Goal: Task Accomplishment & Management: Use online tool/utility

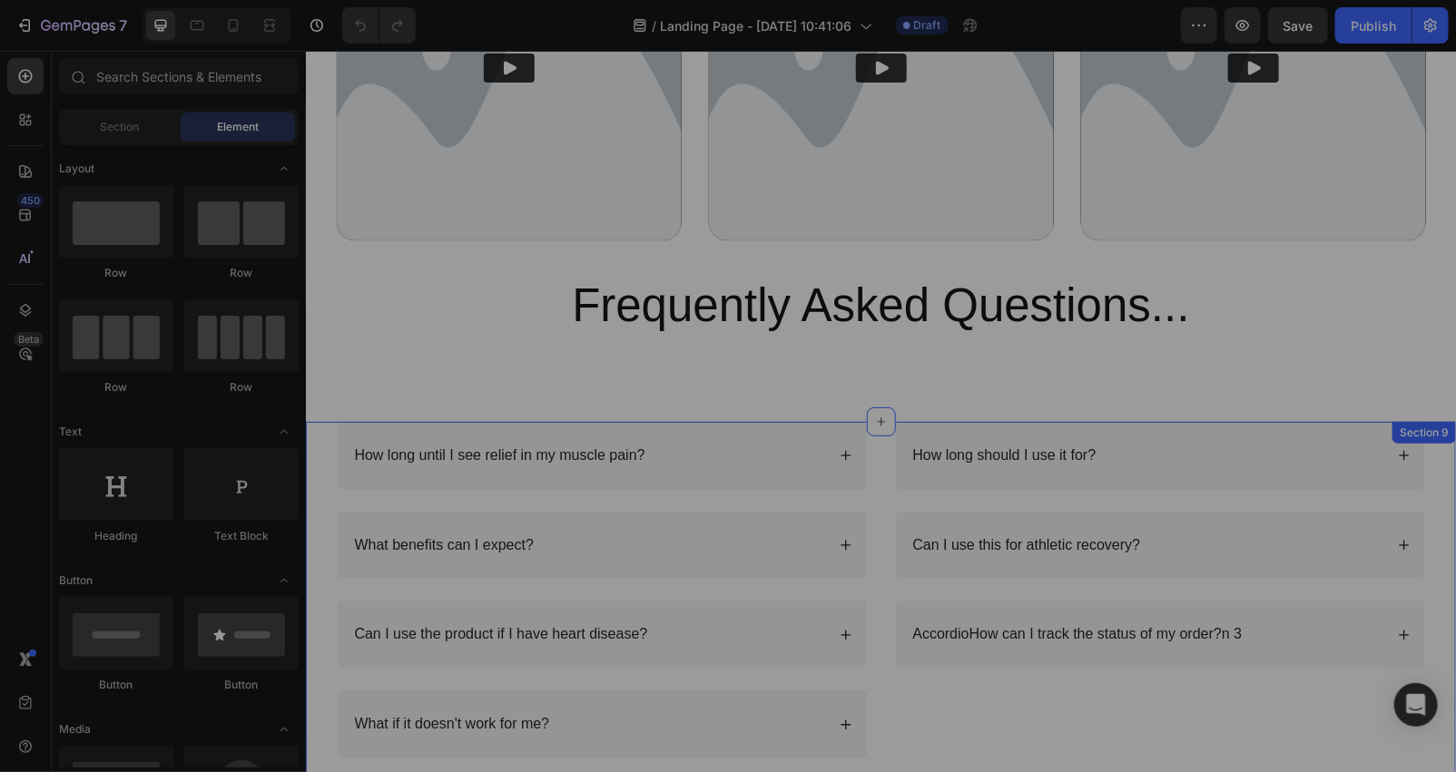
scroll to position [5850, 0]
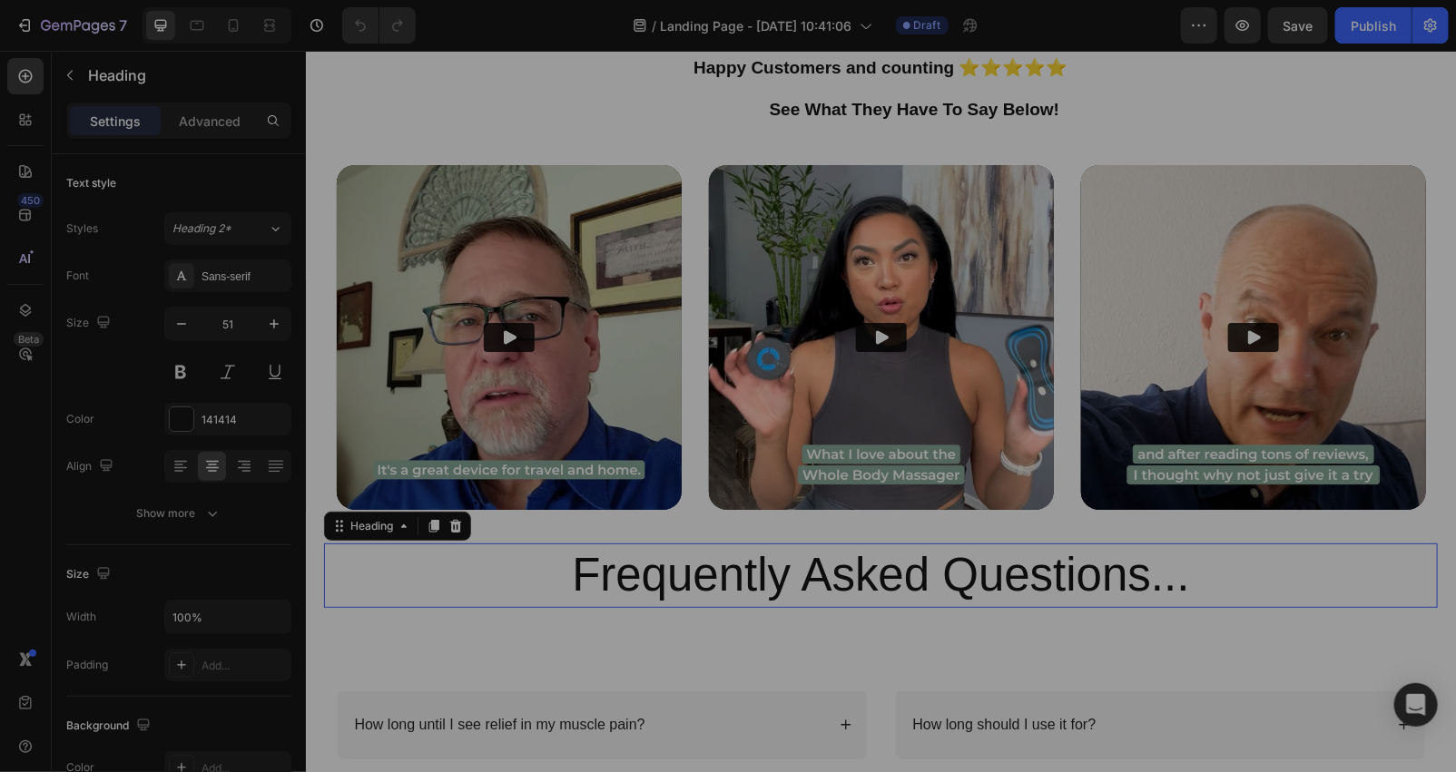
click at [939, 574] on h2 "Frequently Asked Questions..." at bounding box center [880, 575] width 1114 height 64
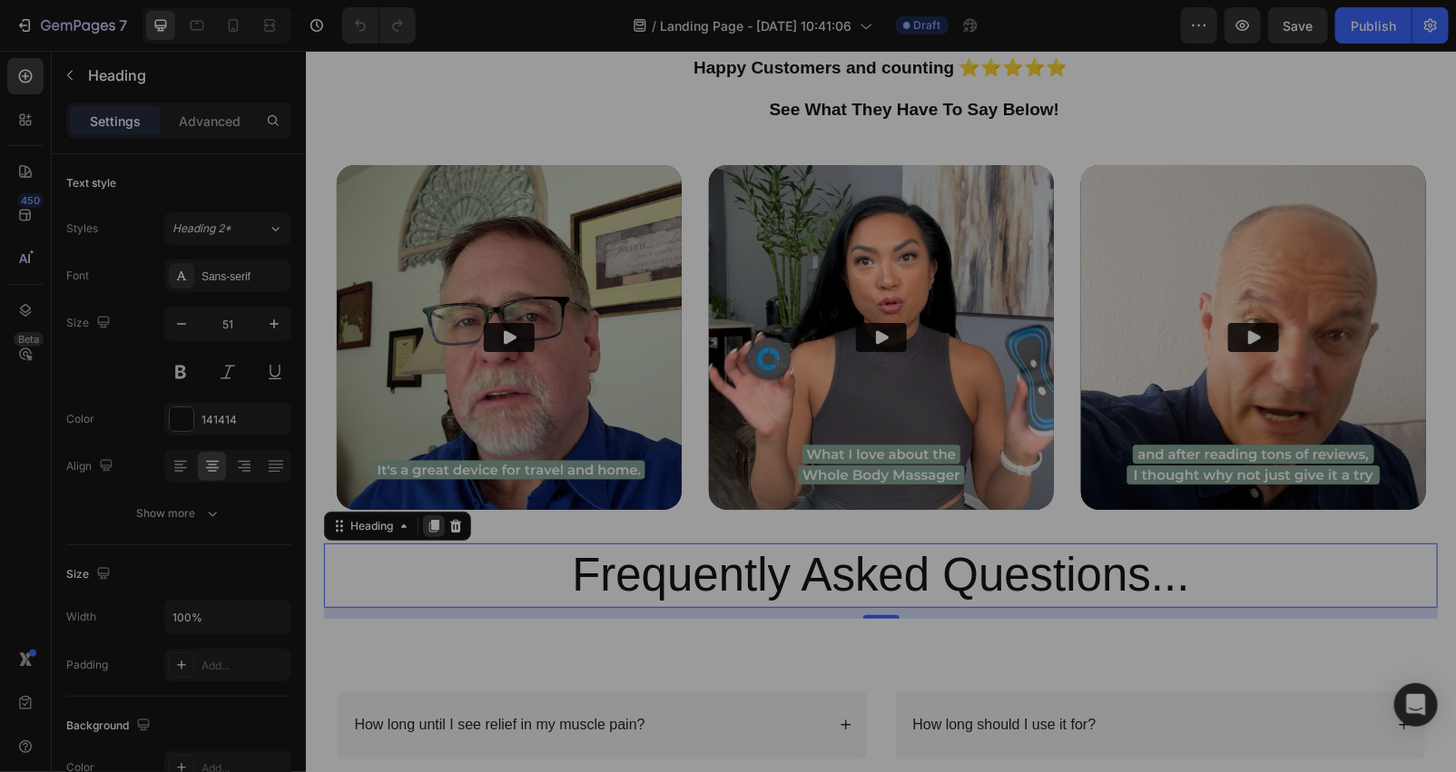
click at [429, 529] on icon at bounding box center [433, 525] width 15 height 15
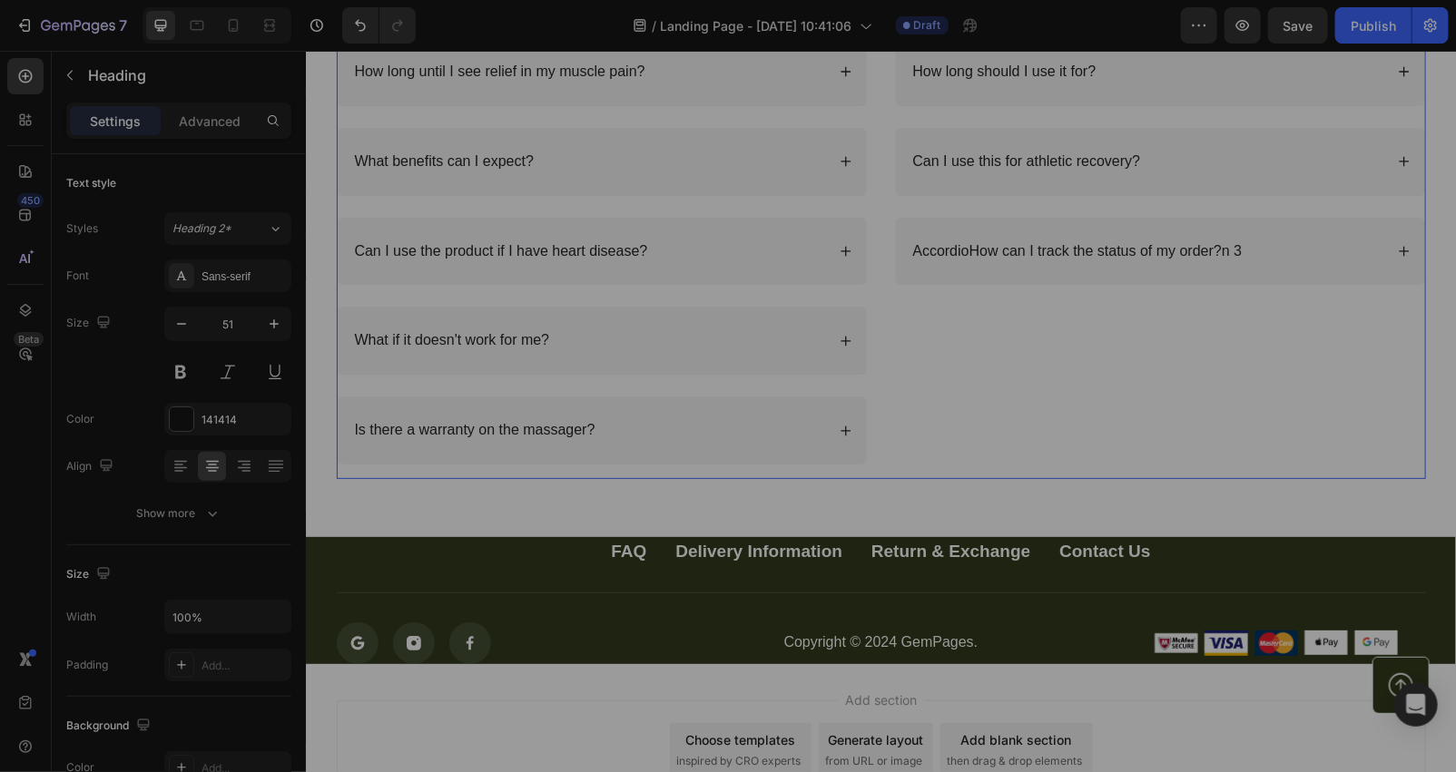
scroll to position [6765, 0]
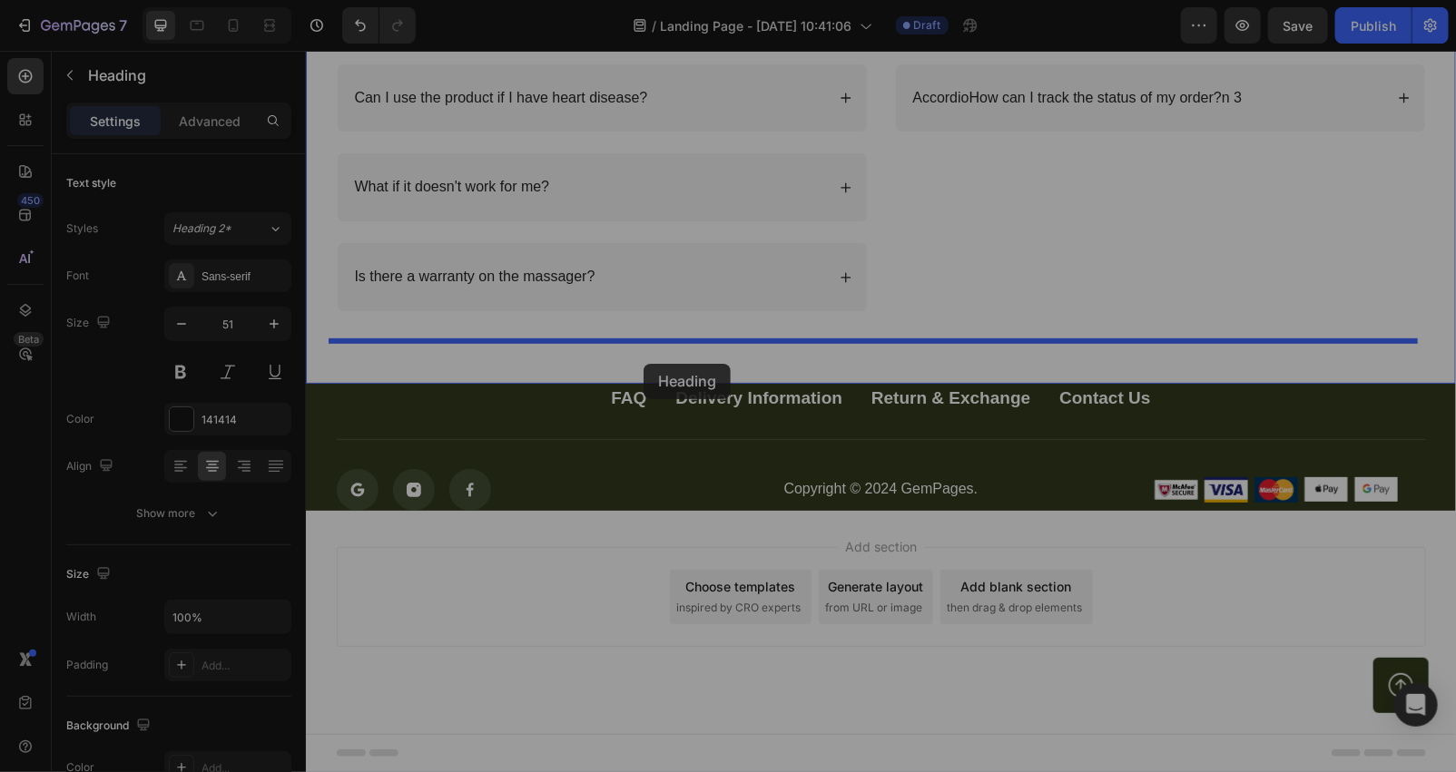
drag, startPoint x: 397, startPoint y: 636, endPoint x: 643, endPoint y: 363, distance: 367.6
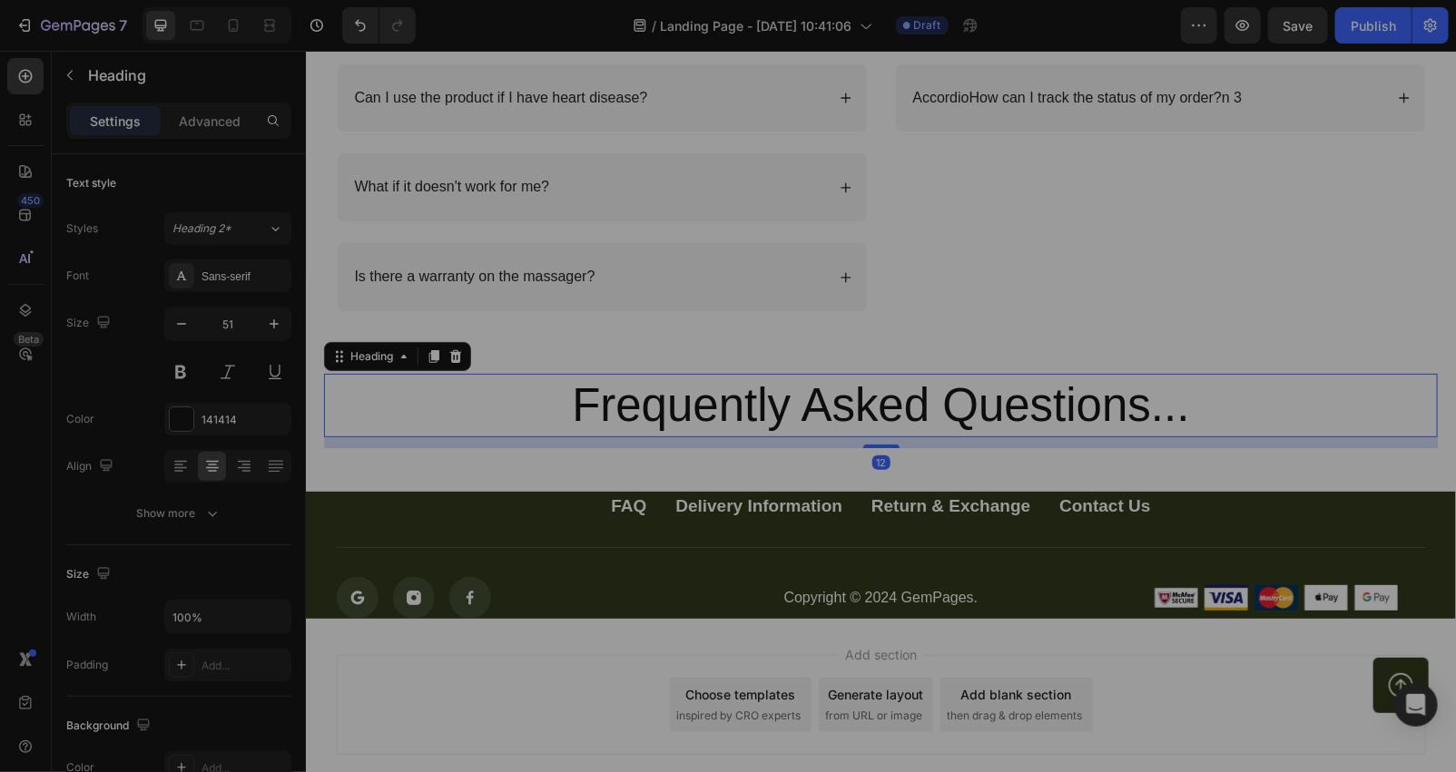
click at [1188, 407] on h2 "Frequently Asked Questions..." at bounding box center [880, 405] width 1114 height 64
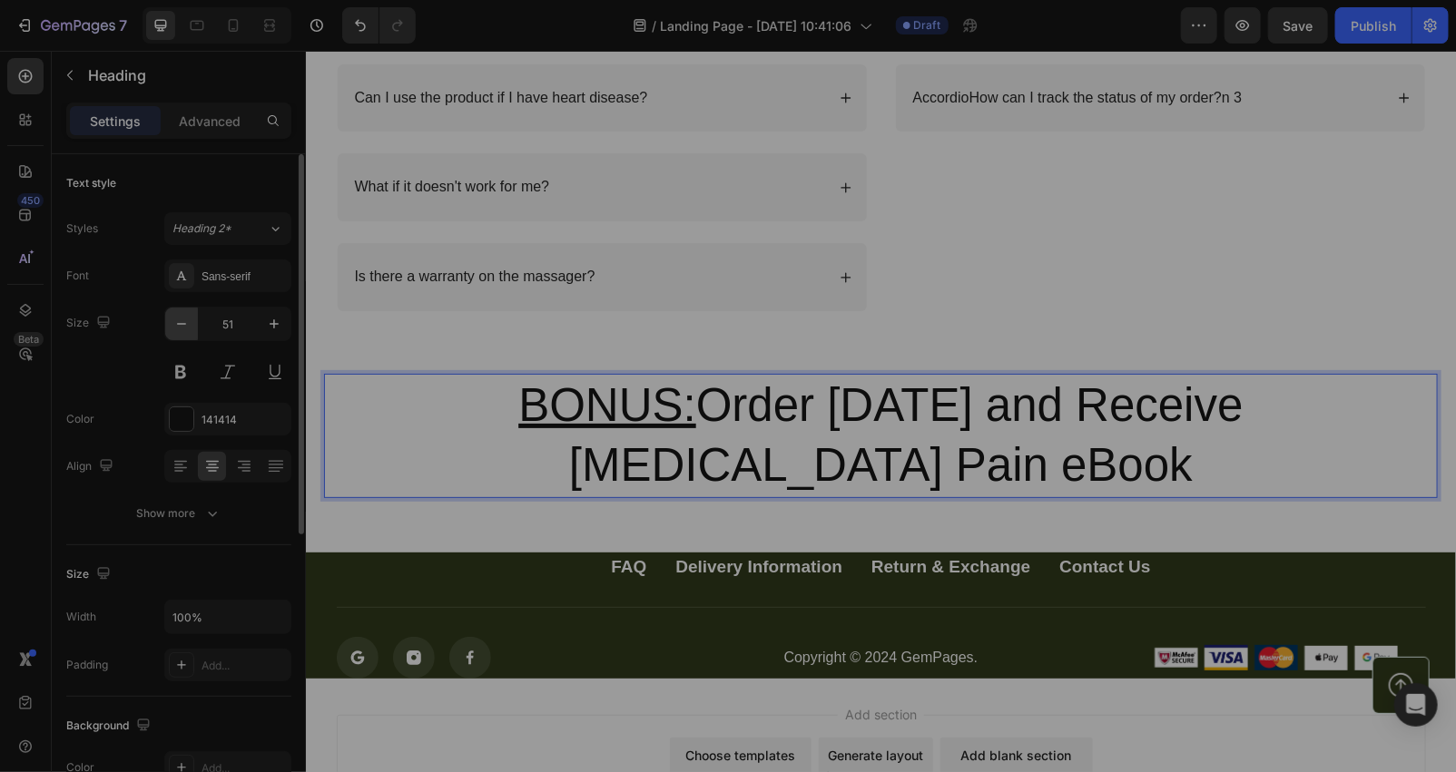
click at [191, 315] on icon "button" at bounding box center [181, 324] width 18 height 18
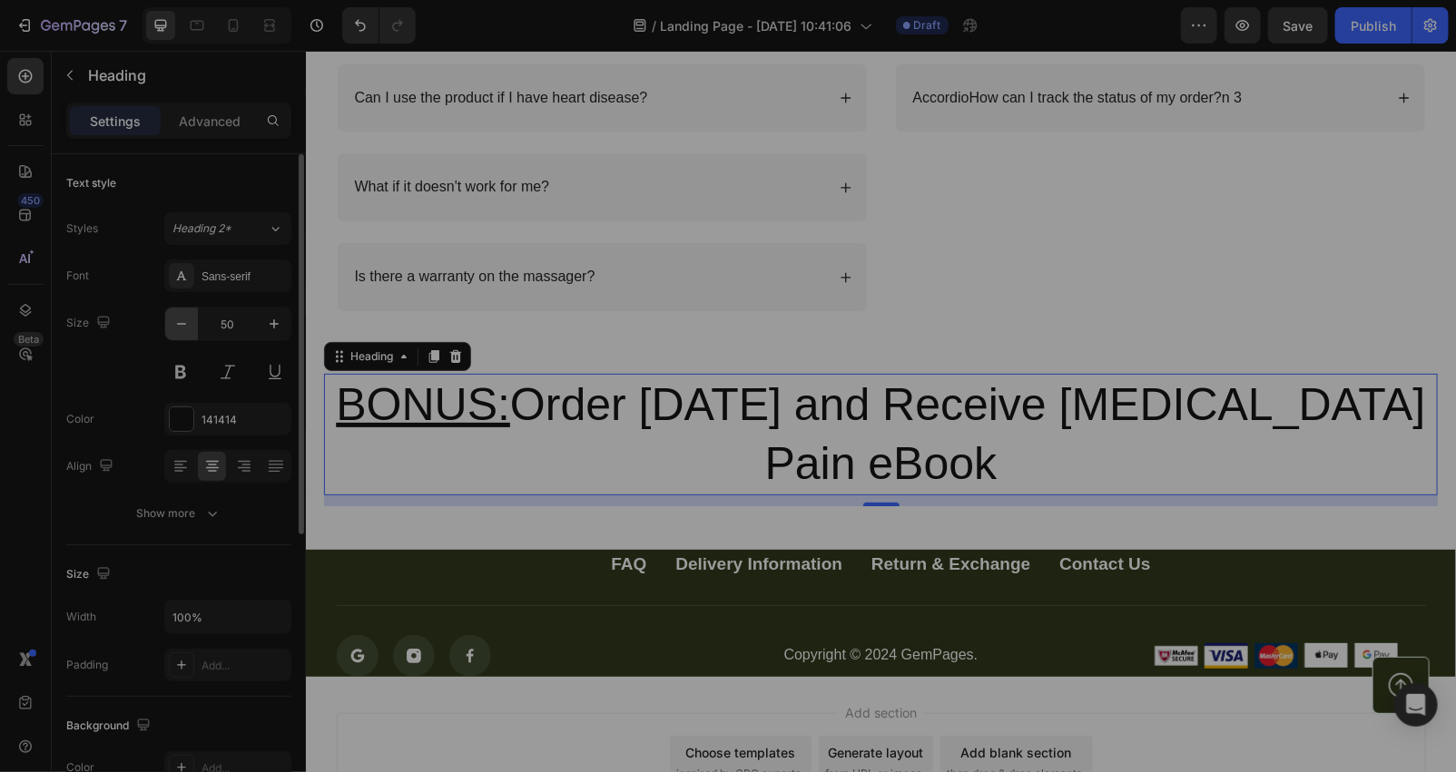
click at [191, 315] on icon "button" at bounding box center [181, 324] width 18 height 18
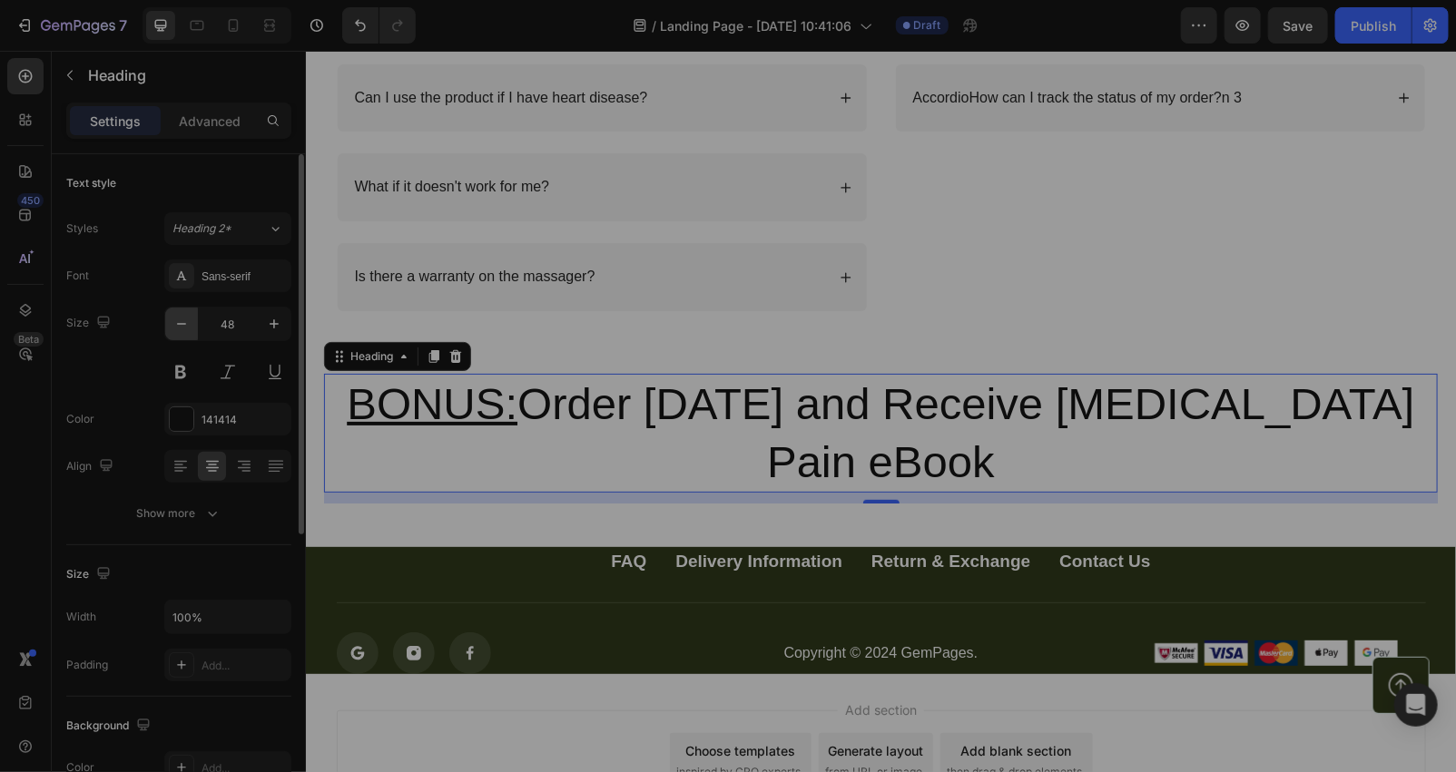
click at [191, 315] on icon "button" at bounding box center [181, 324] width 18 height 18
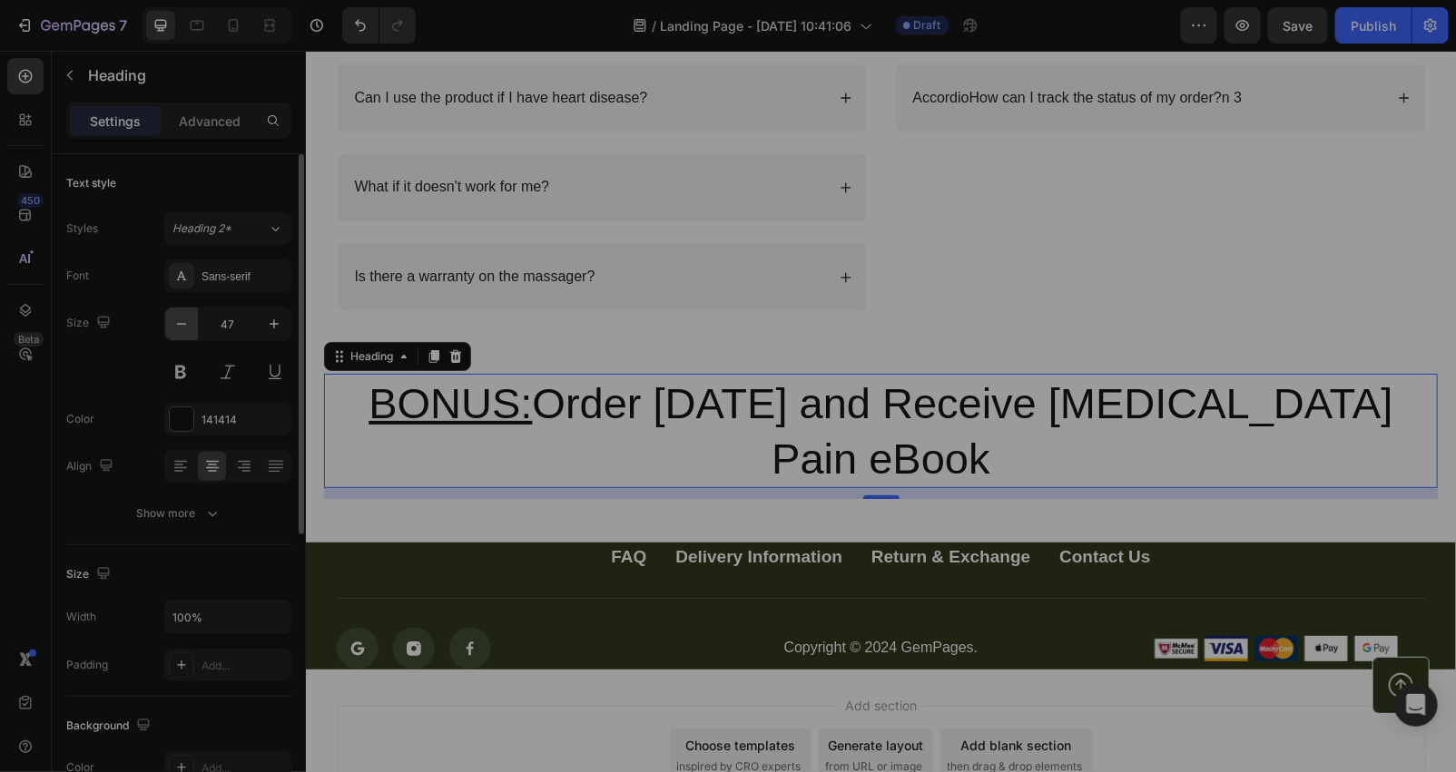
click at [173, 324] on icon "button" at bounding box center [181, 324] width 18 height 18
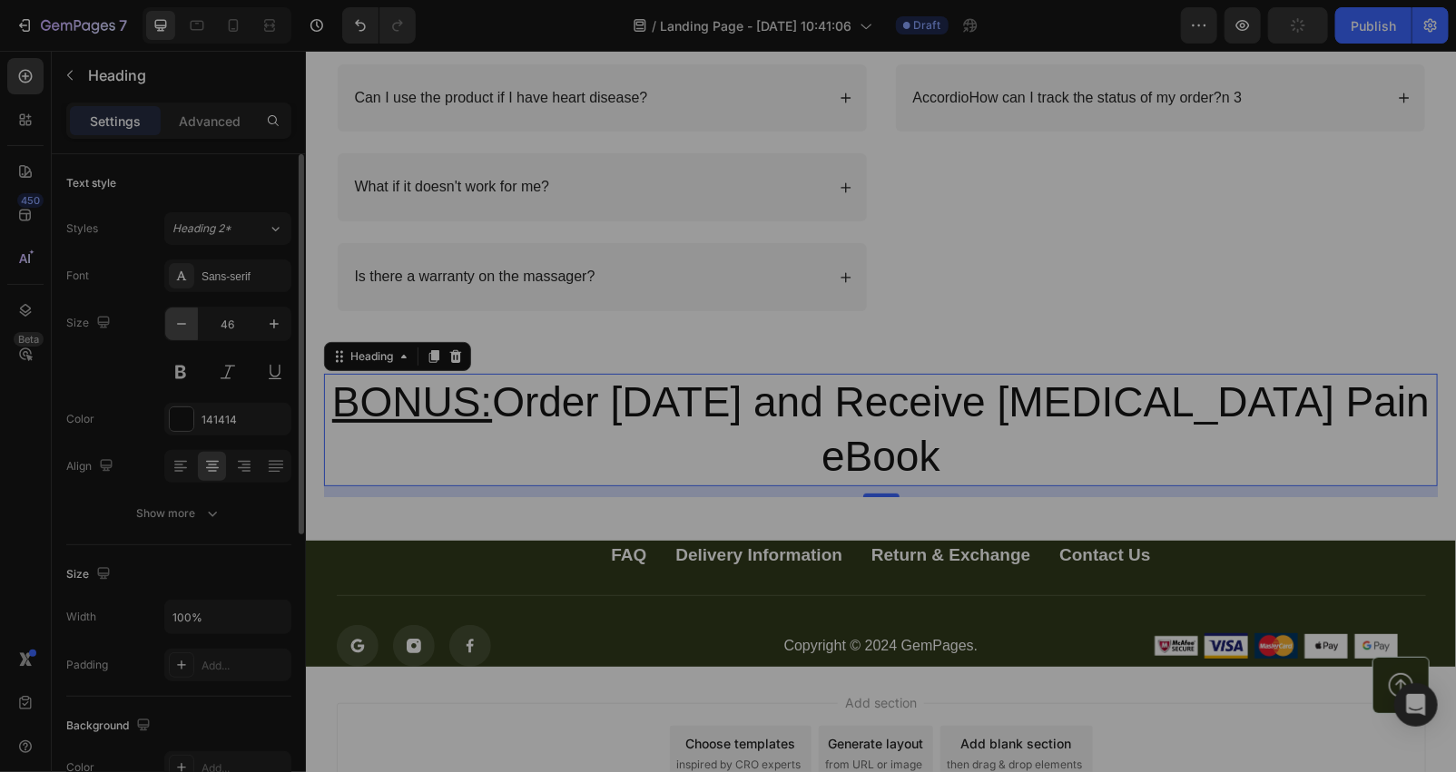
click at [187, 315] on icon "button" at bounding box center [181, 324] width 18 height 18
click at [186, 315] on icon "button" at bounding box center [181, 324] width 18 height 18
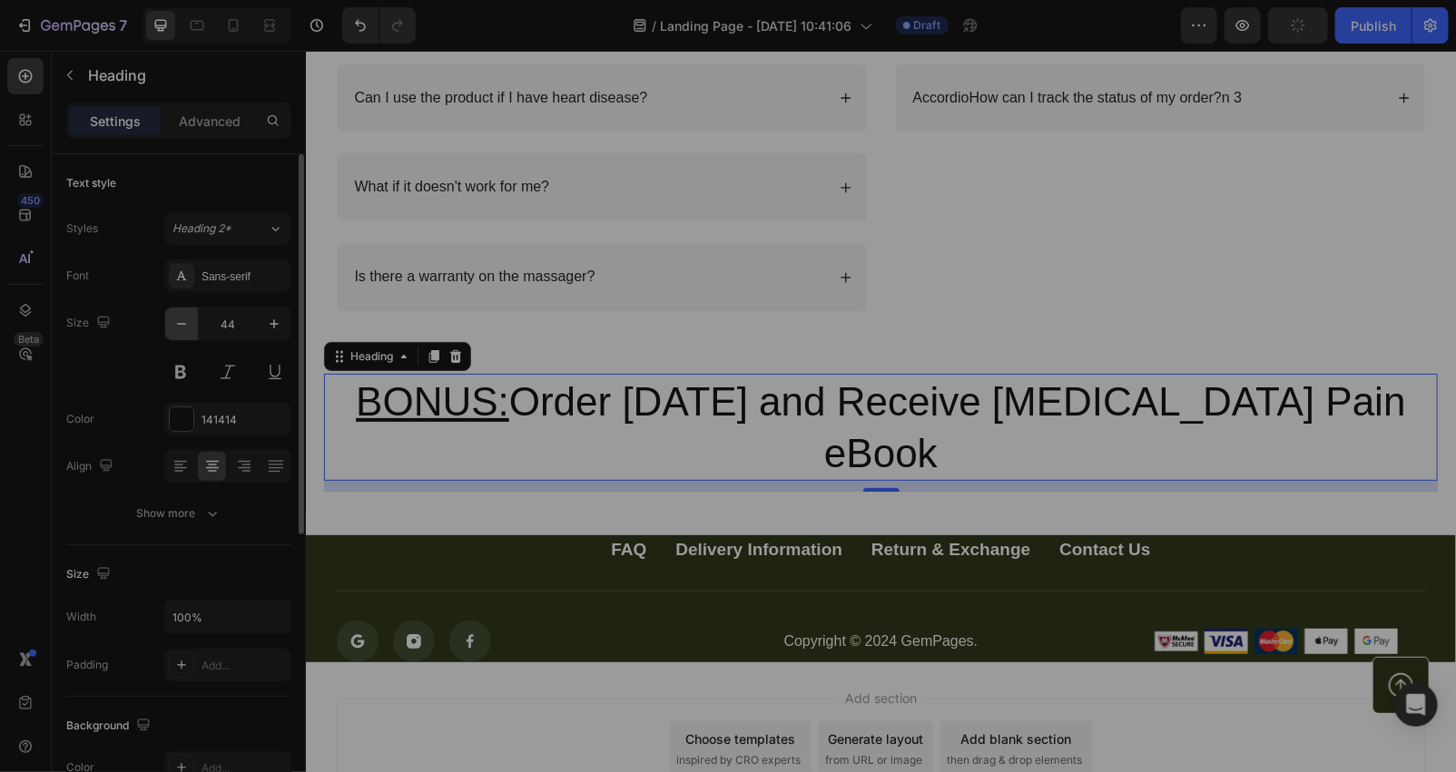
click at [186, 315] on icon "button" at bounding box center [181, 324] width 18 height 18
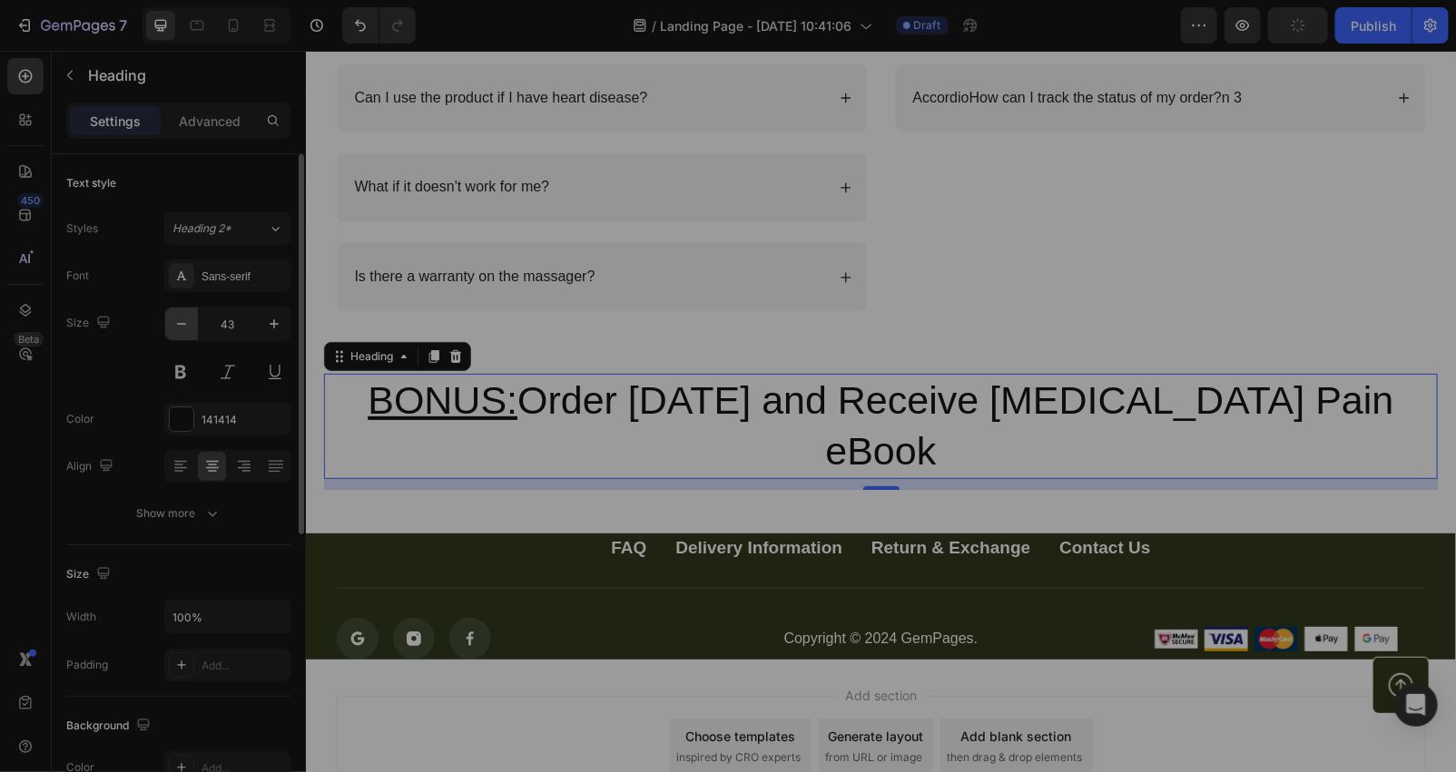
click at [186, 315] on icon "button" at bounding box center [181, 324] width 18 height 18
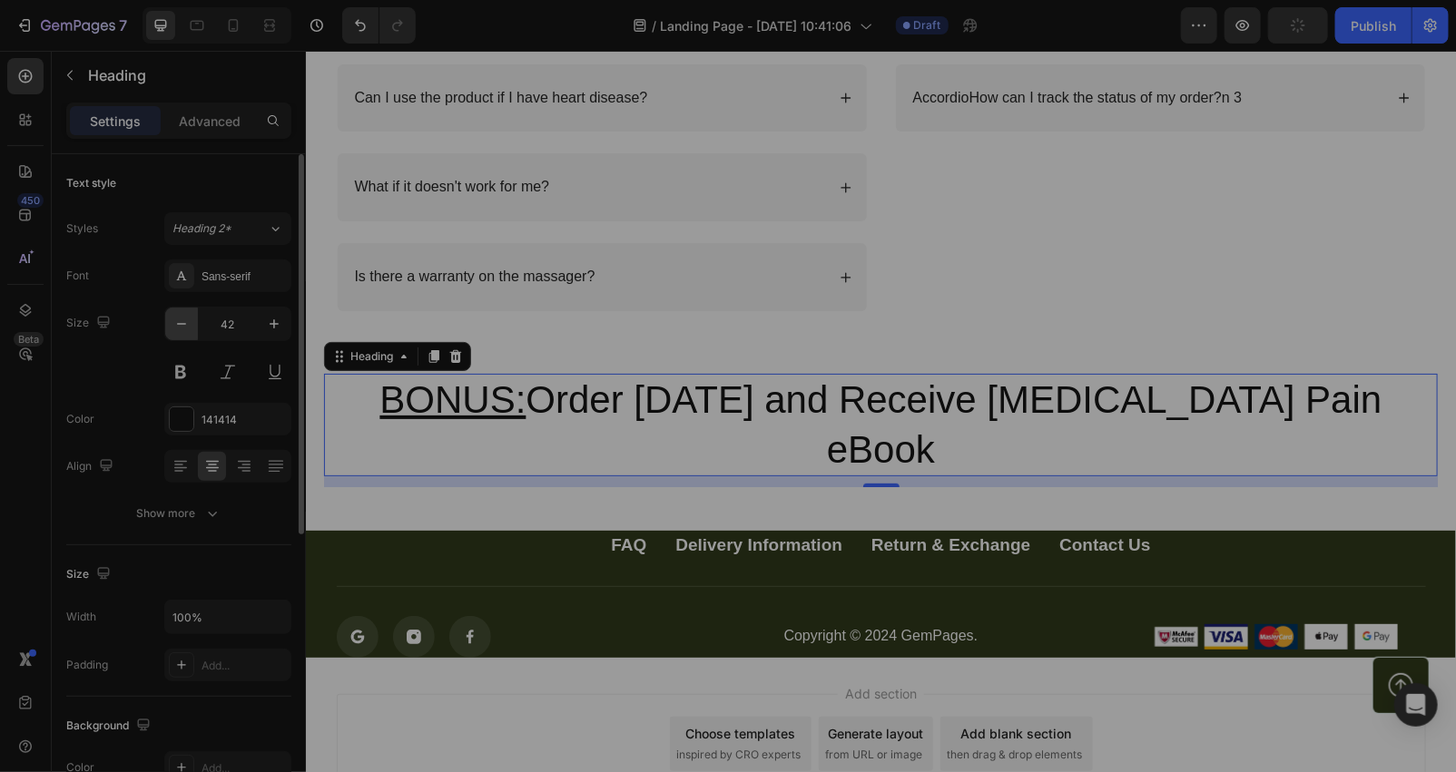
click at [186, 315] on icon "button" at bounding box center [181, 324] width 18 height 18
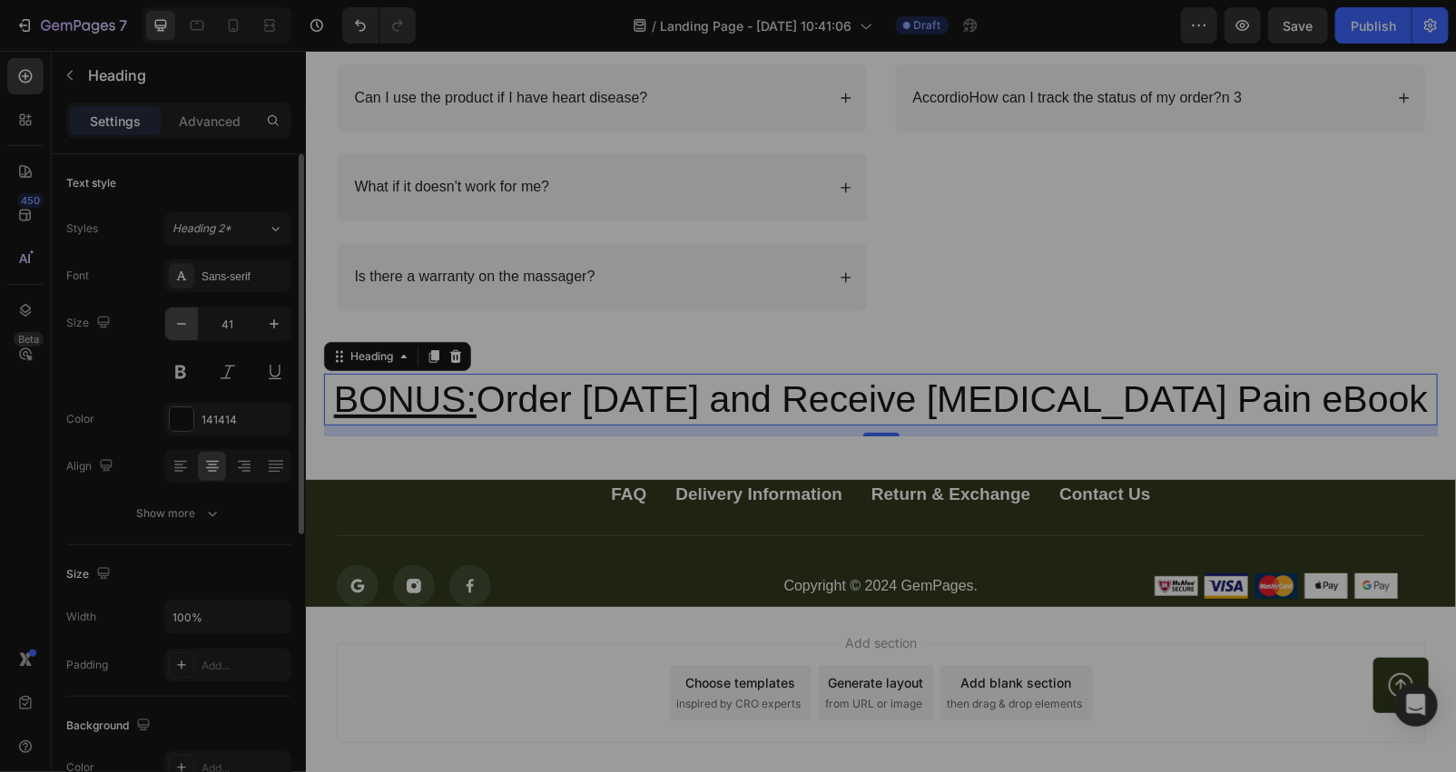
click at [186, 309] on button "button" at bounding box center [181, 324] width 33 height 33
type input "39"
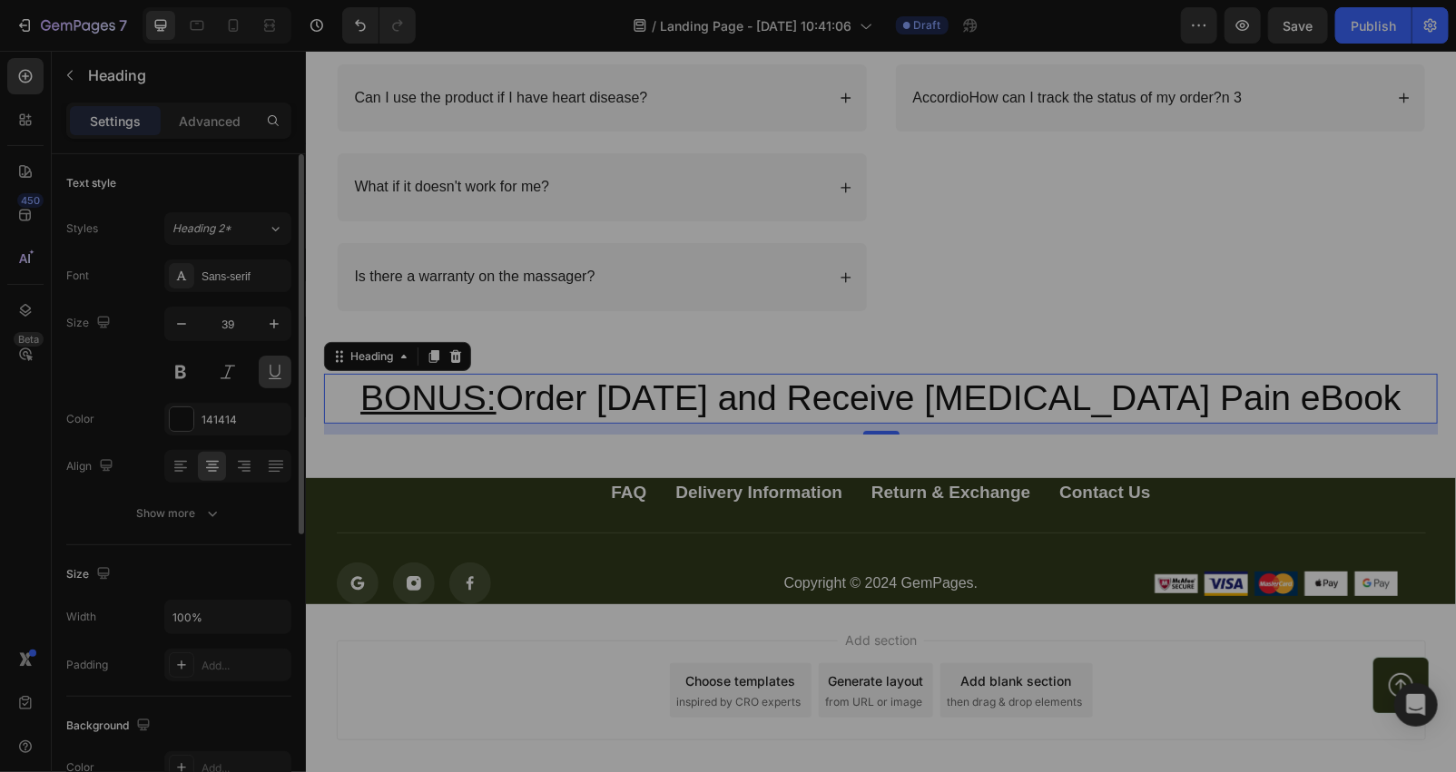
click at [275, 367] on button at bounding box center [275, 372] width 33 height 33
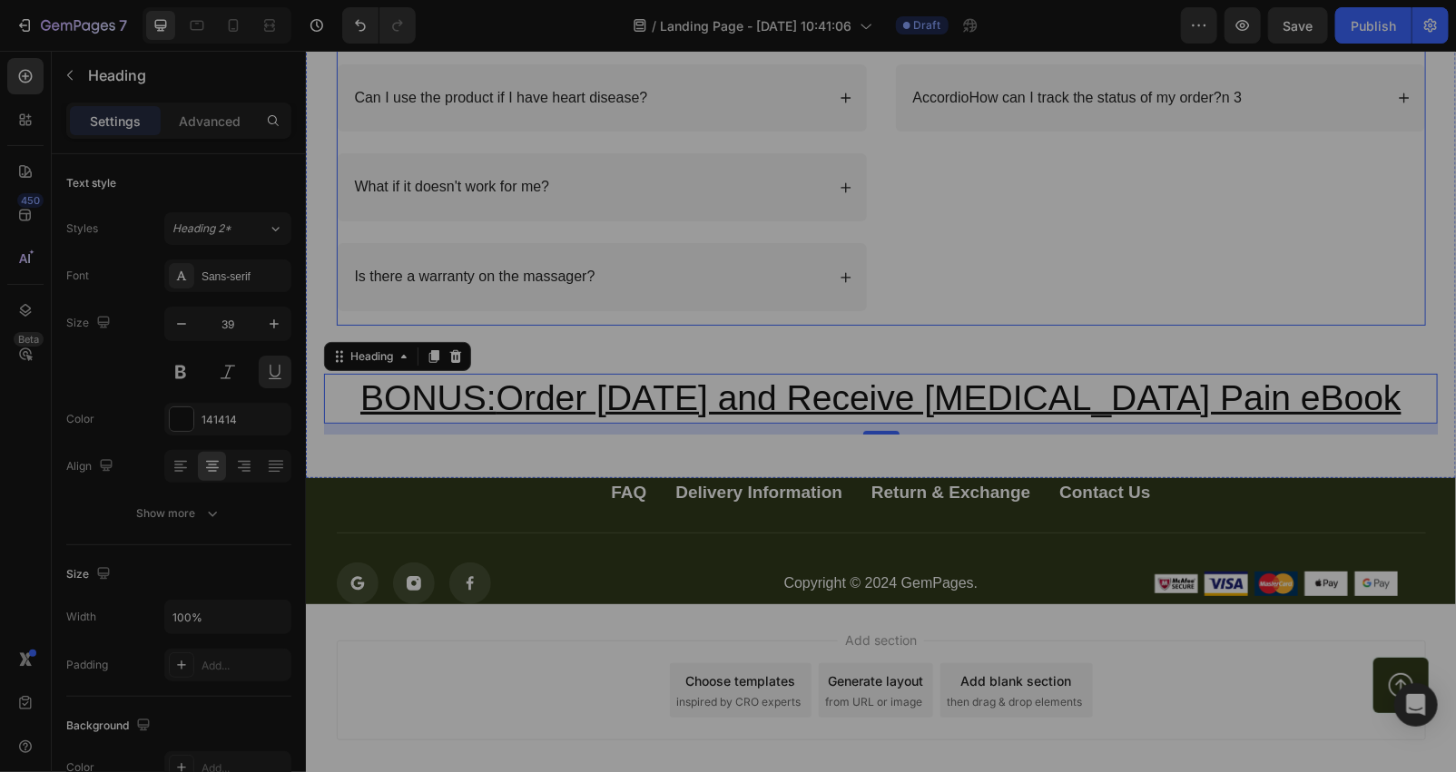
click at [1085, 319] on div "How long should I use it for? Can I use this for athletic recovery? AccordioHow…" at bounding box center [1159, 104] width 531 height 441
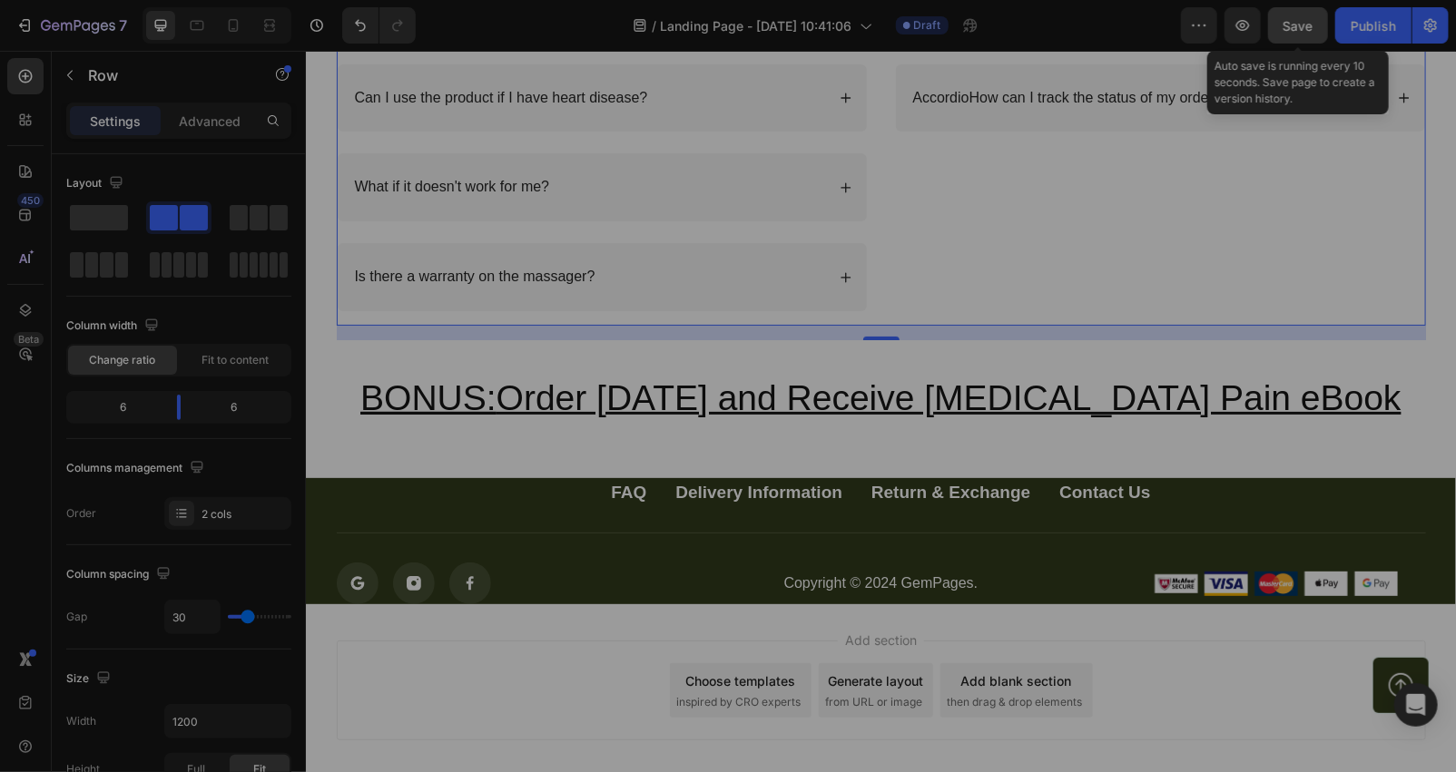
click at [1278, 25] on button "Save" at bounding box center [1298, 25] width 60 height 36
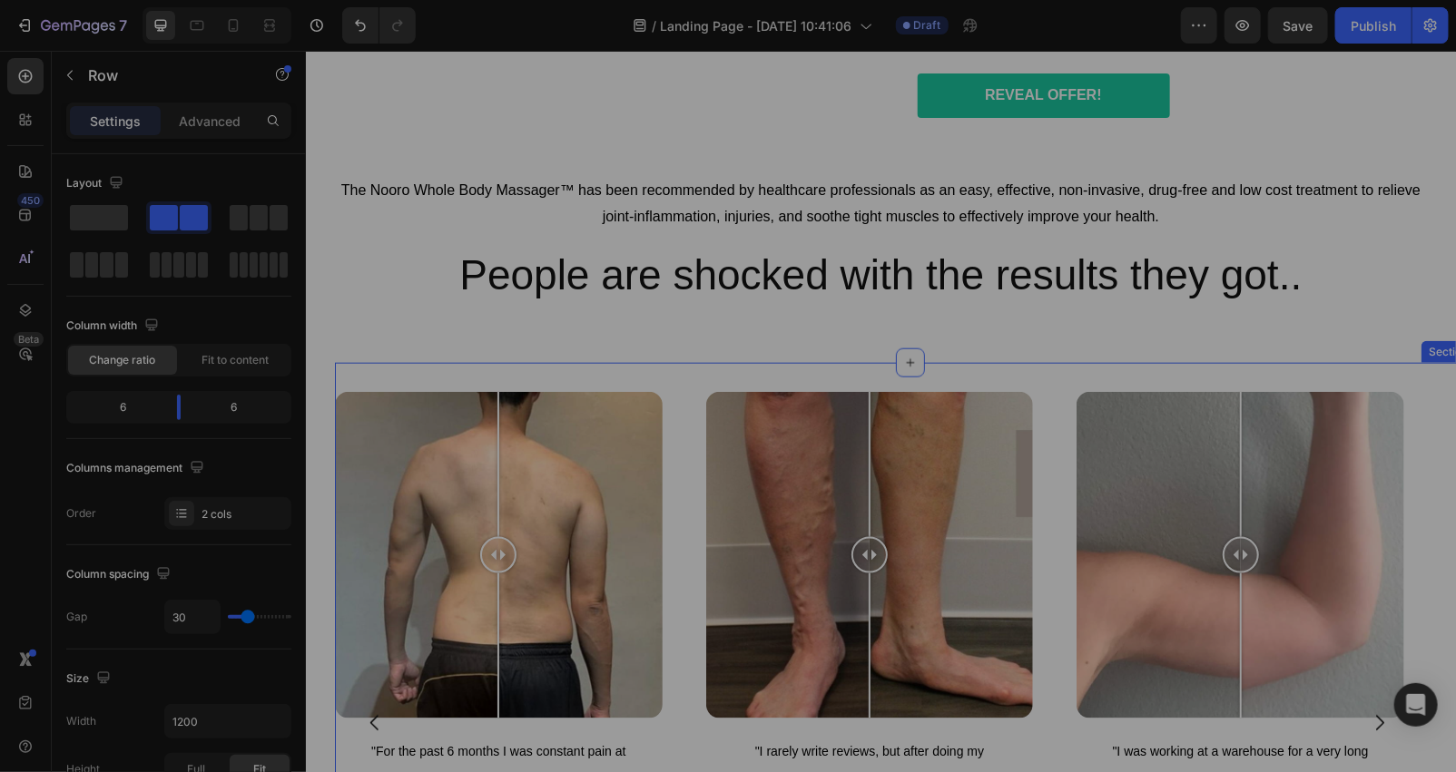
scroll to position [3524, 0]
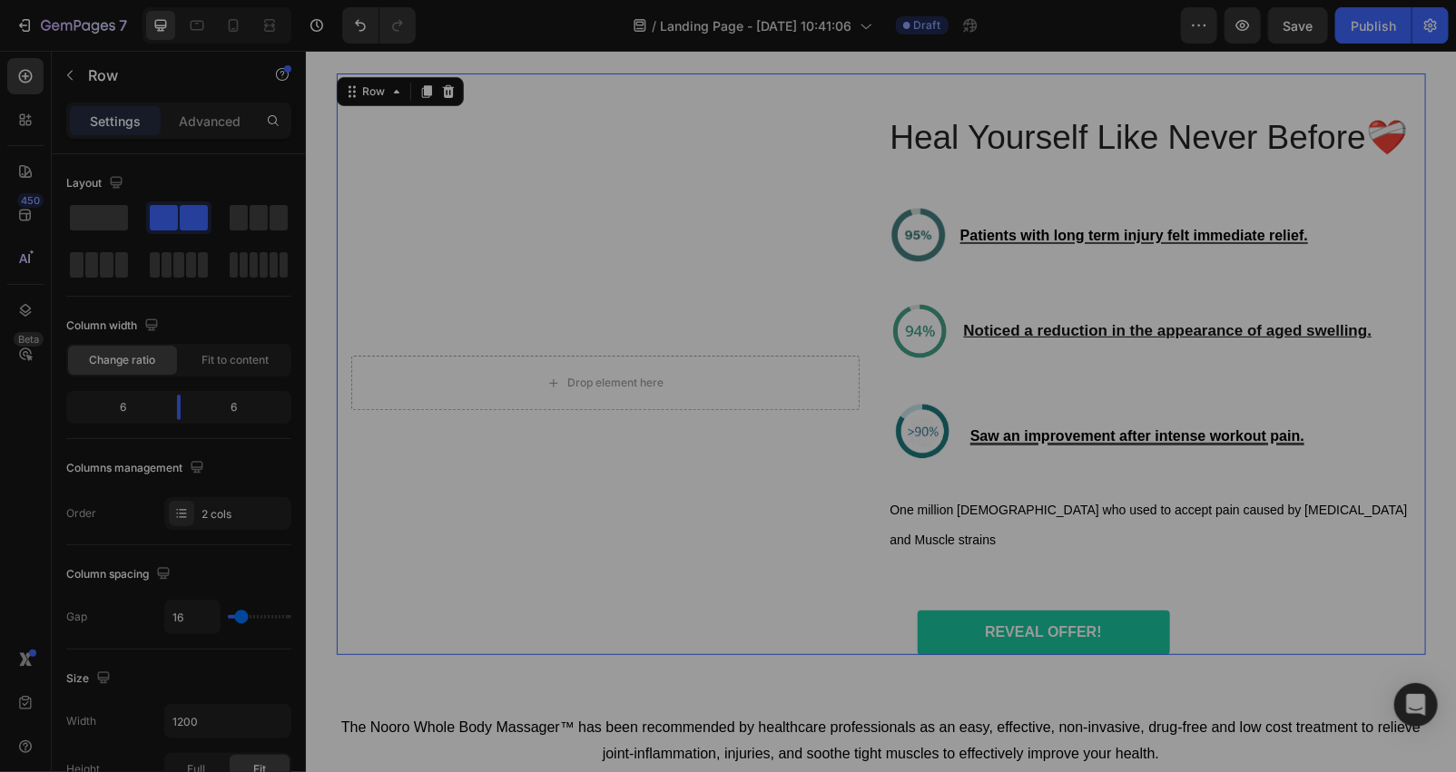
click at [851, 102] on div "Drop element here Hero Banner Heal Yourself Like Never Before❤️‍🩹 Heading Image…" at bounding box center [880, 364] width 1089 height 582
click at [420, 93] on icon at bounding box center [425, 91] width 10 height 13
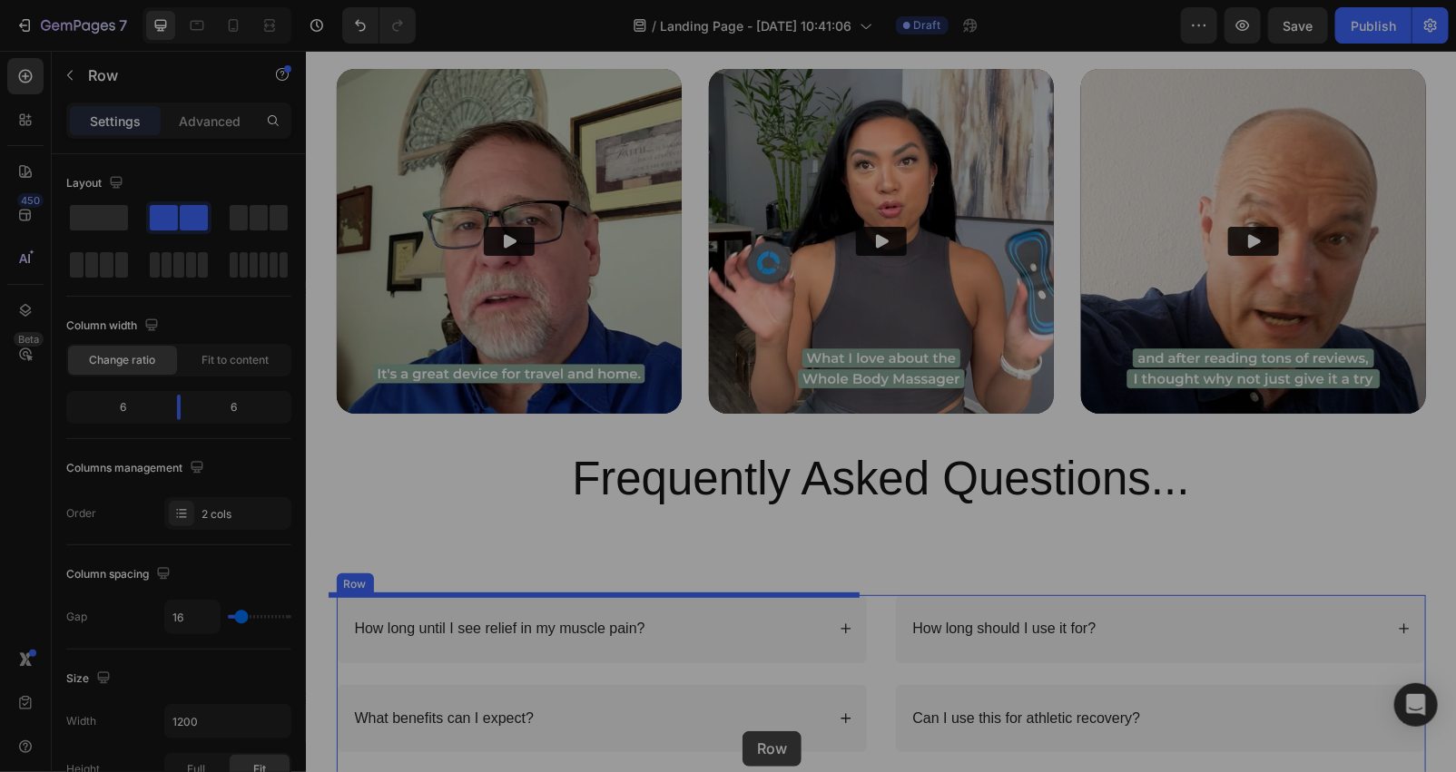
scroll to position [6610, 0]
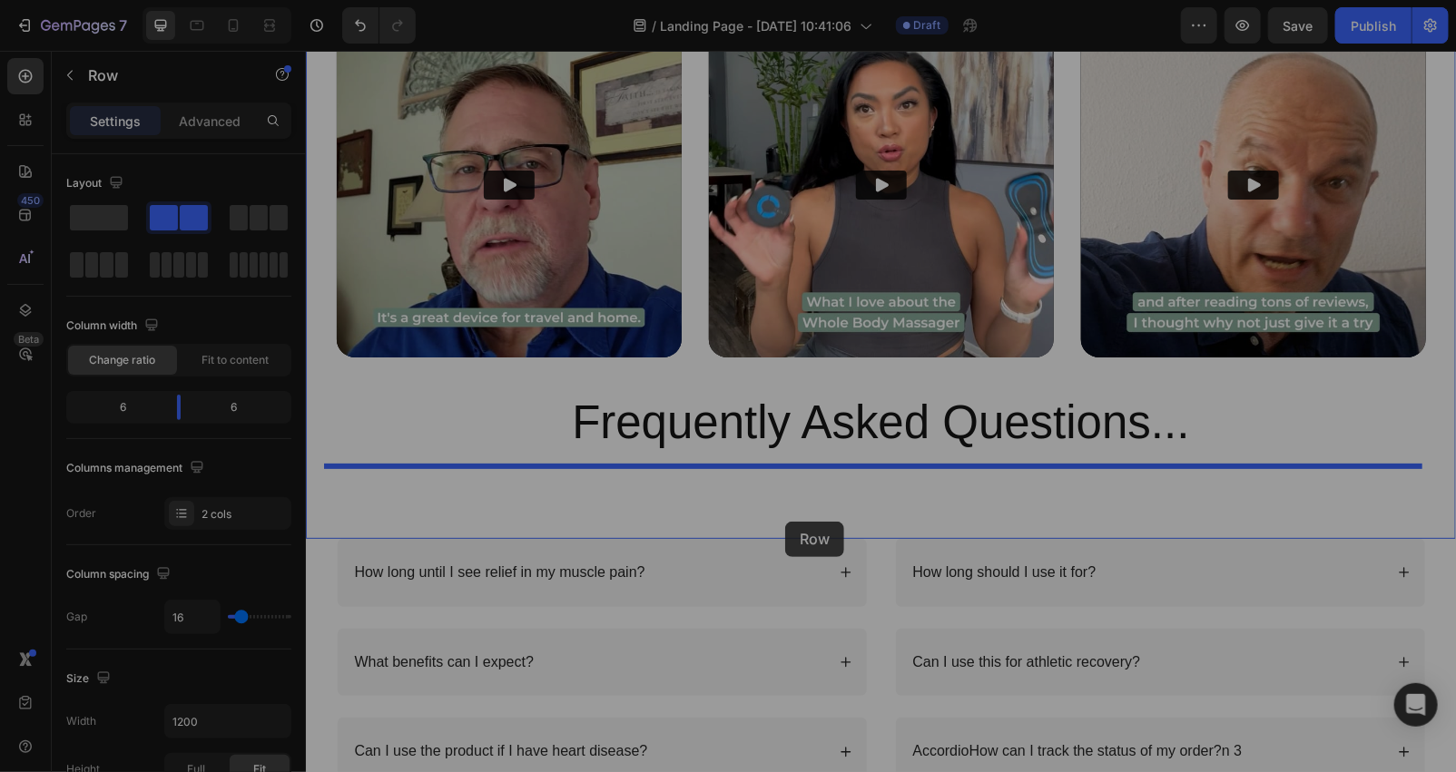
drag, startPoint x: 368, startPoint y: 97, endPoint x: 784, endPoint y: 521, distance: 593.6
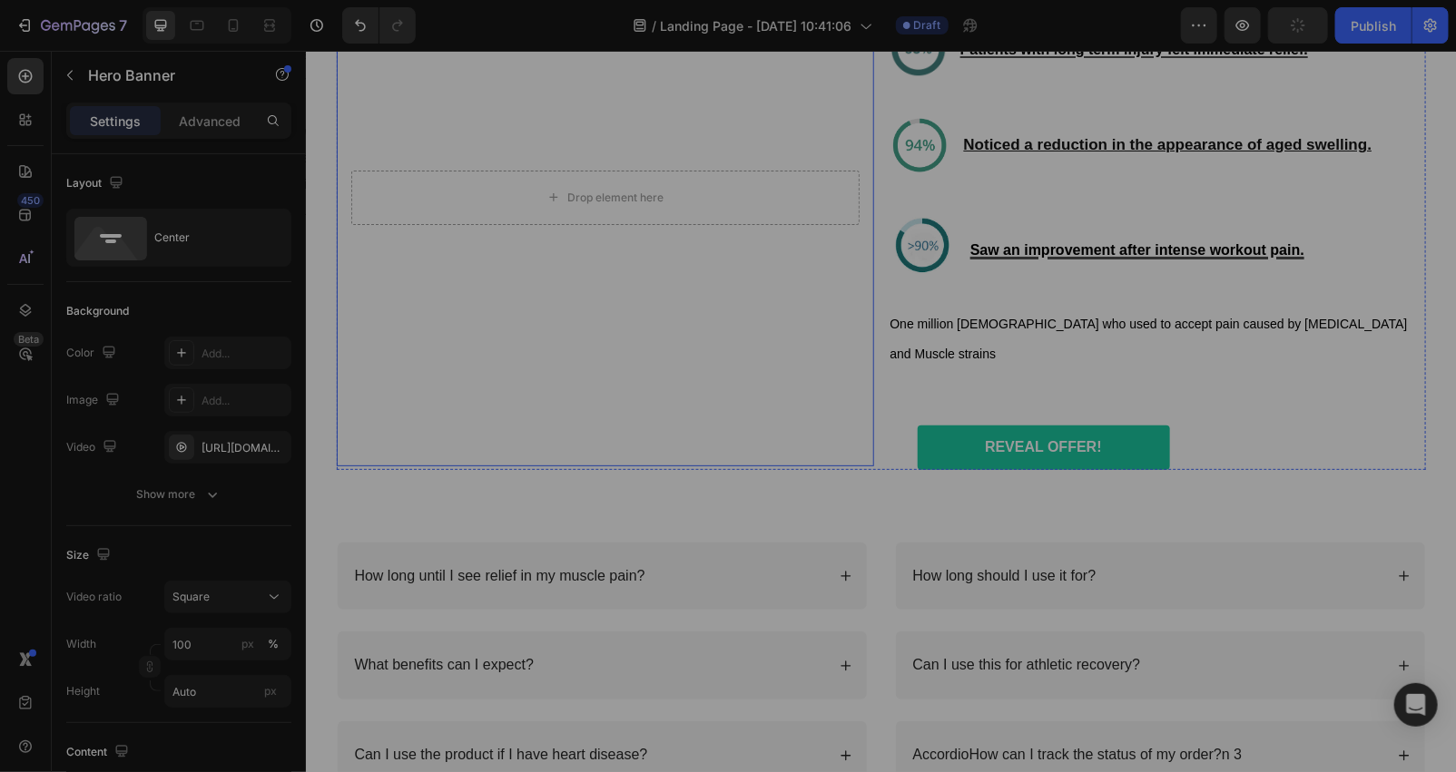
click at [598, 330] on video "Background Image" at bounding box center [604, 196] width 537 height 537
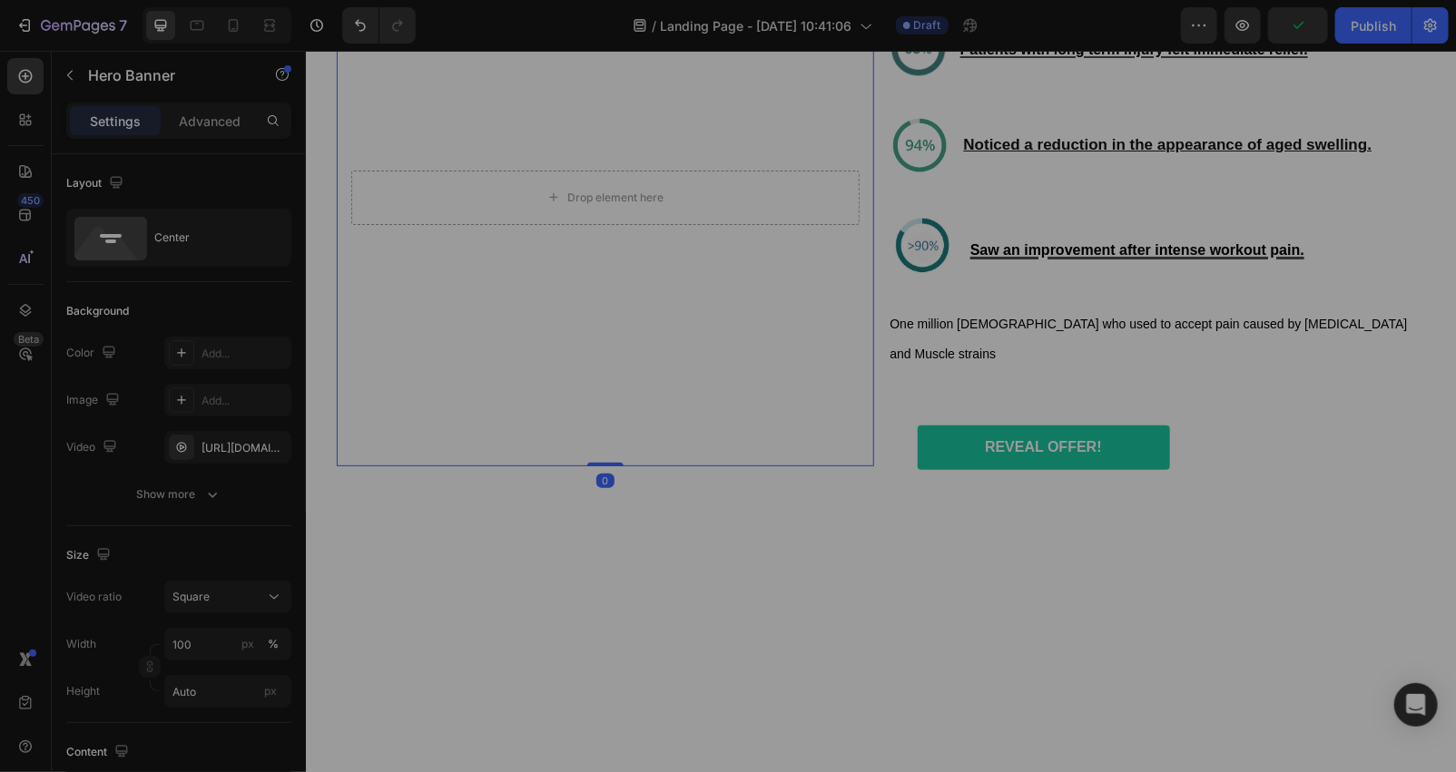
scroll to position [6073, 0]
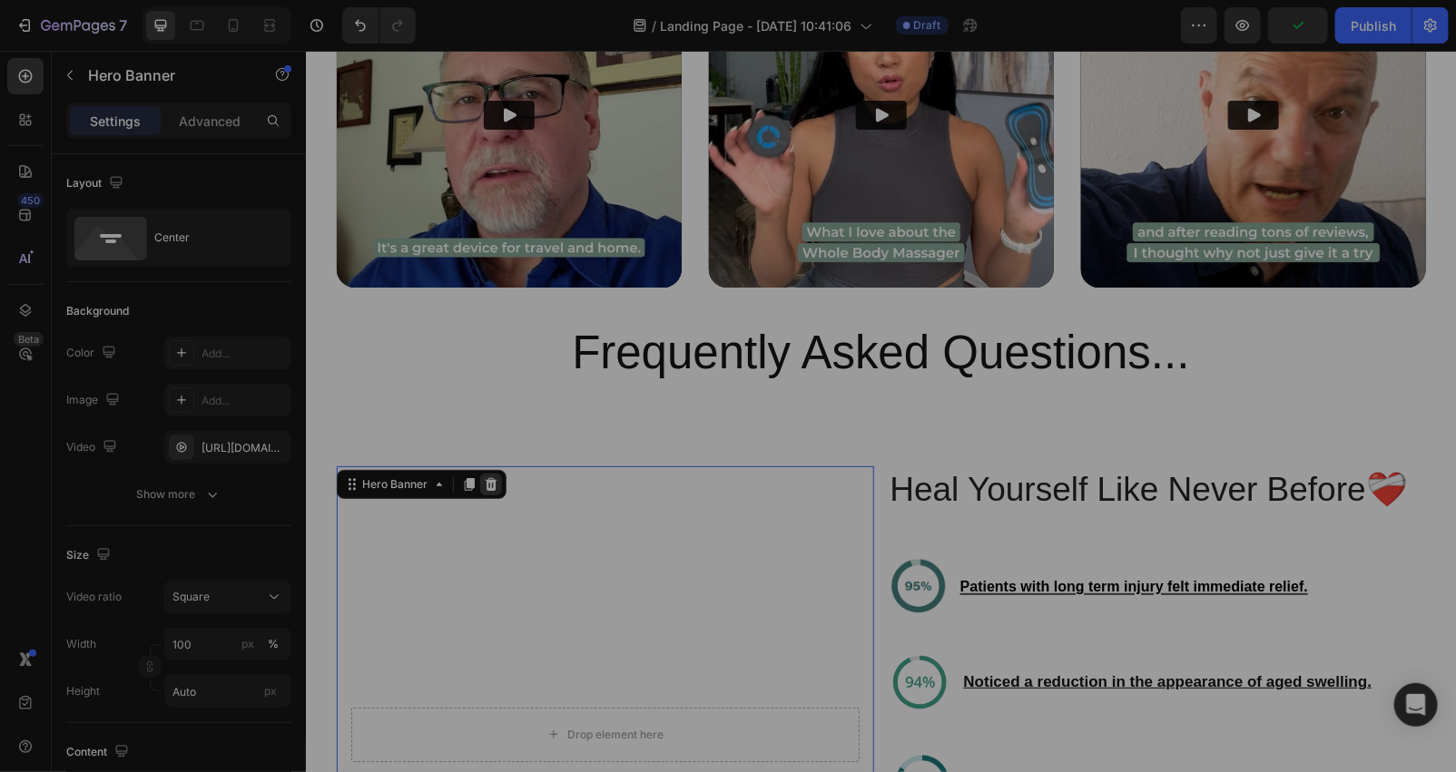
click at [480, 493] on div at bounding box center [490, 484] width 22 height 22
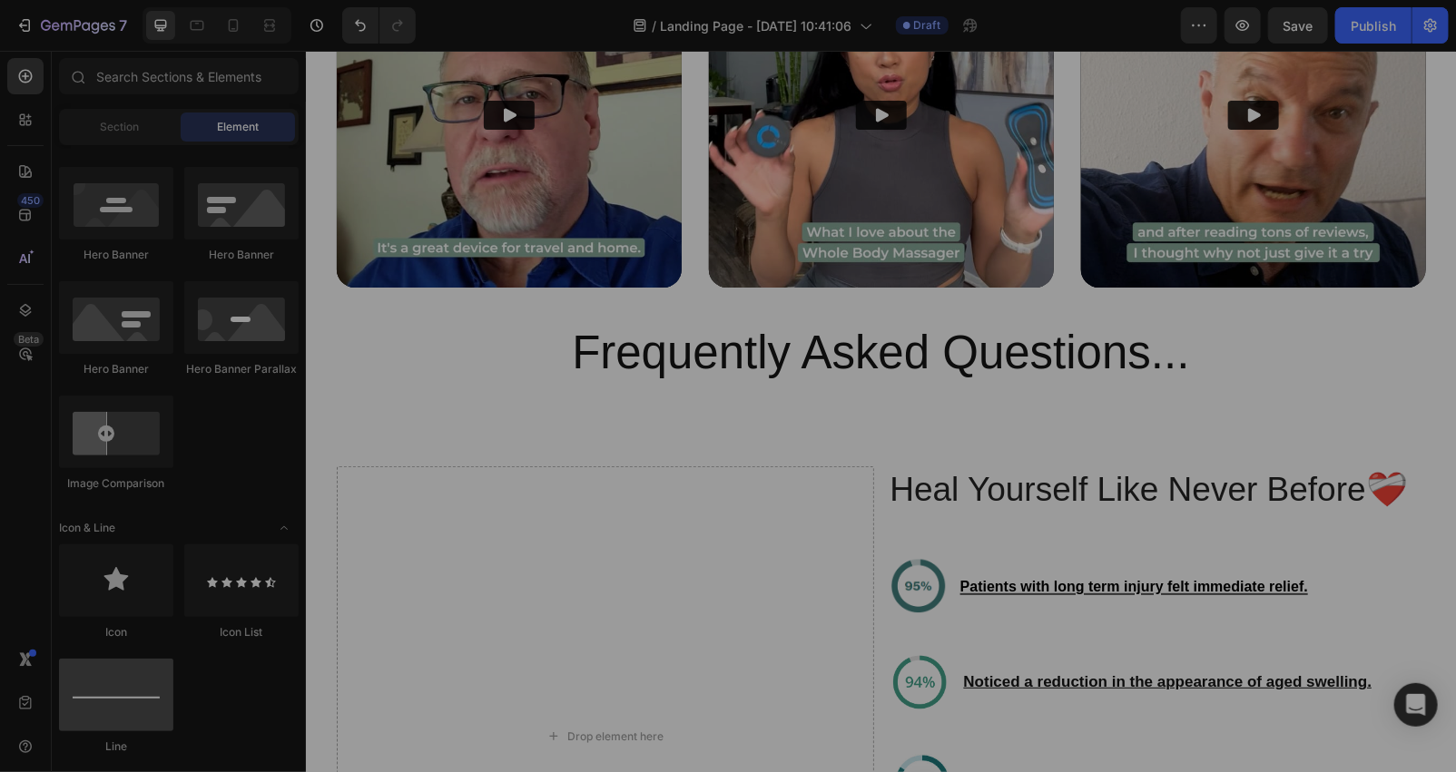
scroll to position [538, 0]
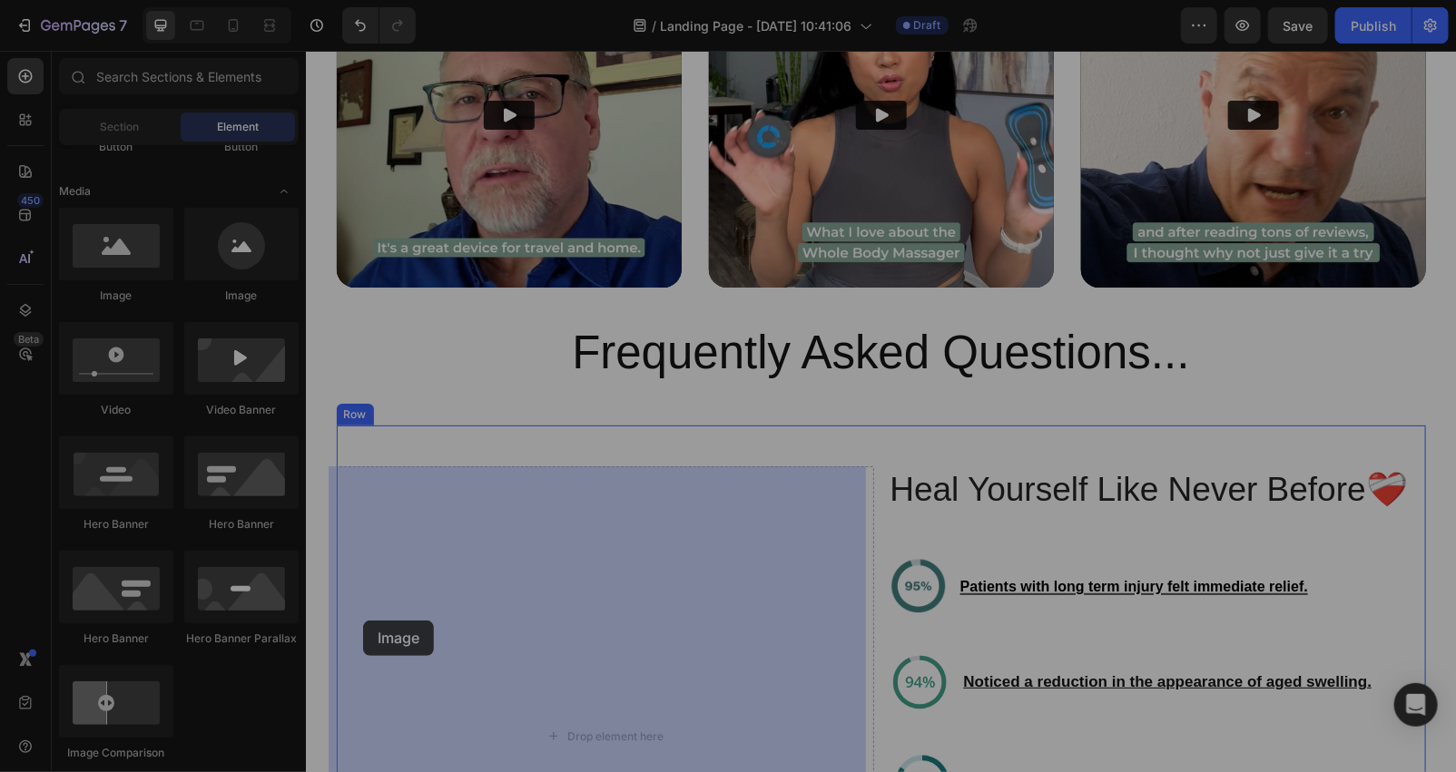
drag, startPoint x: 428, startPoint y: 306, endPoint x: 367, endPoint y: 600, distance: 300.5
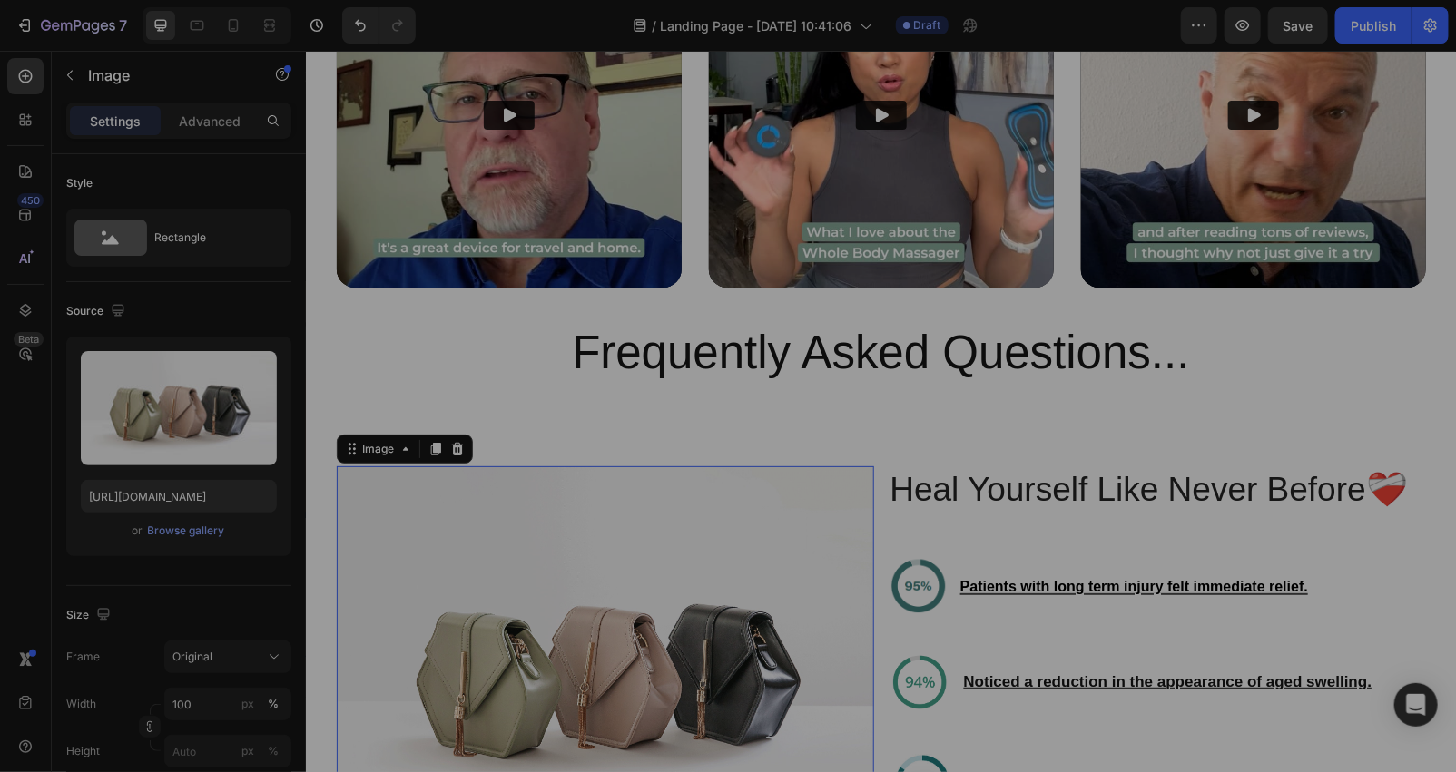
scroll to position [6340, 0]
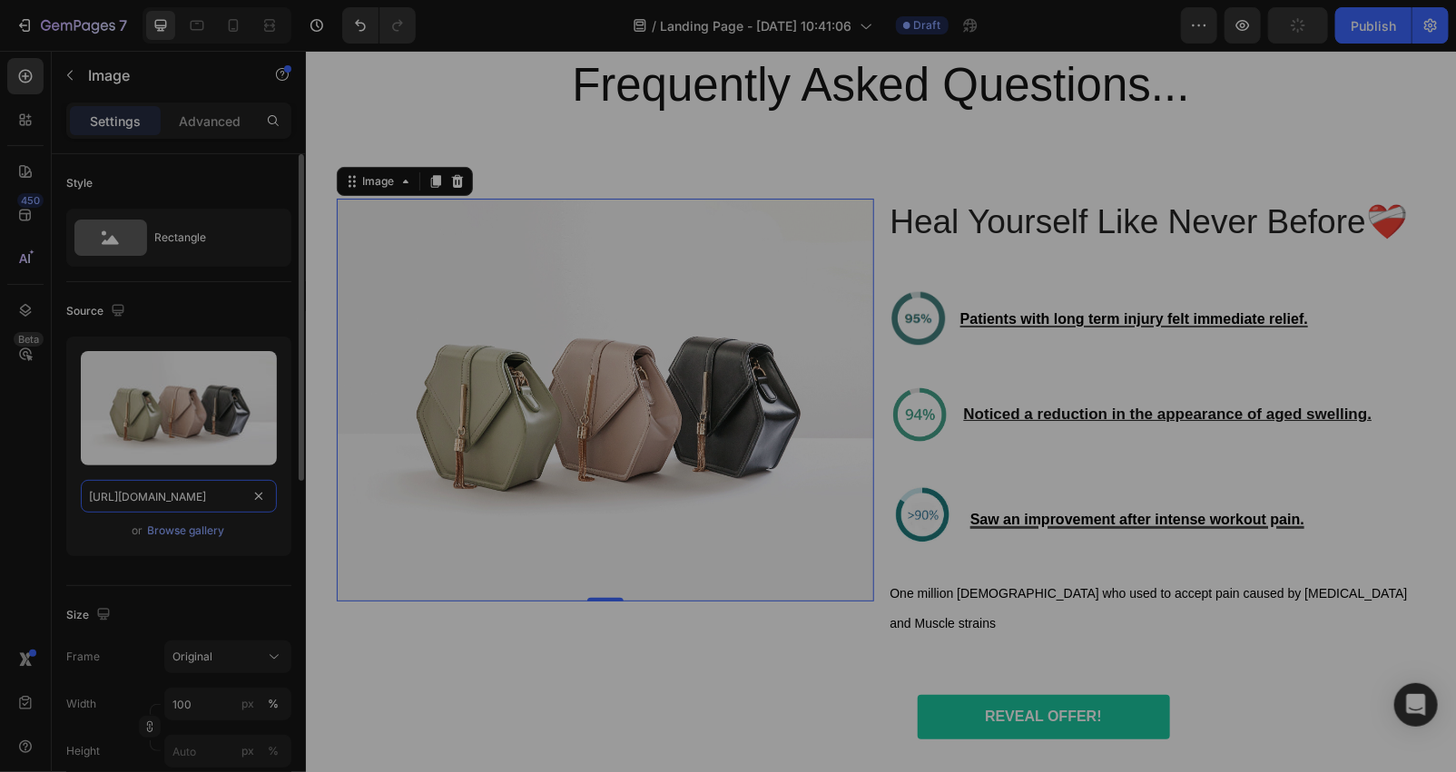
click at [192, 491] on input "[URL][DOMAIN_NAME]" at bounding box center [179, 496] width 196 height 33
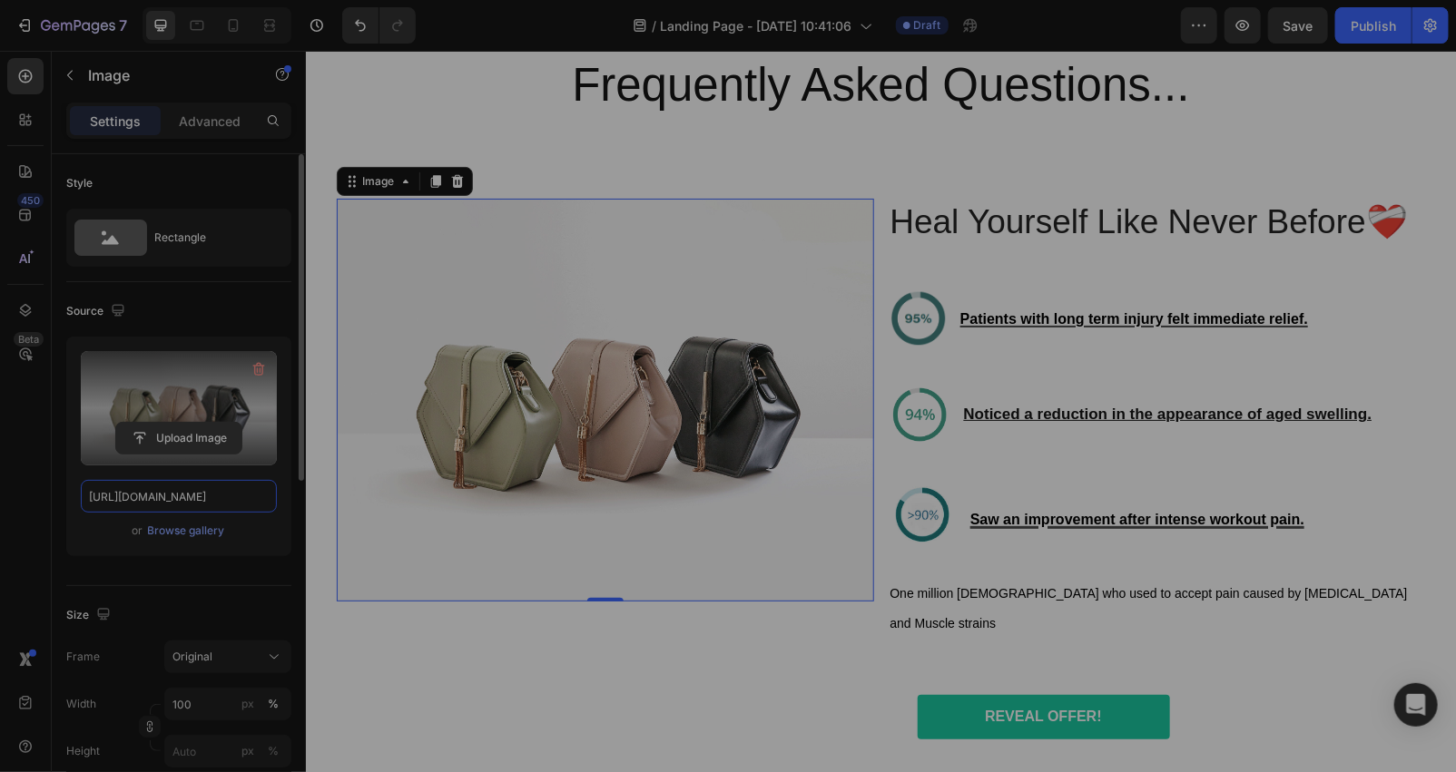
paste input "[DOMAIN_NAME][URL]"
type input "[URL][DOMAIN_NAME]"
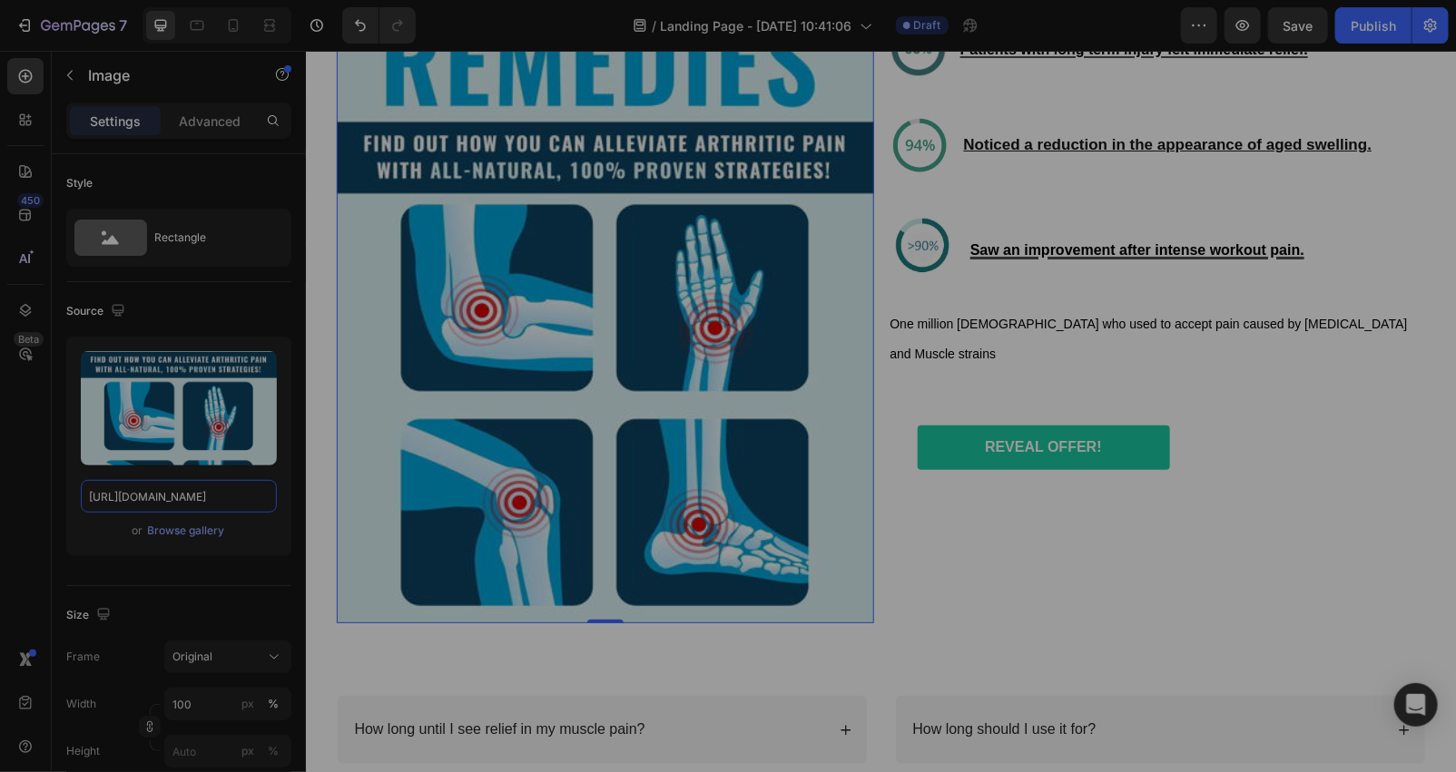
scroll to position [6879, 0]
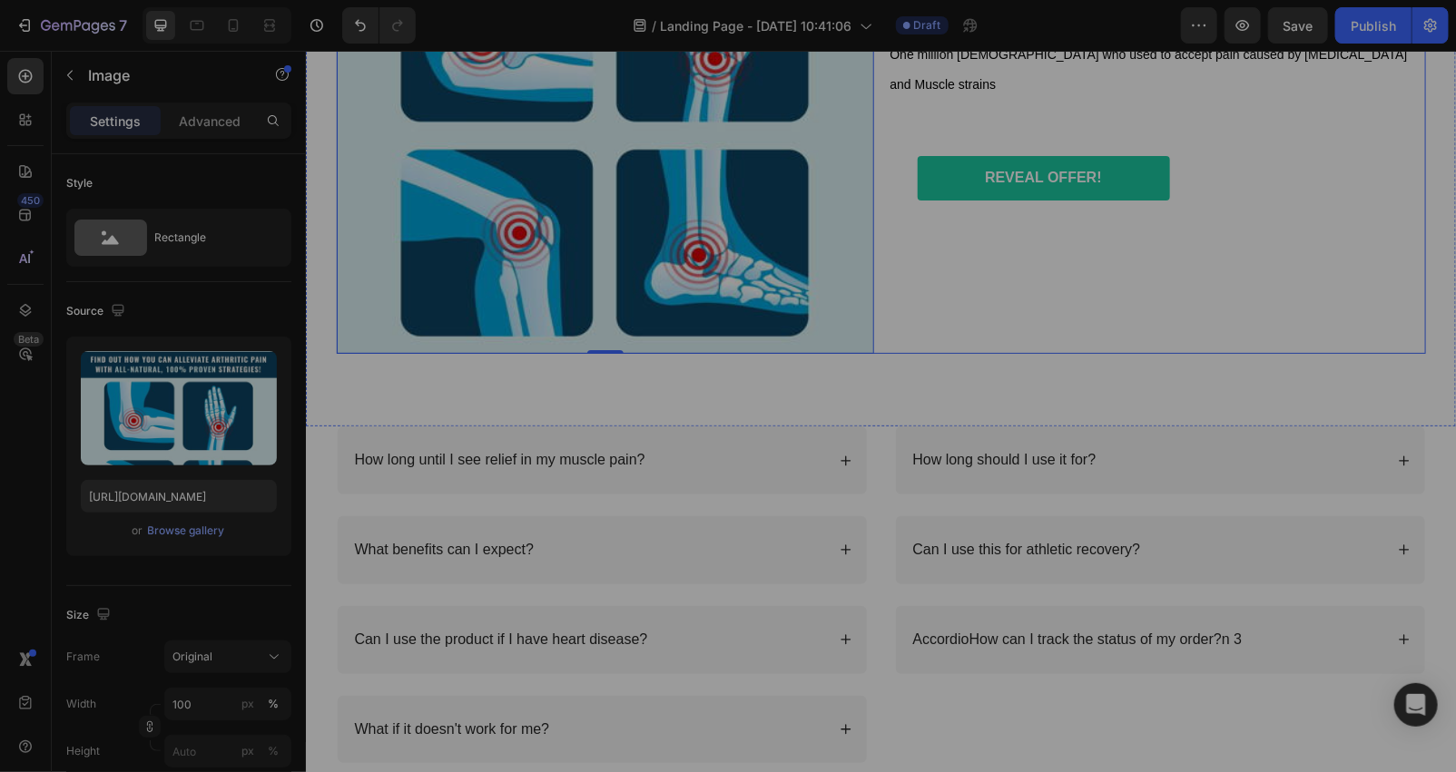
click at [1027, 221] on div "Heal Yourself Like Never Before❤️‍🩹 Heading Image Patients with long term injur…" at bounding box center [1156, 6] width 537 height 695
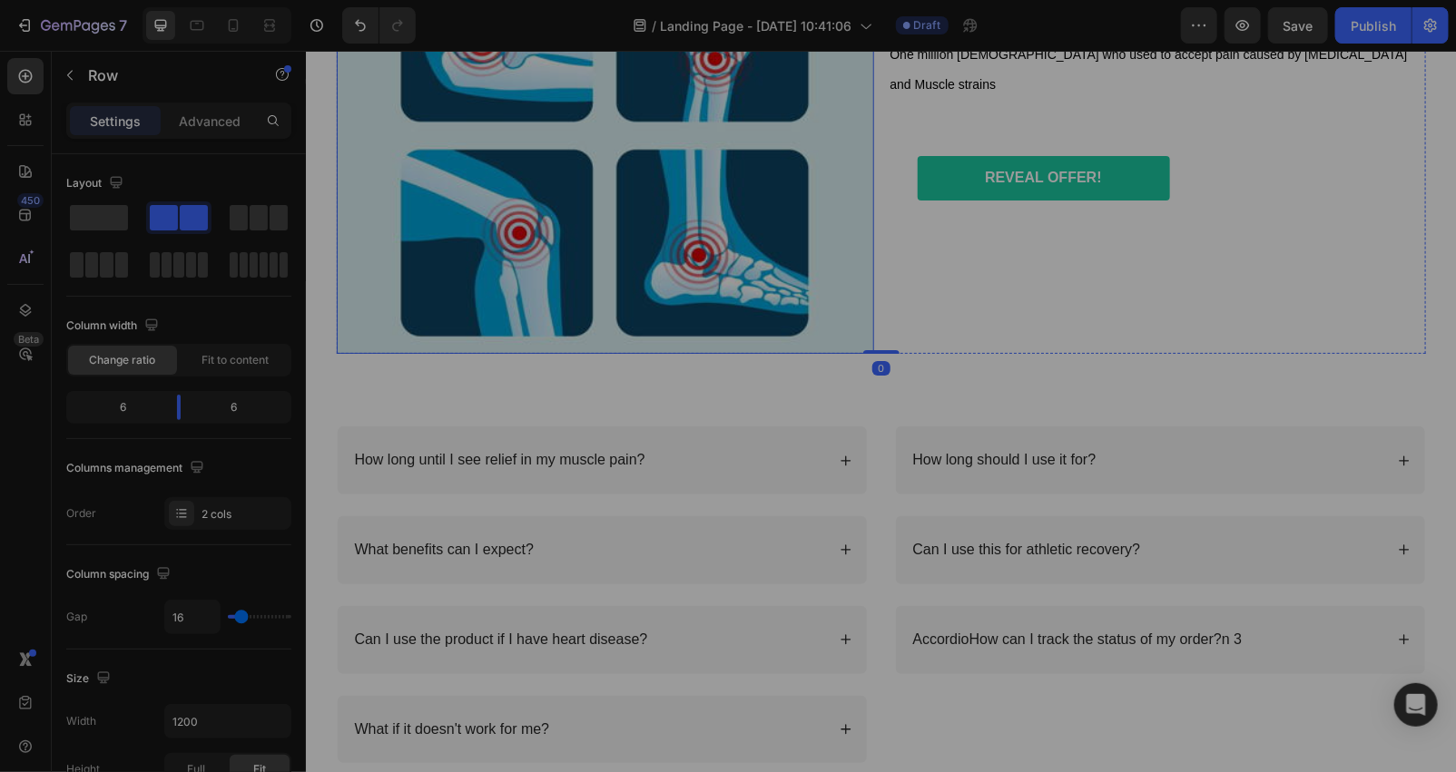
click at [745, 260] on img at bounding box center [604, 6] width 537 height 695
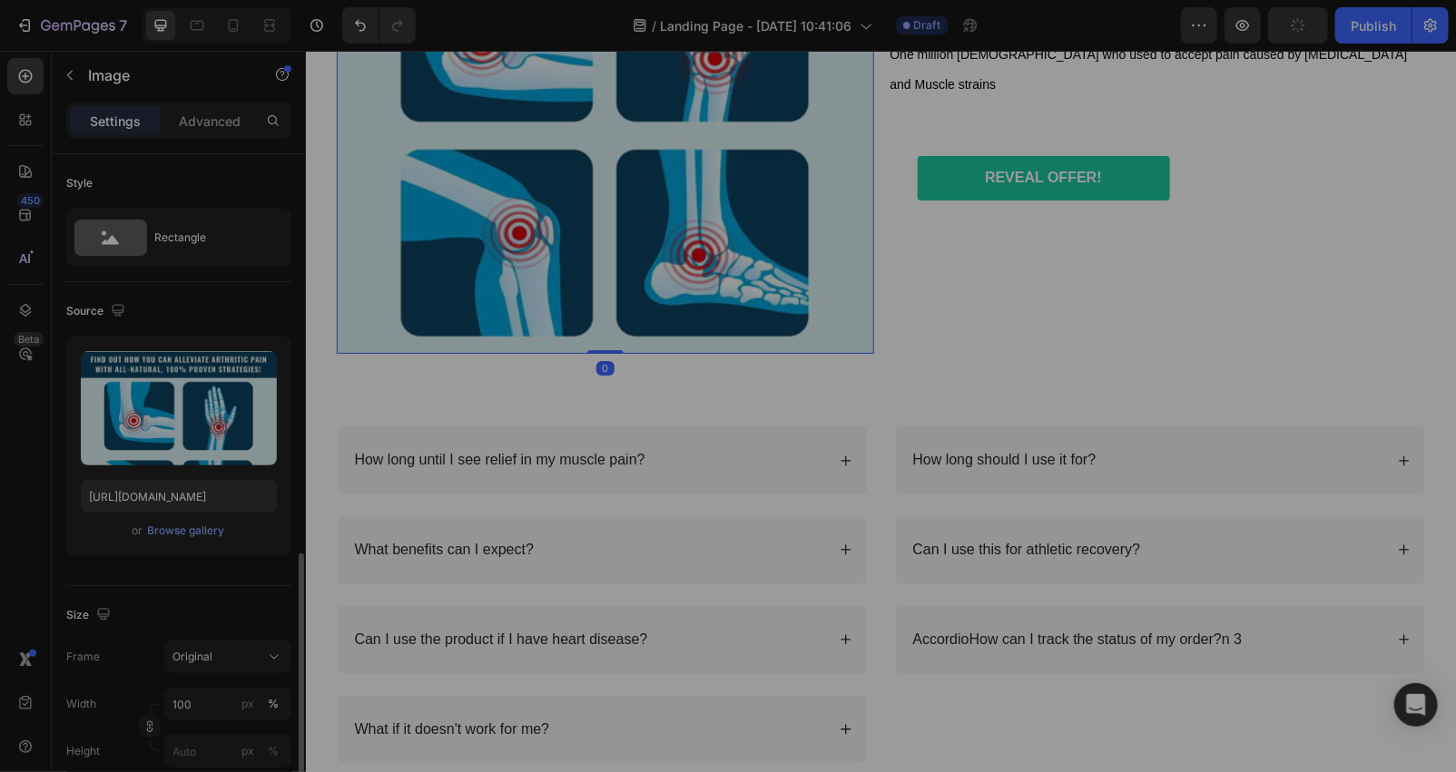
scroll to position [269, 0]
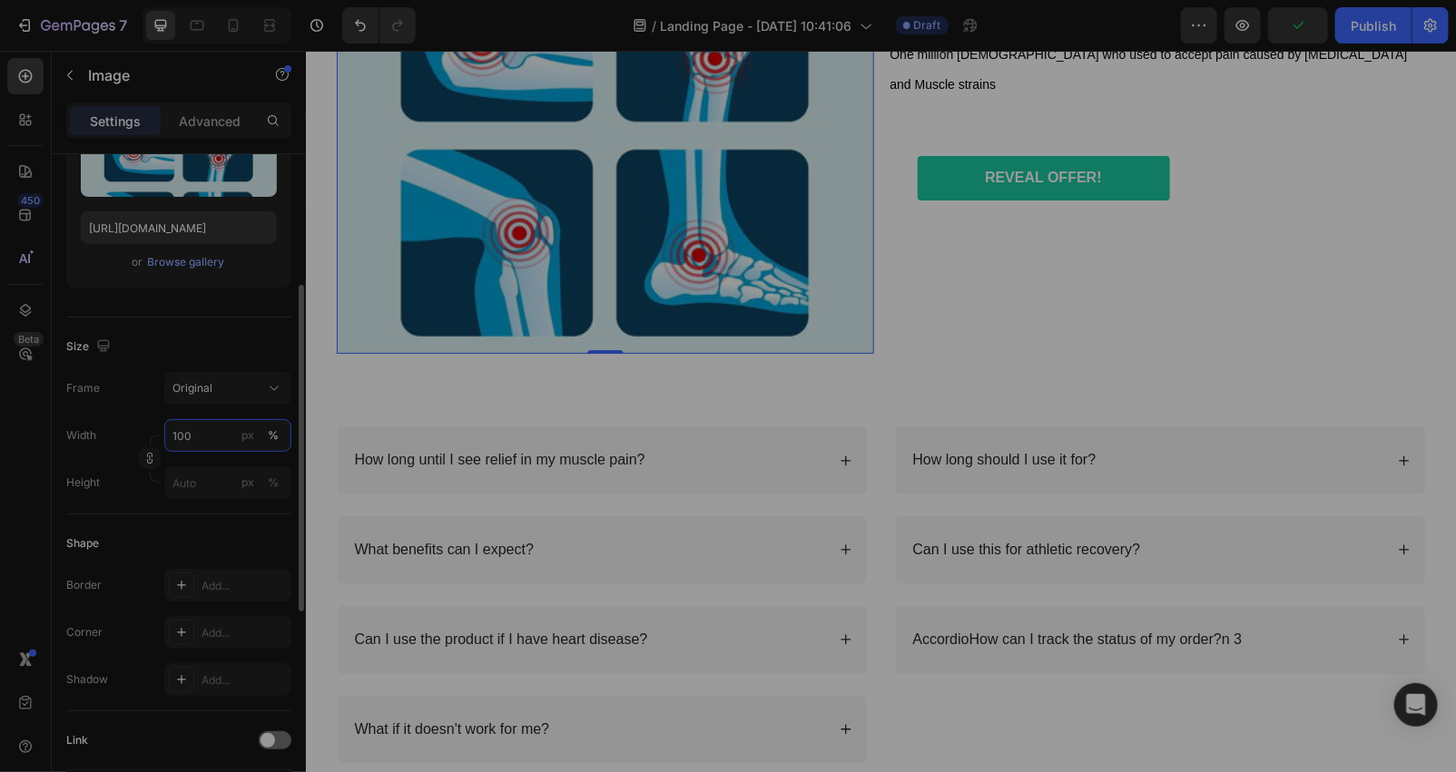
click at [211, 437] on input "100" at bounding box center [227, 435] width 127 height 33
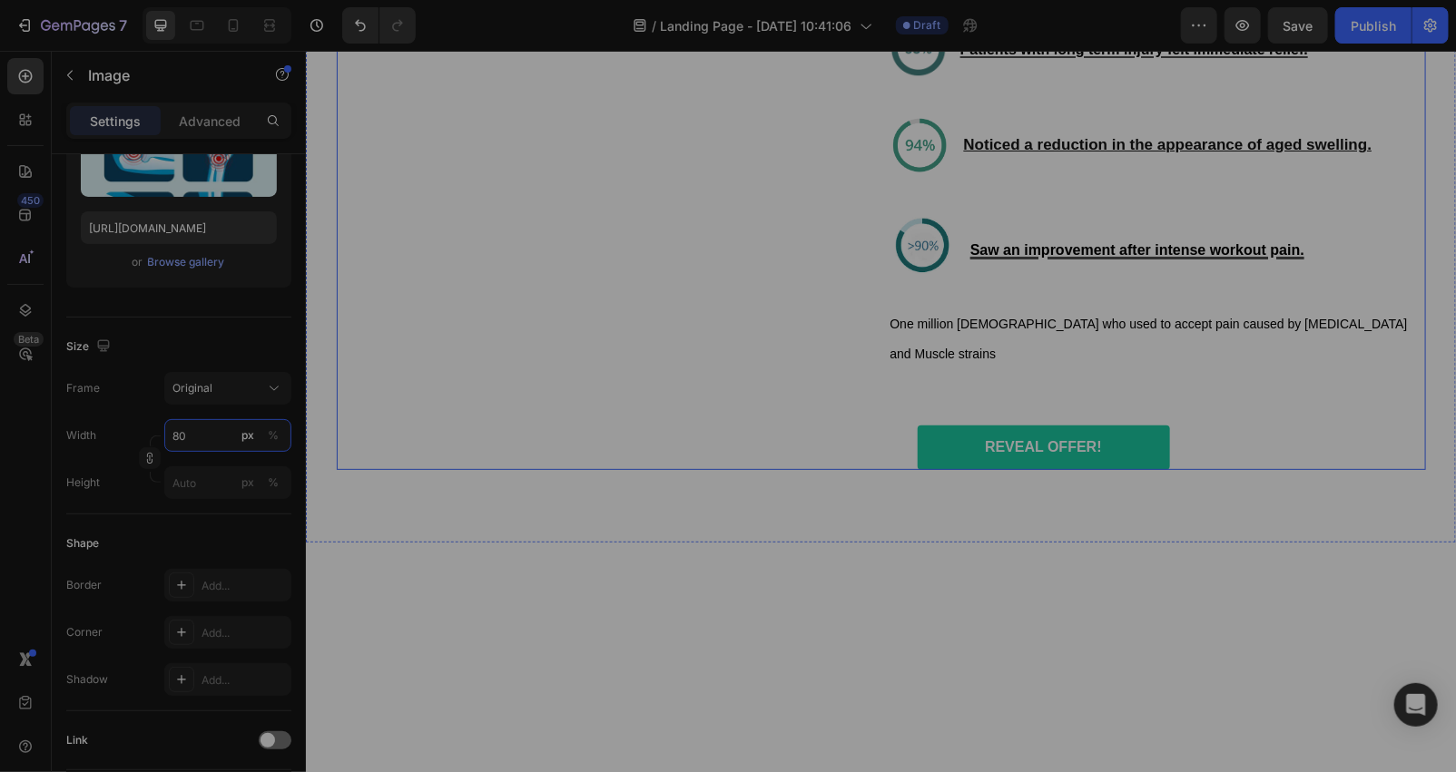
scroll to position [6340, 0]
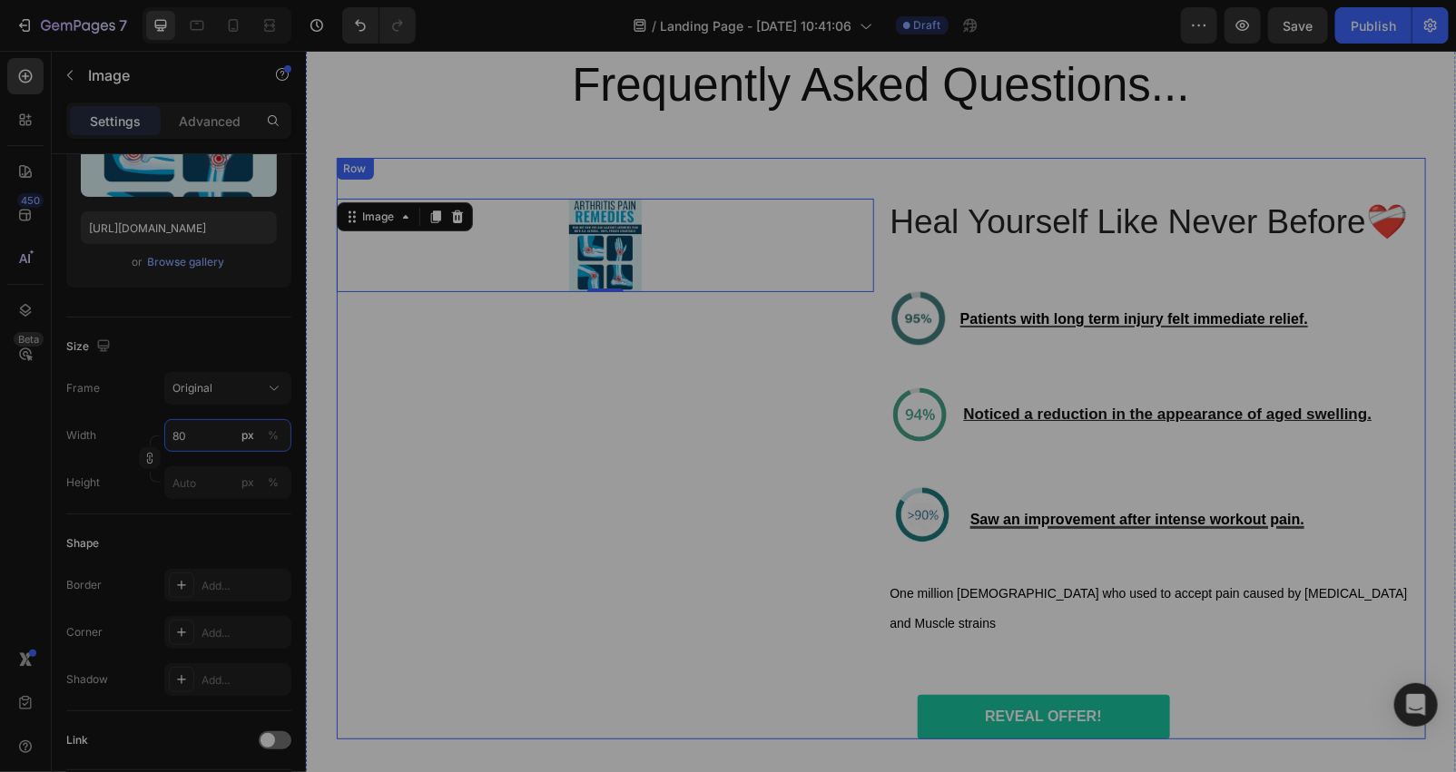
type input "8"
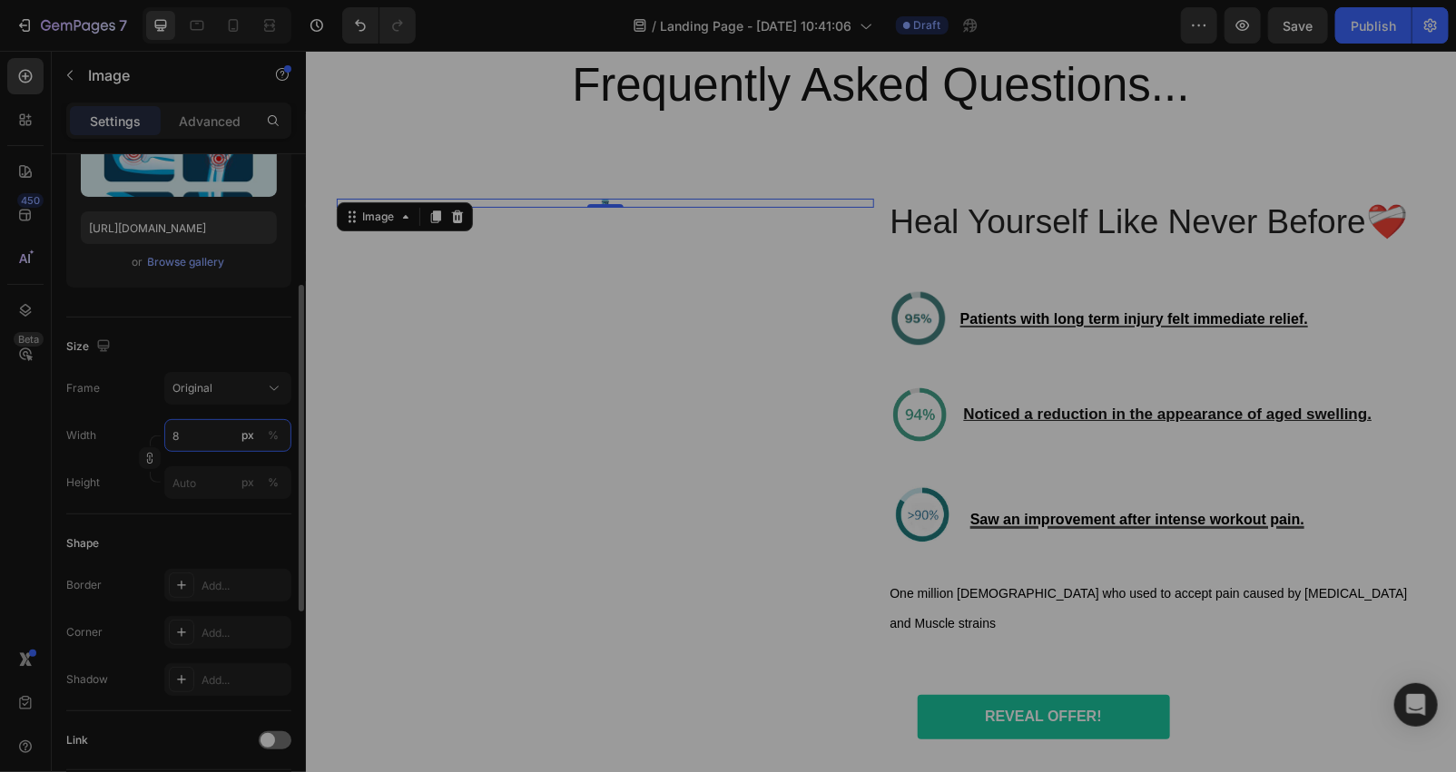
type input "8"
click at [241, 433] on div "px" at bounding box center [247, 435] width 13 height 16
click at [257, 431] on button "px" at bounding box center [248, 436] width 22 height 22
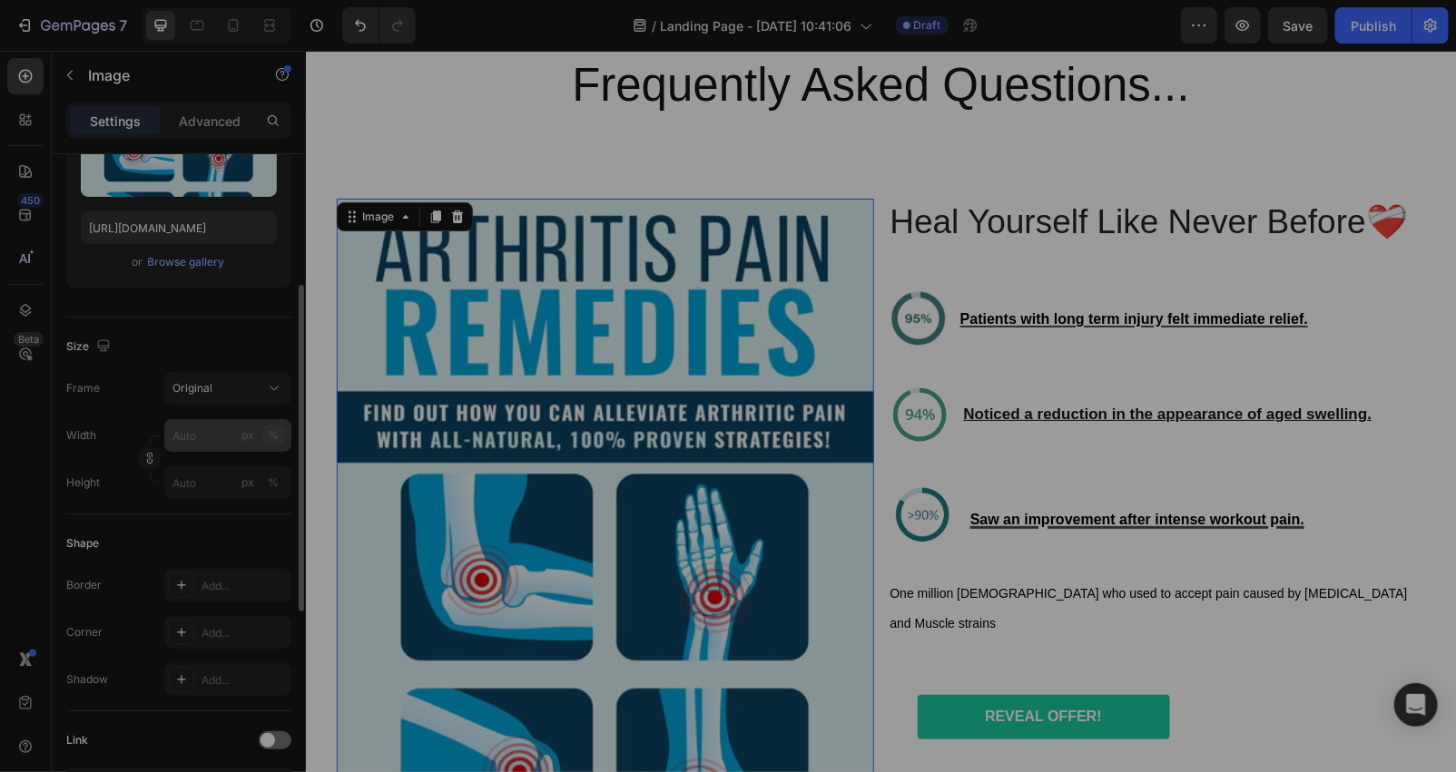
click at [267, 425] on button "%" at bounding box center [273, 436] width 22 height 22
click at [247, 427] on div "px" at bounding box center [247, 435] width 13 height 16
click at [270, 390] on icon at bounding box center [274, 388] width 18 height 18
click at [219, 427] on div "Square" at bounding box center [224, 433] width 105 height 18
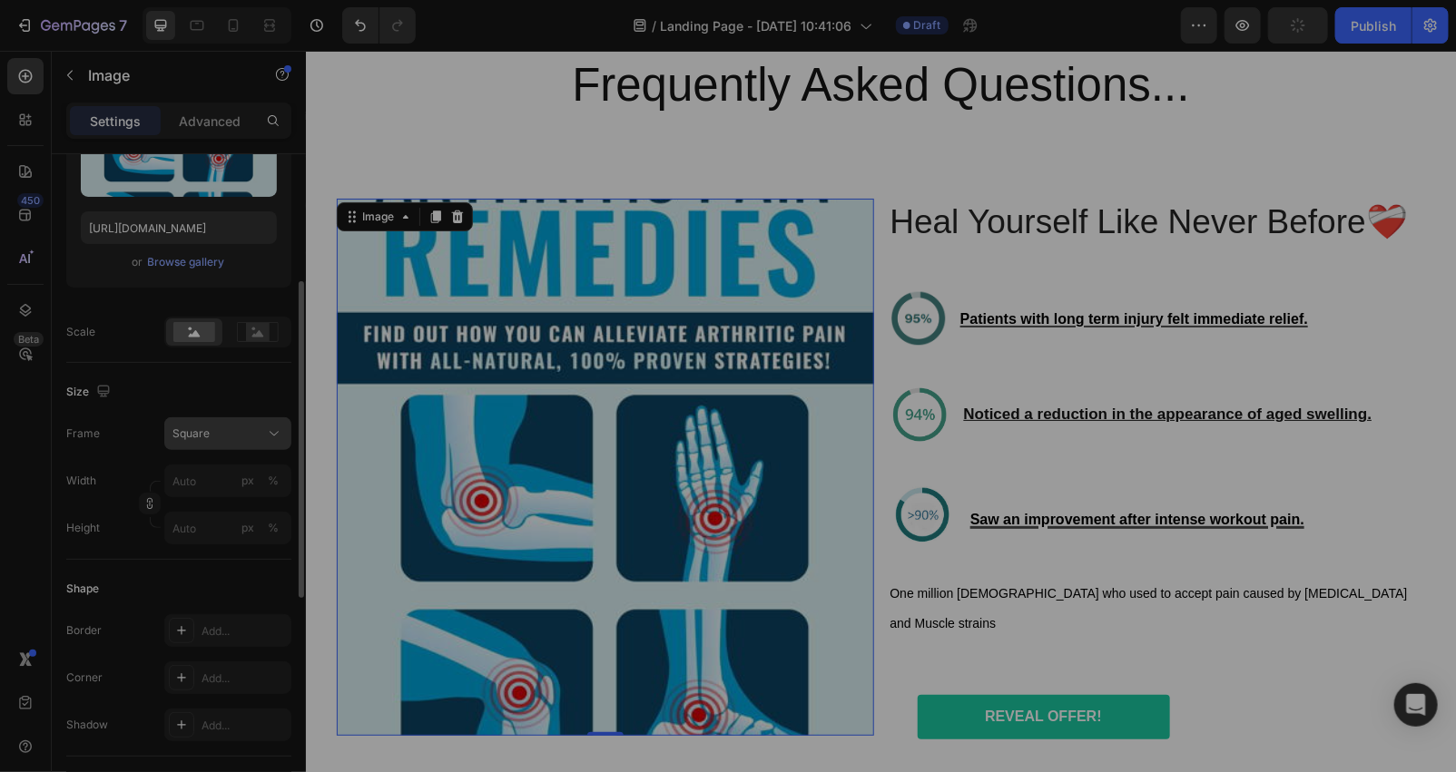
click at [227, 429] on div "Square" at bounding box center [216, 434] width 89 height 16
click at [209, 515] on span "Vertical" at bounding box center [191, 513] width 39 height 18
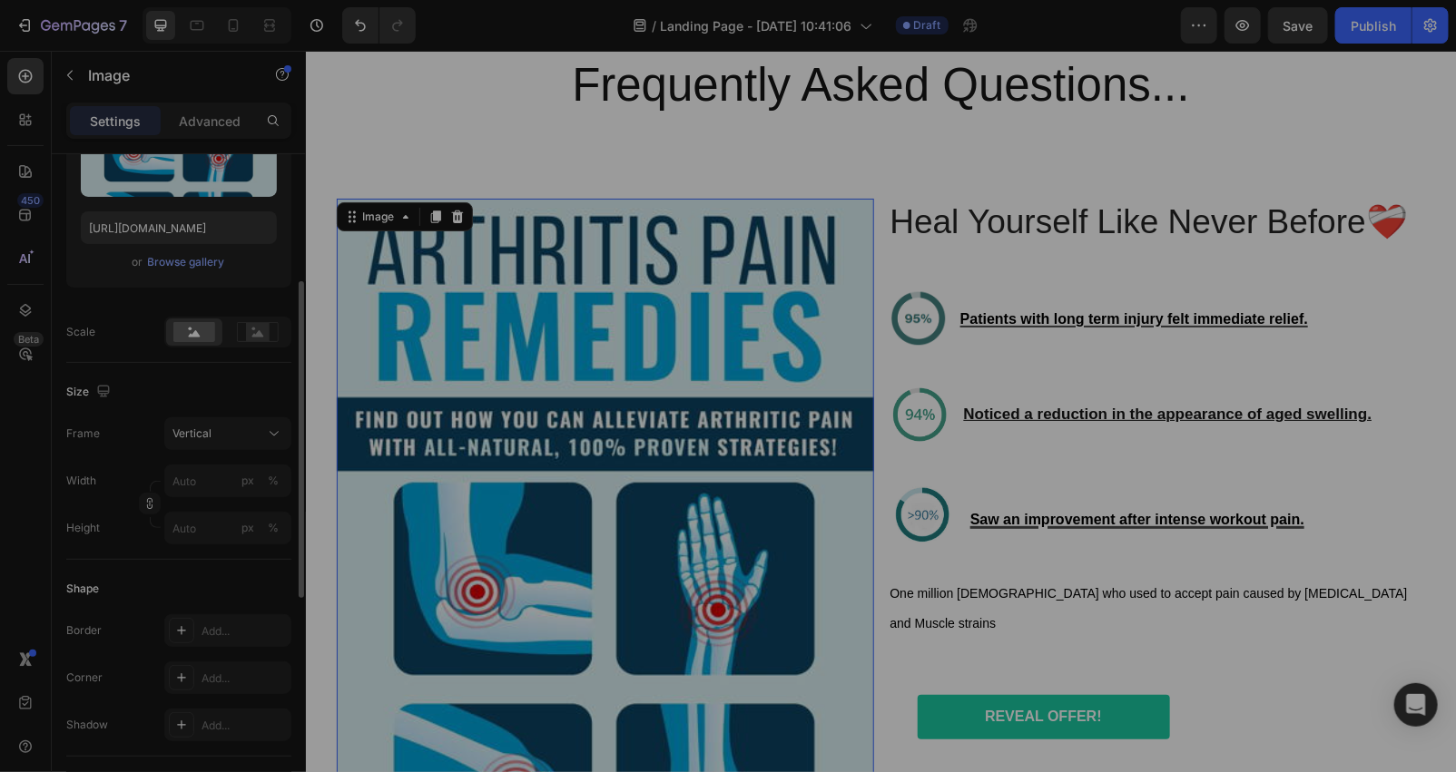
scroll to position [6610, 0]
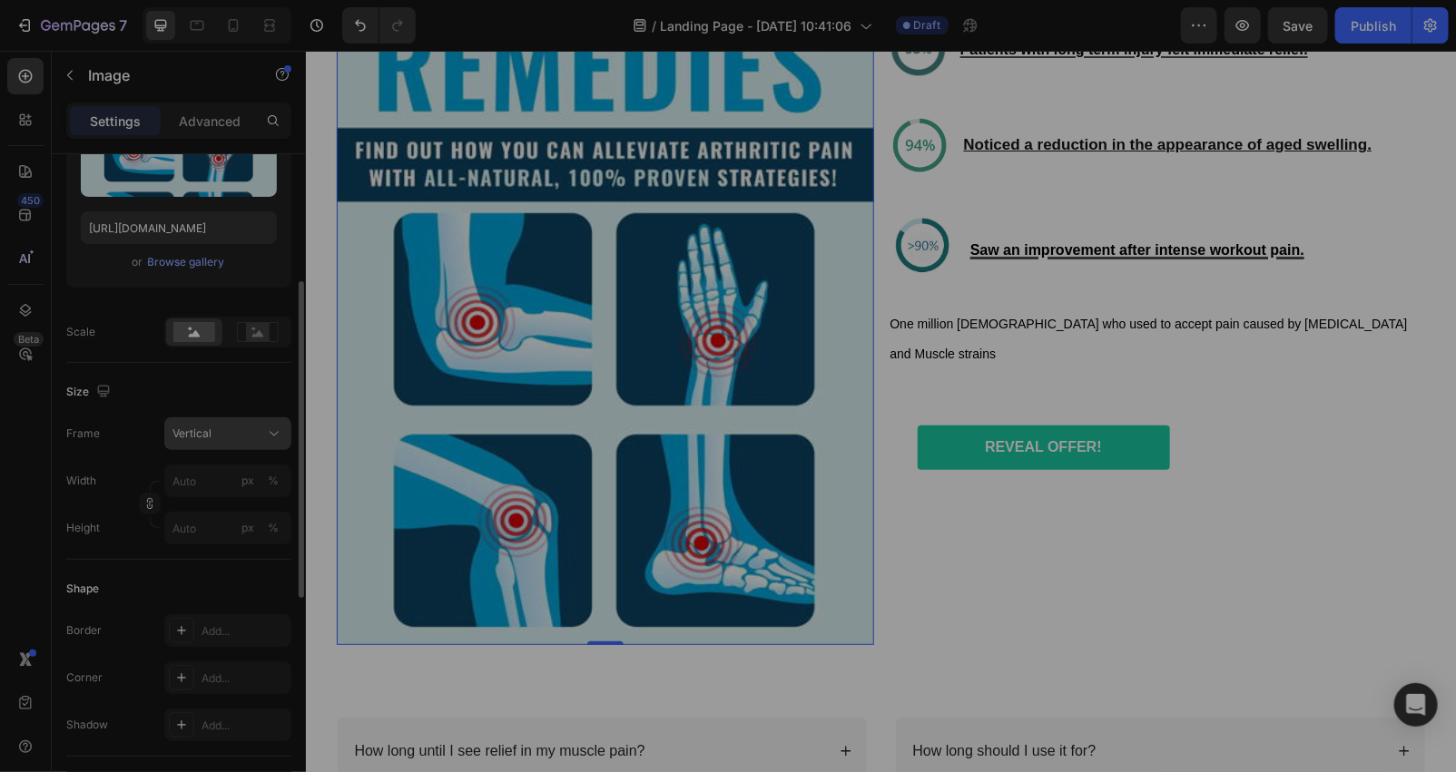
click at [241, 441] on div "Vertical" at bounding box center [227, 434] width 111 height 18
click at [224, 579] on div "Original" at bounding box center [224, 581] width 105 height 16
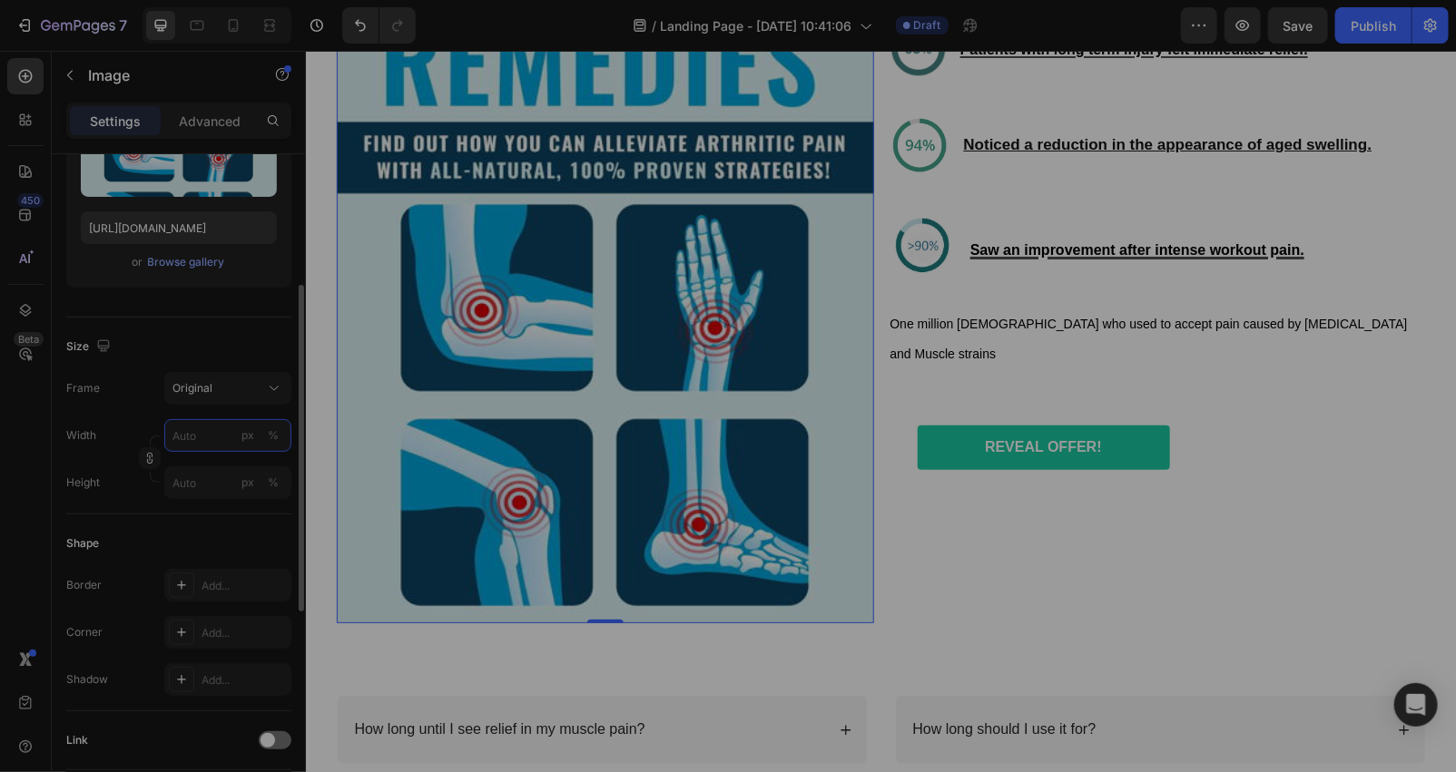
click at [204, 434] on input "px %" at bounding box center [227, 435] width 127 height 33
click at [175, 486] on span "Full" at bounding box center [181, 479] width 18 height 16
type input "100"
click at [198, 485] on input "px %" at bounding box center [227, 482] width 127 height 33
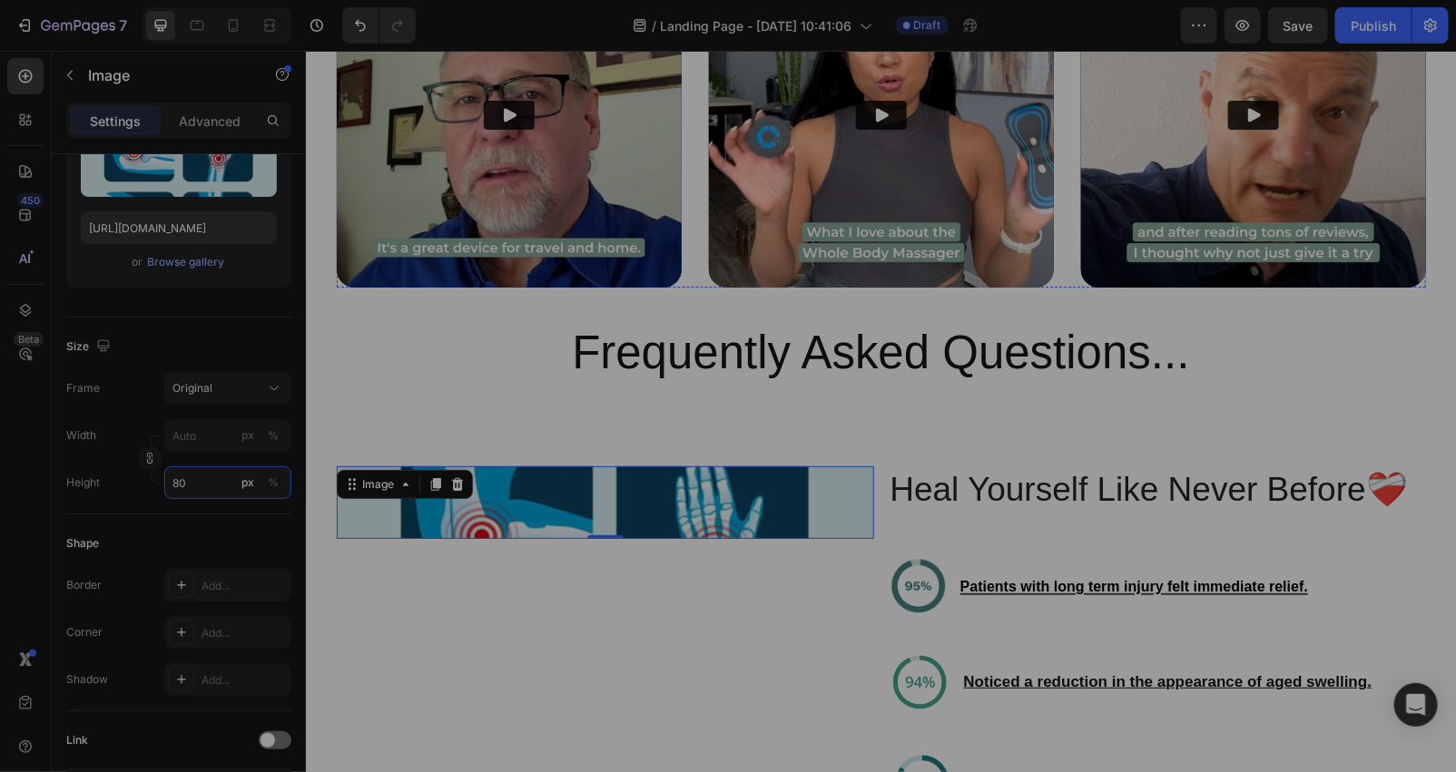
scroll to position [6340, 0]
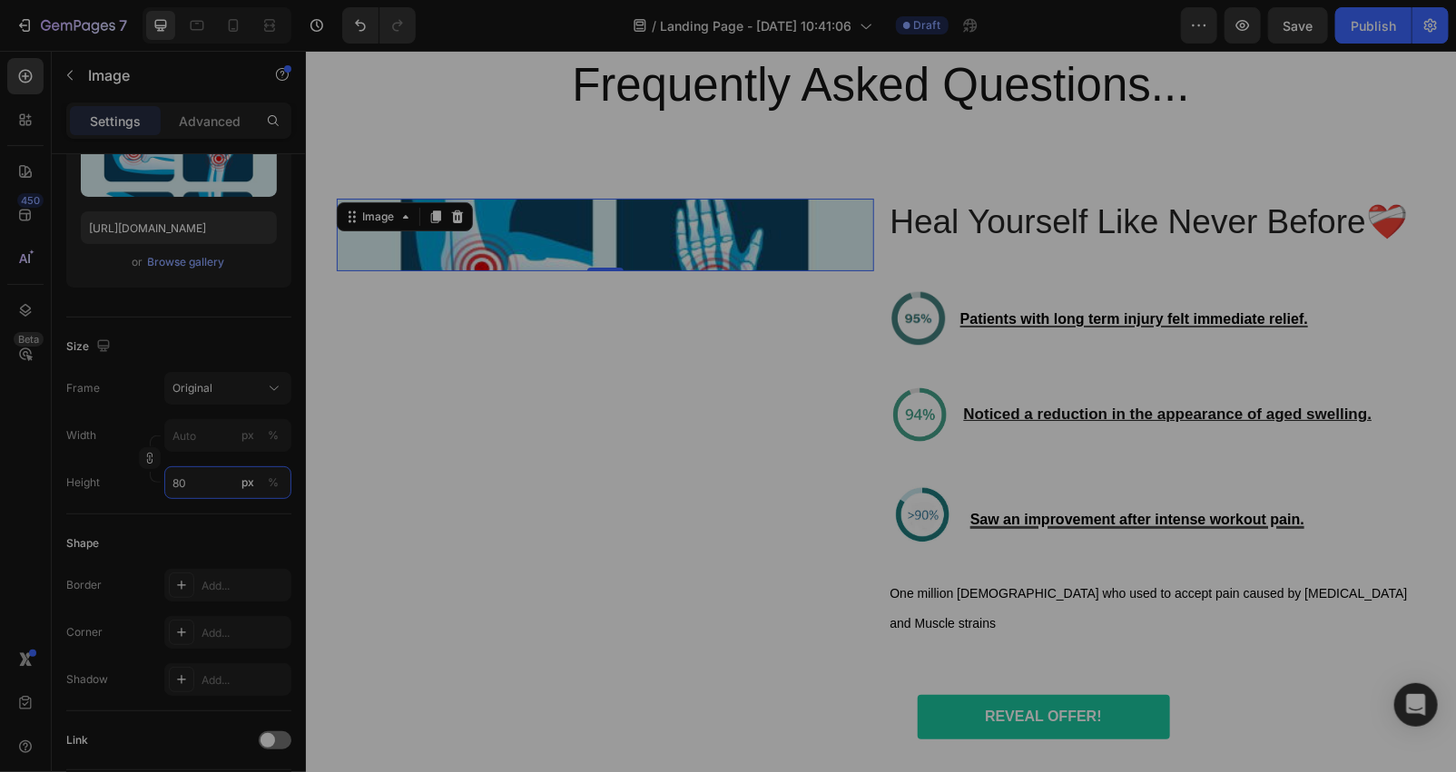
type input "8"
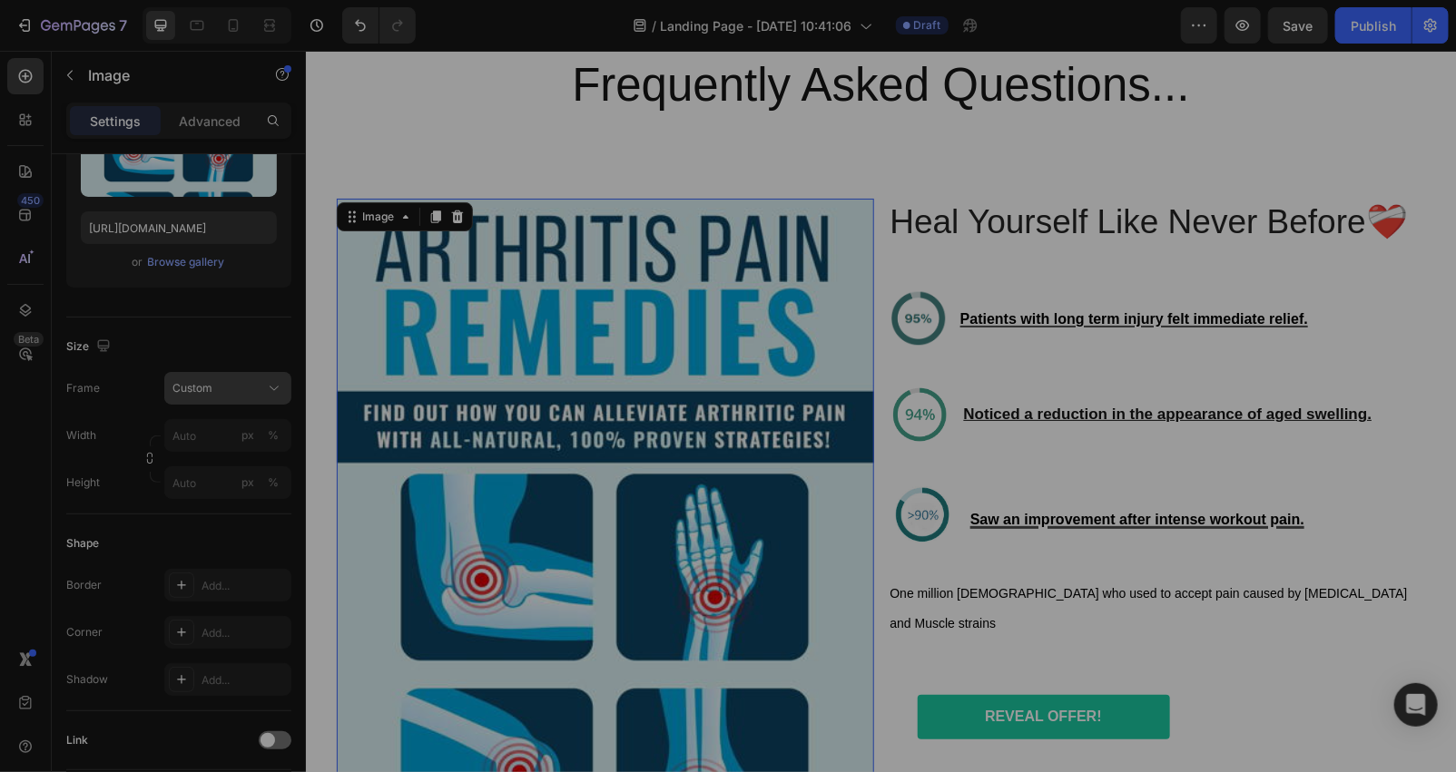
type input "8"
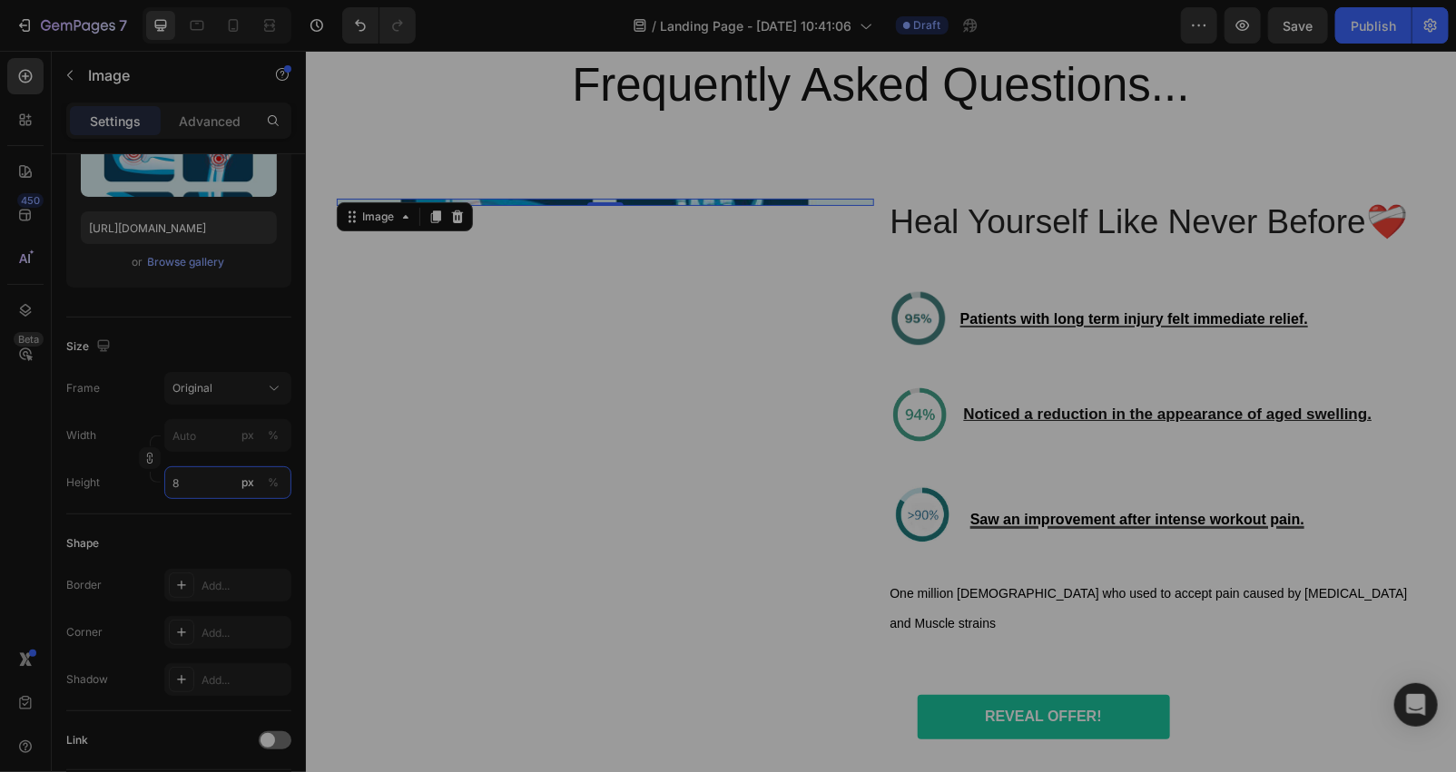
click at [202, 484] on input "8" at bounding box center [227, 482] width 127 height 33
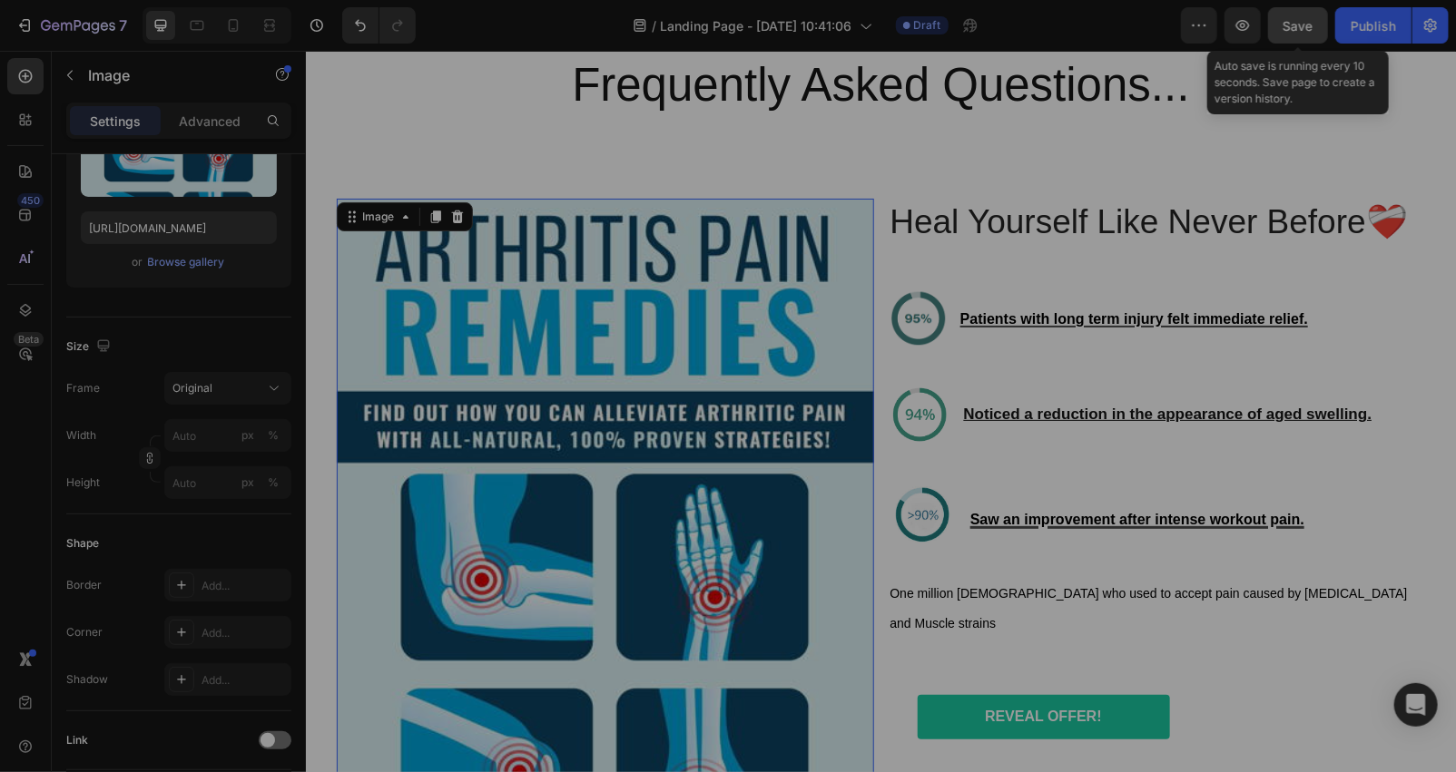
drag, startPoint x: 1326, startPoint y: 34, endPoint x: 1275, endPoint y: 18, distance: 53.1
click at [1322, 34] on button "Save" at bounding box center [1298, 25] width 60 height 36
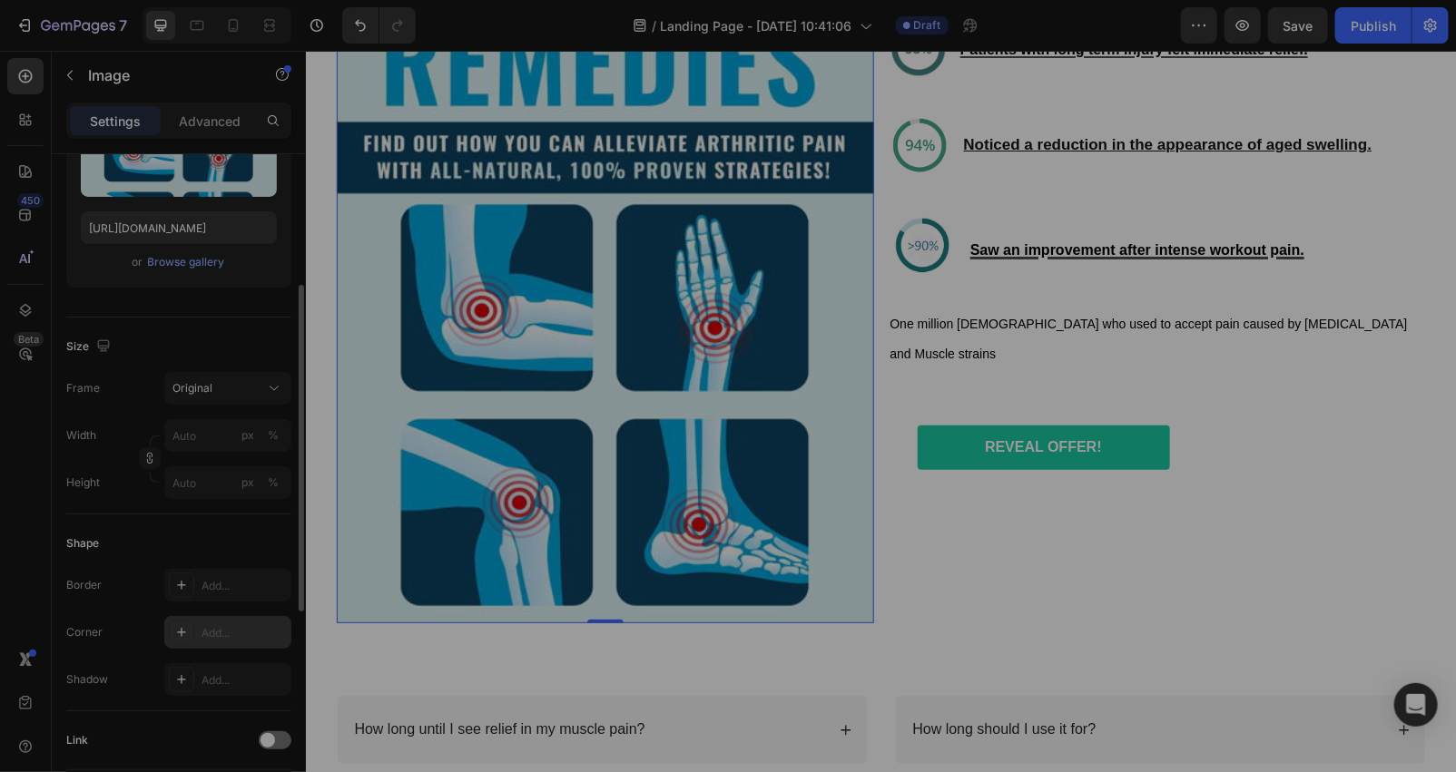
click at [187, 627] on icon at bounding box center [181, 632] width 15 height 15
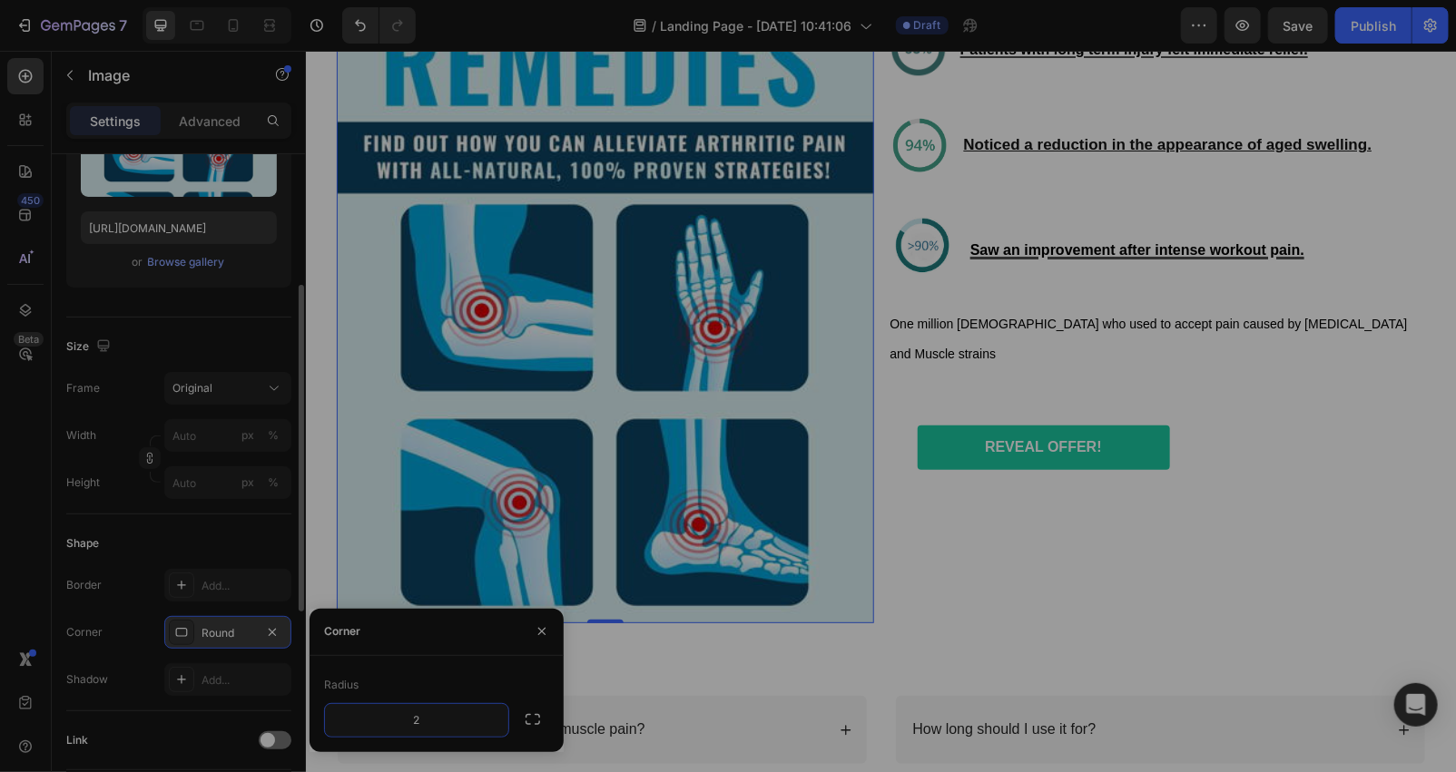
type input "25"
click at [1186, 621] on div "Heal Yourself Like Never Before❤️‍🩹 Heading Image Patients with long term injur…" at bounding box center [1156, 275] width 537 height 695
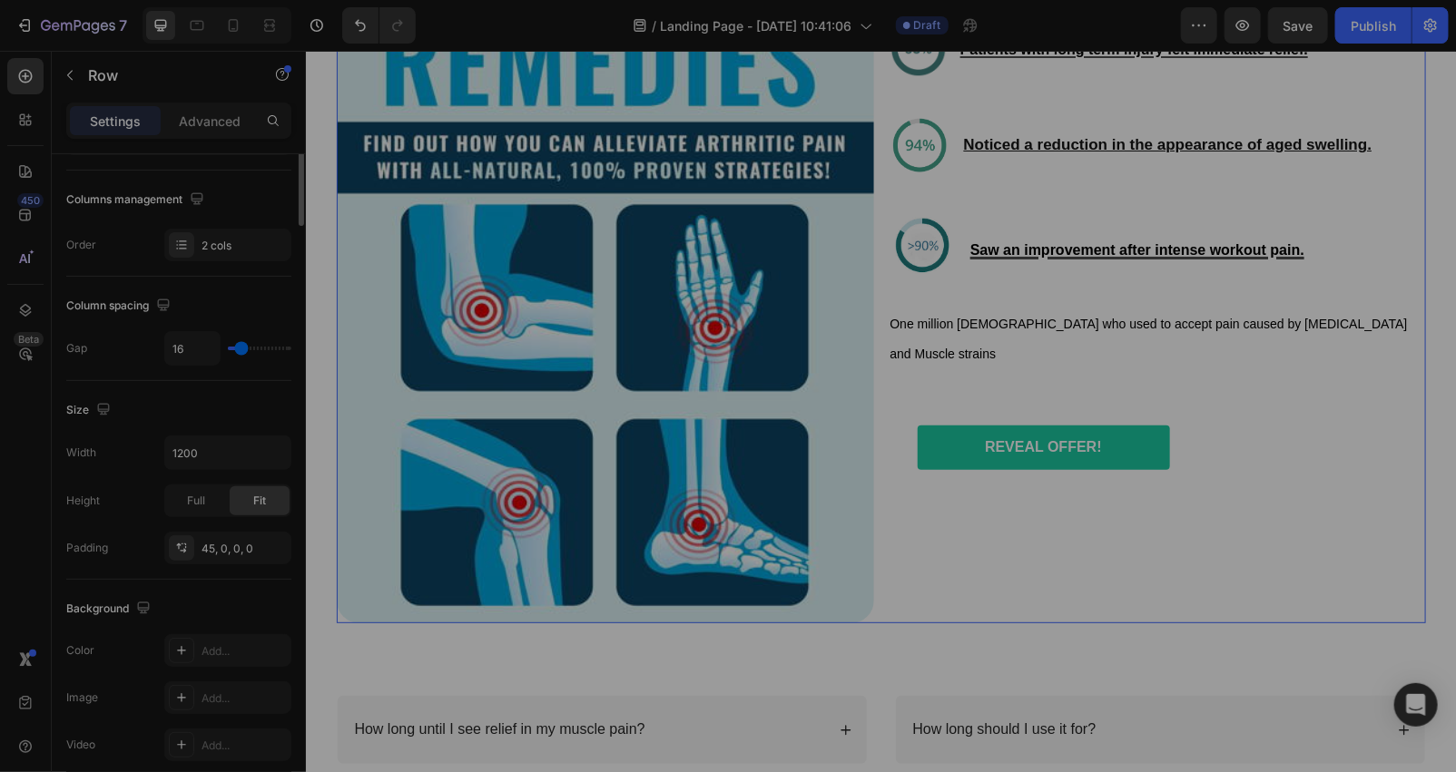
scroll to position [0, 0]
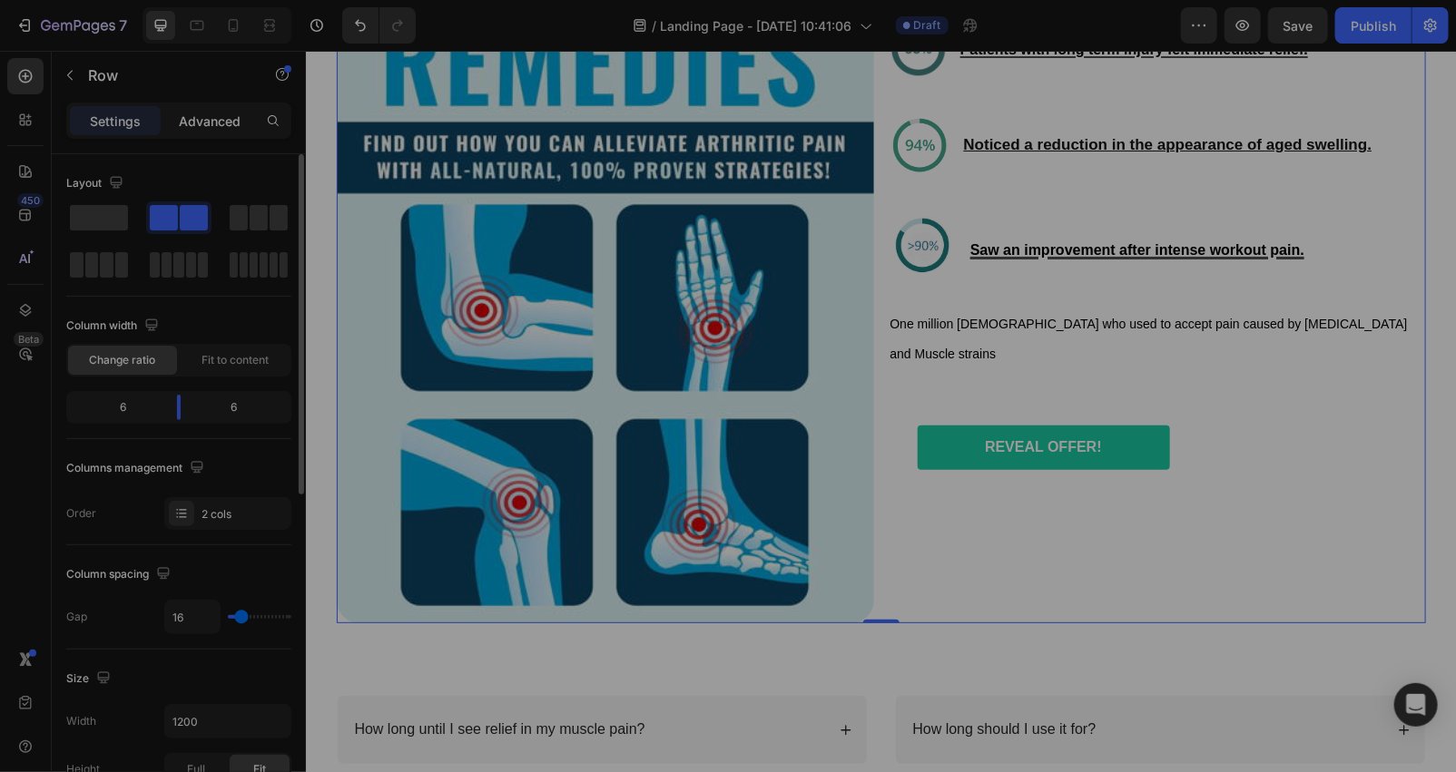
click at [191, 118] on p "Advanced" at bounding box center [210, 121] width 62 height 19
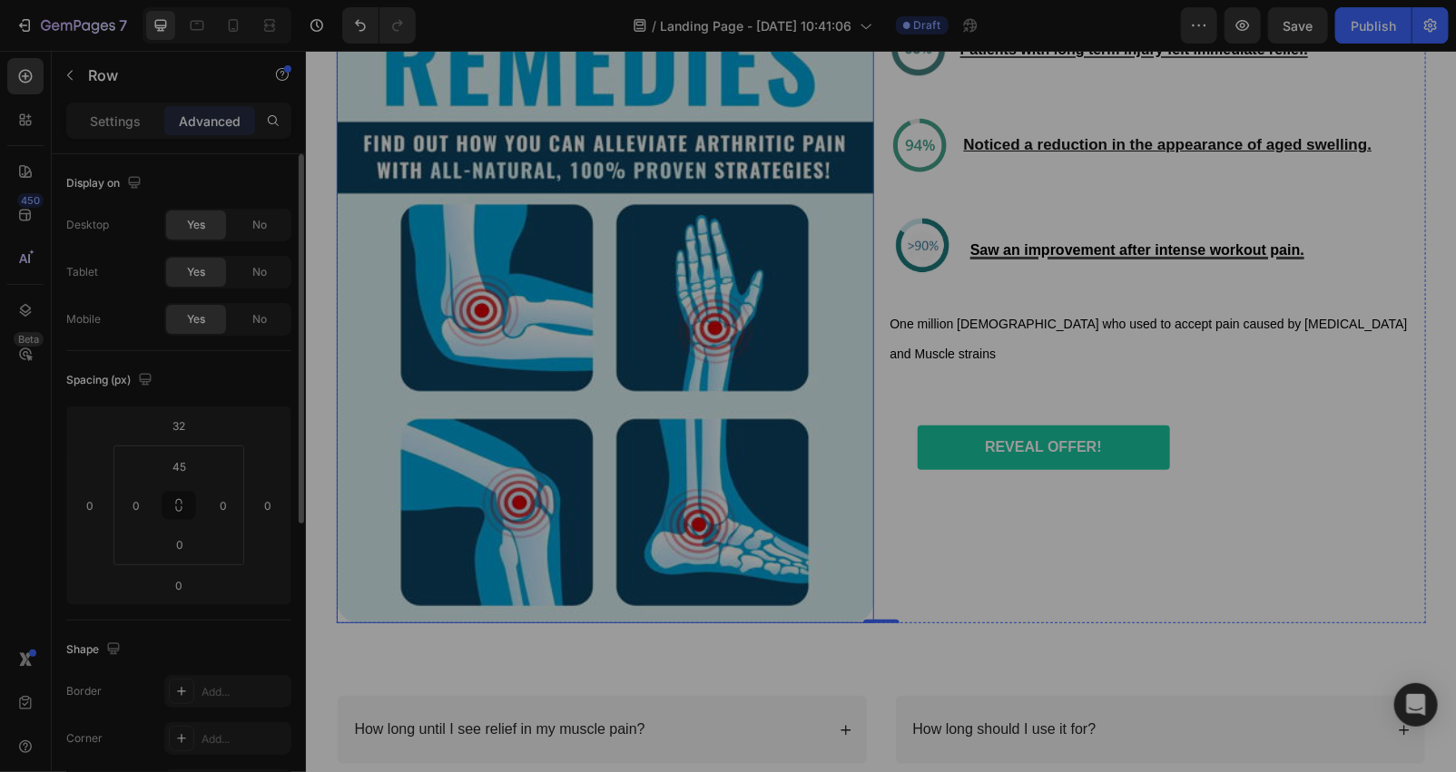
click at [616, 280] on img at bounding box center [604, 275] width 537 height 695
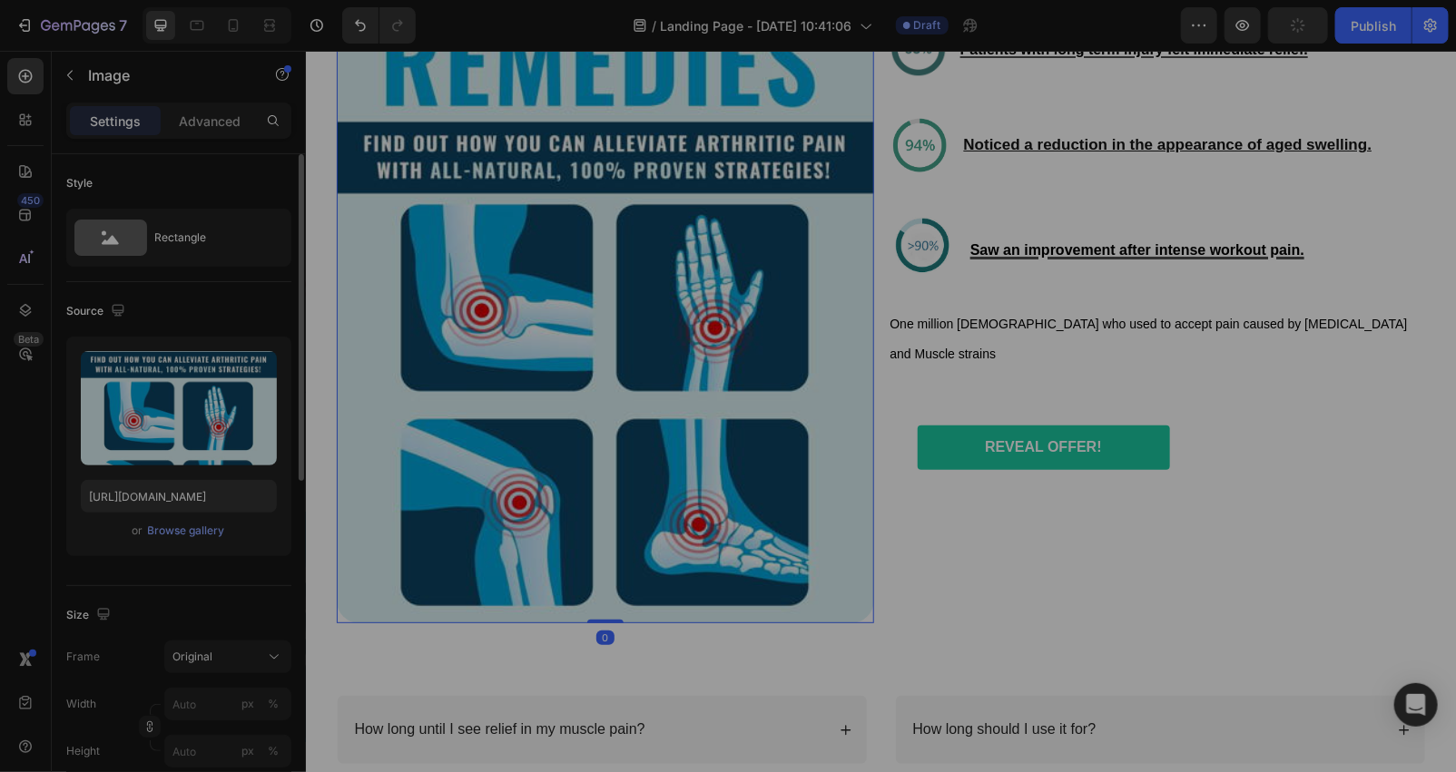
scroll to position [269, 0]
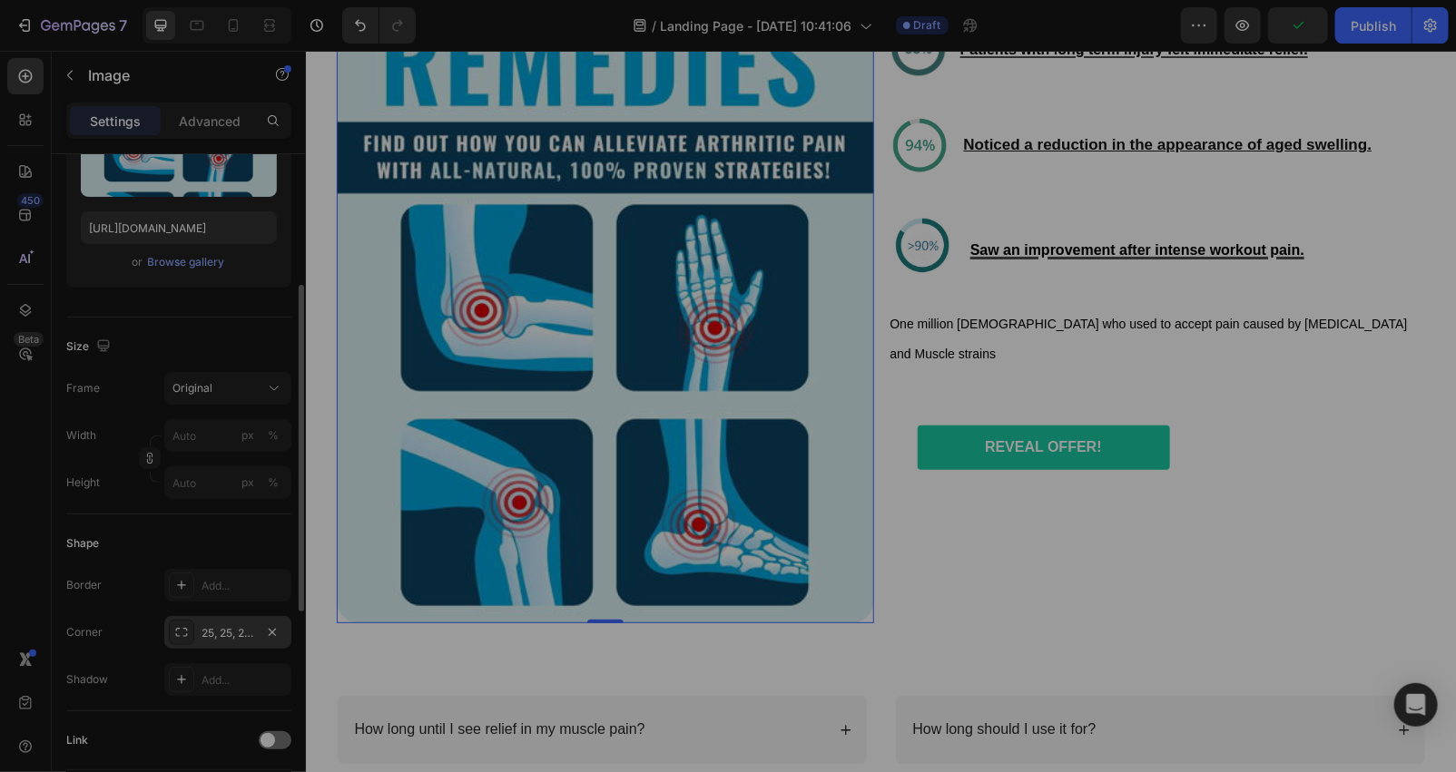
click at [203, 631] on div "25, 25, 25, 25" at bounding box center [227, 633] width 53 height 16
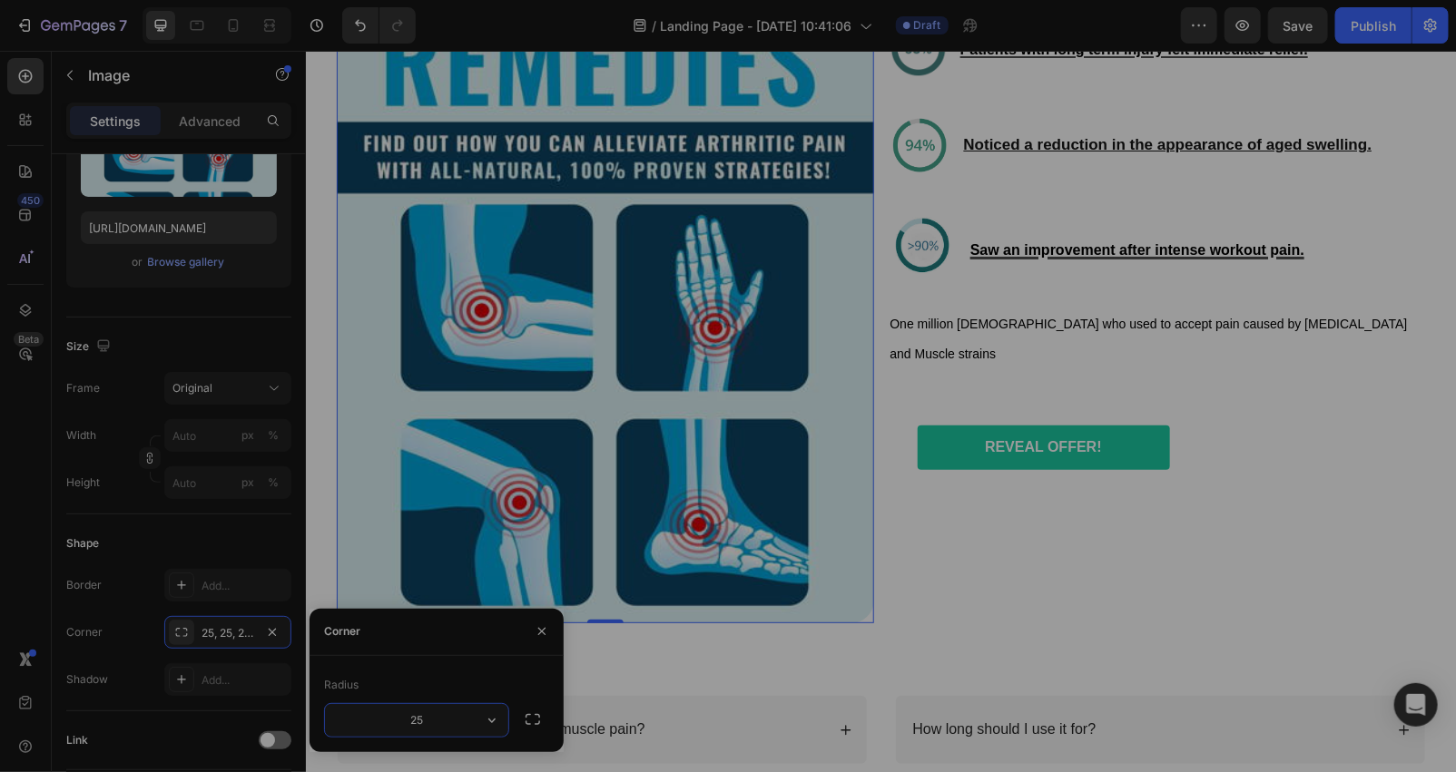
click at [429, 711] on input "25" at bounding box center [416, 720] width 183 height 33
type input "32"
drag, startPoint x: 1058, startPoint y: 583, endPoint x: 1041, endPoint y: 565, distance: 25.0
click at [1059, 581] on div "Heal Yourself Like Never Before❤️‍🩹 Heading Image Patients with long term injur…" at bounding box center [1156, 275] width 537 height 695
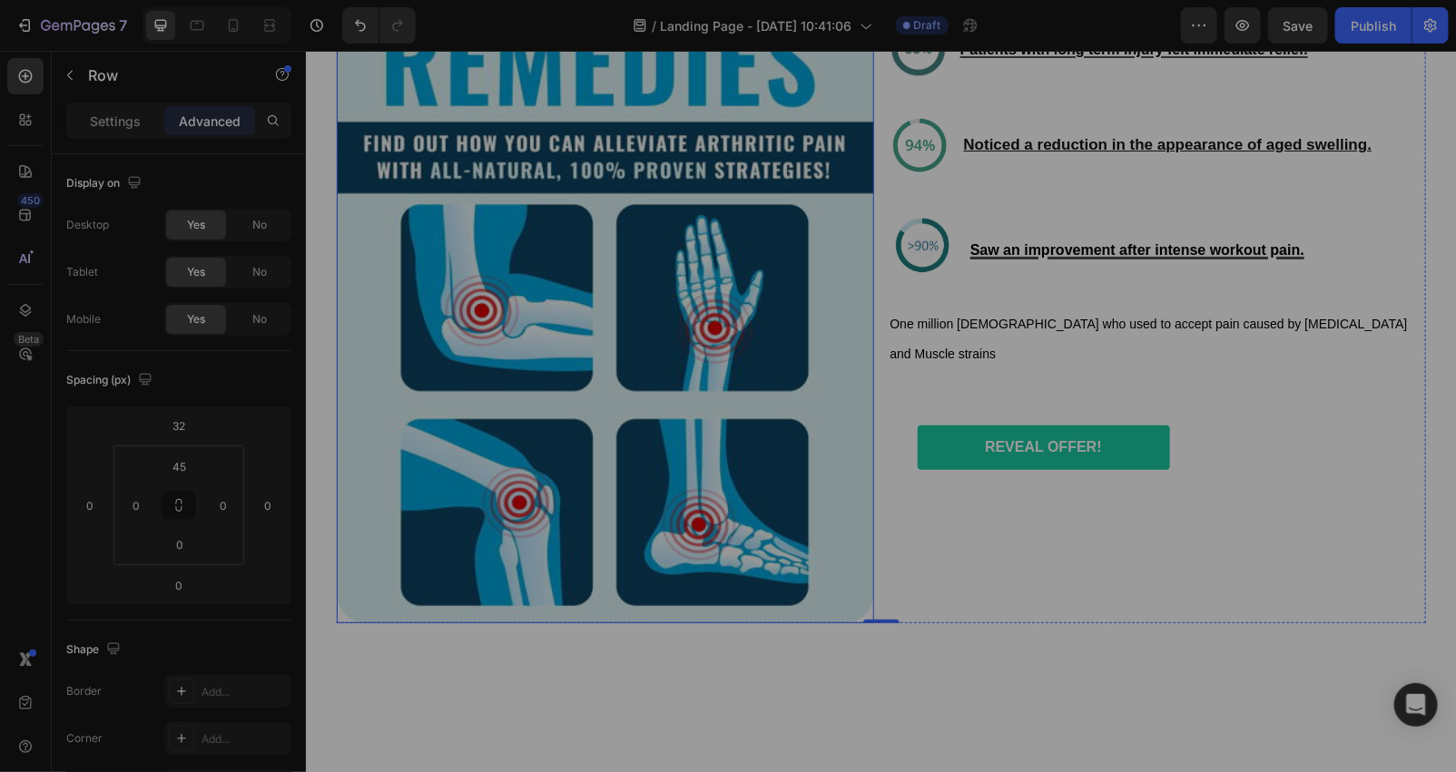
scroll to position [6340, 0]
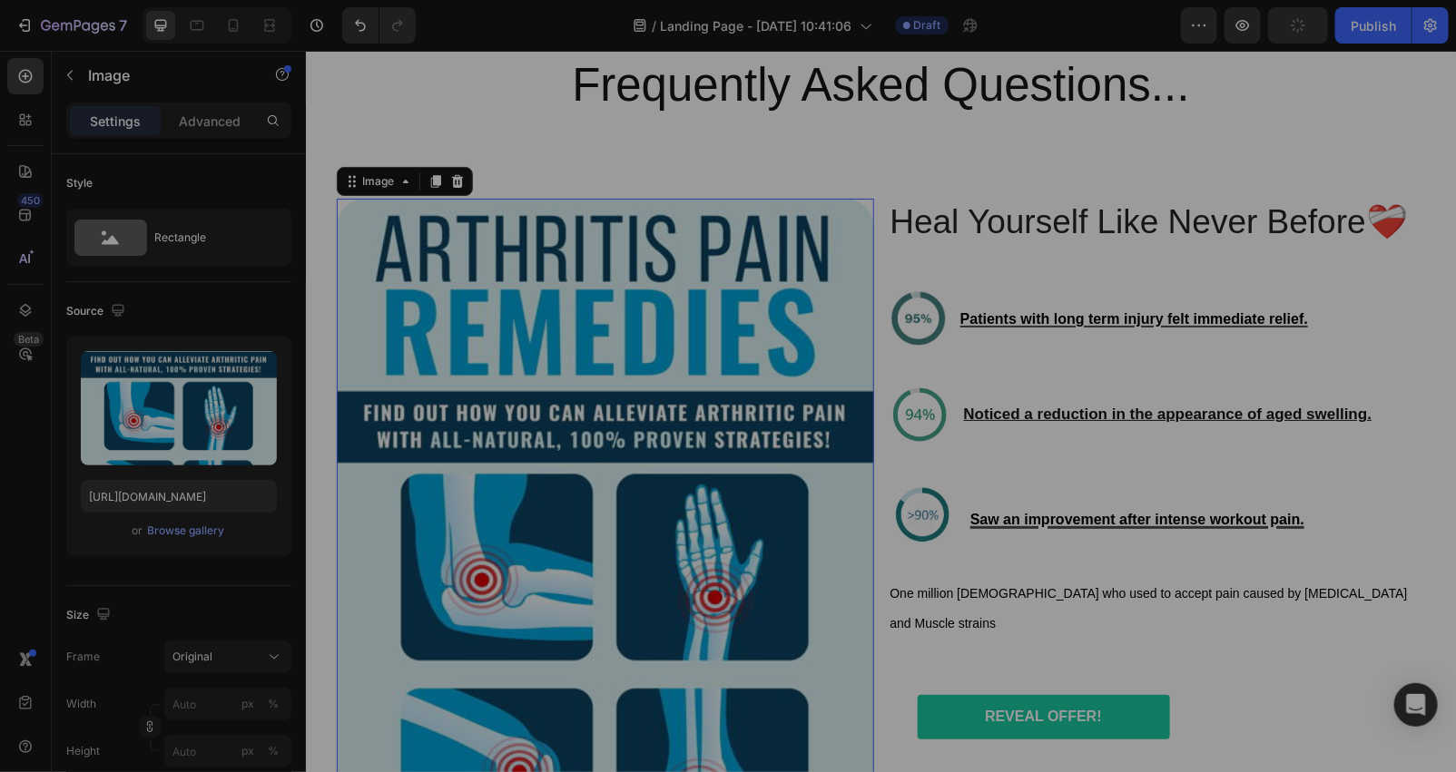
click at [398, 319] on img at bounding box center [604, 545] width 537 height 695
click at [421, 309] on img at bounding box center [604, 545] width 537 height 695
drag, startPoint x: 198, startPoint y: 106, endPoint x: 191, endPoint y: 128, distance: 23.0
click at [200, 109] on div "Advanced" at bounding box center [209, 120] width 91 height 29
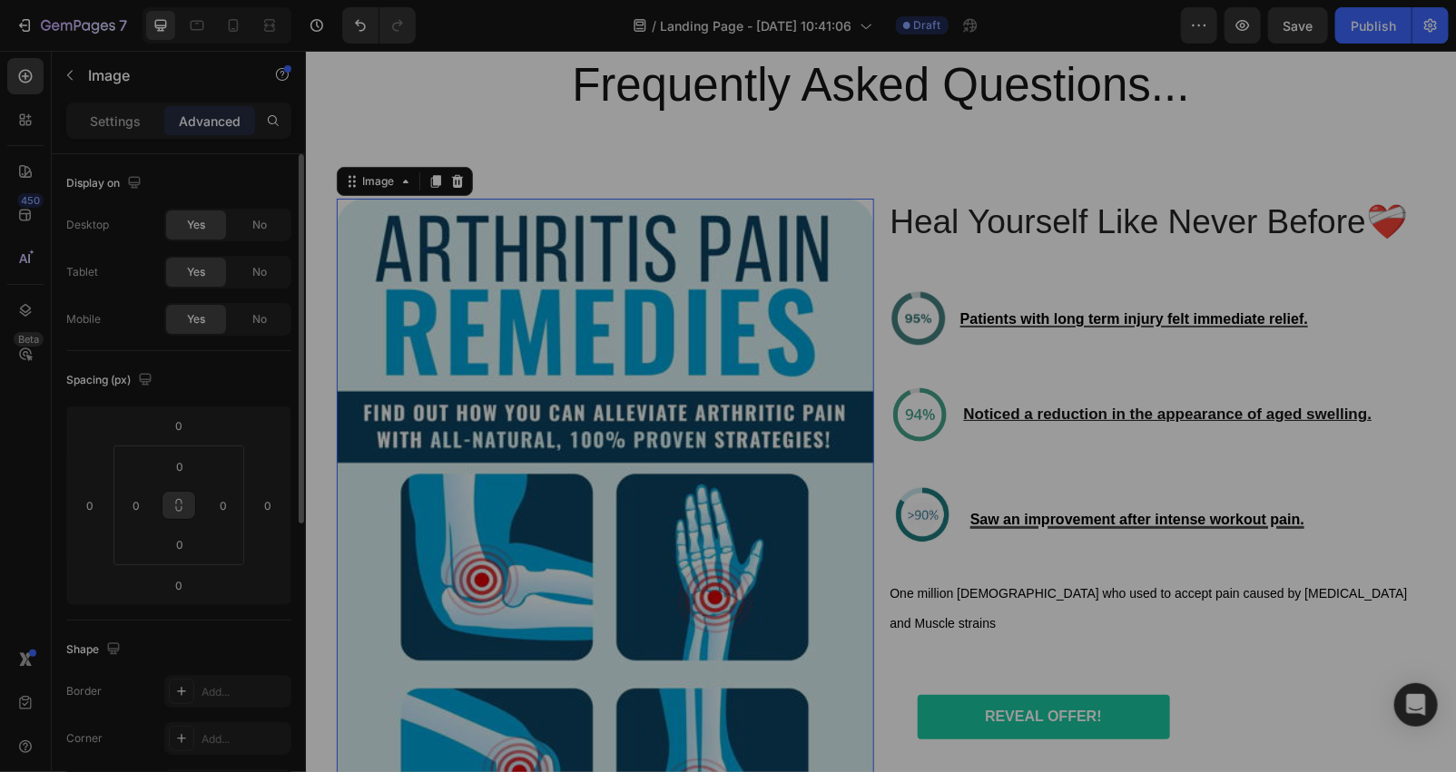
click at [180, 499] on icon at bounding box center [179, 505] width 15 height 15
click at [187, 466] on input "0" at bounding box center [180, 466] width 36 height 27
type input "2"
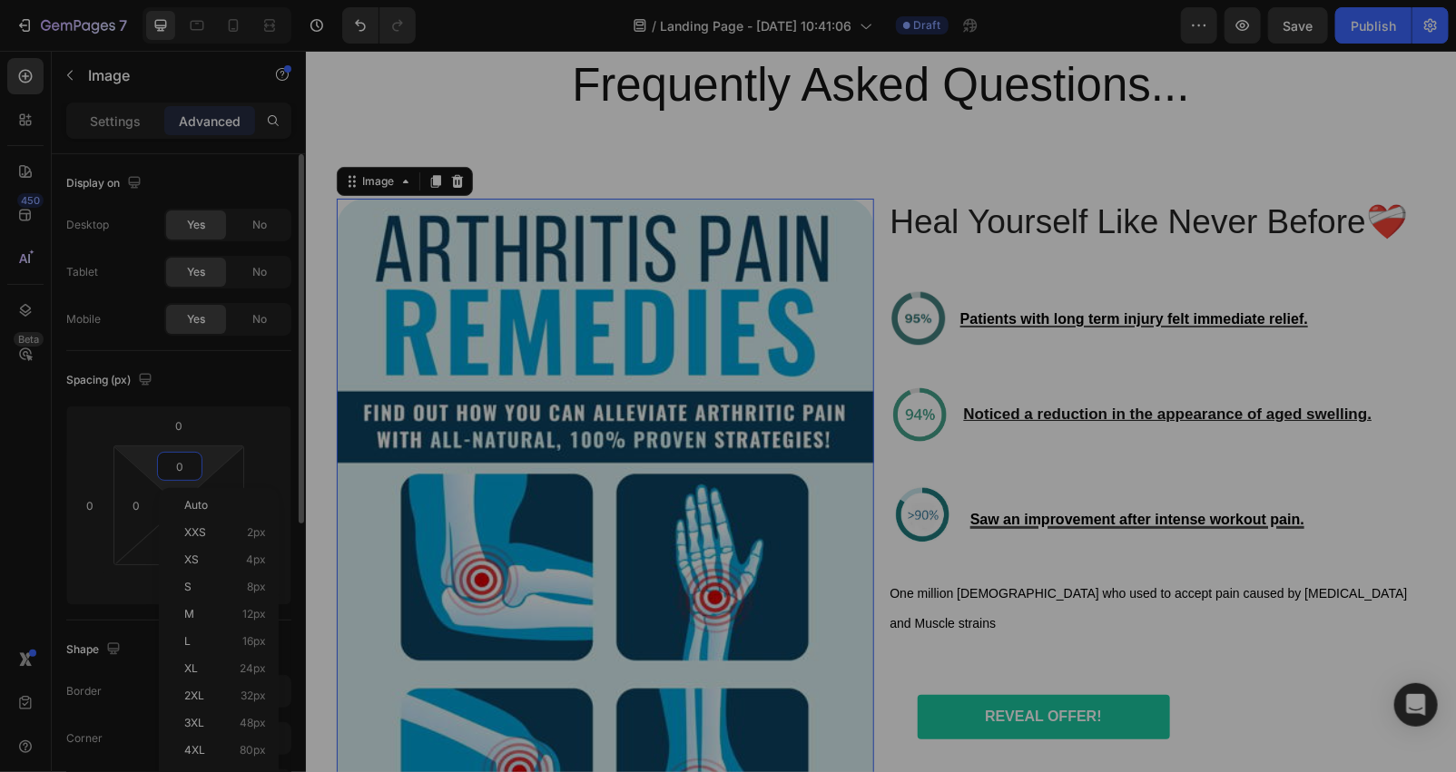
type input "2"
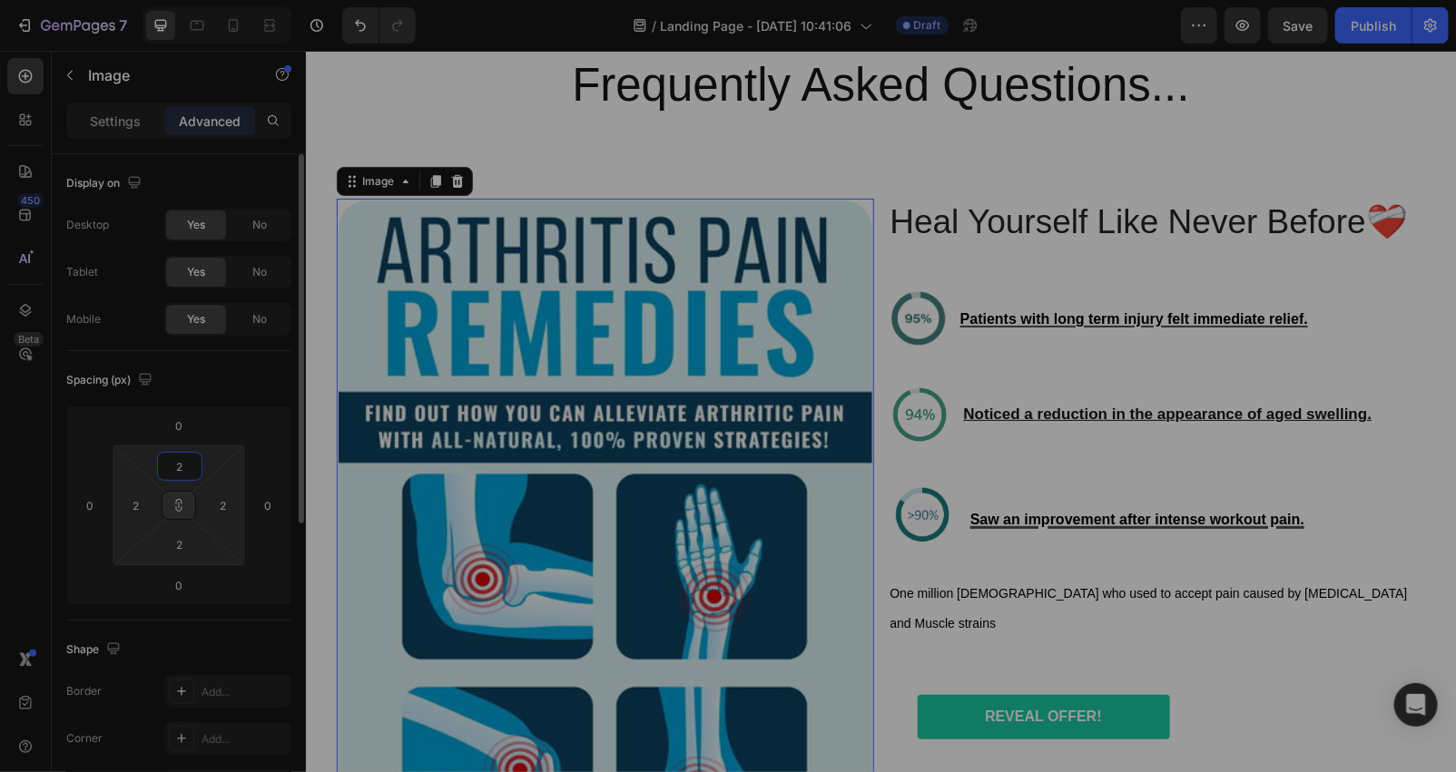
type input "20"
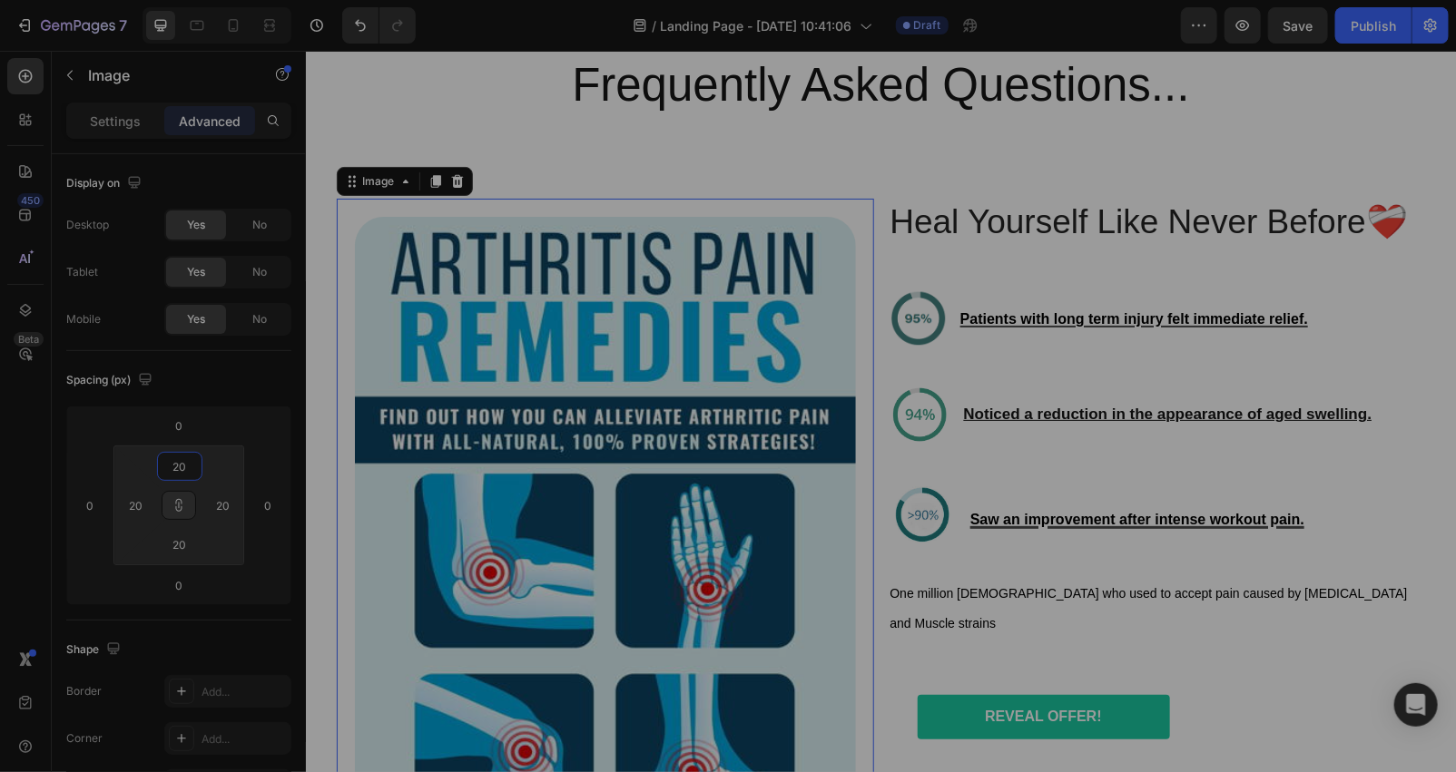
scroll to position [6610, 0]
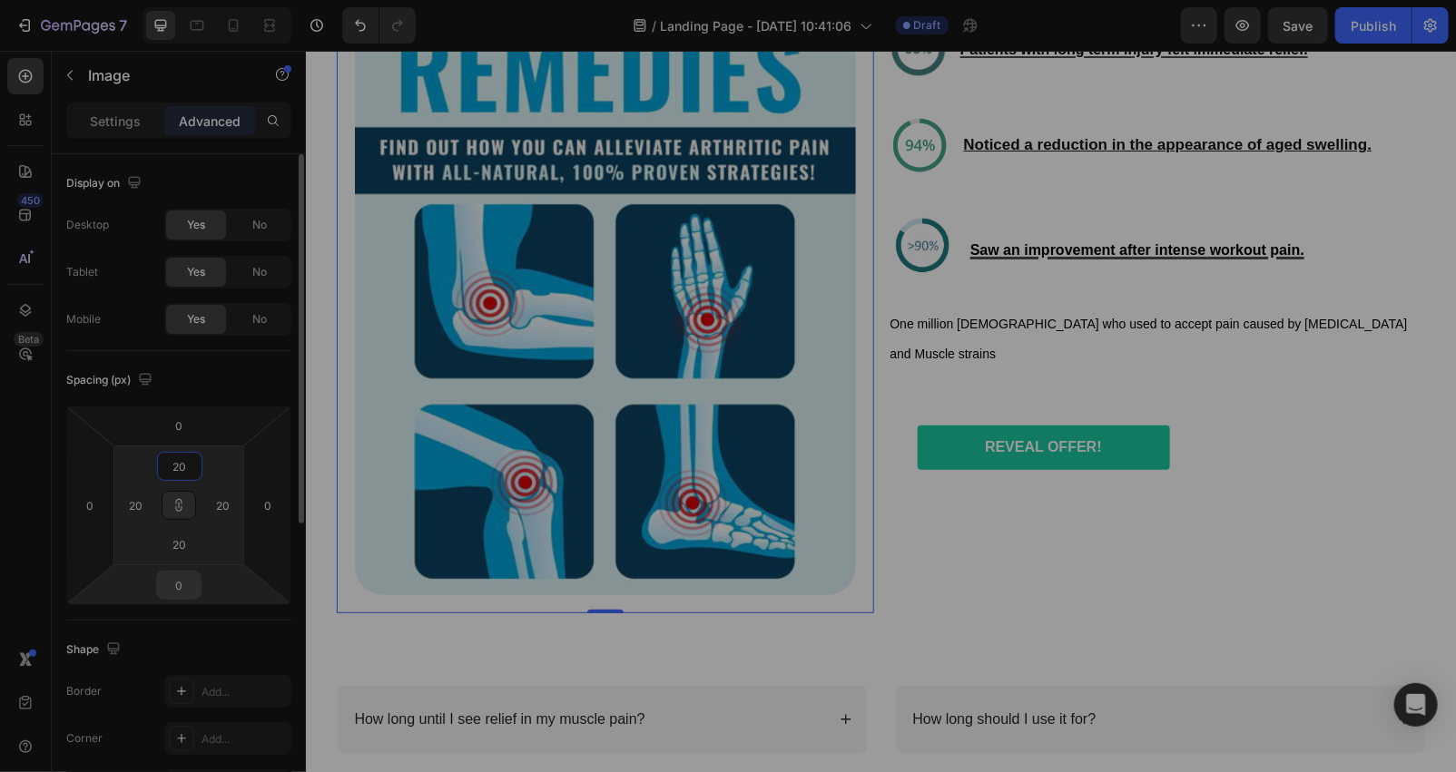
type input "20"
click at [186, 585] on input "0" at bounding box center [179, 585] width 36 height 27
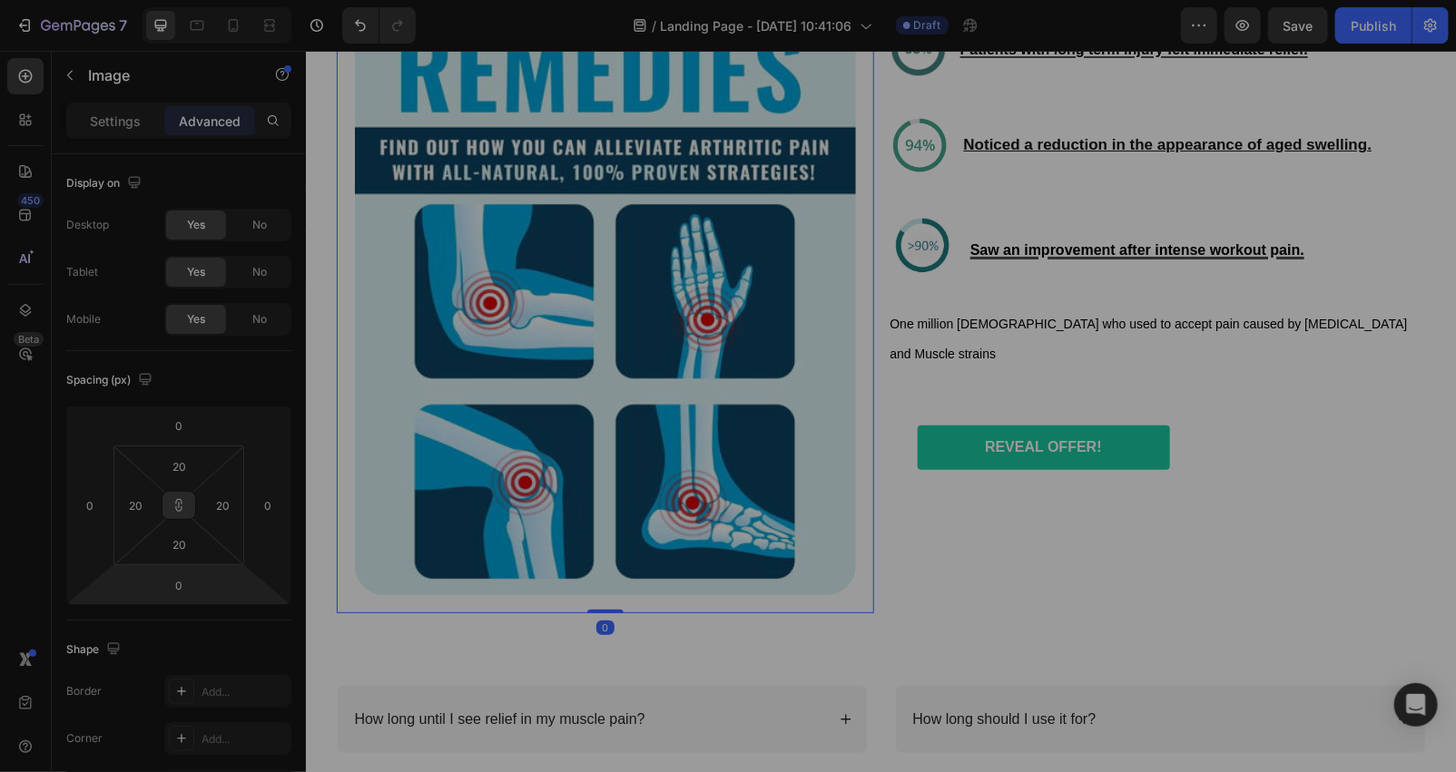
click at [170, 515] on button at bounding box center [179, 505] width 34 height 29
click at [175, 508] on icon at bounding box center [179, 505] width 15 height 15
click at [178, 582] on input "0" at bounding box center [179, 585] width 36 height 27
type input "20"
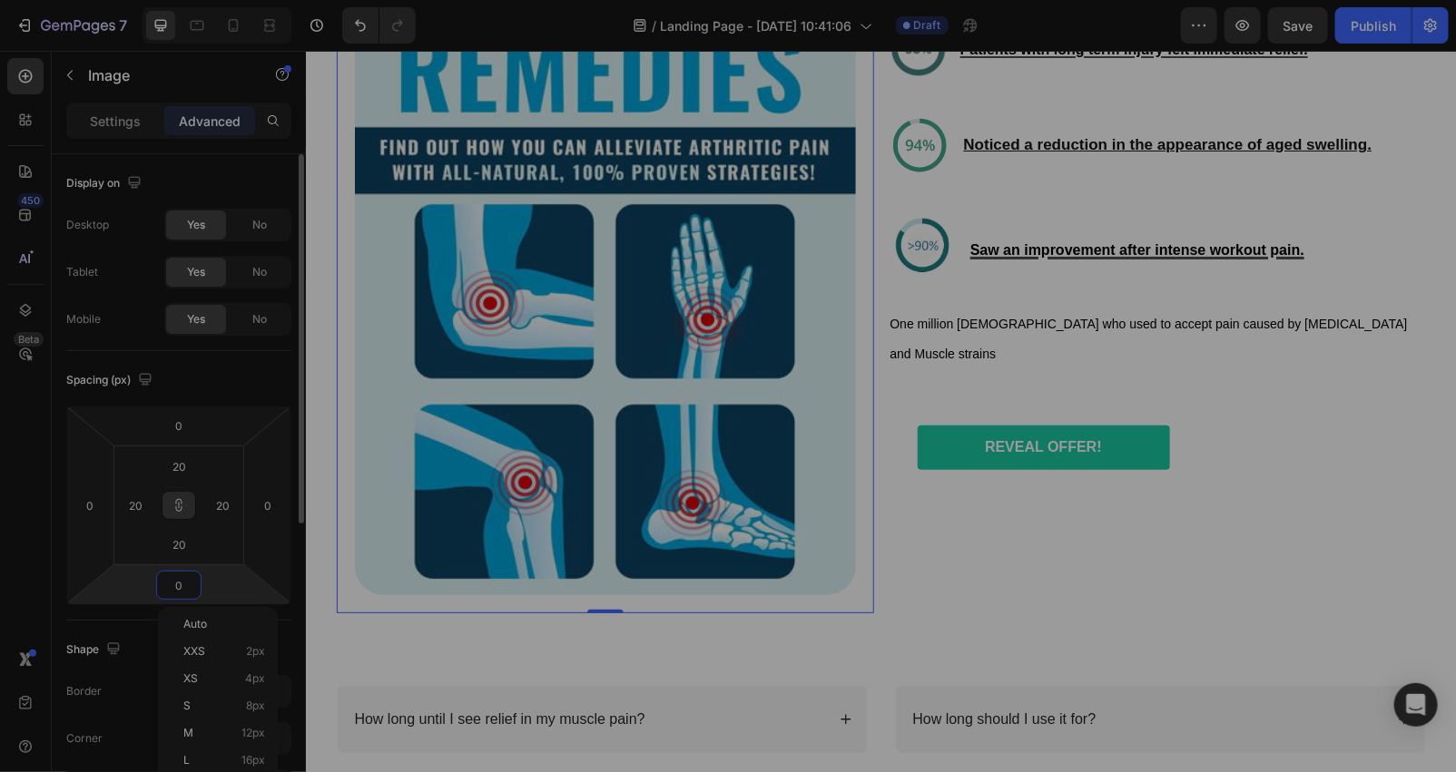
type input "20"
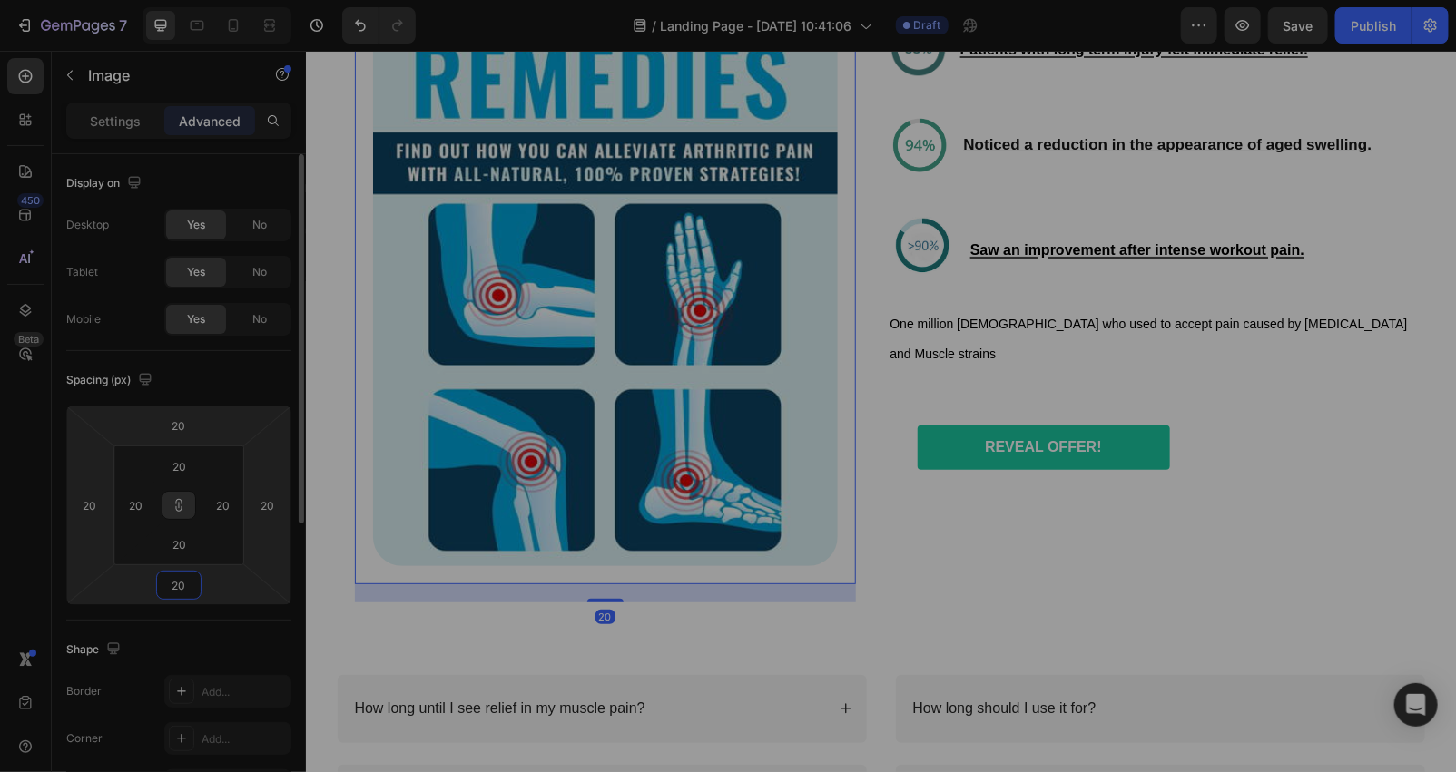
type input "200"
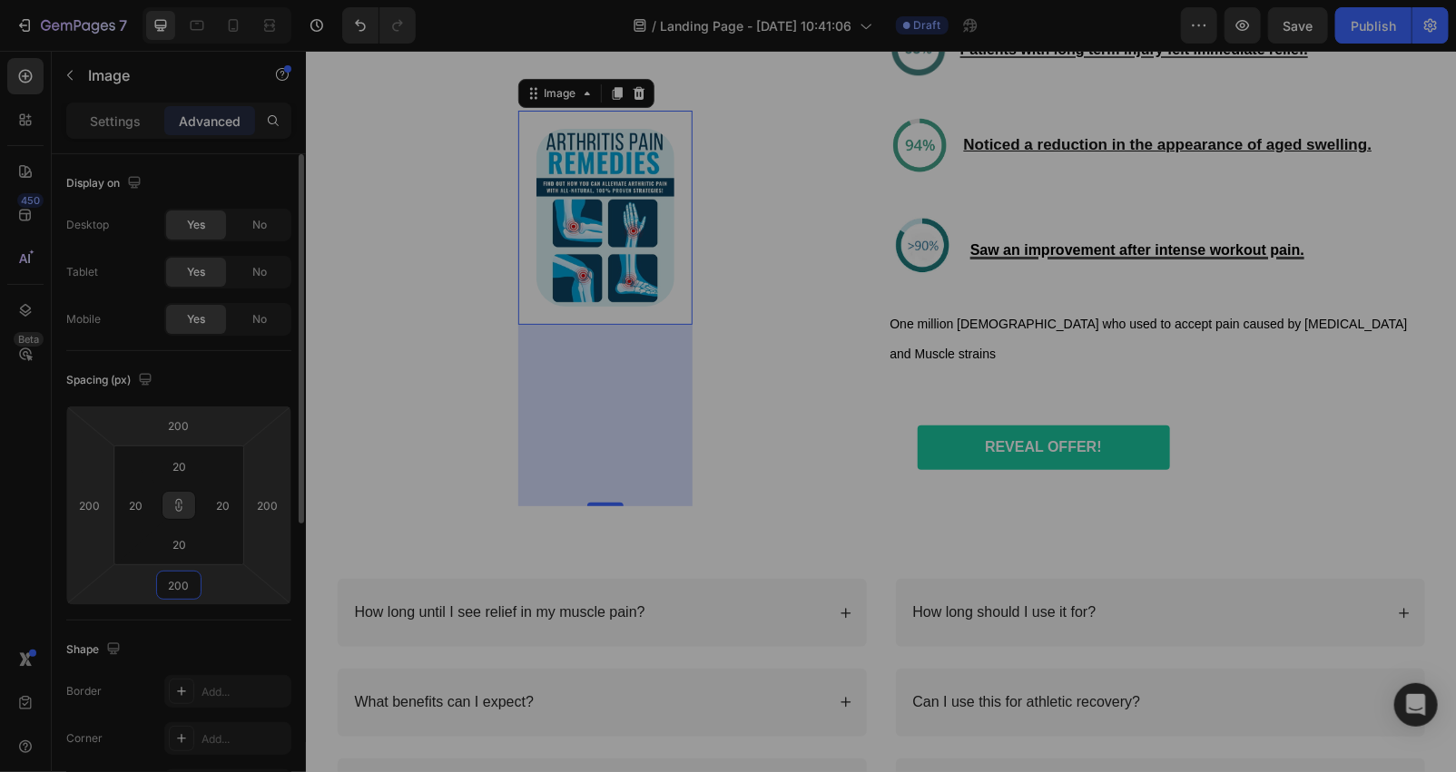
type input "20"
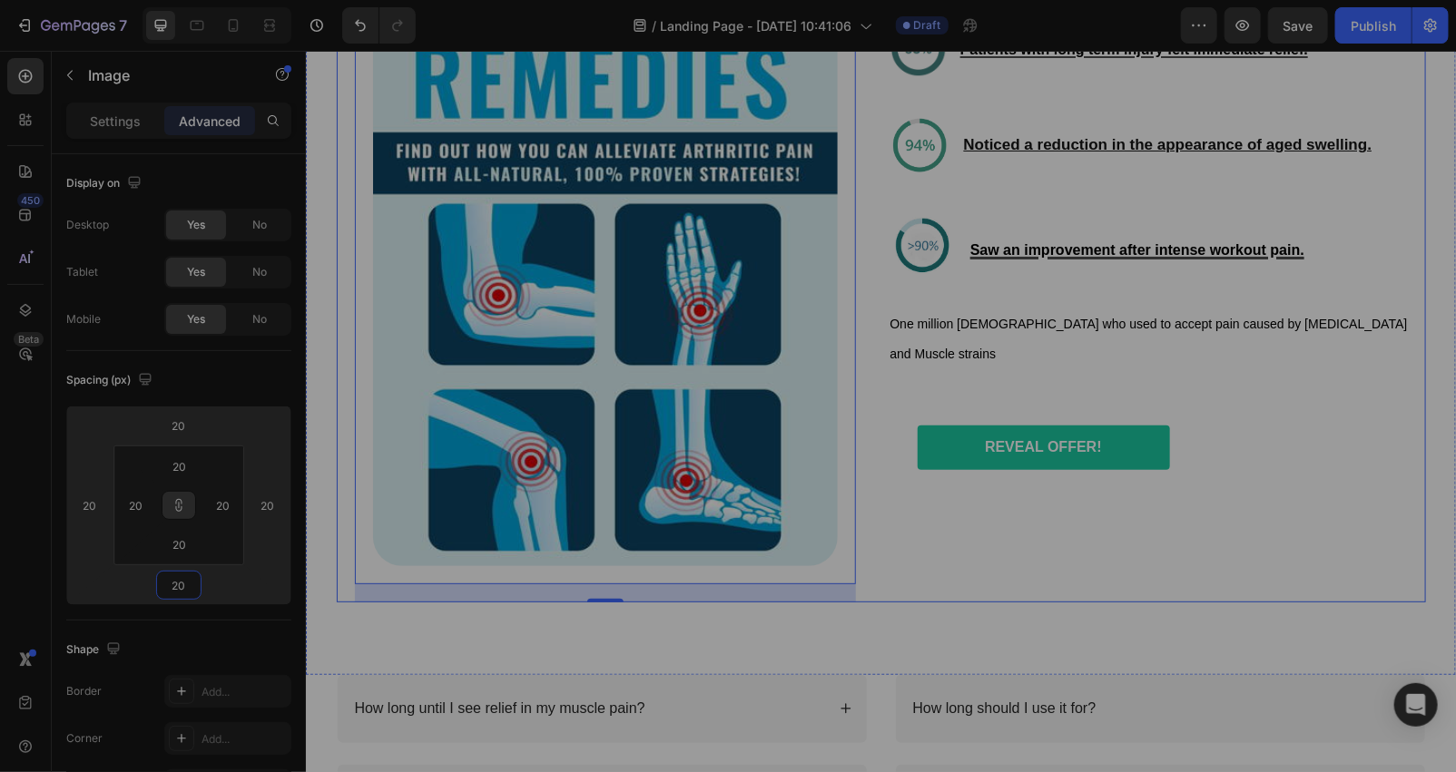
click at [1188, 535] on div "Heal Yourself Like Never Before❤️‍🩹 Heading Image Patients with long term injur…" at bounding box center [1156, 264] width 537 height 673
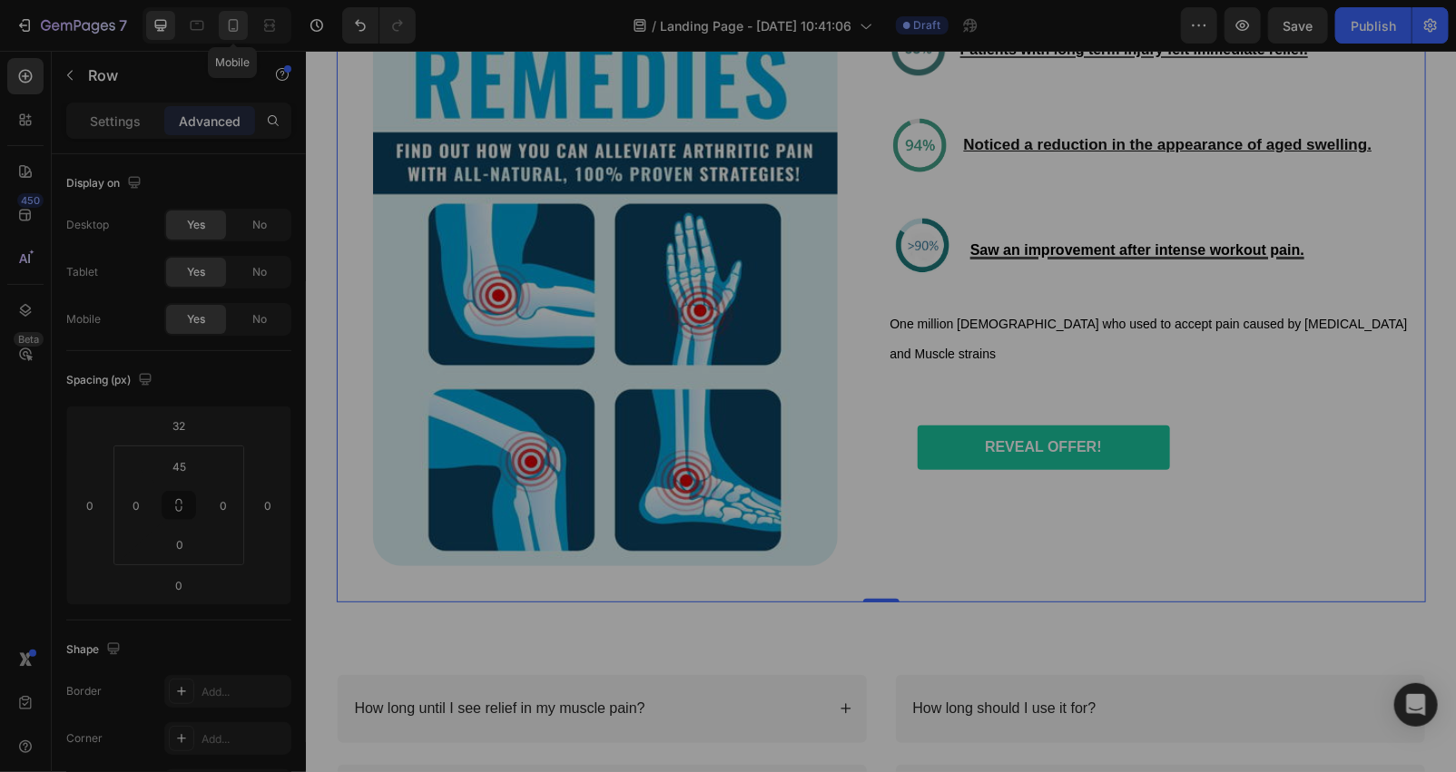
click at [239, 22] on icon at bounding box center [233, 25] width 18 height 18
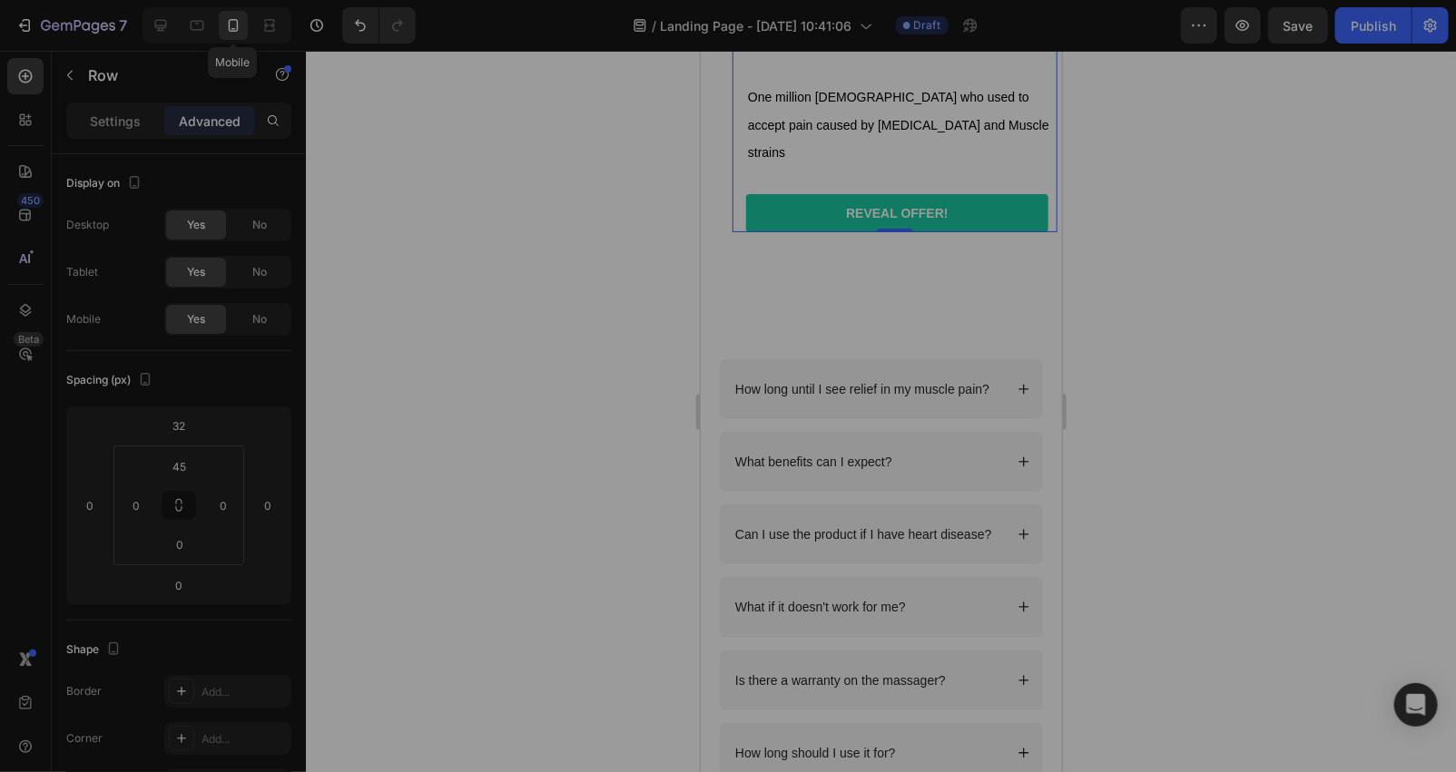
type input "15"
type input "40"
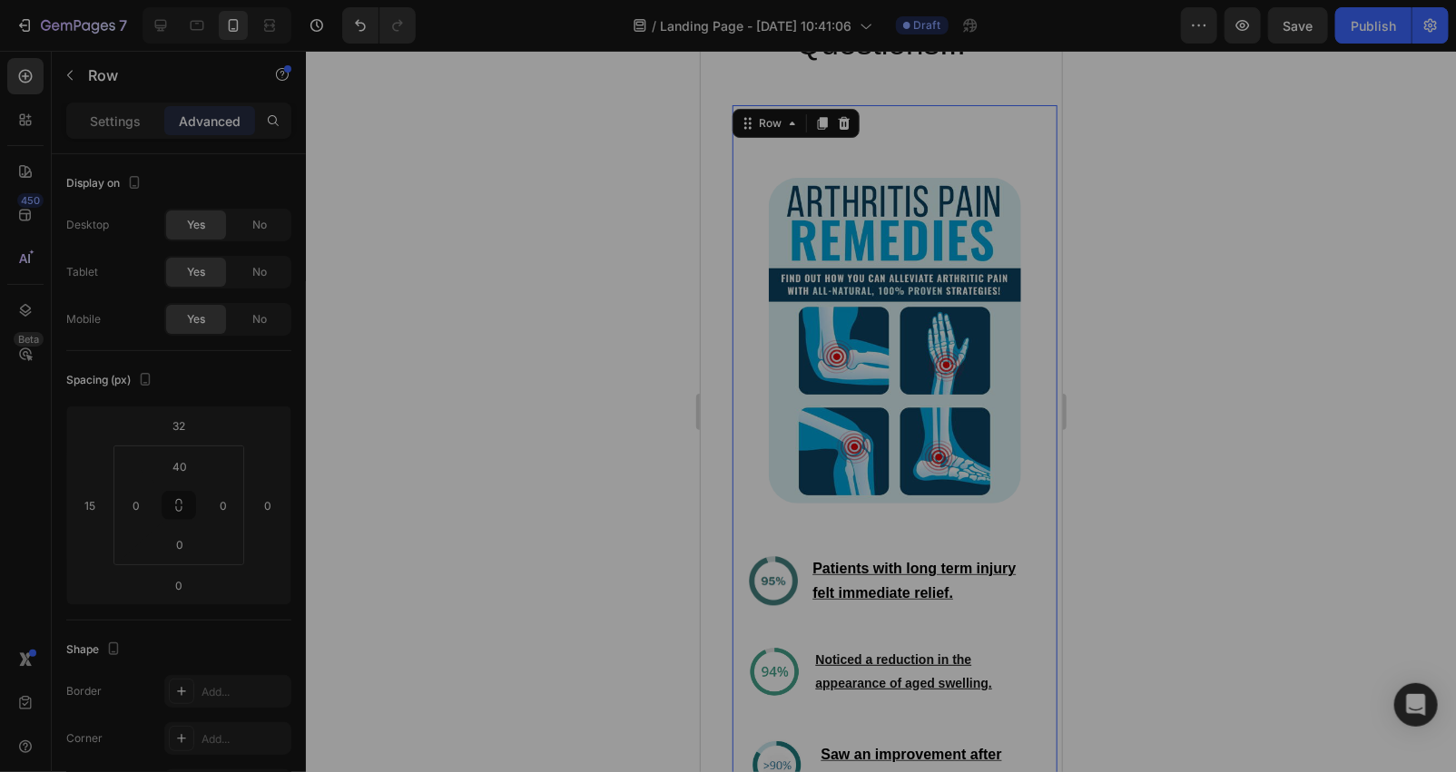
click at [538, 495] on div at bounding box center [881, 412] width 1150 height 722
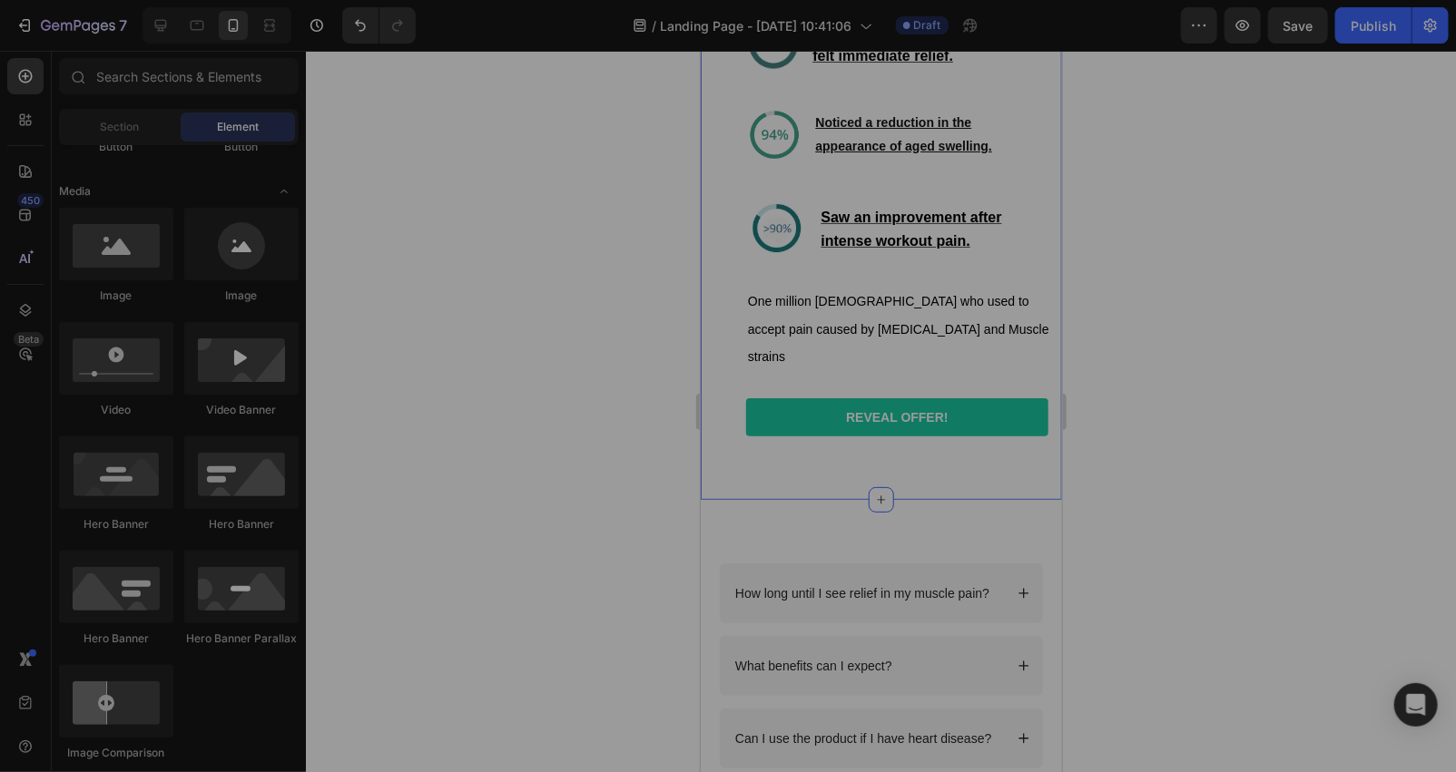
scroll to position [6138, 0]
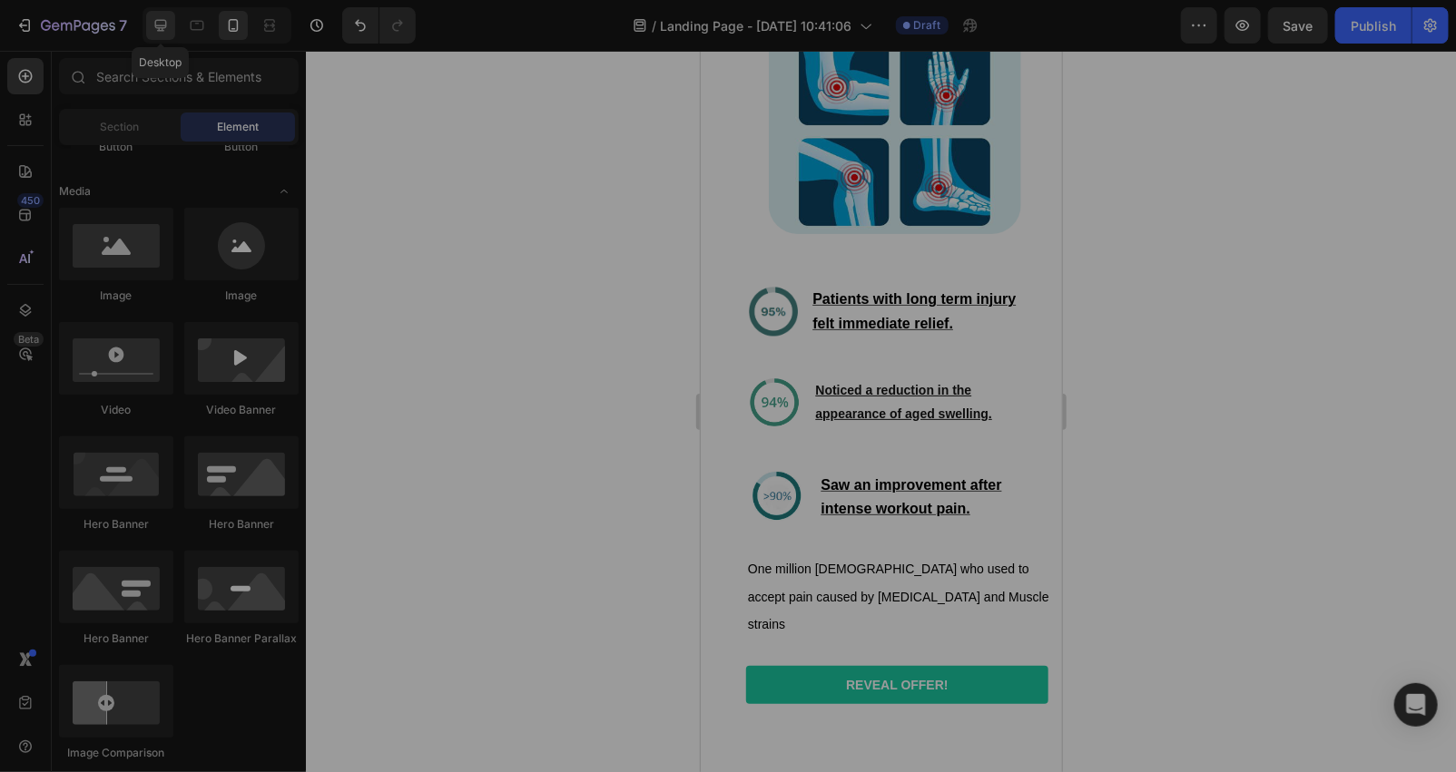
click at [165, 25] on icon at bounding box center [161, 26] width 12 height 12
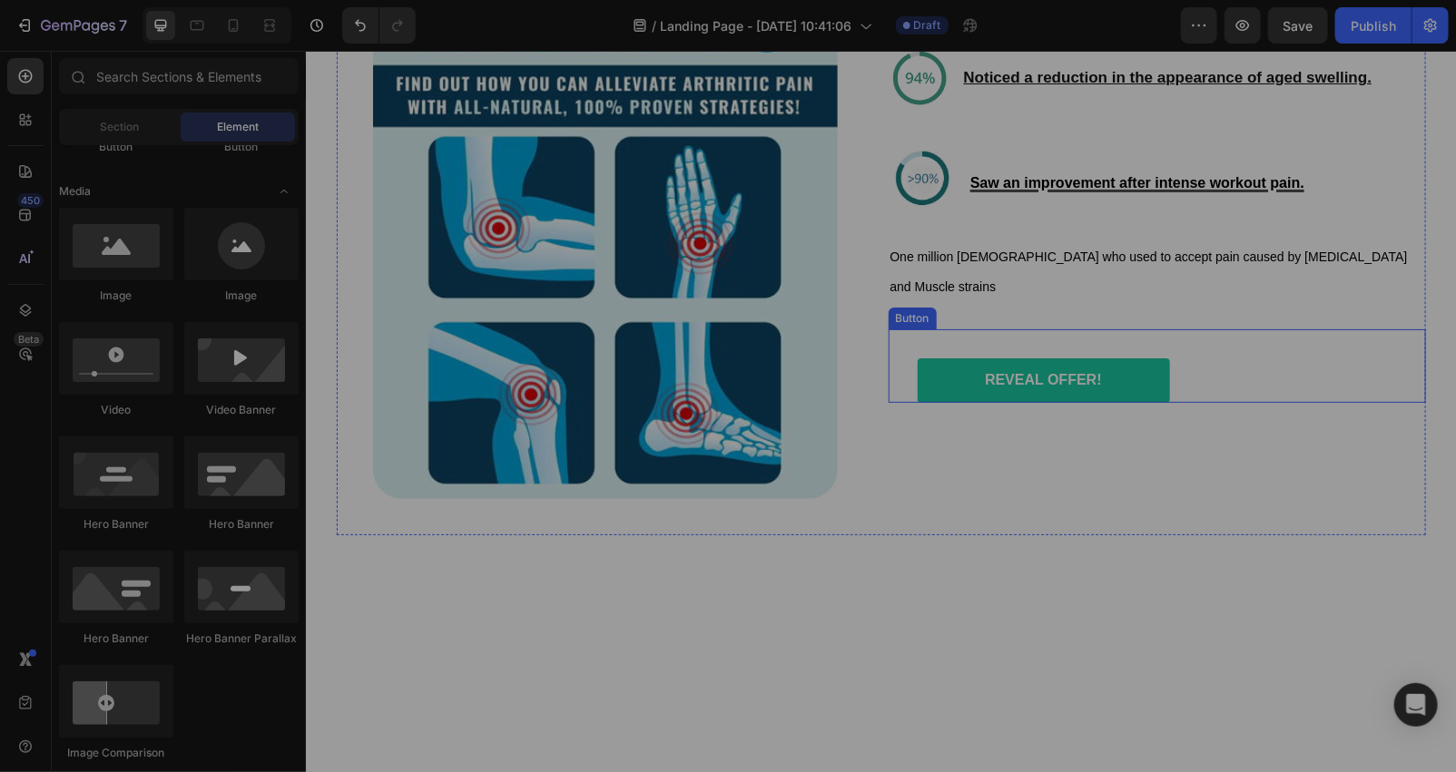
scroll to position [6408, 0]
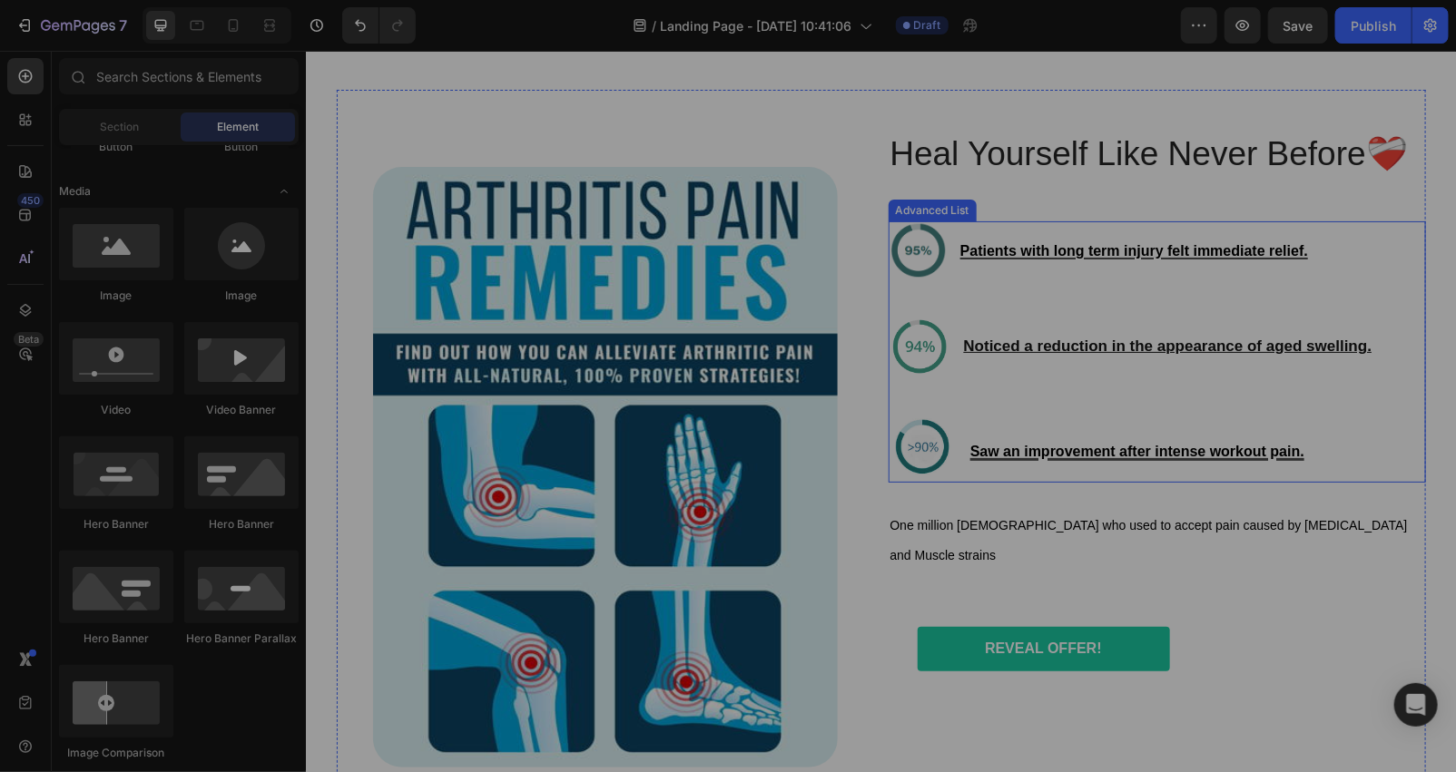
click at [1381, 236] on div "Image Patients with long term injury felt immediate relief. Text Block Image No…" at bounding box center [1156, 351] width 537 height 261
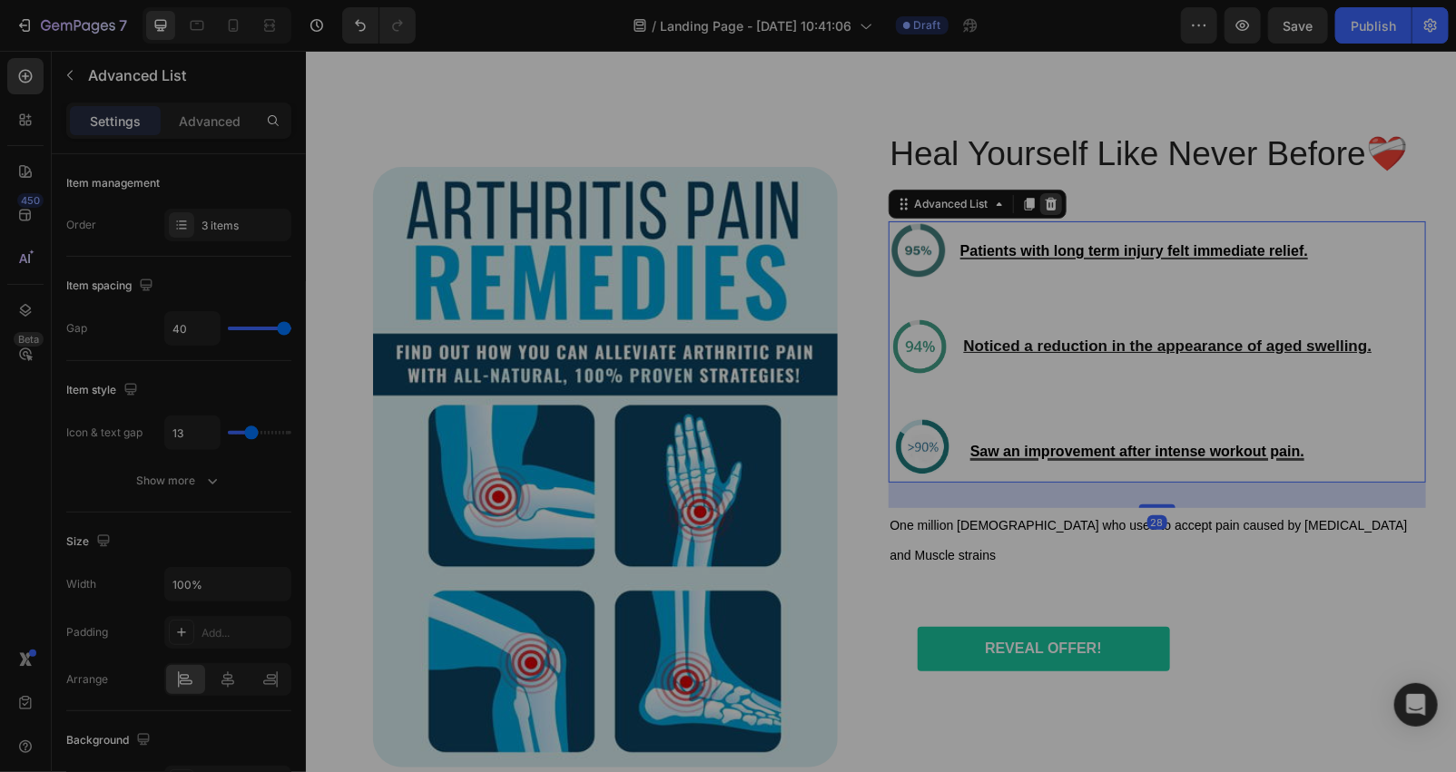
click at [1043, 212] on div at bounding box center [1050, 203] width 22 height 22
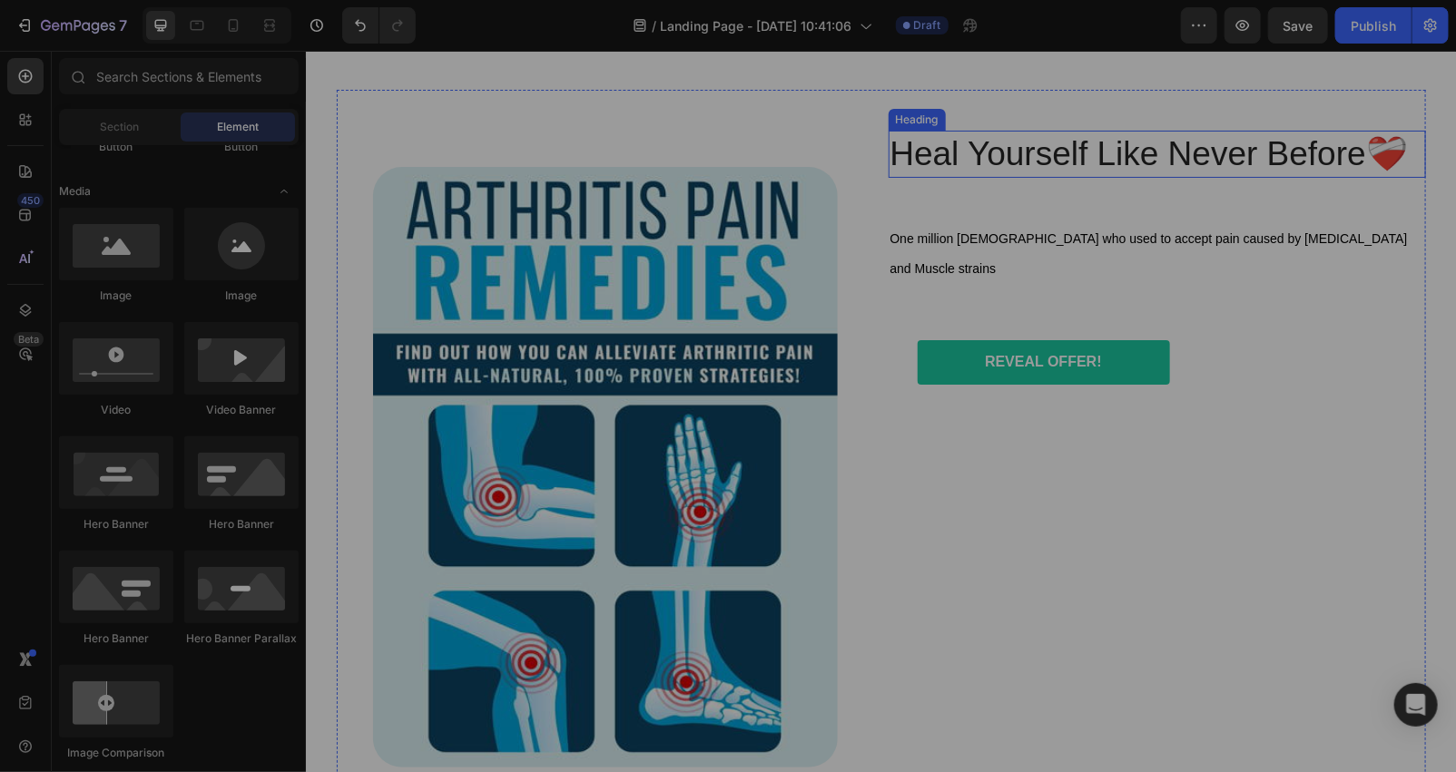
click at [1029, 157] on h2 "Heal Yourself Like Never Before❤️‍🩹" at bounding box center [1156, 153] width 537 height 47
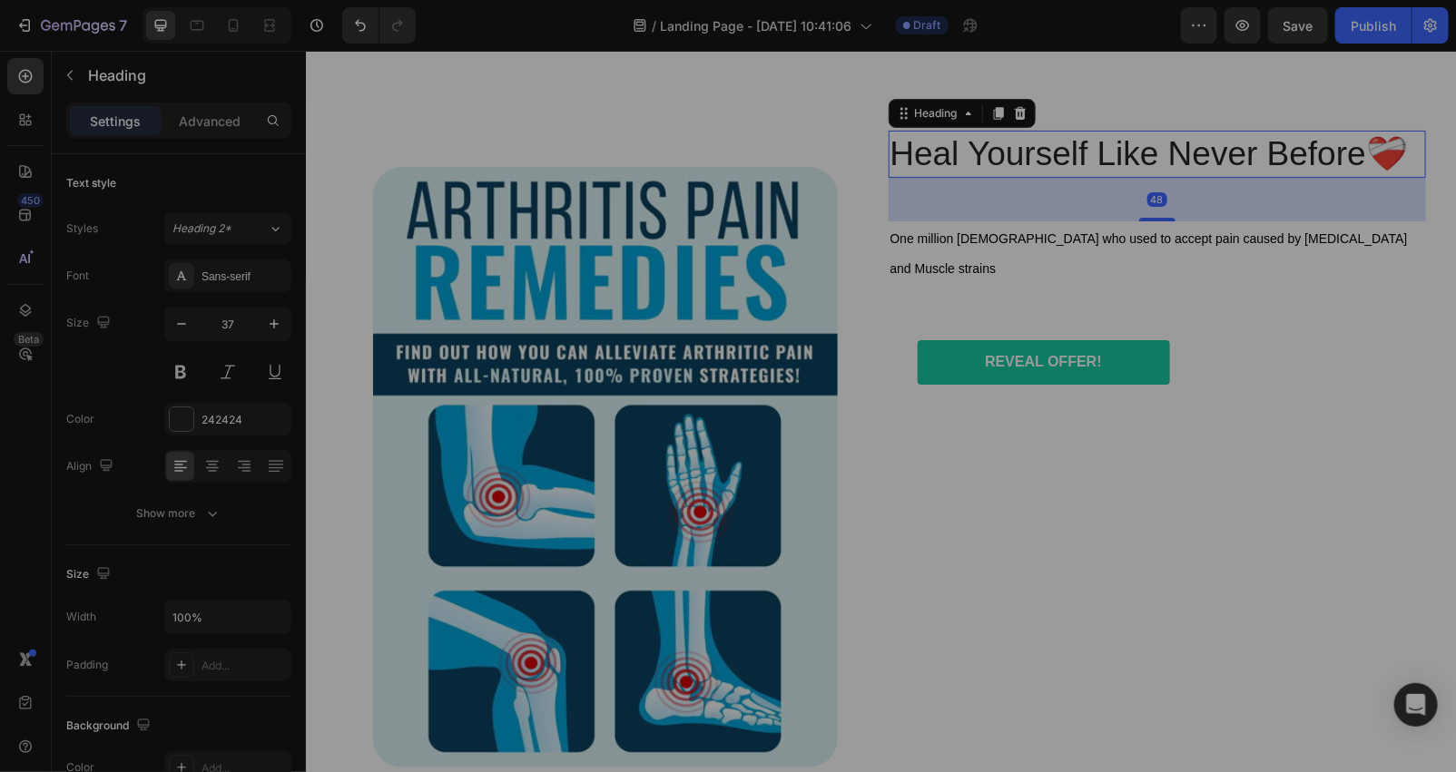
click at [1014, 98] on div "Heading" at bounding box center [961, 112] width 147 height 29
click at [1013, 113] on icon at bounding box center [1019, 112] width 12 height 13
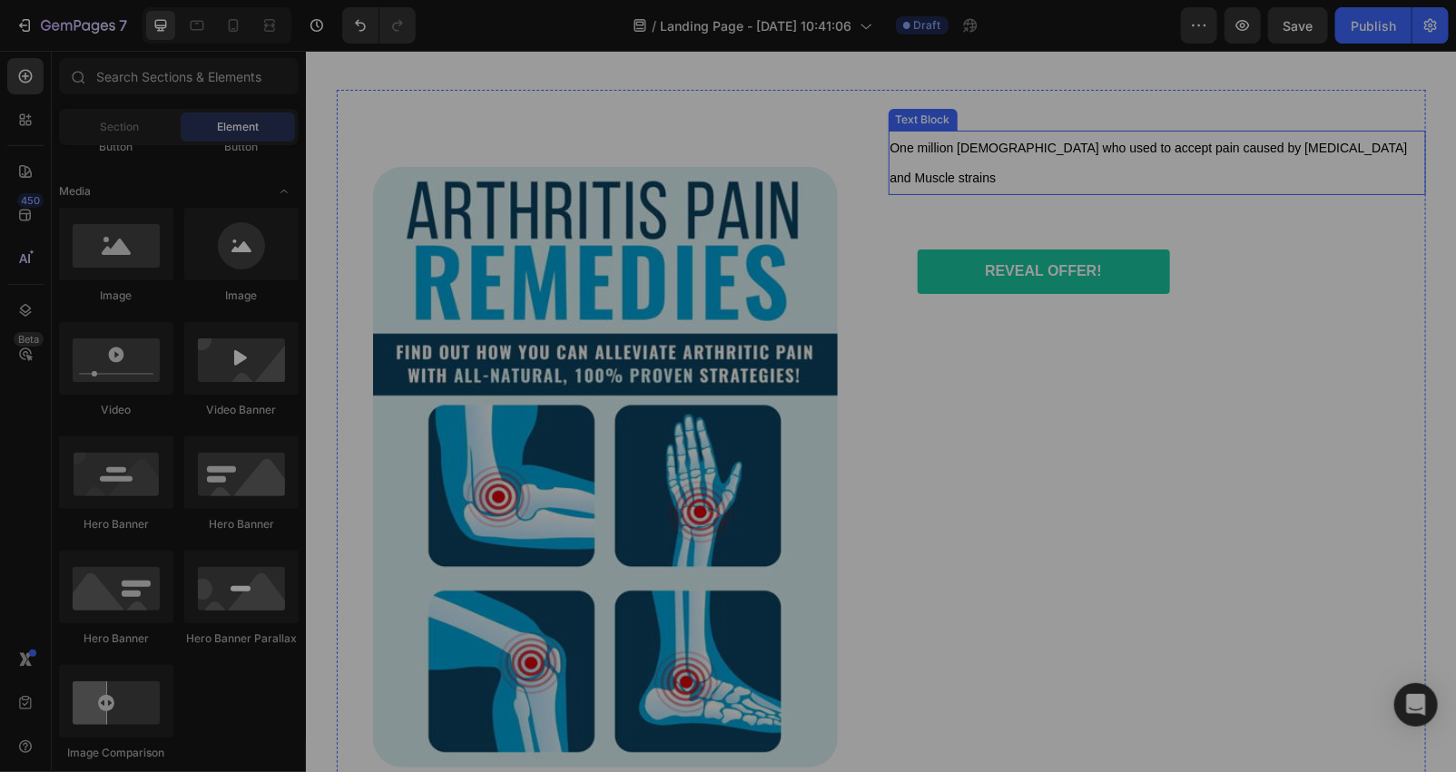
click at [1036, 148] on span "One million [DEMOGRAPHIC_DATA] who used to accept pain caused by [MEDICAL_DATA]…" at bounding box center [1147, 162] width 517 height 44
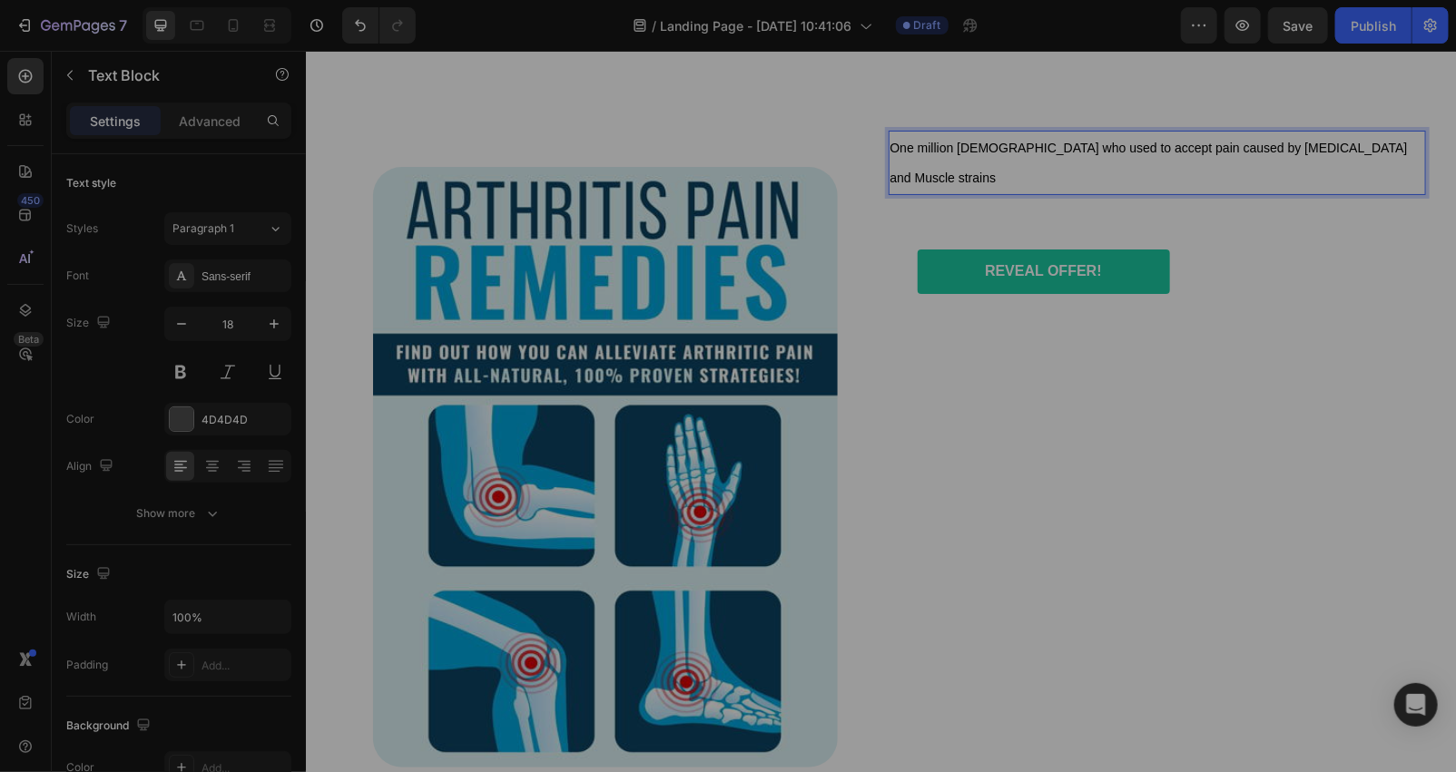
click at [1052, 144] on span "One million [DEMOGRAPHIC_DATA] who used to accept pain caused by [MEDICAL_DATA]…" at bounding box center [1147, 162] width 517 height 44
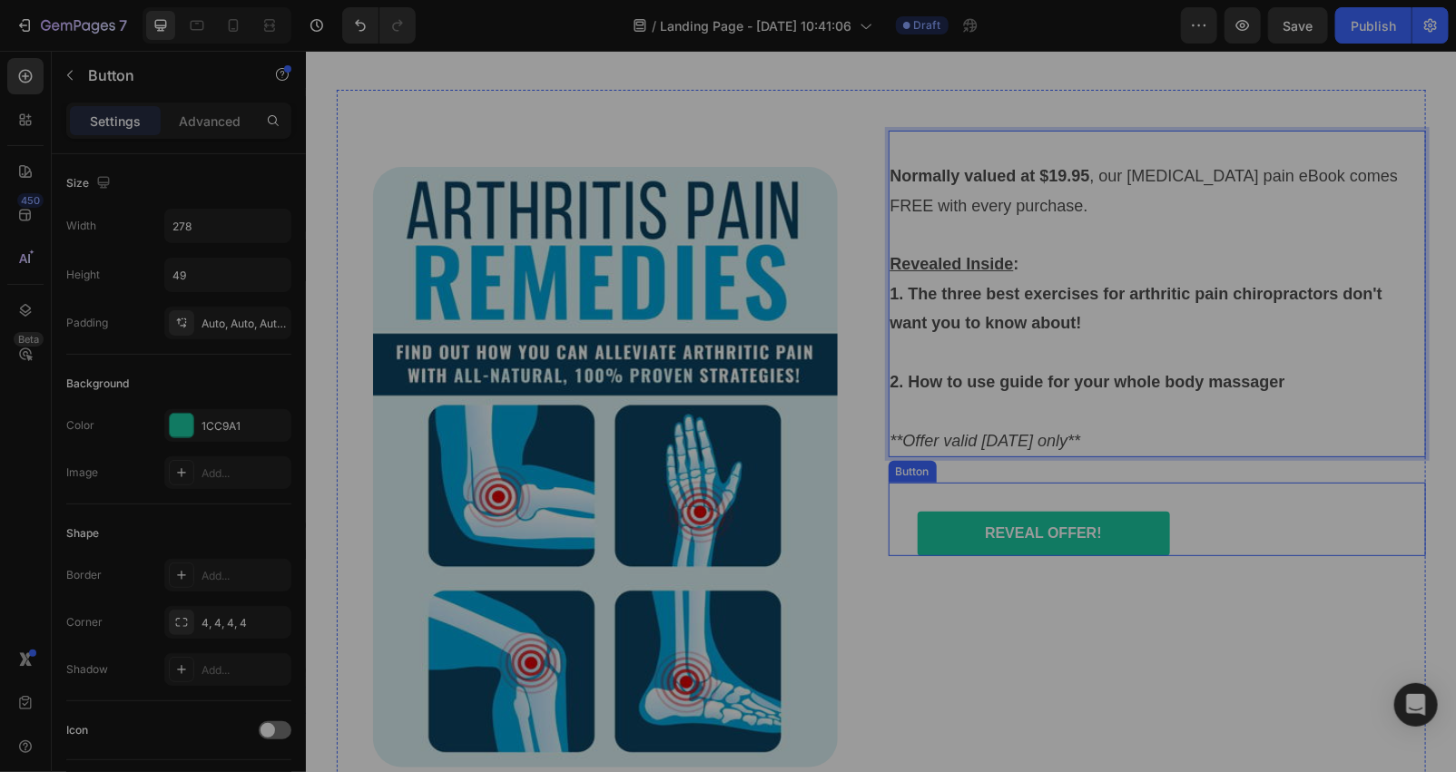
click at [1232, 513] on div "REVEAL OFFER! Button" at bounding box center [1156, 519] width 537 height 74
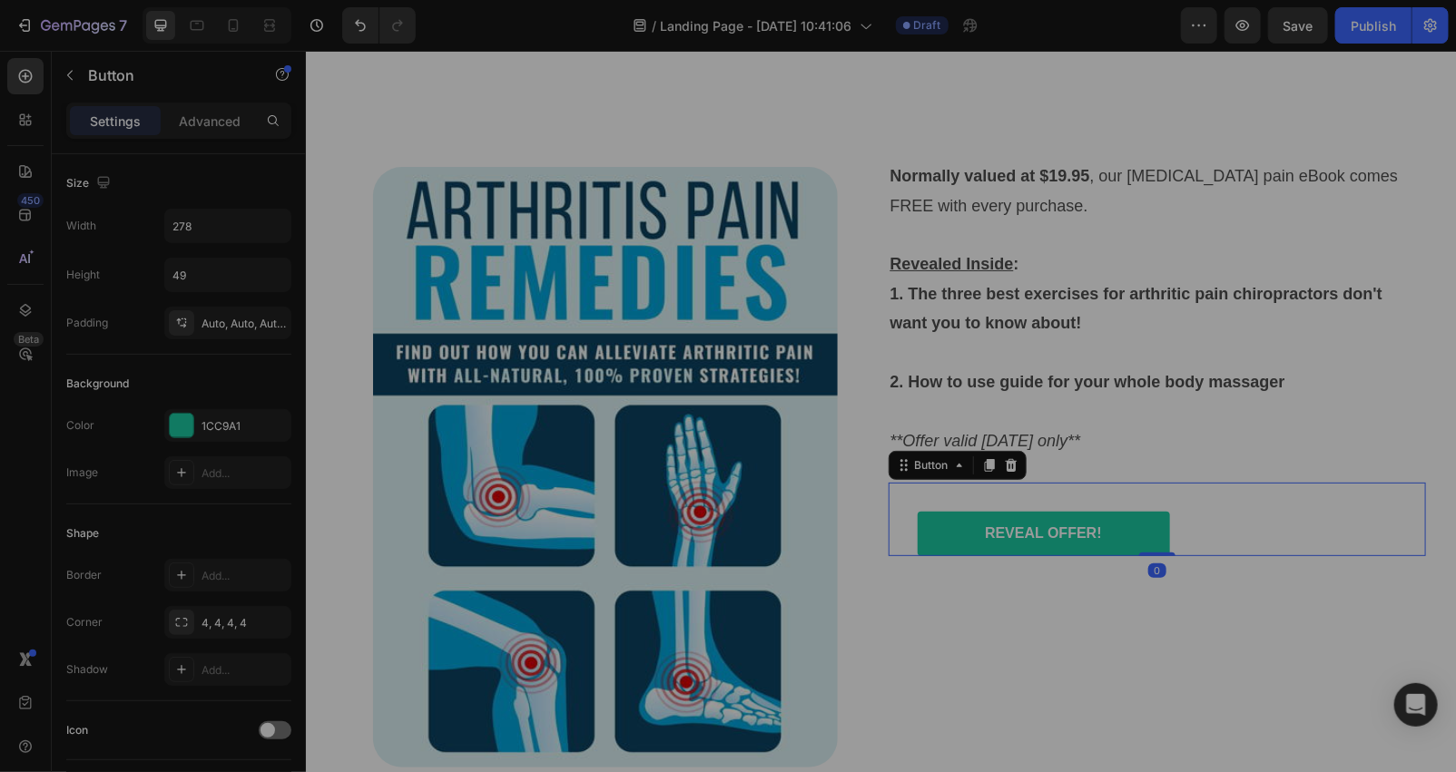
click at [1005, 468] on icon at bounding box center [1010, 464] width 12 height 13
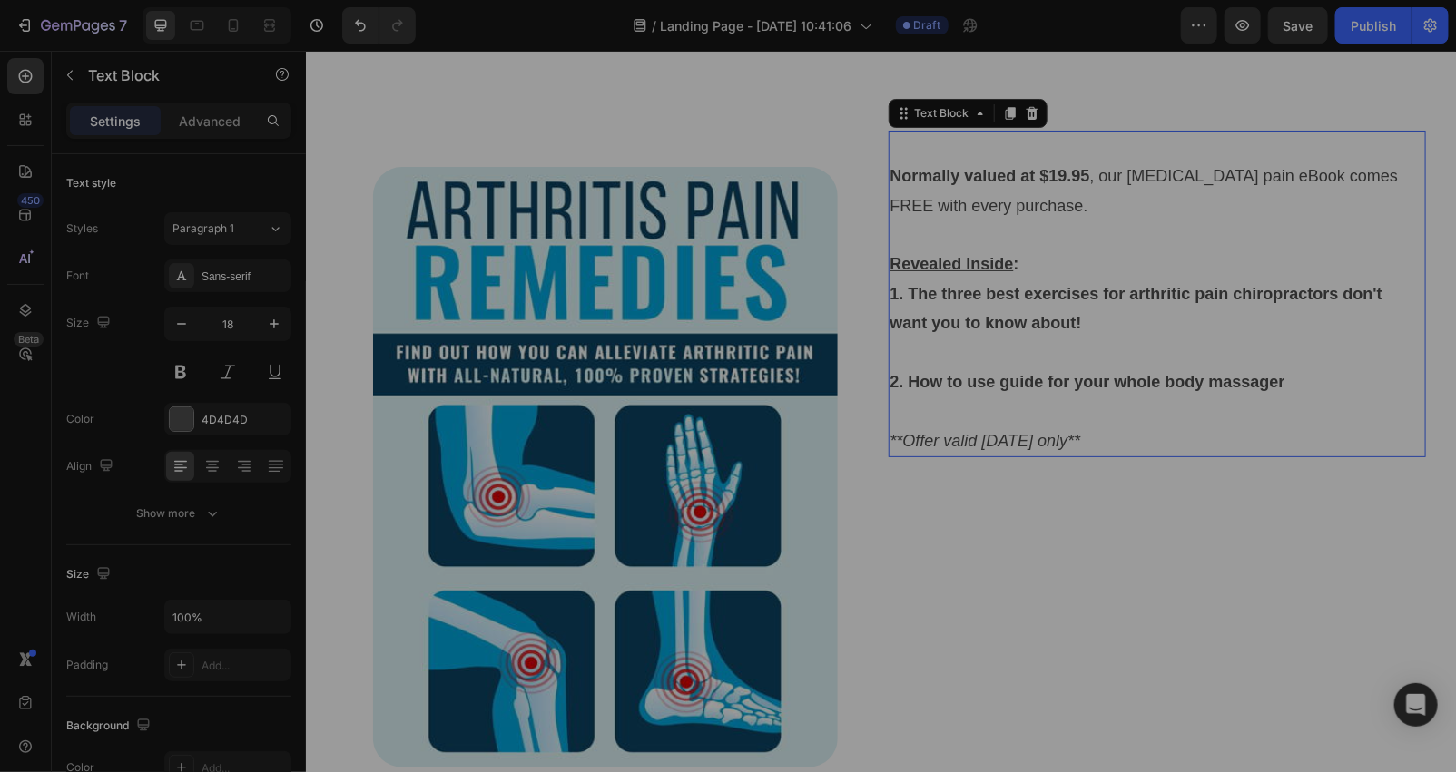
click at [965, 221] on p "Rich Text Editor. Editing area: main" at bounding box center [1156, 234] width 534 height 29
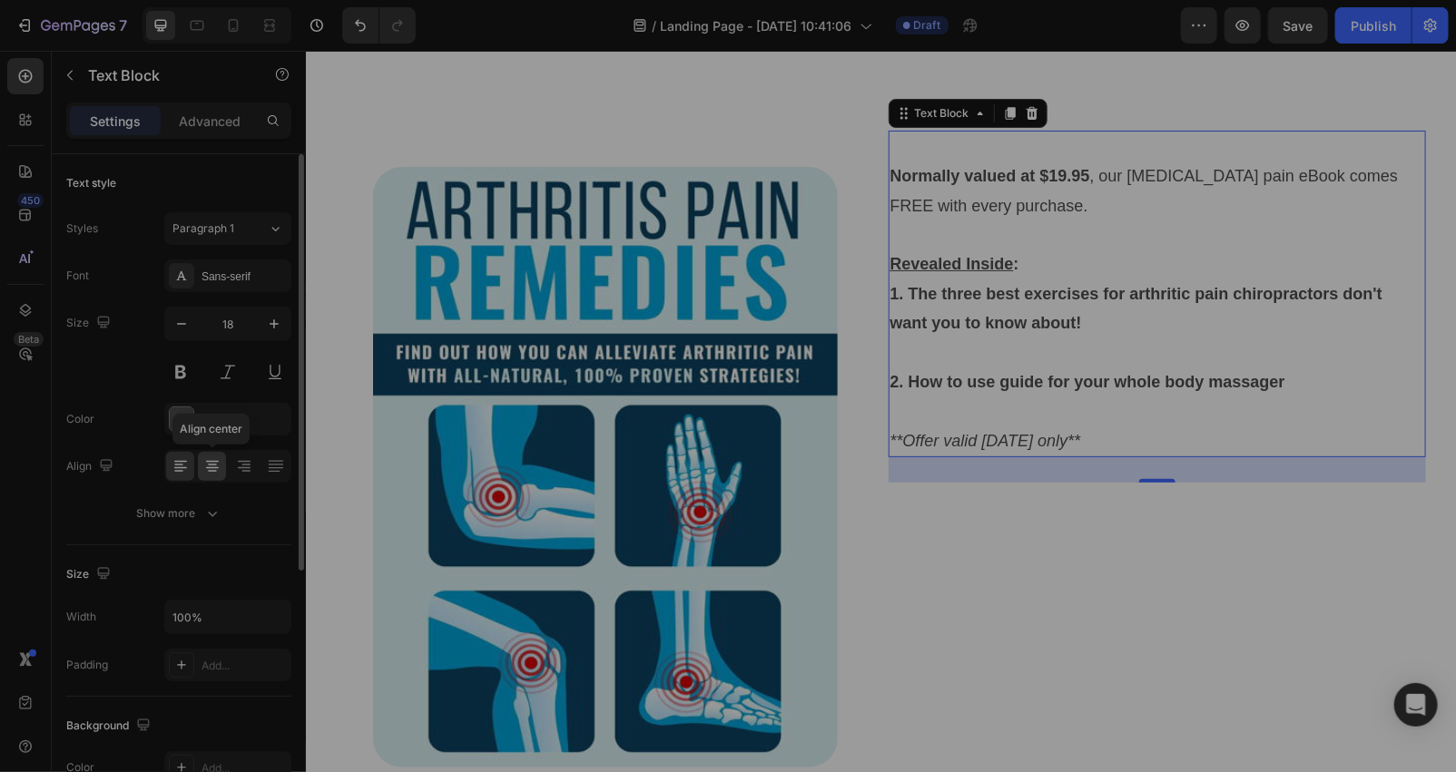
click at [206, 457] on icon at bounding box center [212, 466] width 18 height 18
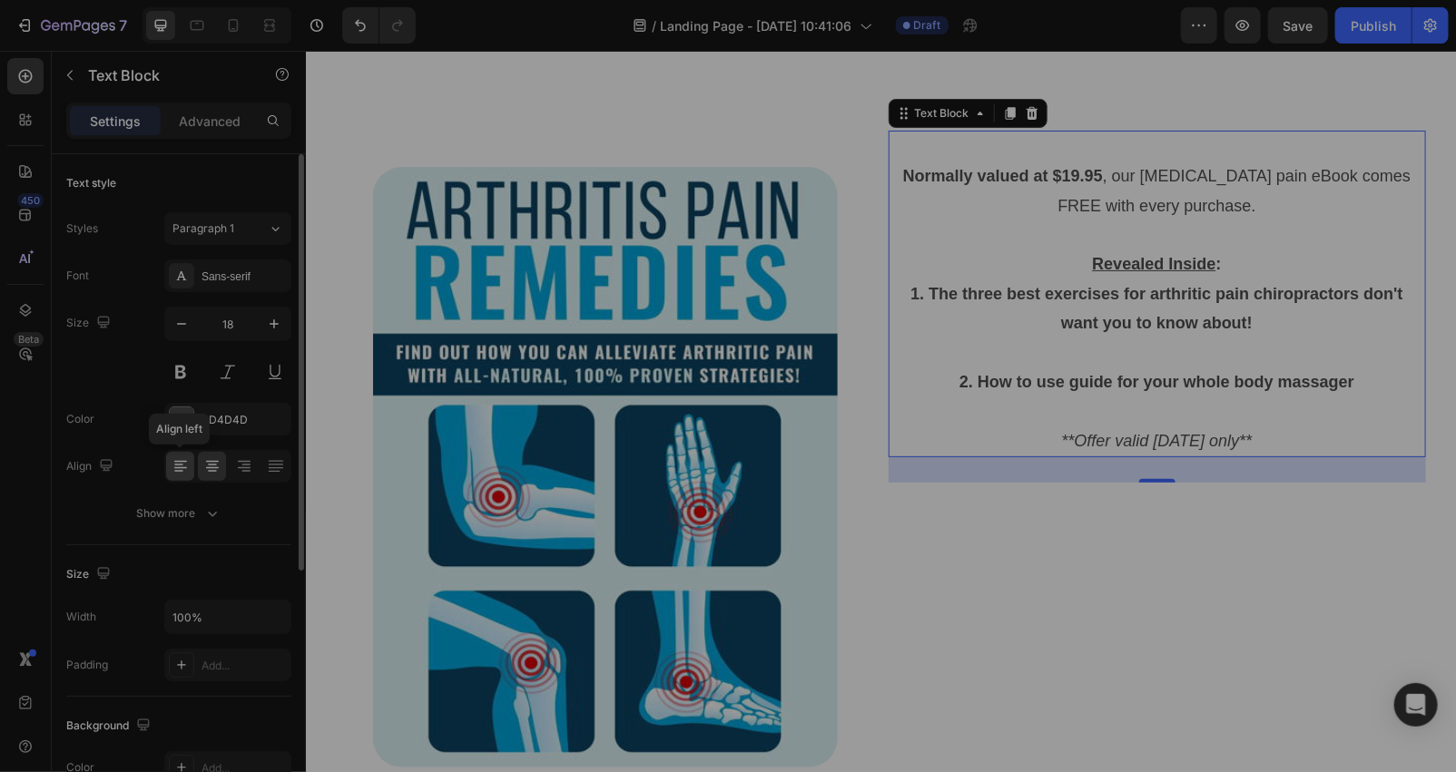
drag, startPoint x: 174, startPoint y: 465, endPoint x: 233, endPoint y: 354, distance: 125.5
click at [173, 463] on icon at bounding box center [181, 466] width 18 height 18
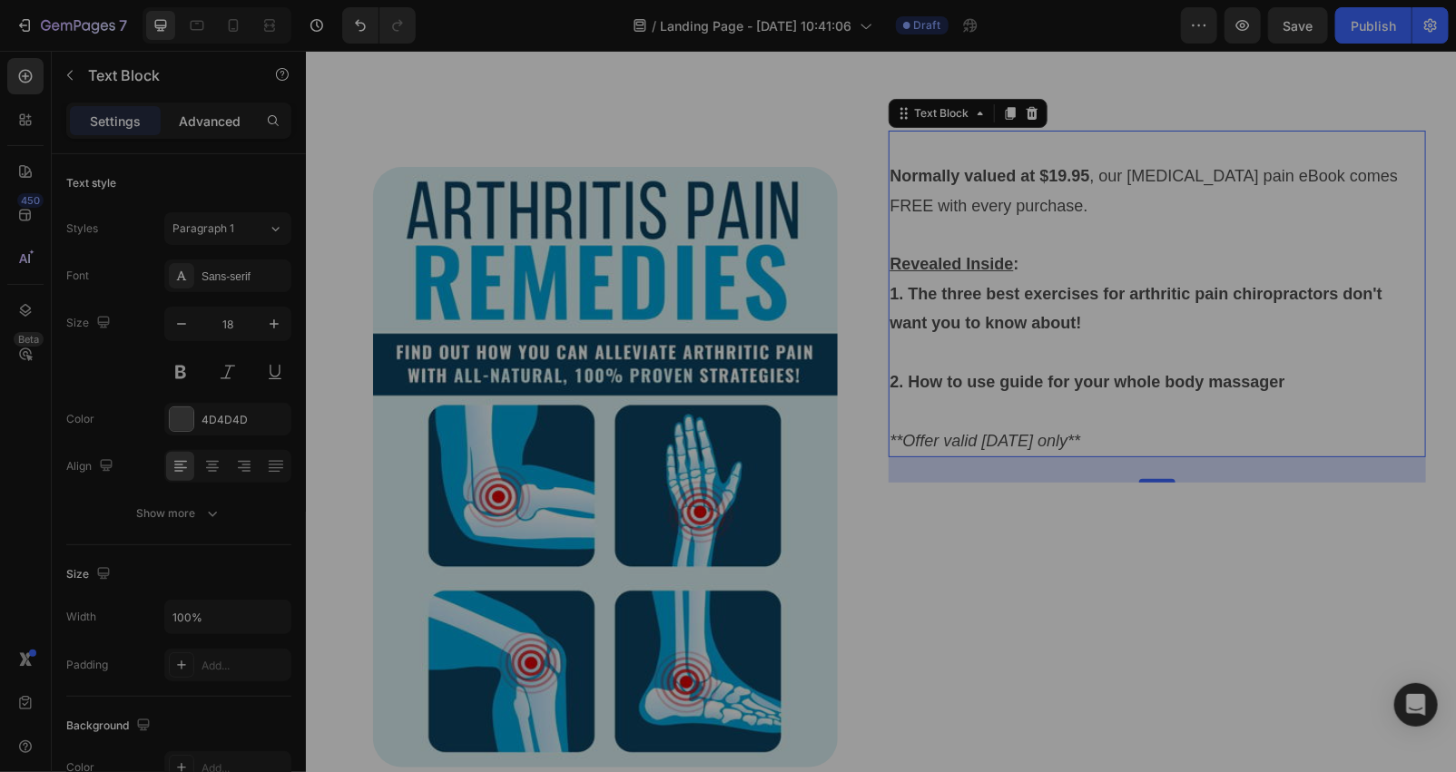
click at [207, 110] on div "Advanced" at bounding box center [209, 120] width 91 height 29
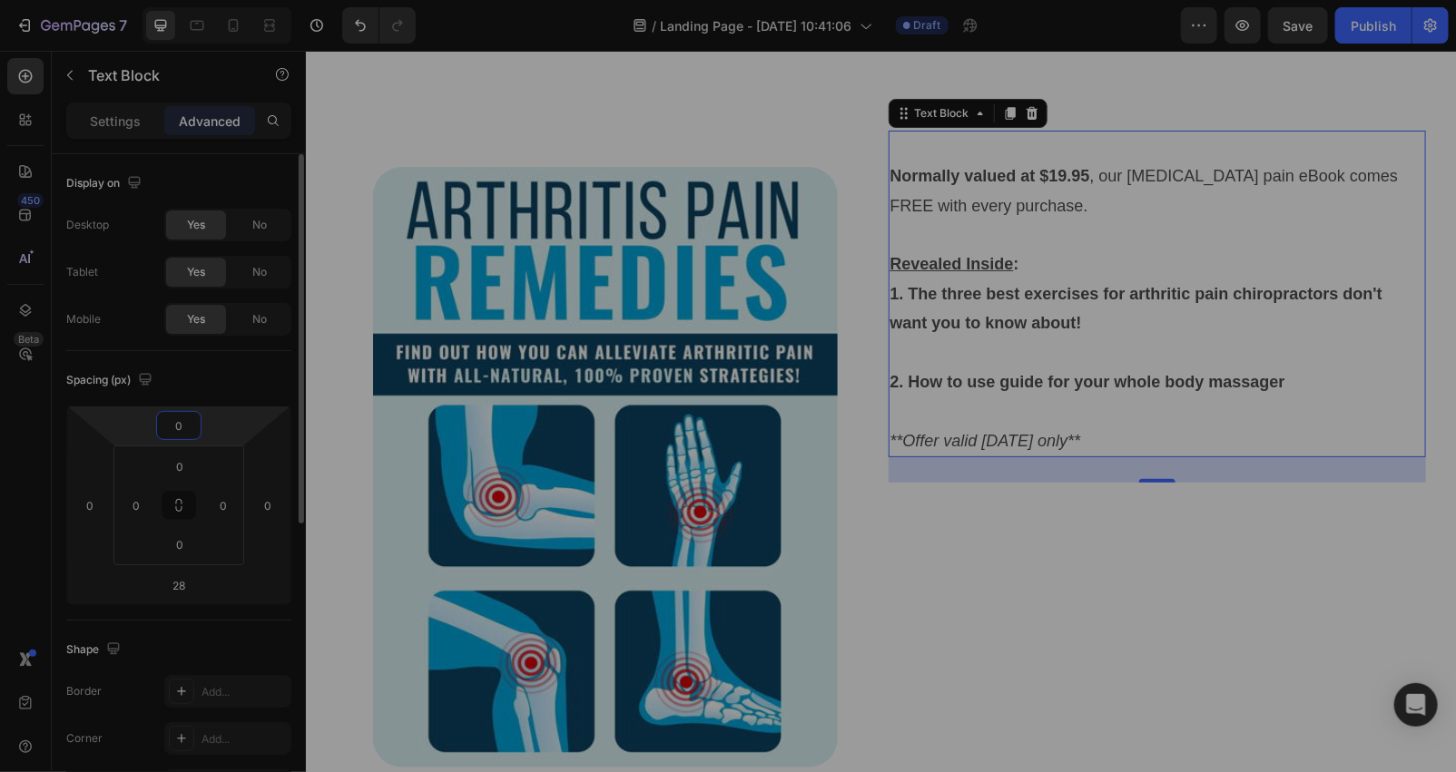
click at [180, 418] on input "0" at bounding box center [179, 425] width 36 height 27
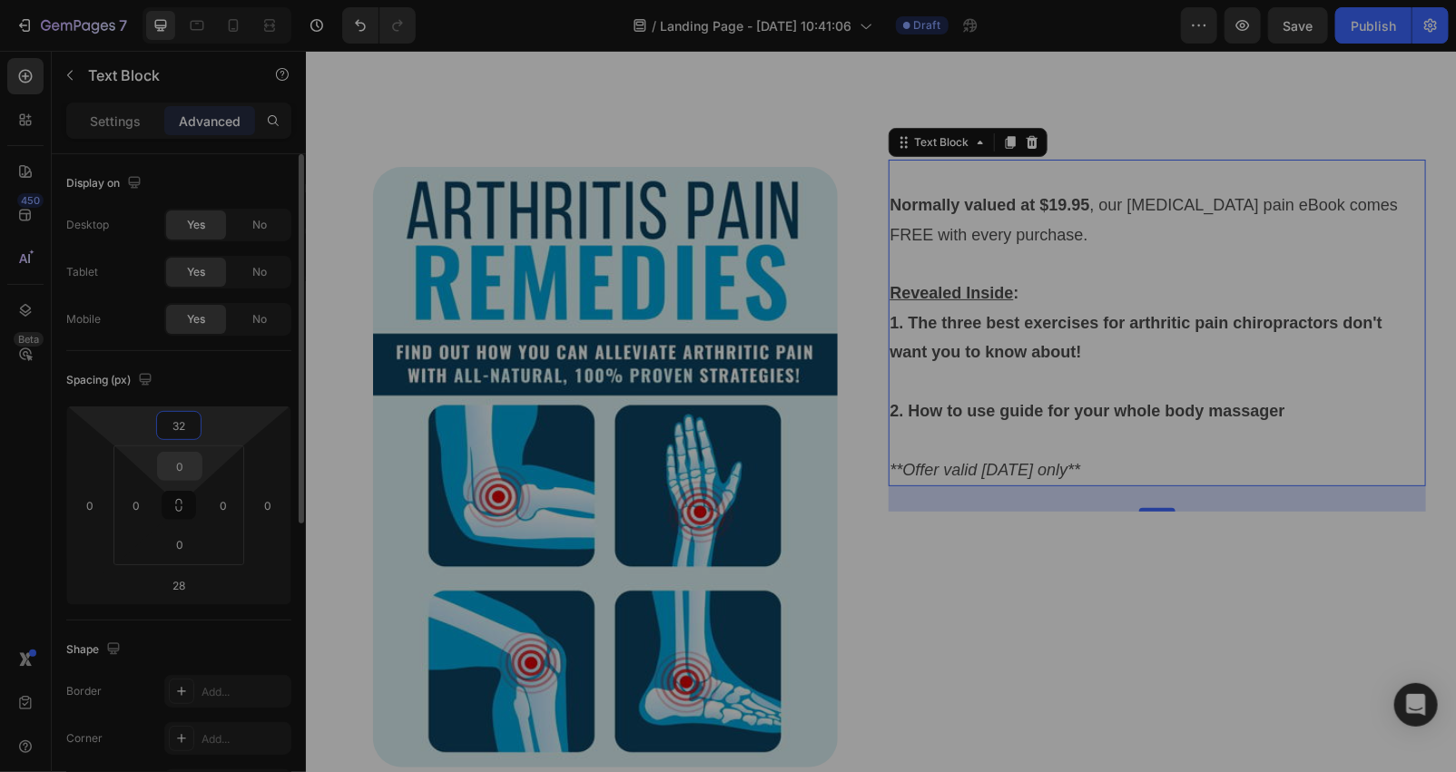
type input "32"
click at [189, 464] on input "0" at bounding box center [180, 466] width 36 height 27
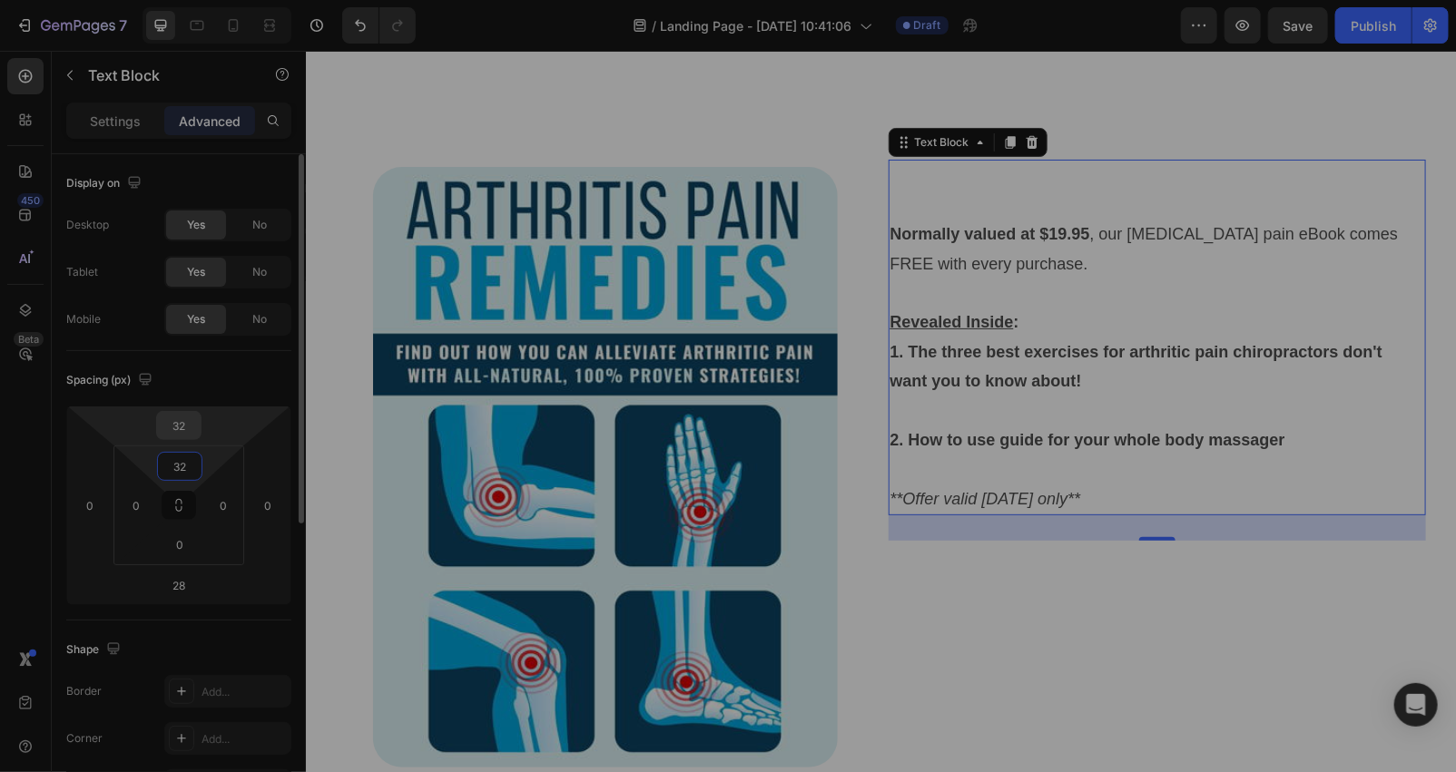
type input "32"
click at [191, 428] on input "32" at bounding box center [179, 425] width 36 height 27
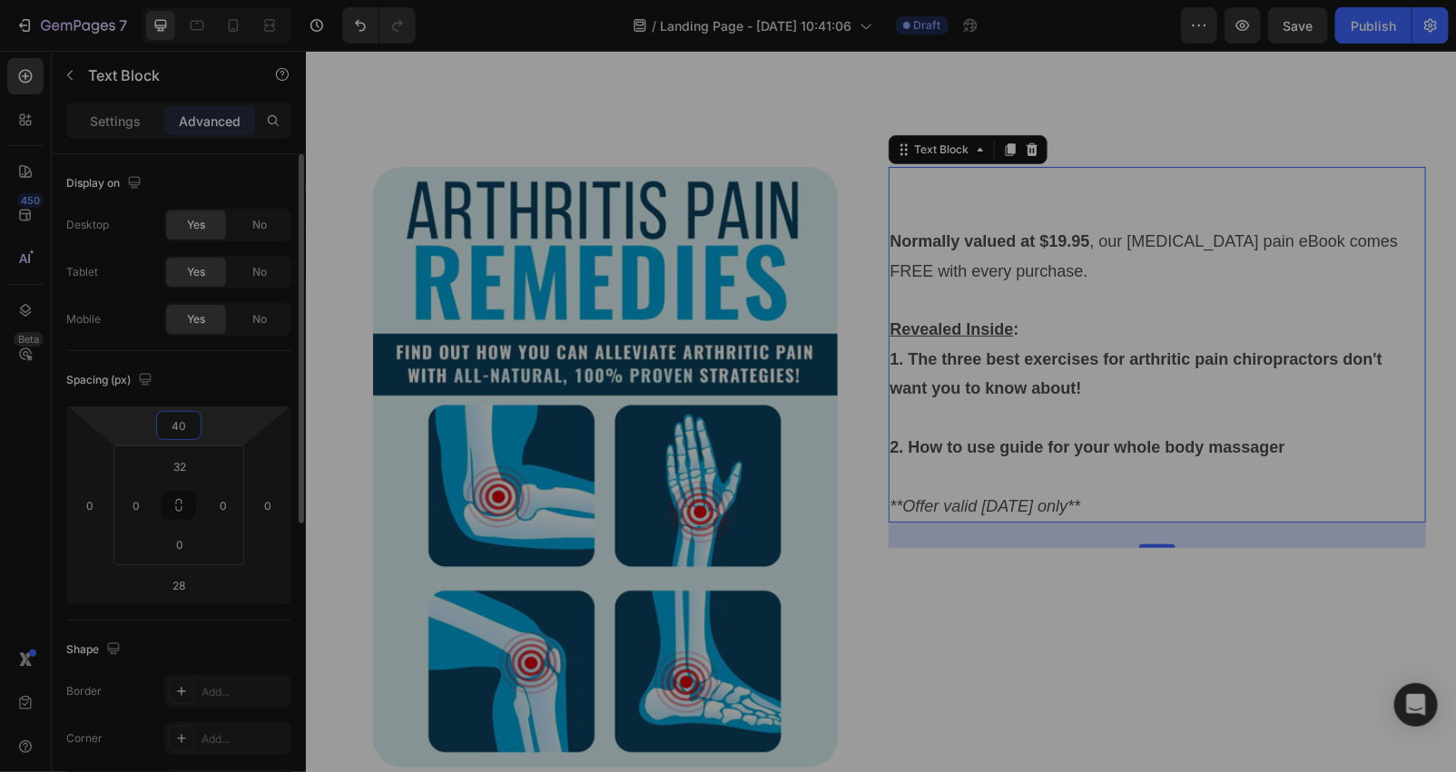
type input "4"
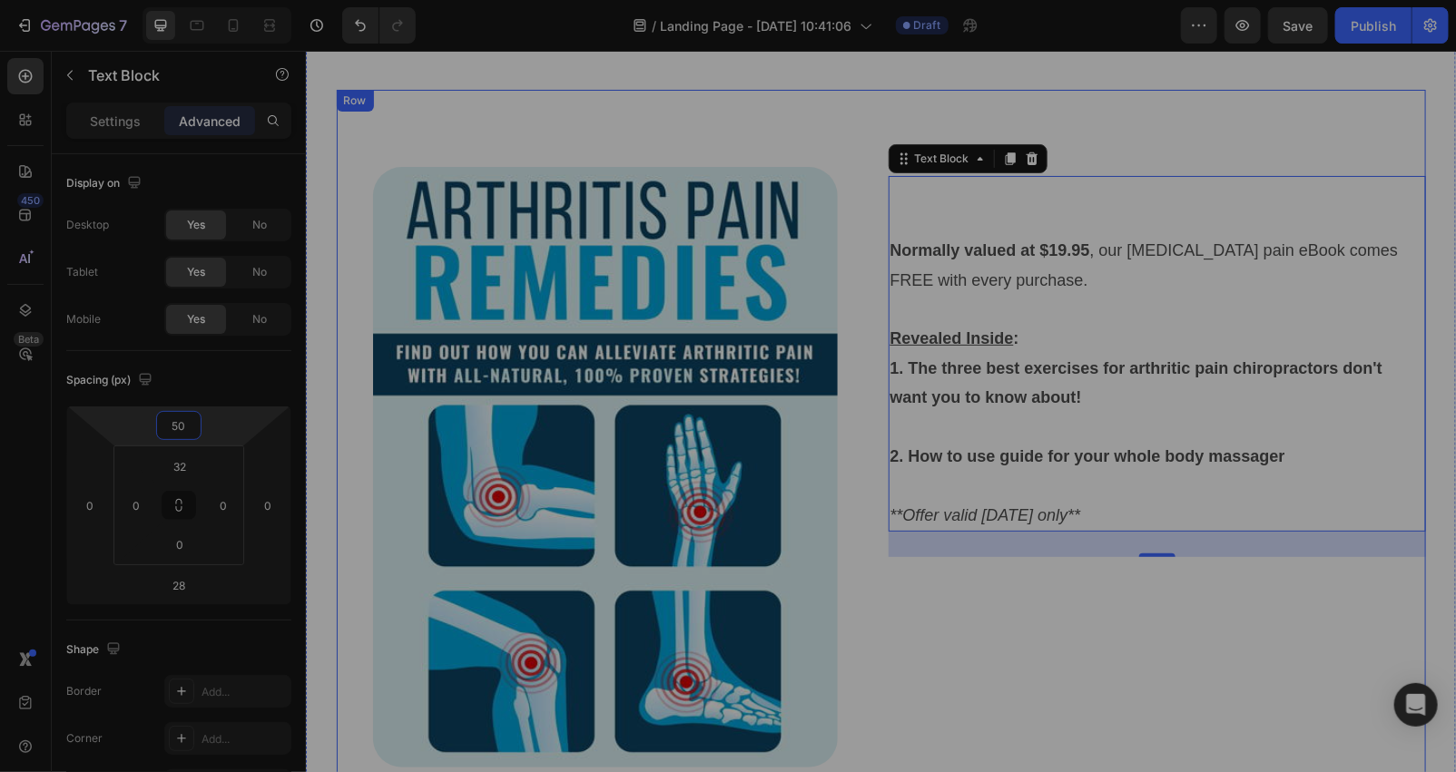
type input "5"
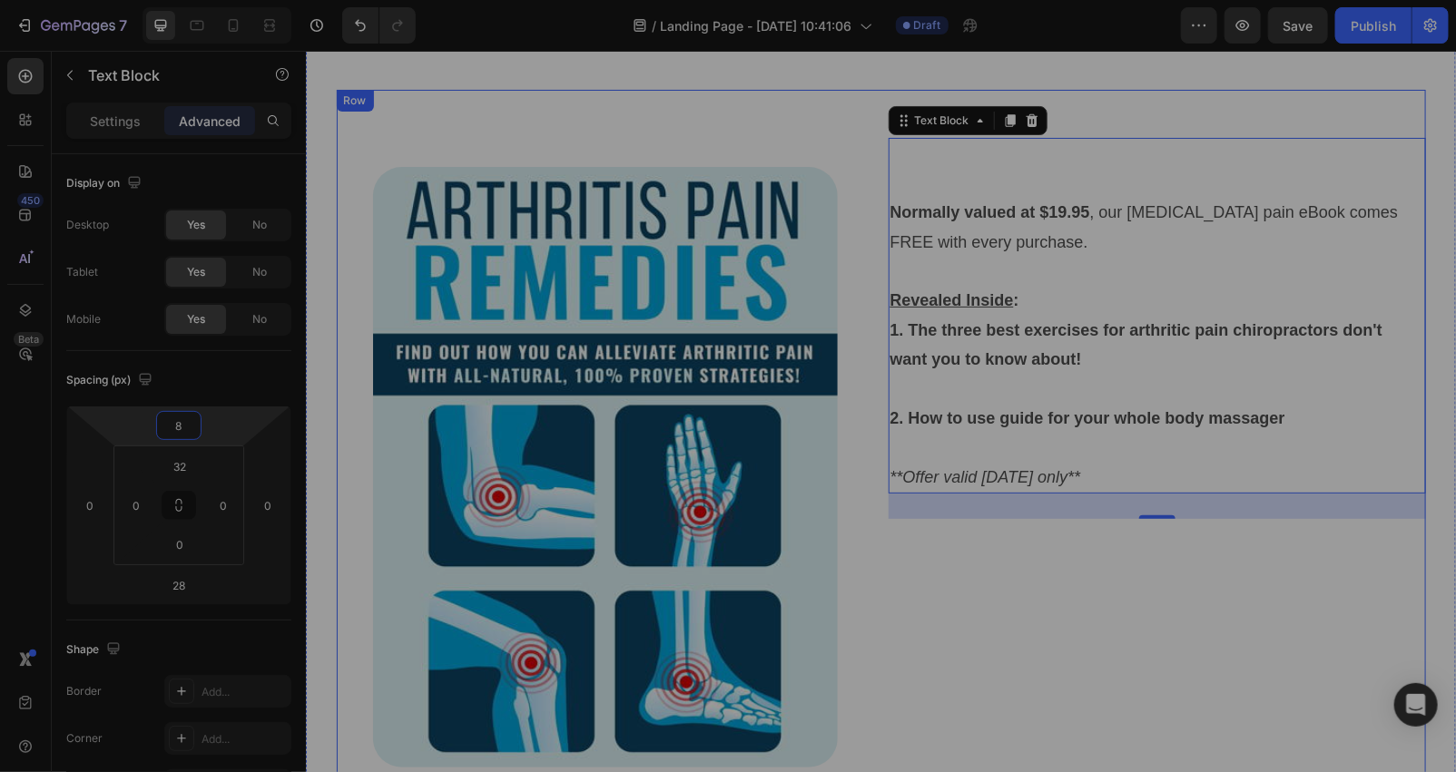
type input "80"
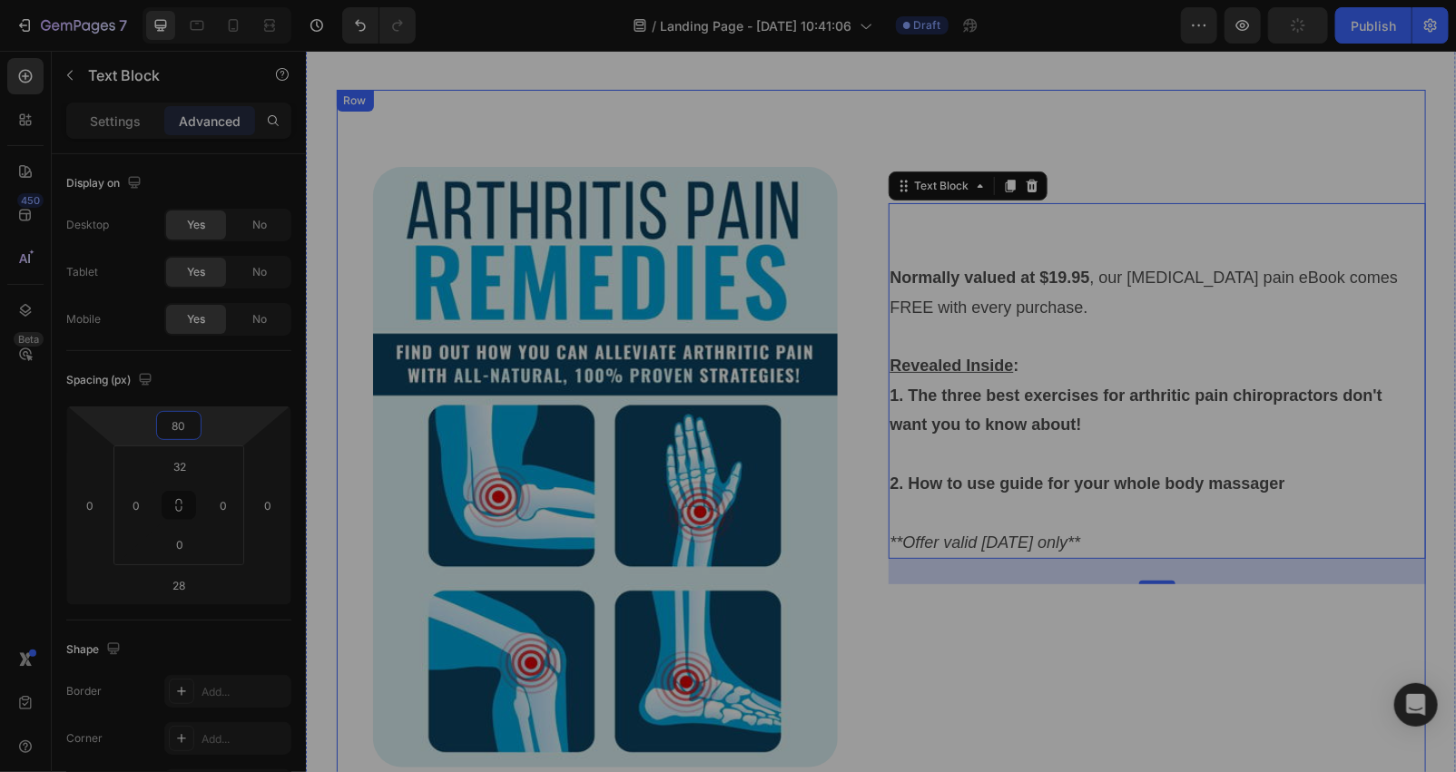
drag, startPoint x: 990, startPoint y: 687, endPoint x: 957, endPoint y: 682, distance: 33.1
click at [991, 686] on div "Normally valued at $19.95 , our [MEDICAL_DATA] pain eBook comes FREE with every…" at bounding box center [1156, 466] width 537 height 673
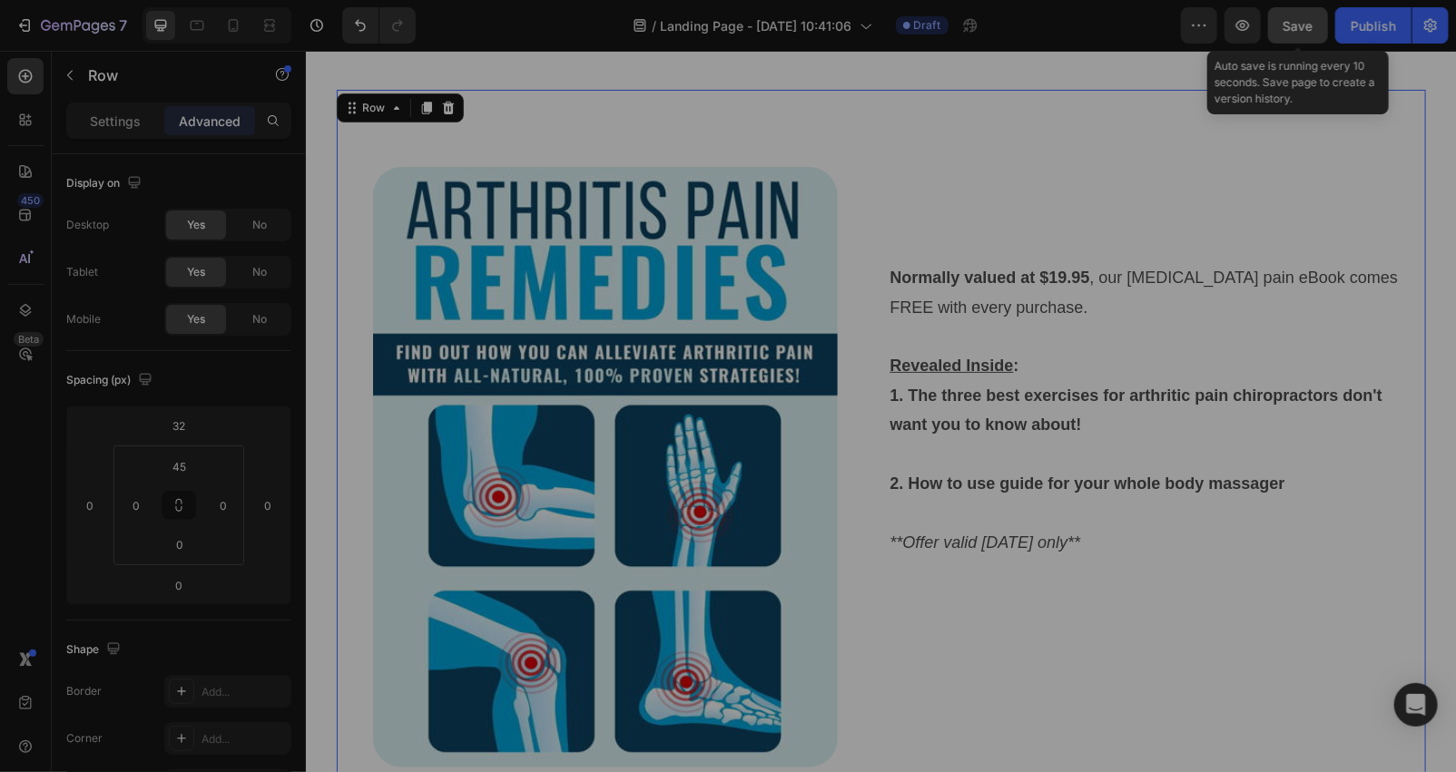
click at [1280, 30] on button "Save" at bounding box center [1298, 25] width 60 height 36
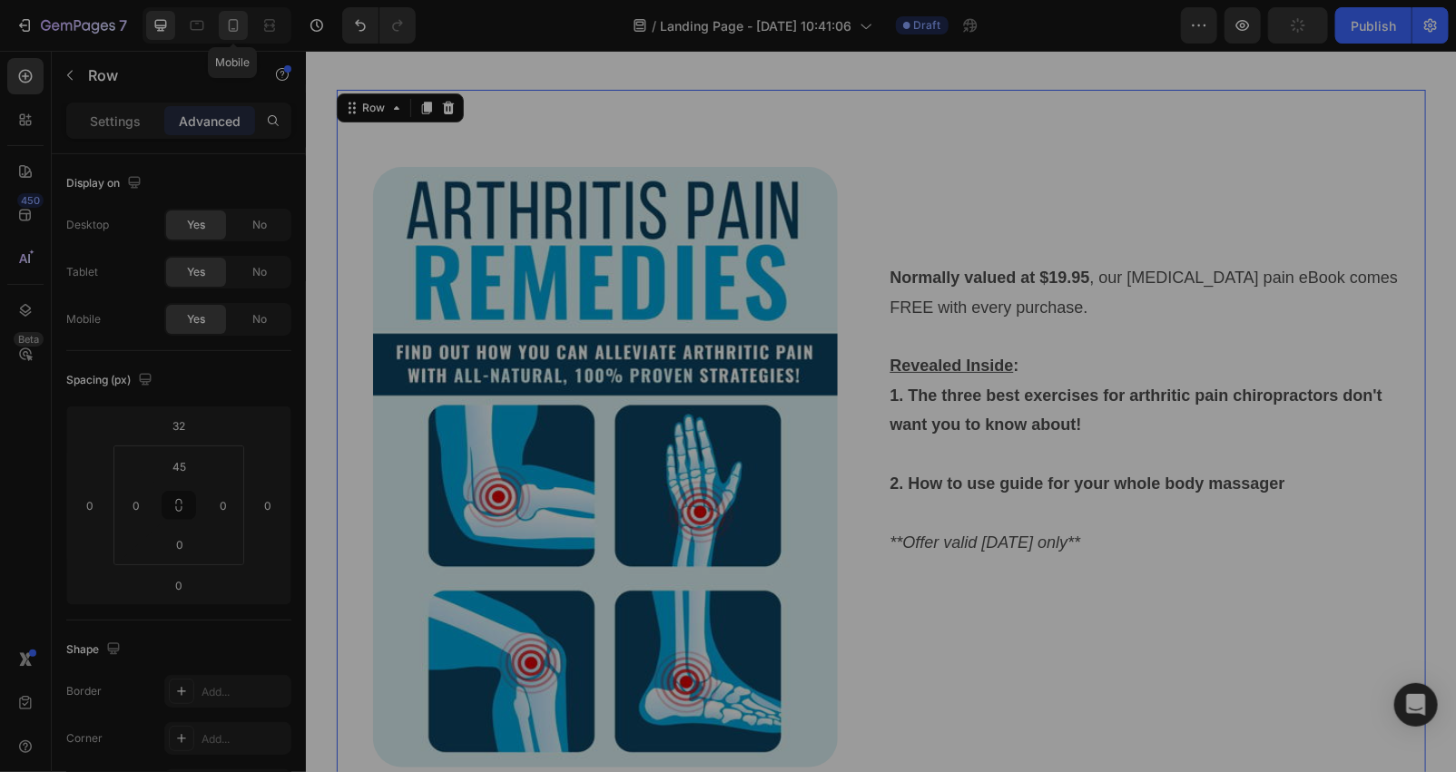
click at [237, 34] on icon at bounding box center [233, 25] width 18 height 18
type input "15"
type input "40"
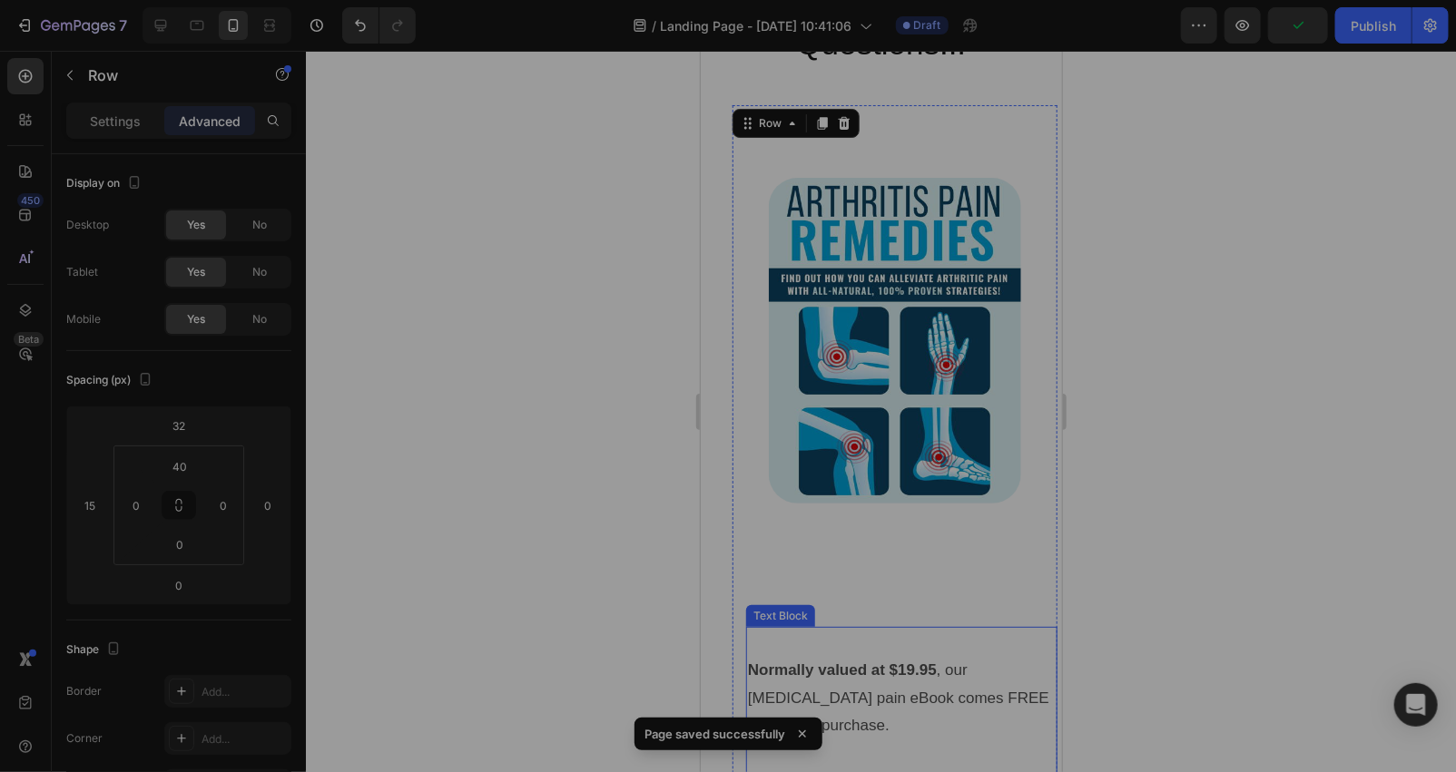
scroll to position [6407, 0]
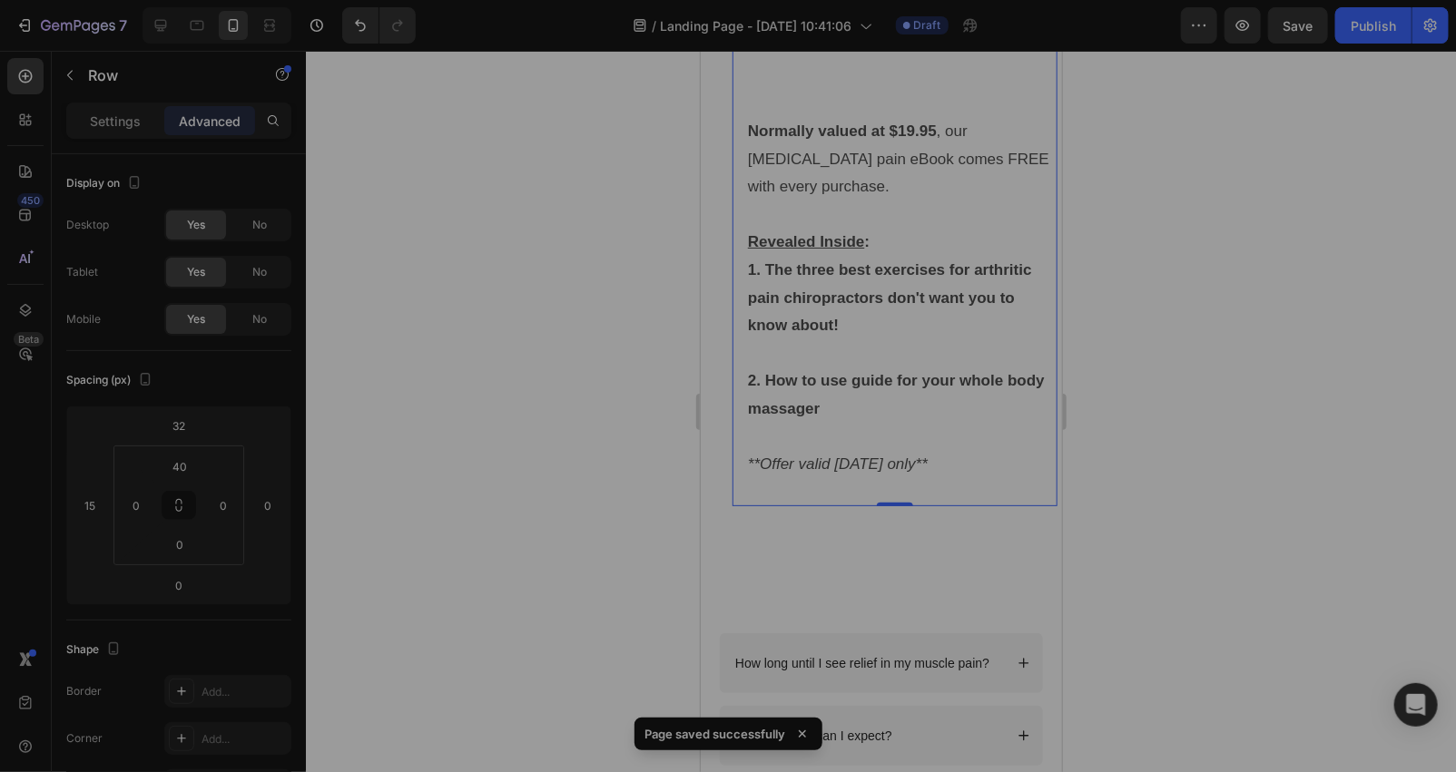
click at [532, 375] on div at bounding box center [881, 412] width 1150 height 722
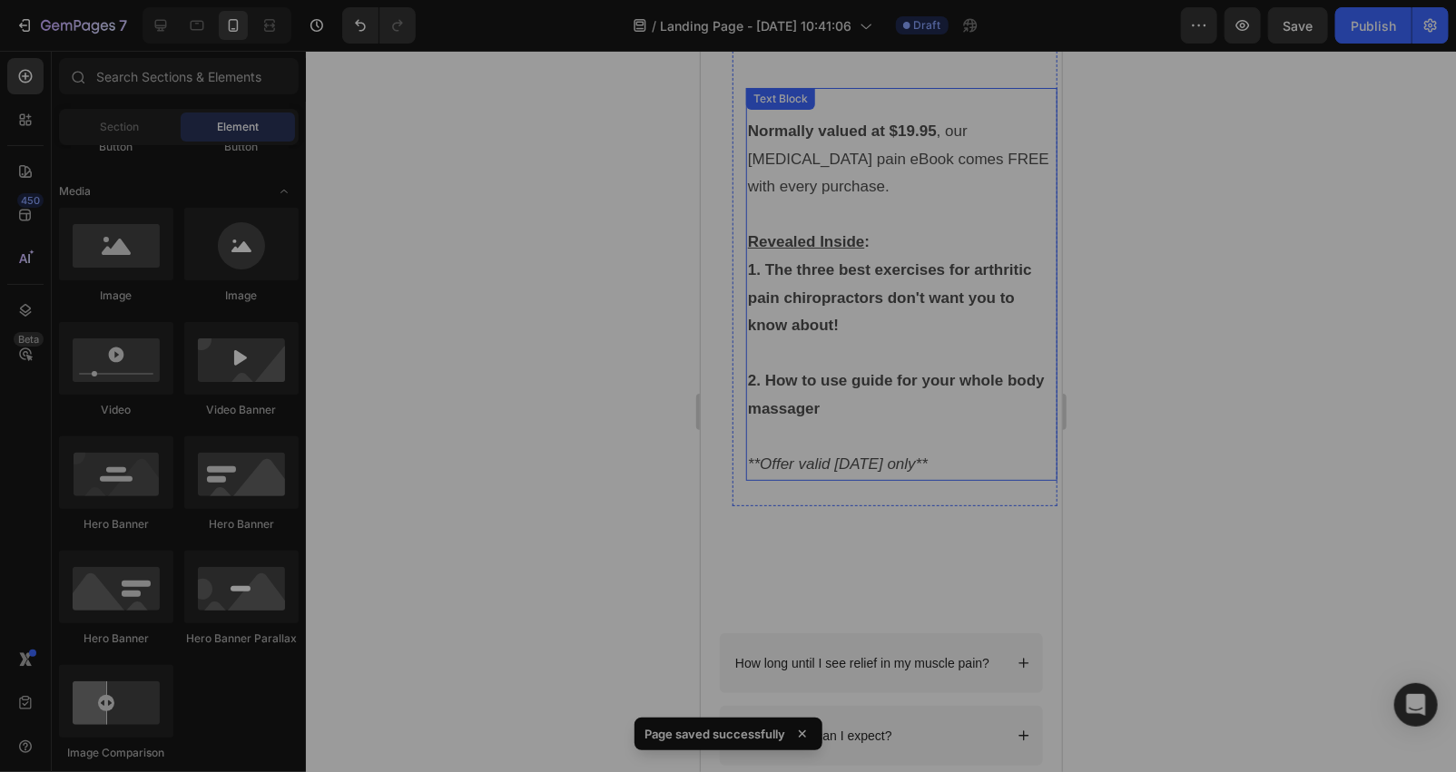
scroll to position [6138, 0]
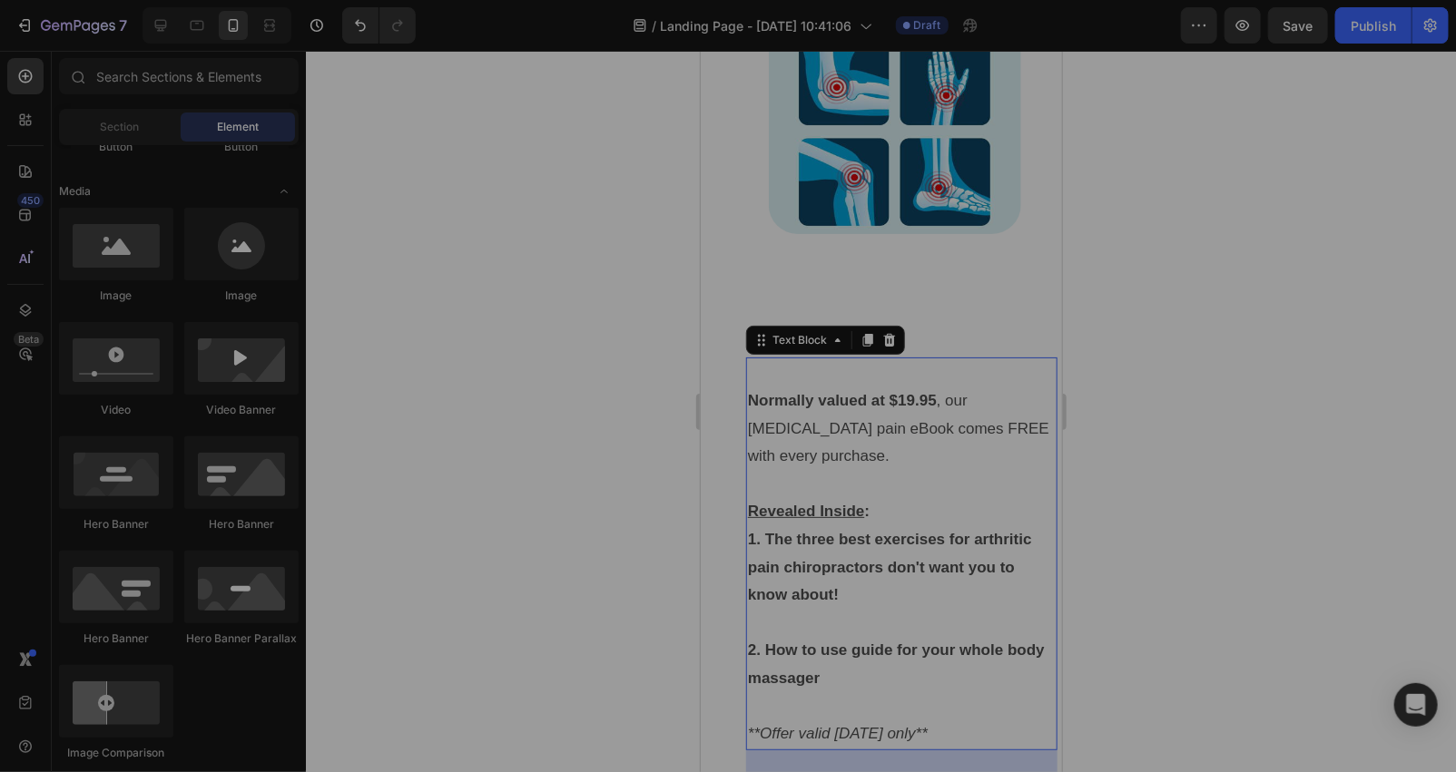
click at [830, 418] on p "Normally valued at $19.95 , our [MEDICAL_DATA] pain eBook comes FREE with every…" at bounding box center [901, 413] width 308 height 111
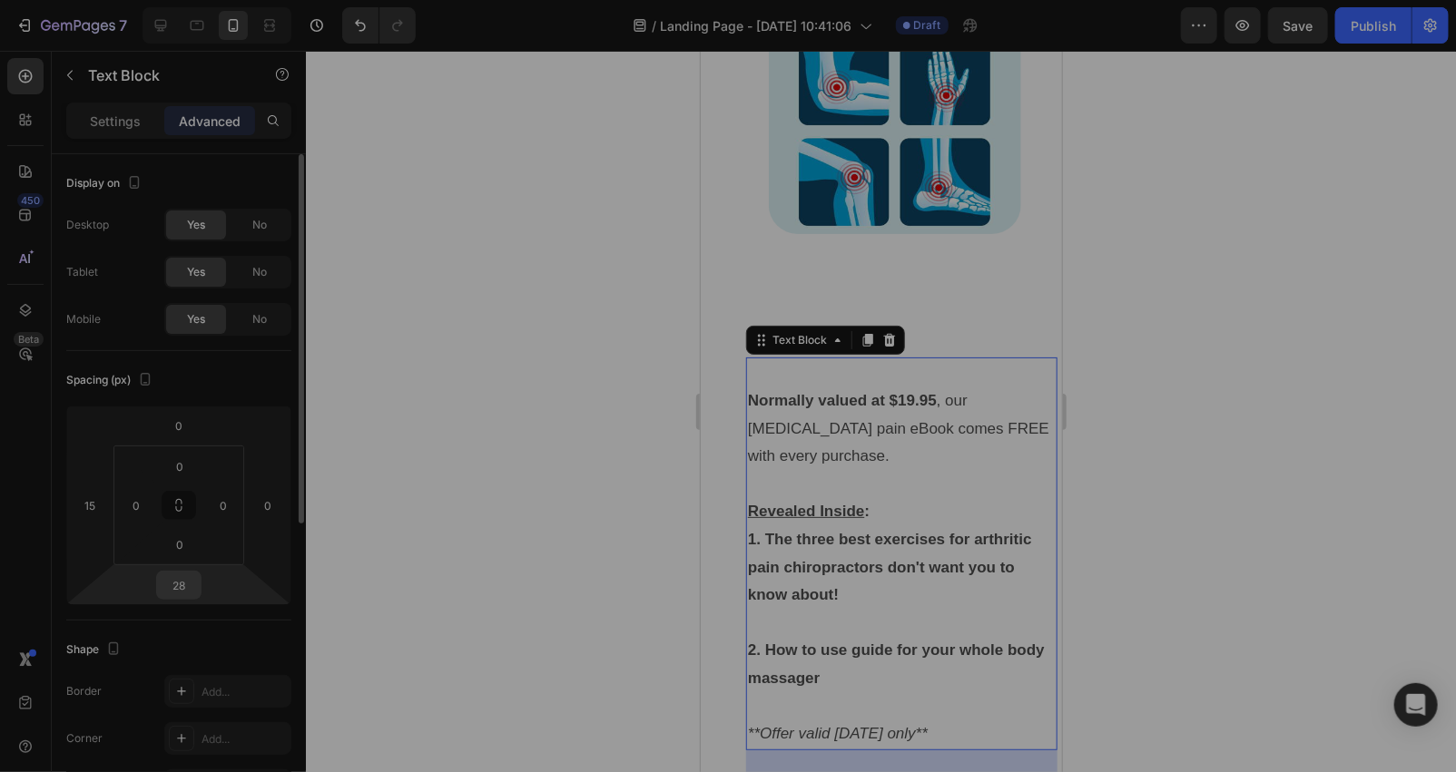
click at [194, 575] on input "28" at bounding box center [179, 585] width 36 height 27
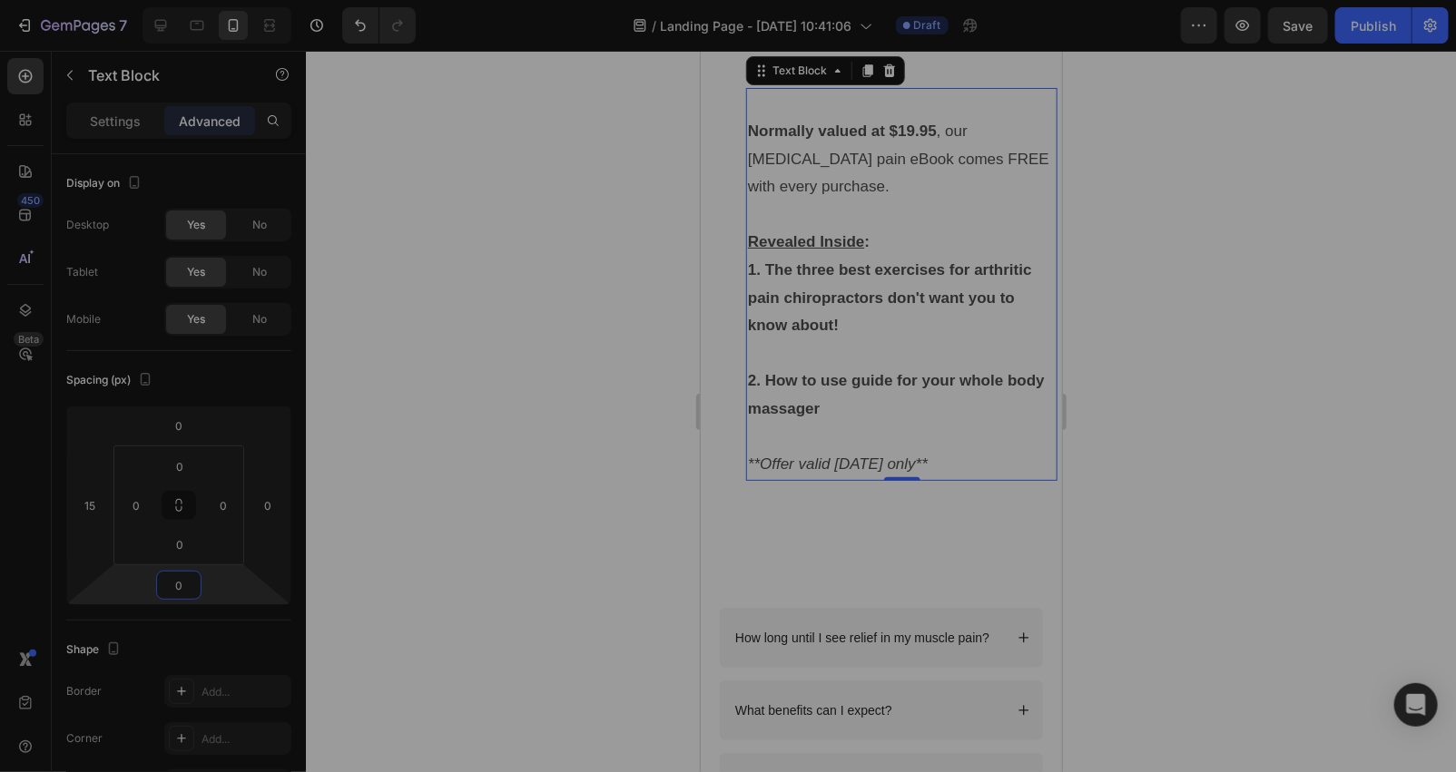
click at [506, 467] on div at bounding box center [881, 412] width 1150 height 722
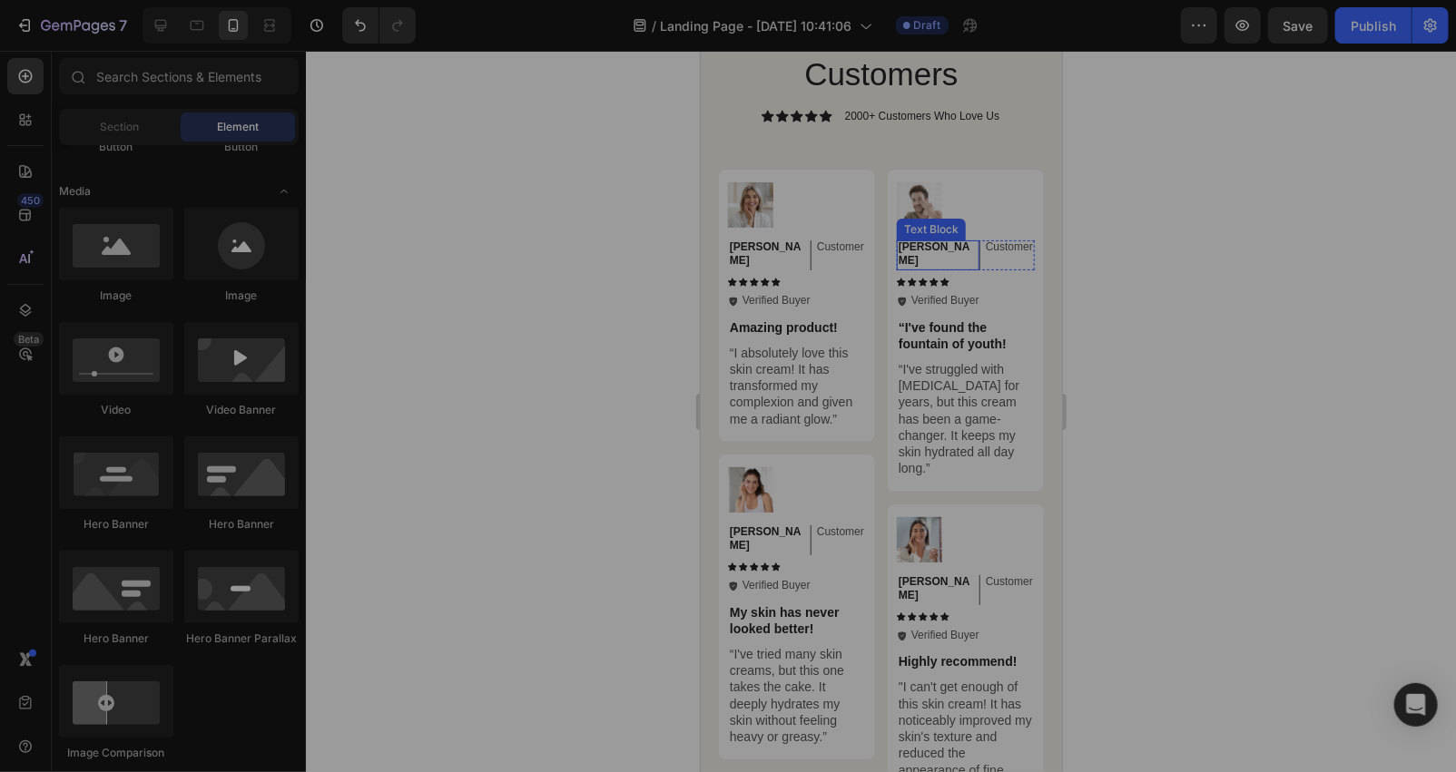
scroll to position [7752, 0]
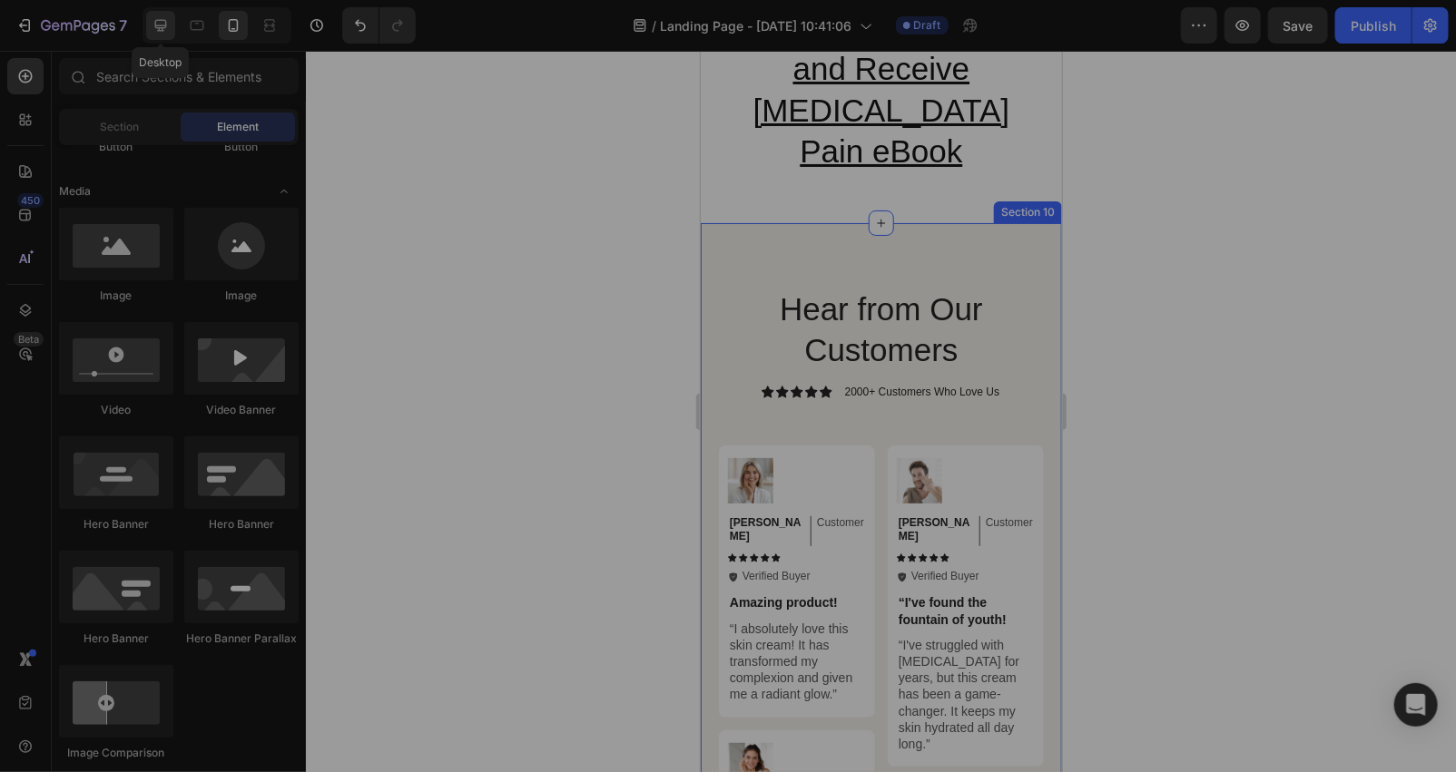
click at [148, 34] on div at bounding box center [160, 25] width 29 height 29
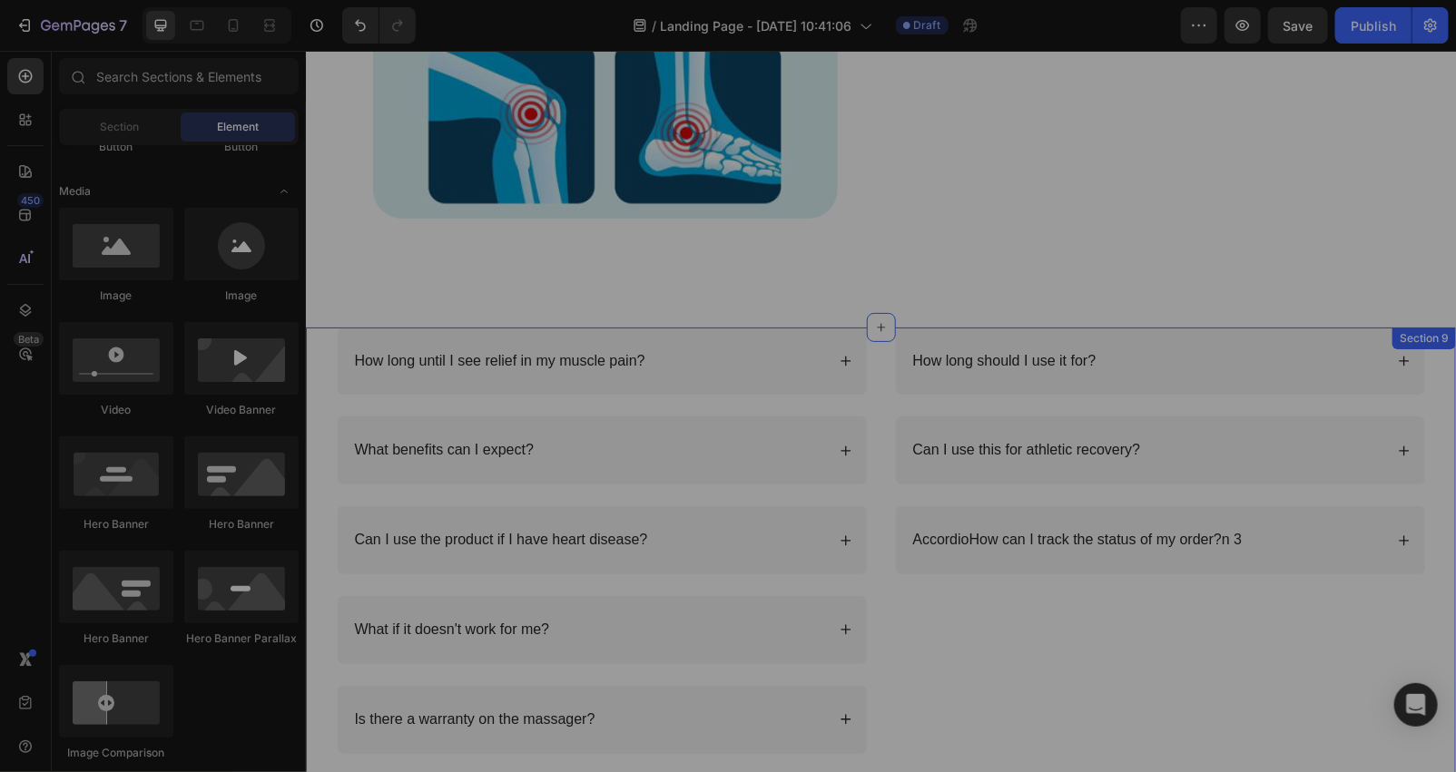
scroll to position [6864, 0]
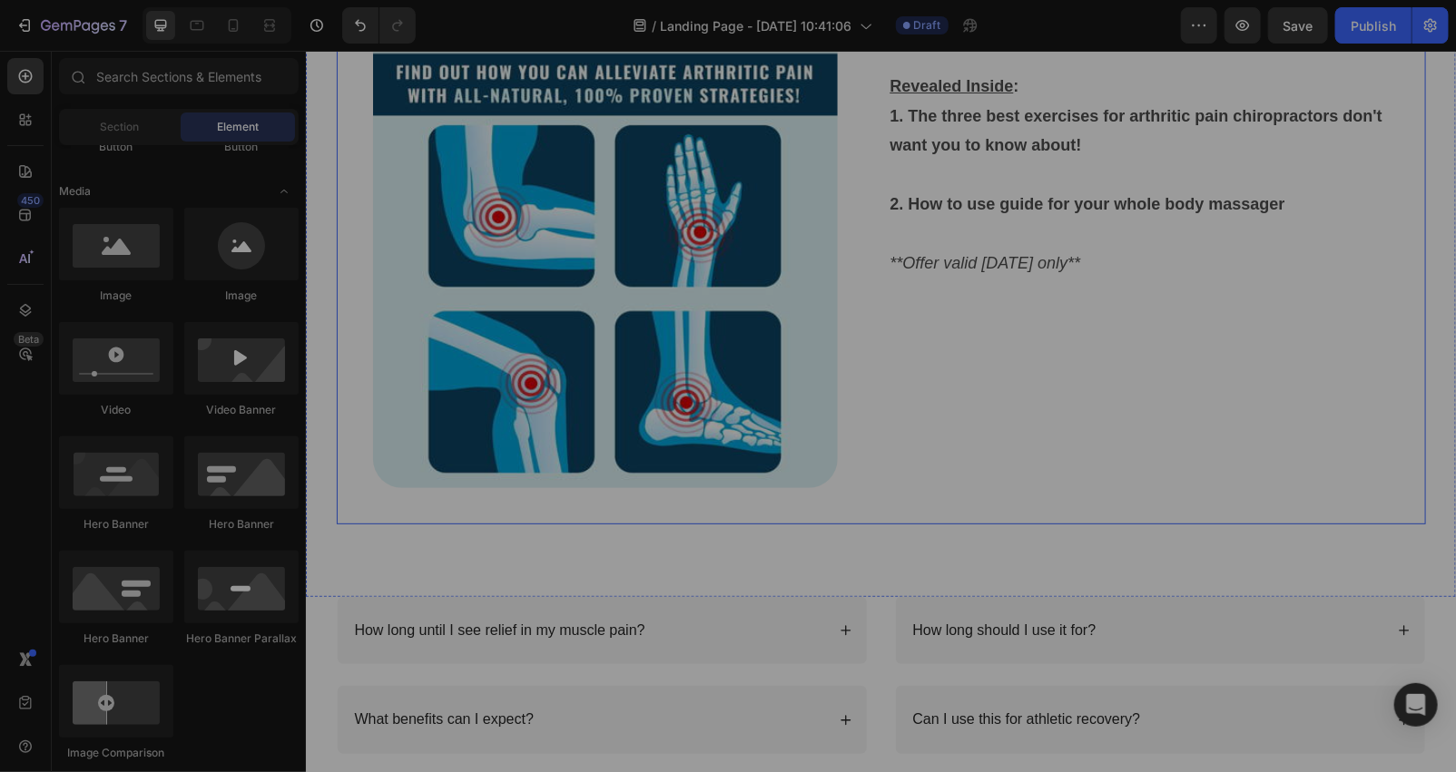
click at [859, 268] on div "Image" at bounding box center [604, 185] width 537 height 673
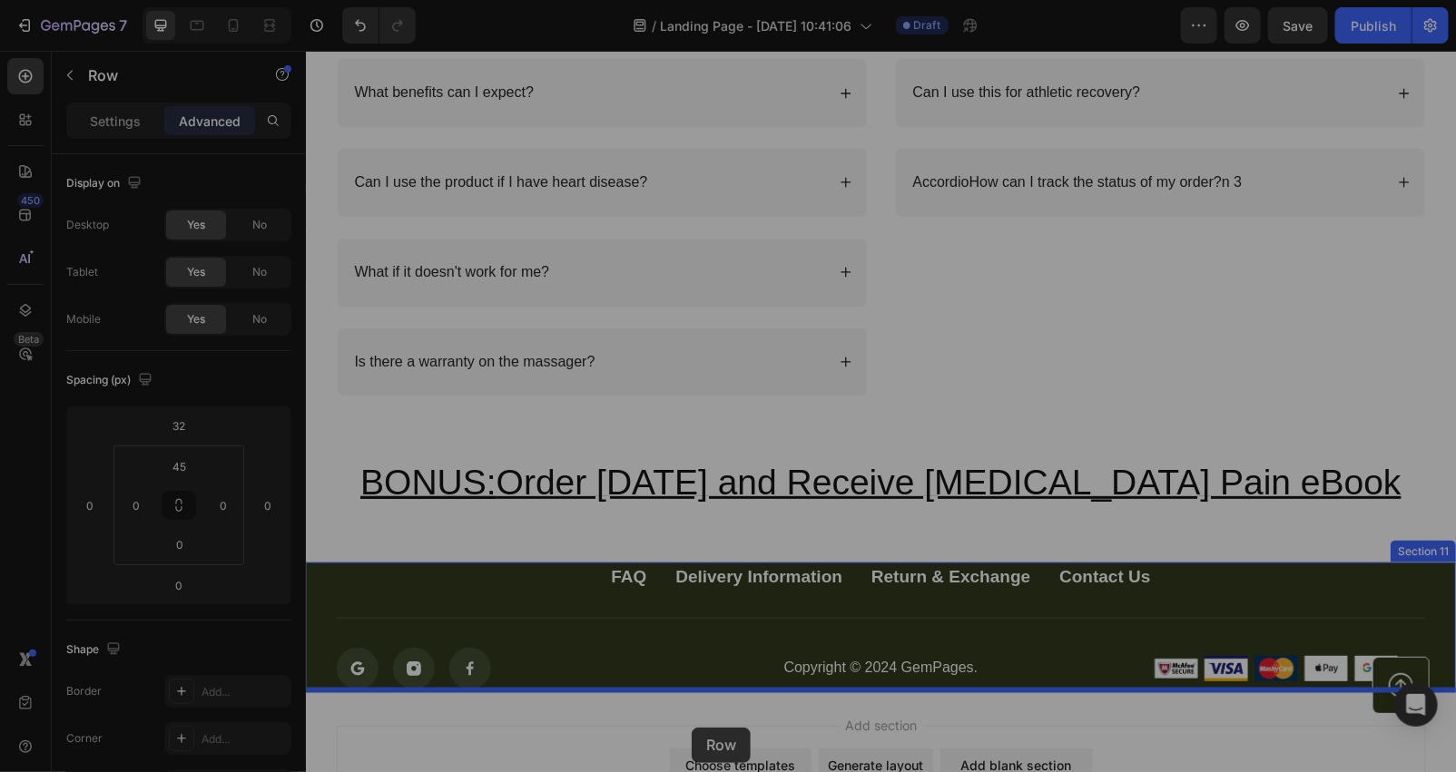
scroll to position [7524, 0]
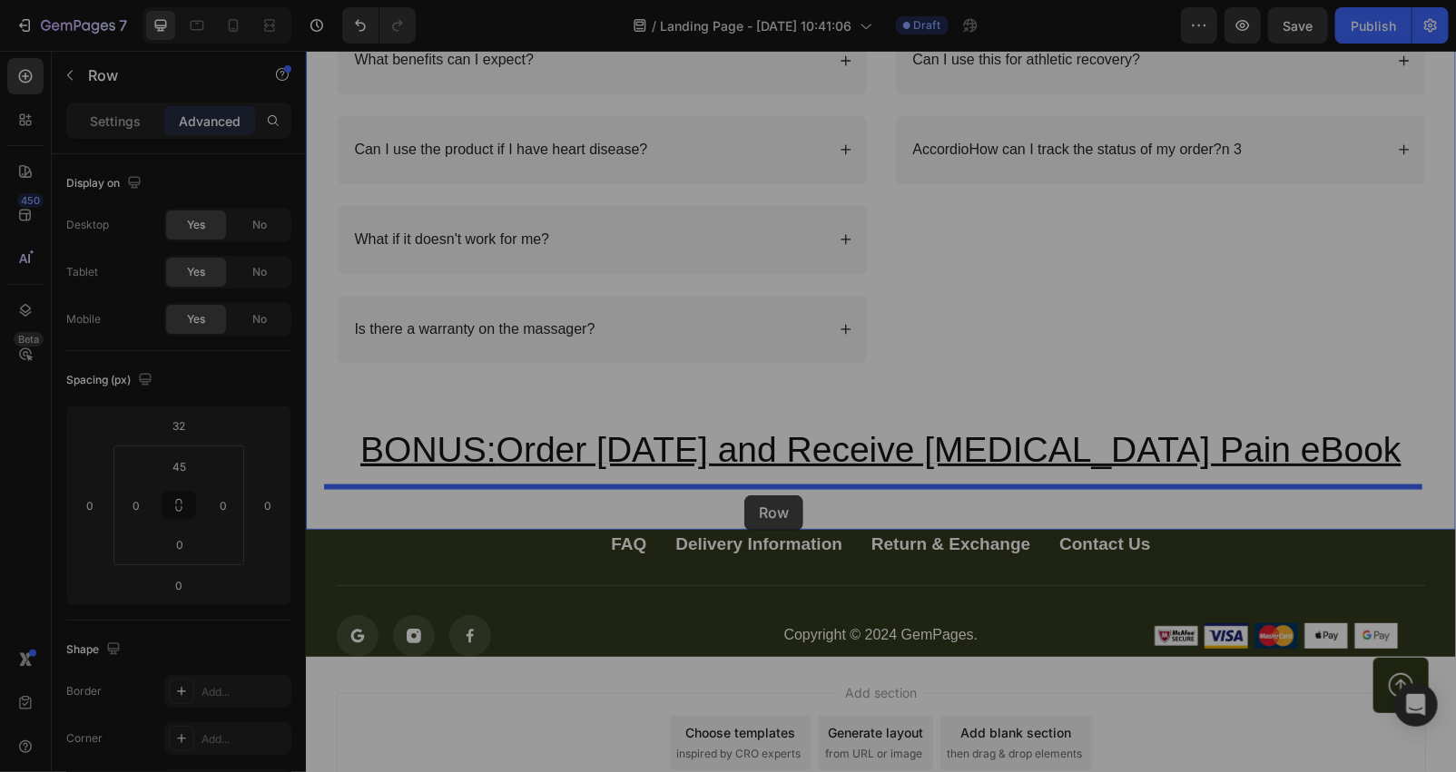
drag, startPoint x: 378, startPoint y: 92, endPoint x: 743, endPoint y: 495, distance: 544.2
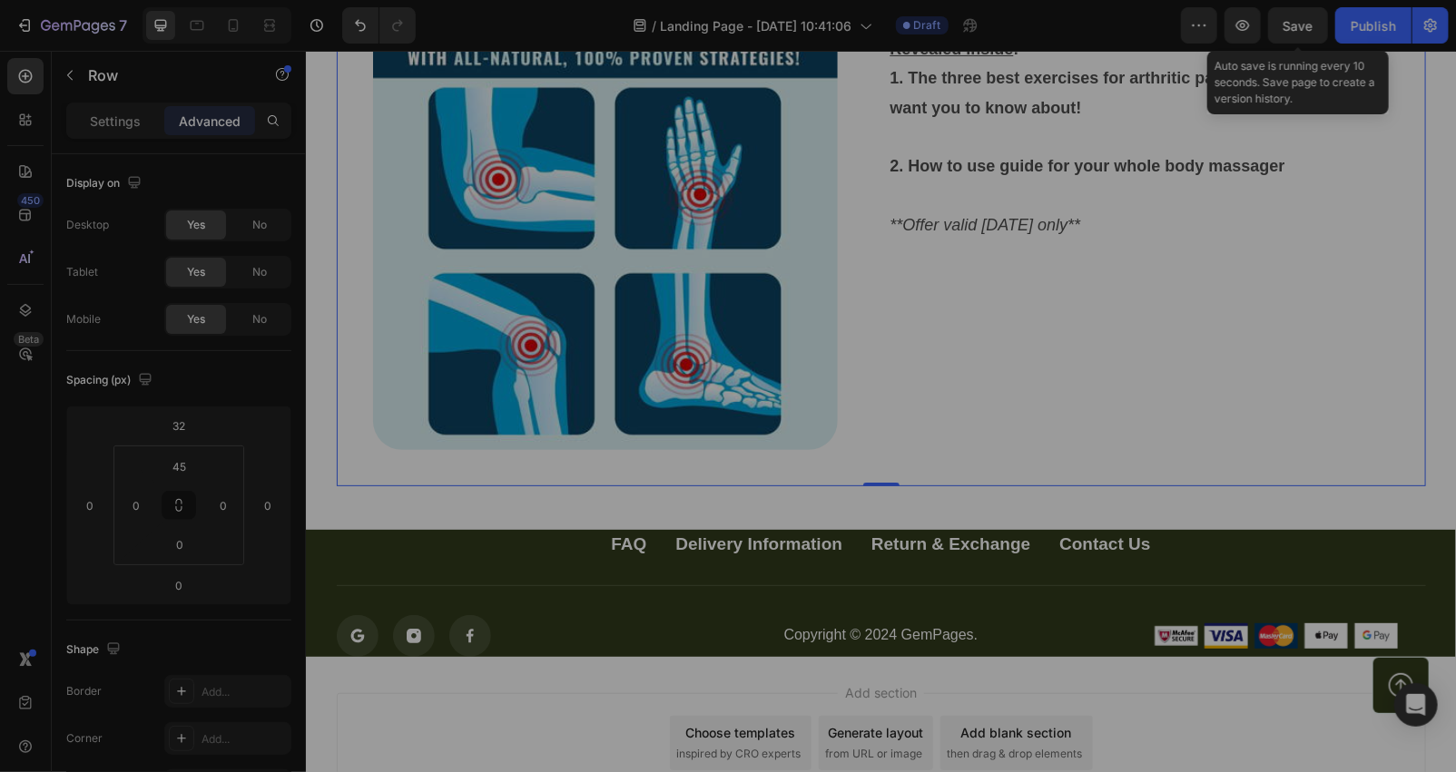
drag, startPoint x: 1317, startPoint y: 24, endPoint x: 1227, endPoint y: 51, distance: 93.9
click at [1313, 25] on button "Save" at bounding box center [1298, 25] width 60 height 36
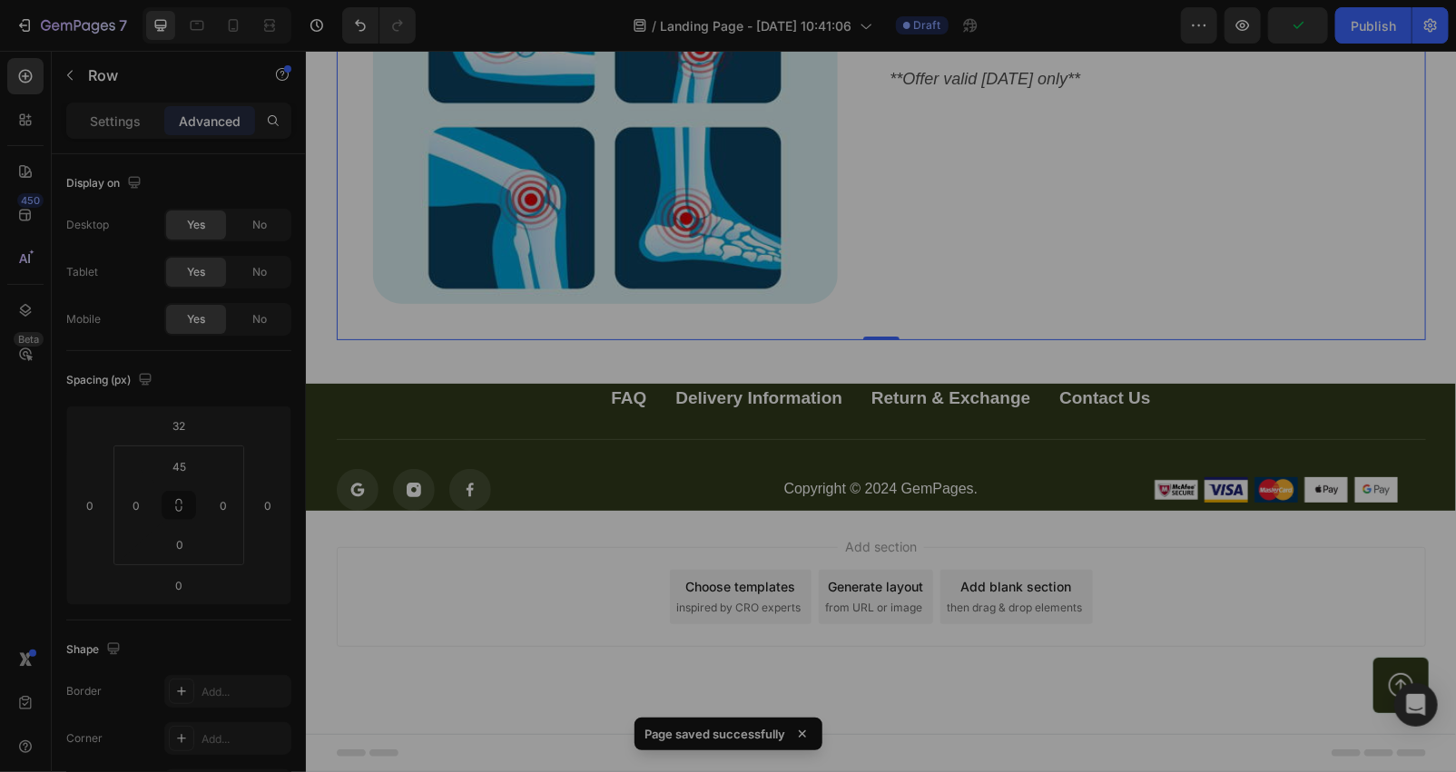
scroll to position [7401, 0]
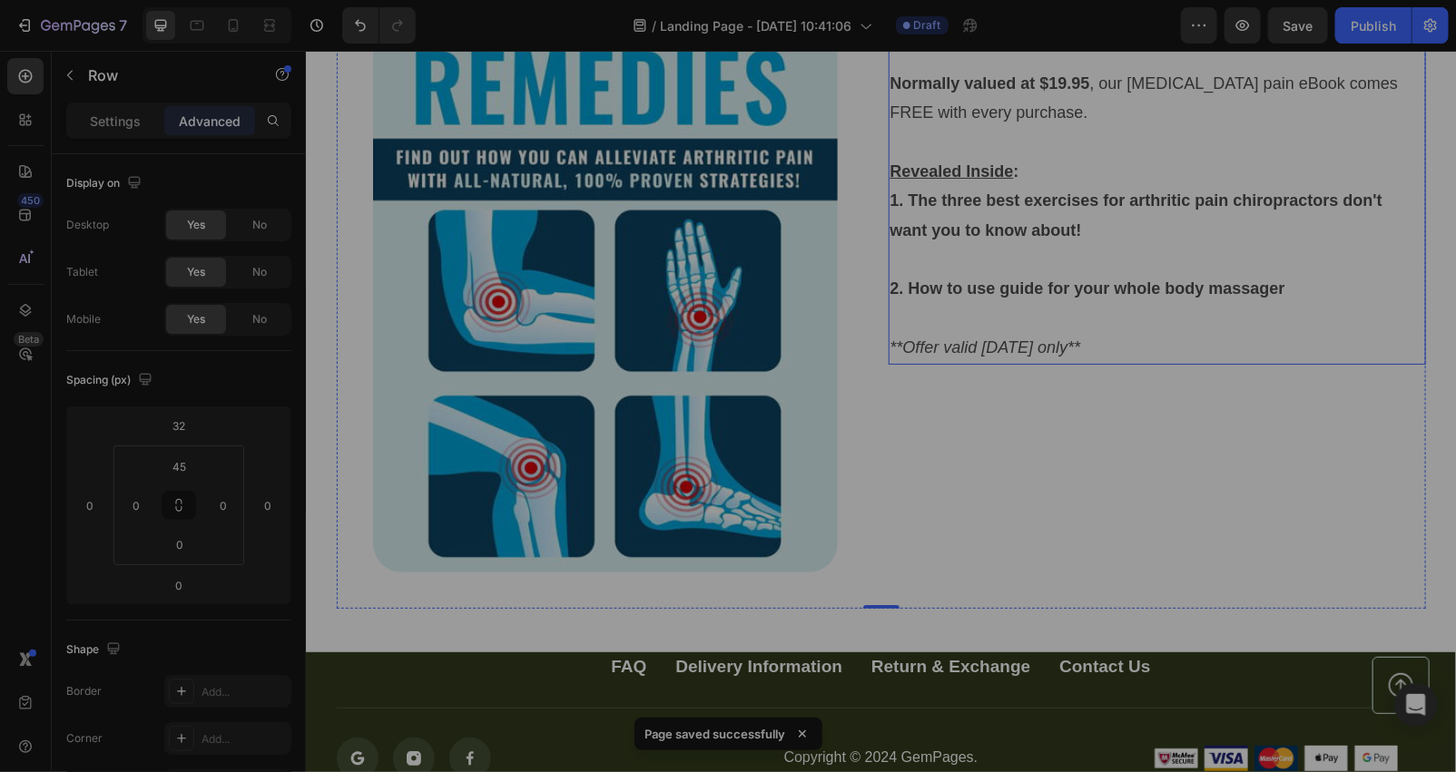
click at [930, 304] on p at bounding box center [1156, 317] width 534 height 29
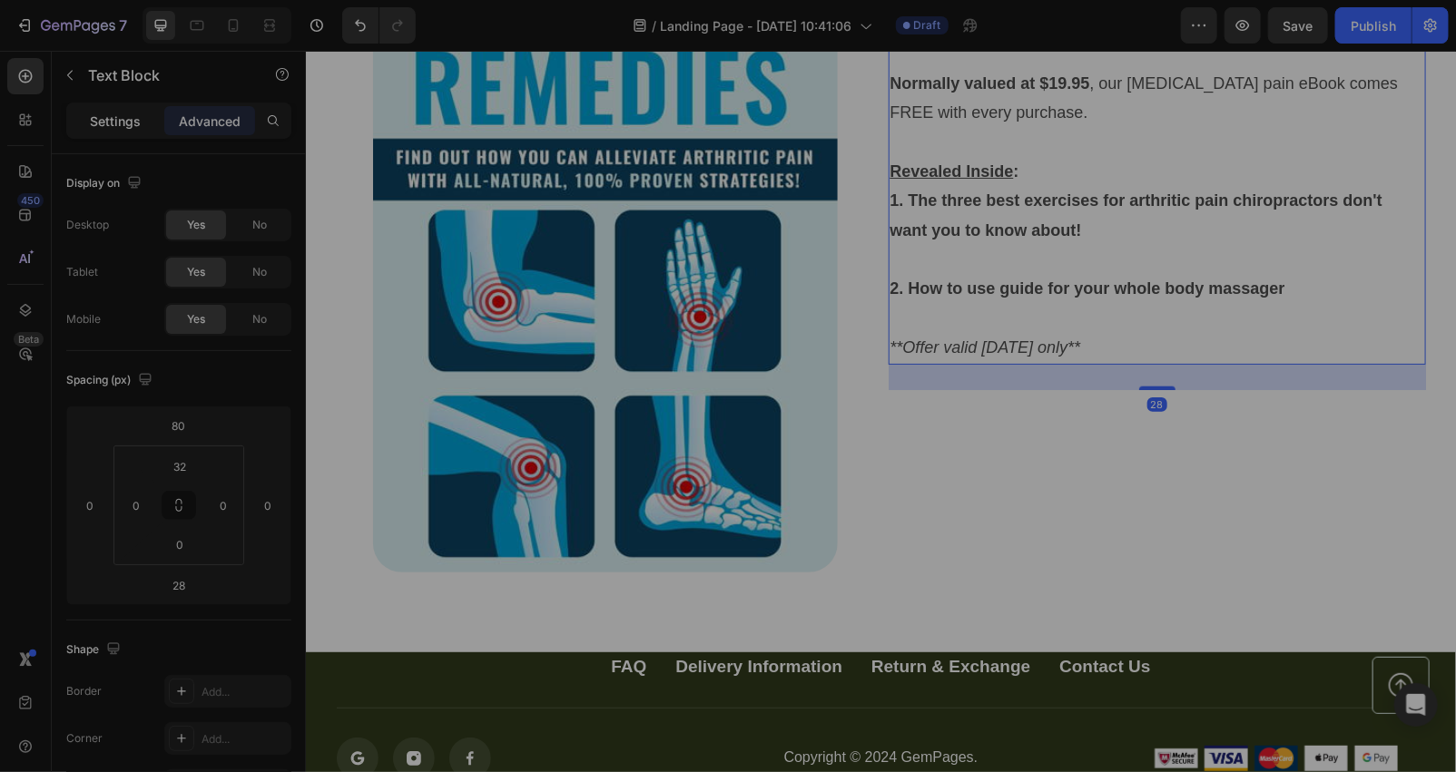
click at [110, 122] on p "Settings" at bounding box center [115, 121] width 51 height 19
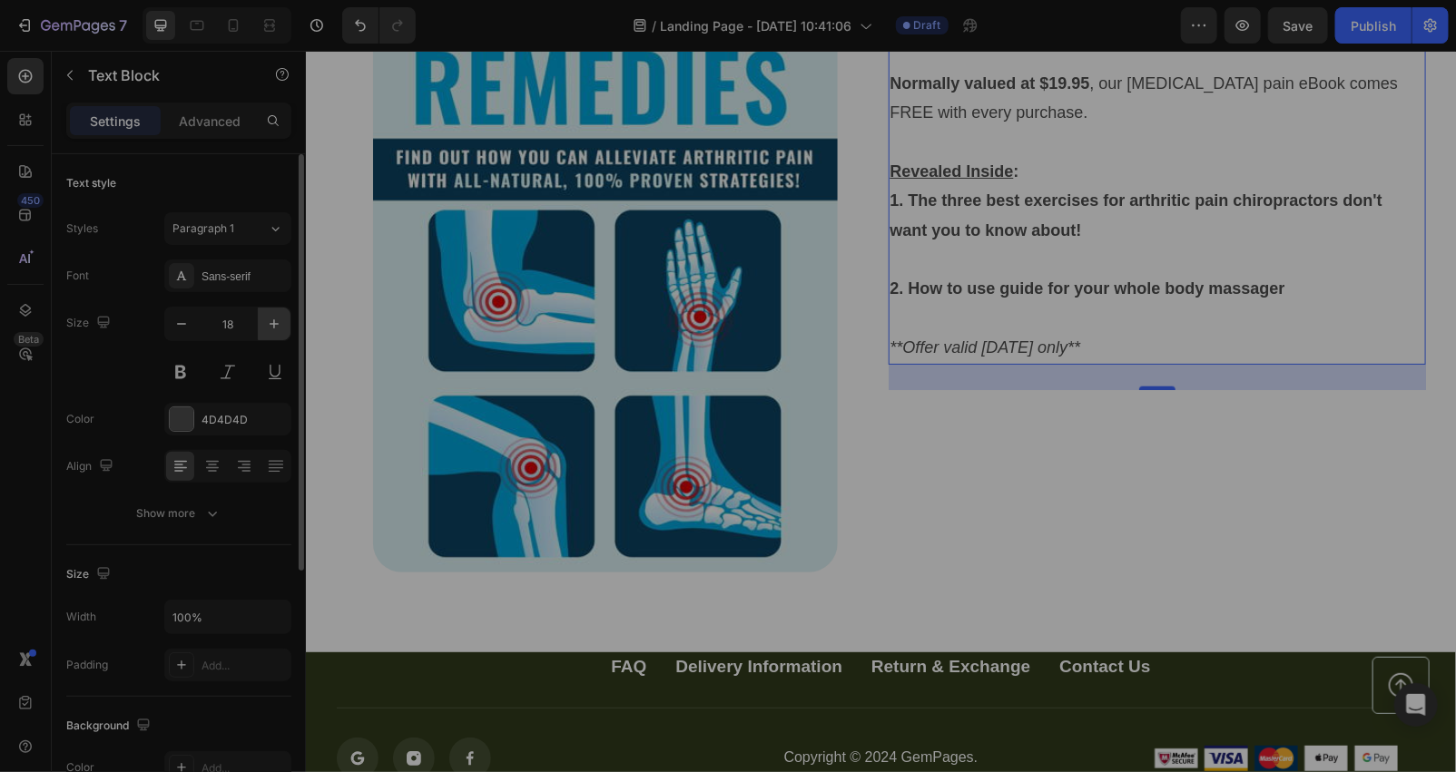
click at [270, 325] on icon "button" at bounding box center [274, 324] width 18 height 18
type input "19"
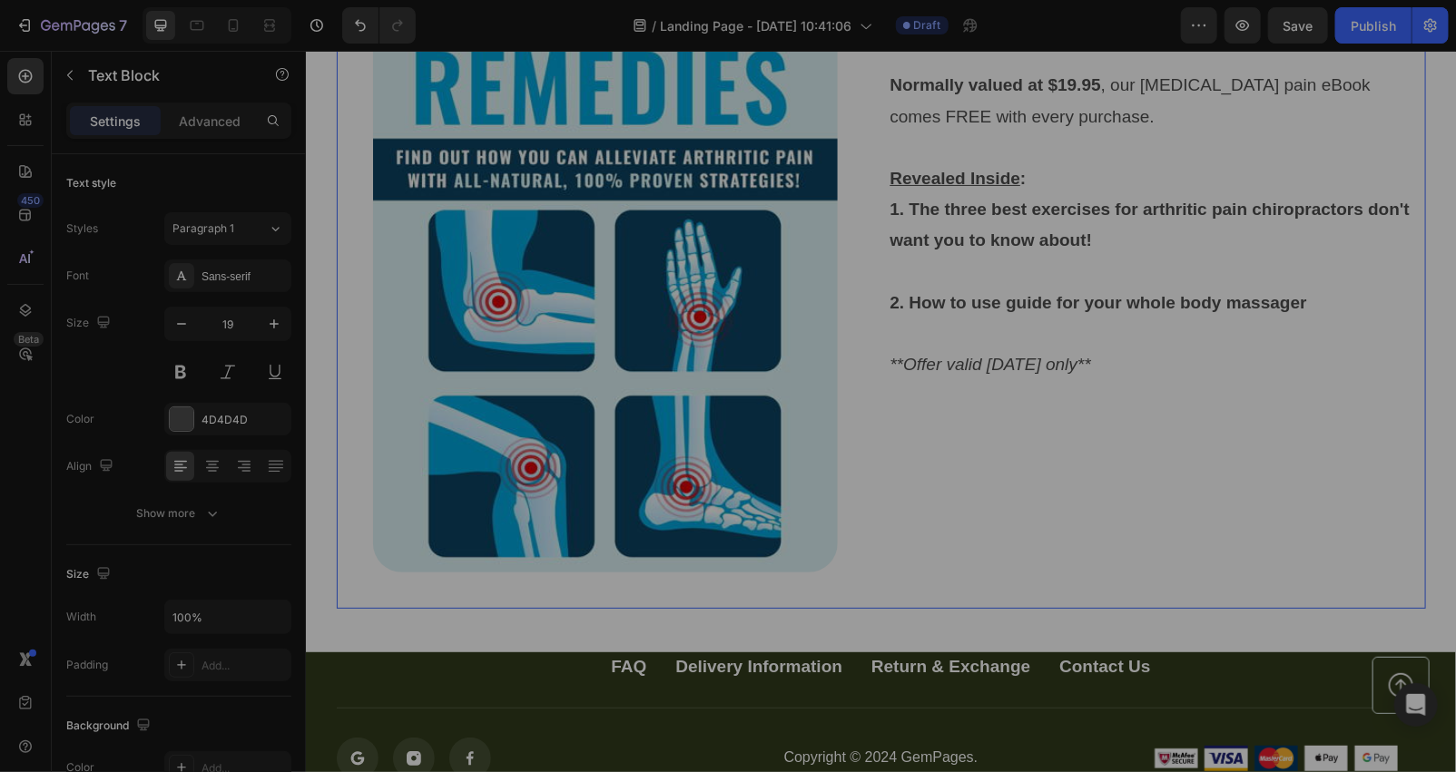
click at [1161, 505] on div "Normally valued at $19.95 , our [MEDICAL_DATA] pain eBook comes FREE with every…" at bounding box center [1156, 271] width 537 height 673
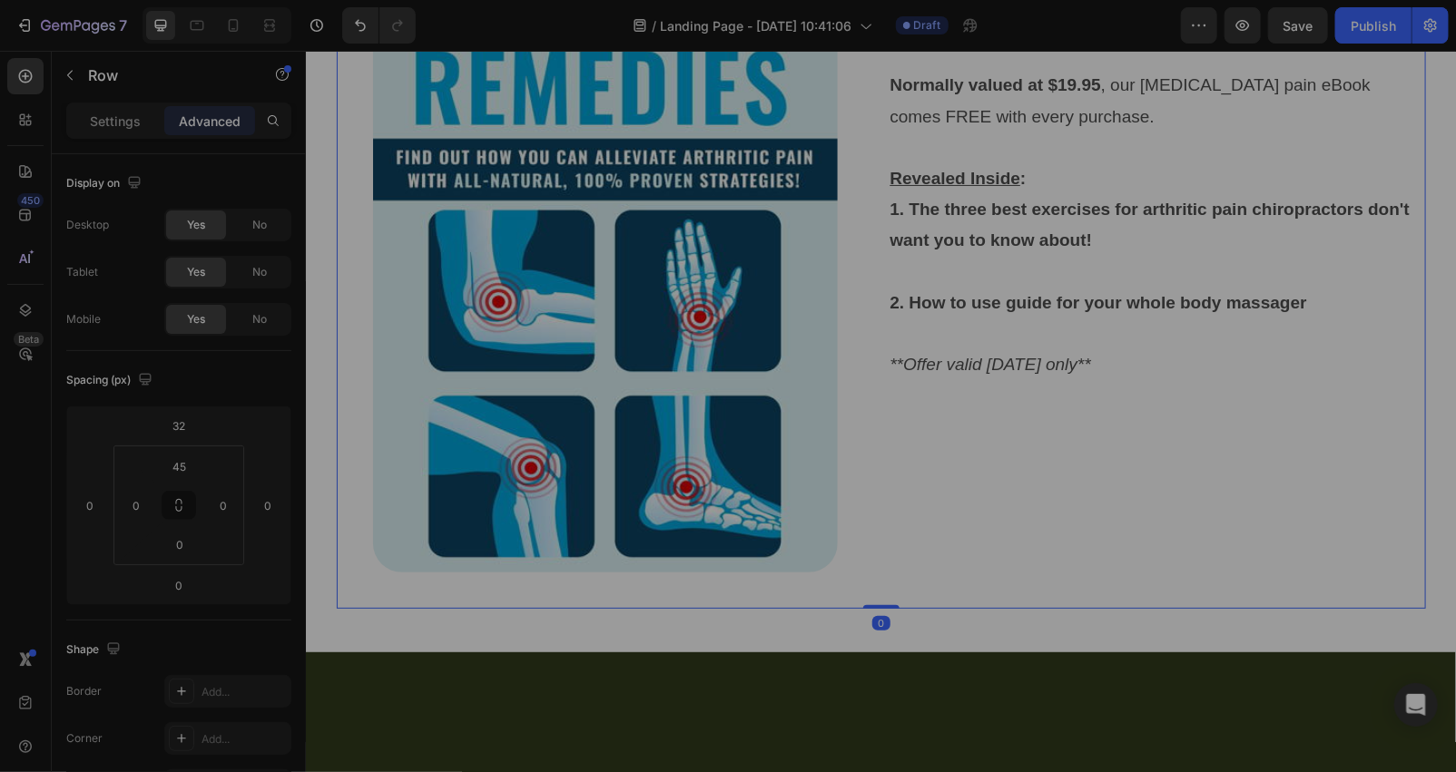
scroll to position [7133, 0]
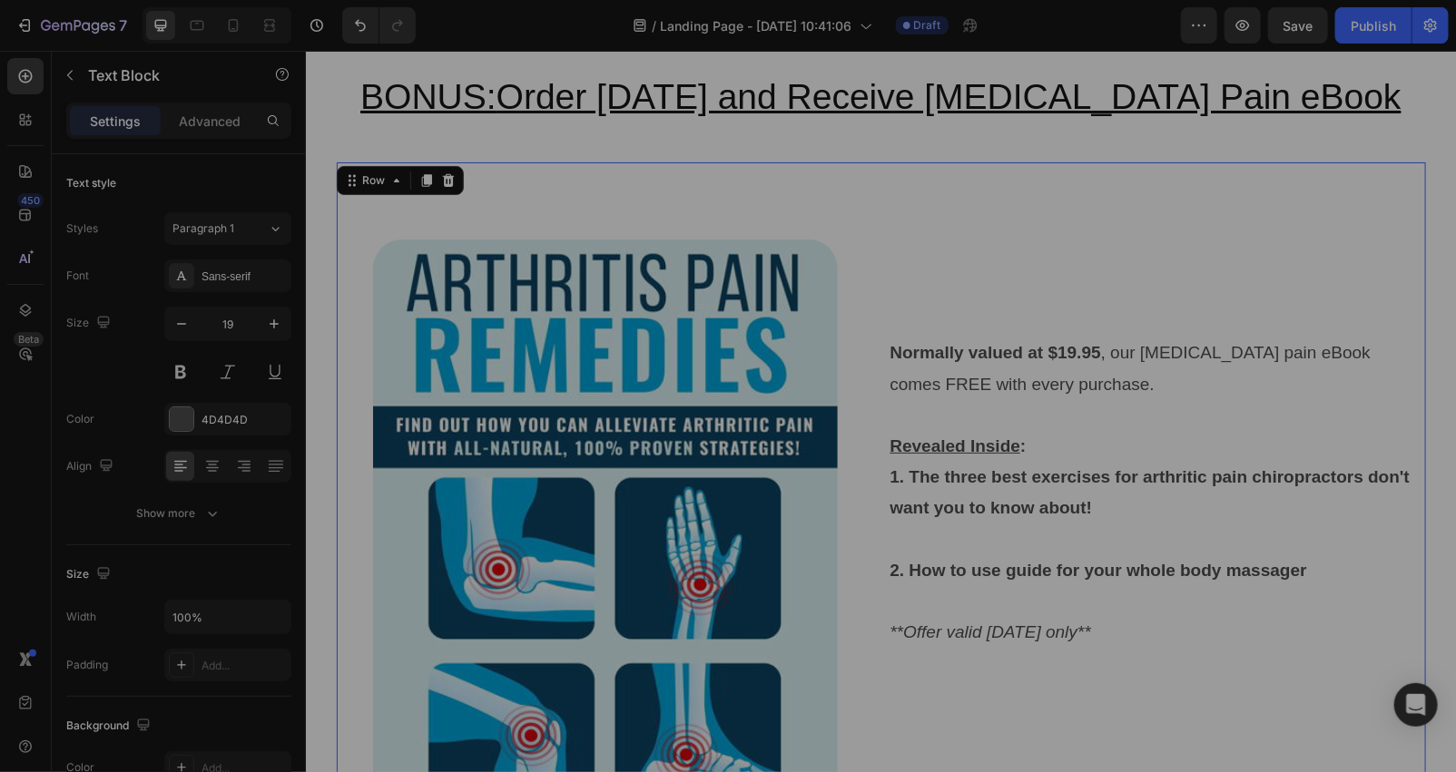
click at [996, 439] on u "Revealed Inside" at bounding box center [954, 445] width 131 height 19
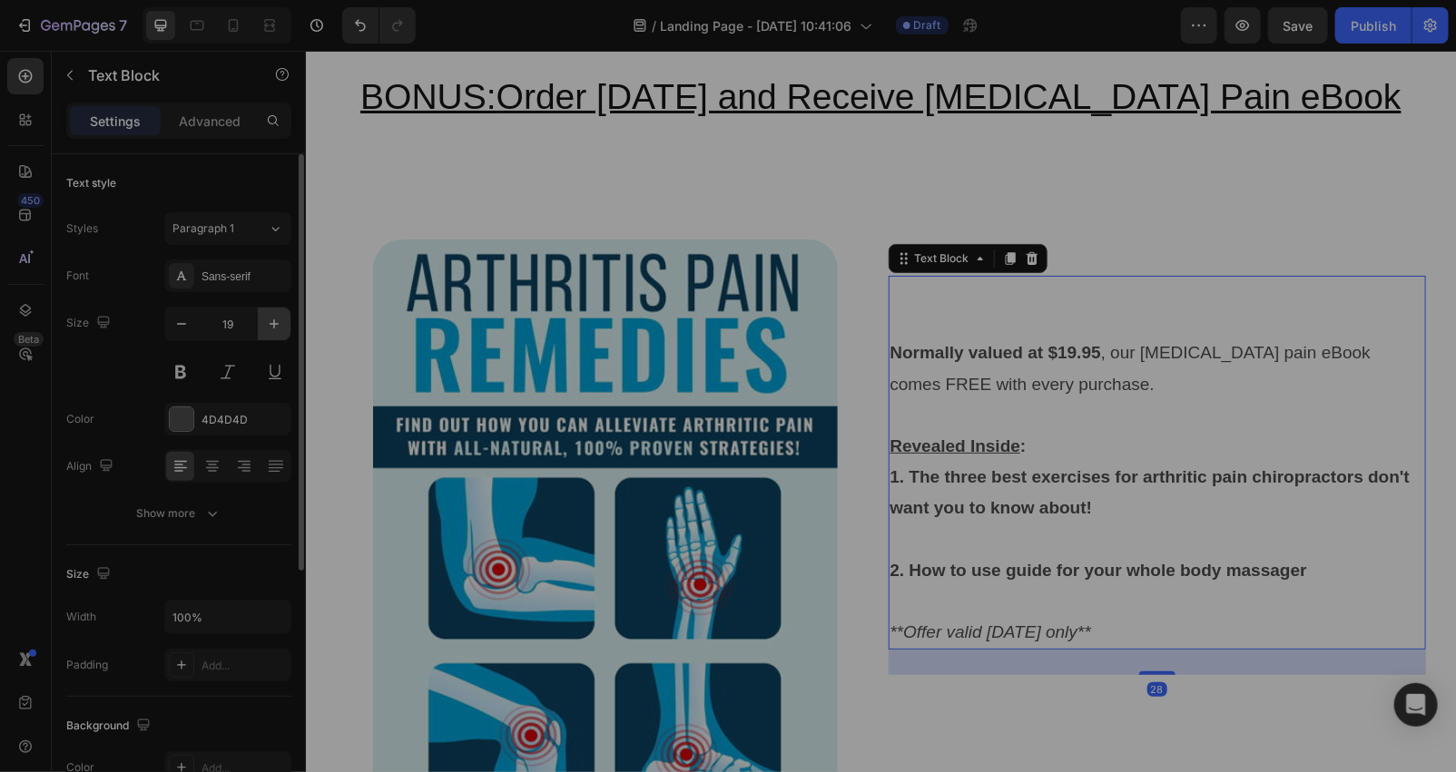
click at [273, 329] on icon "button" at bounding box center [274, 324] width 18 height 18
type input "20"
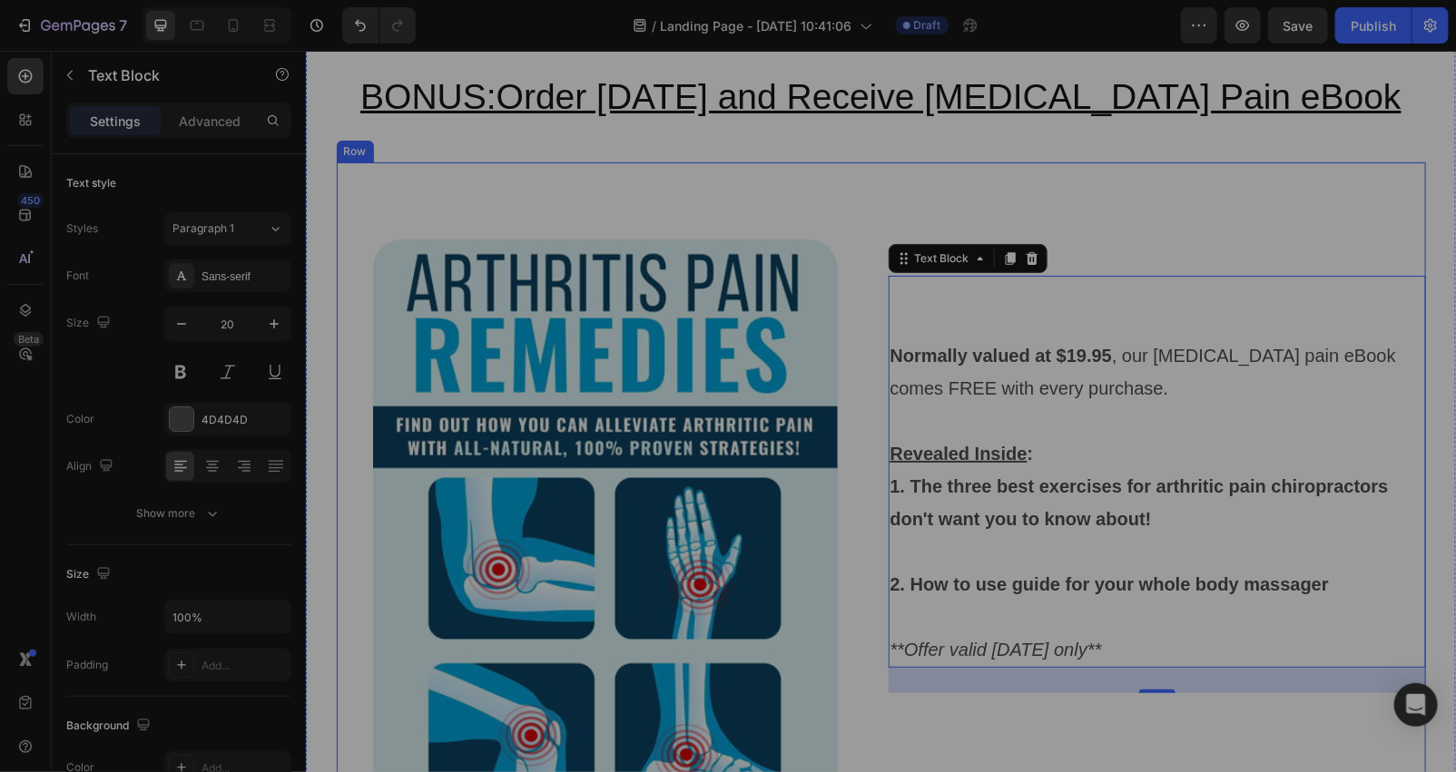
click at [857, 491] on div "Image" at bounding box center [604, 538] width 537 height 673
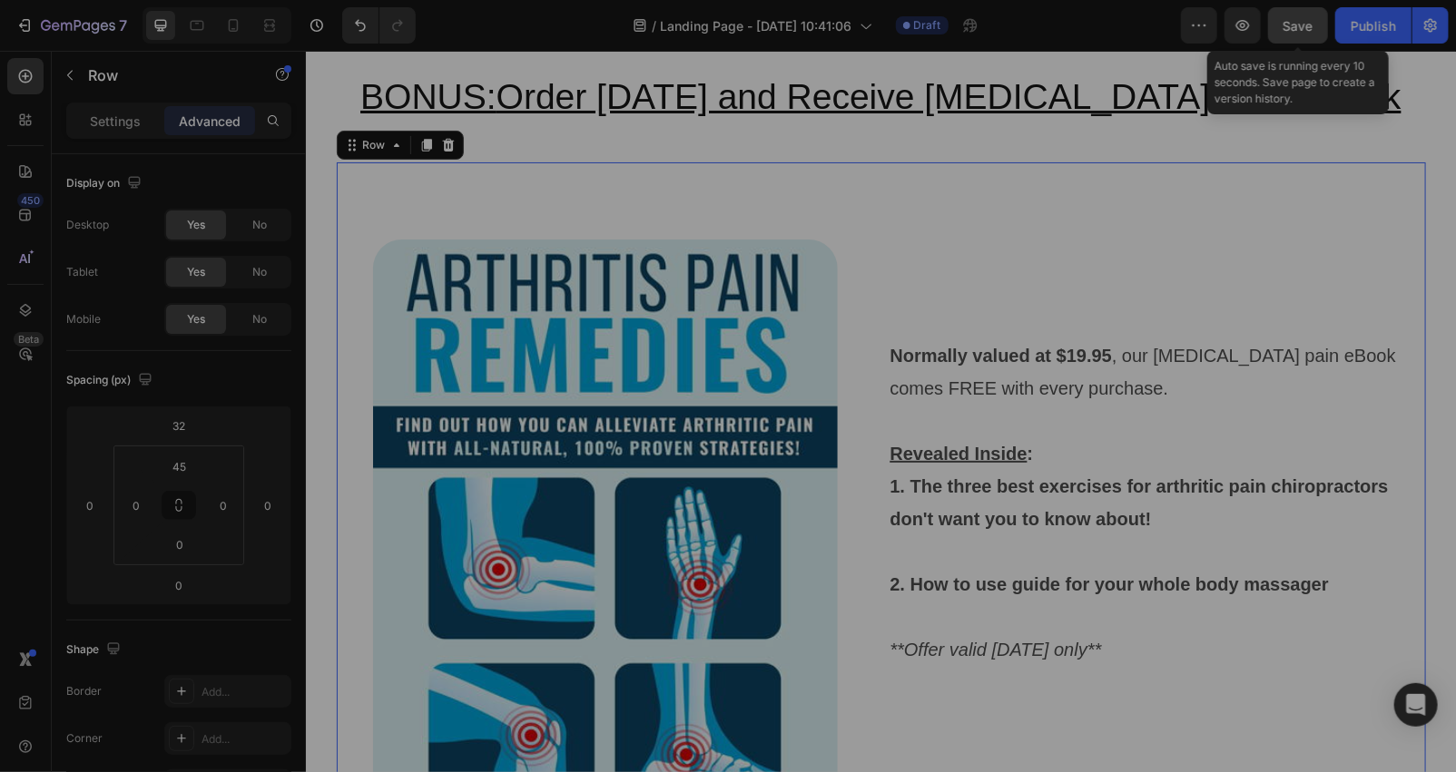
click at [1285, 20] on button "Save" at bounding box center [1298, 25] width 60 height 36
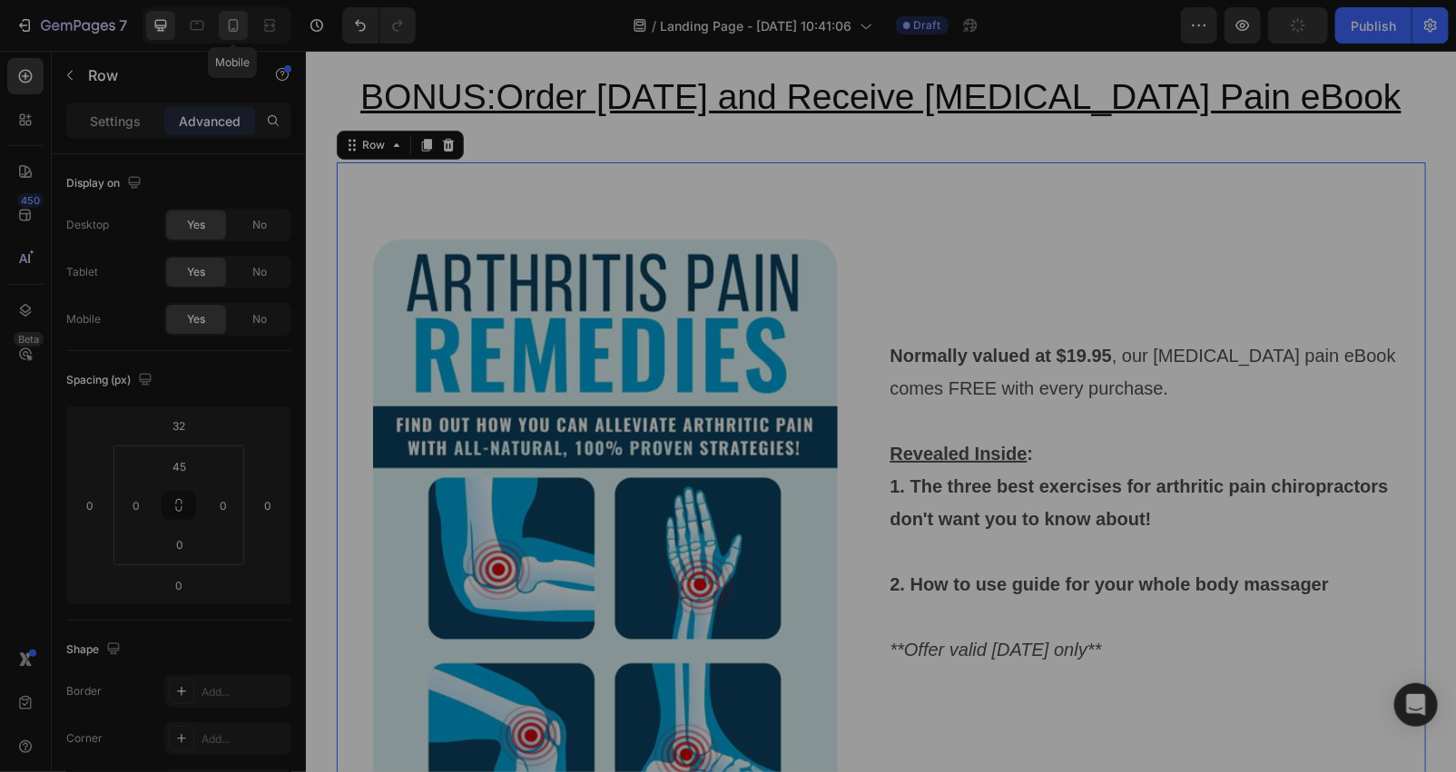
click at [224, 22] on icon at bounding box center [233, 25] width 18 height 18
type input "15"
type input "40"
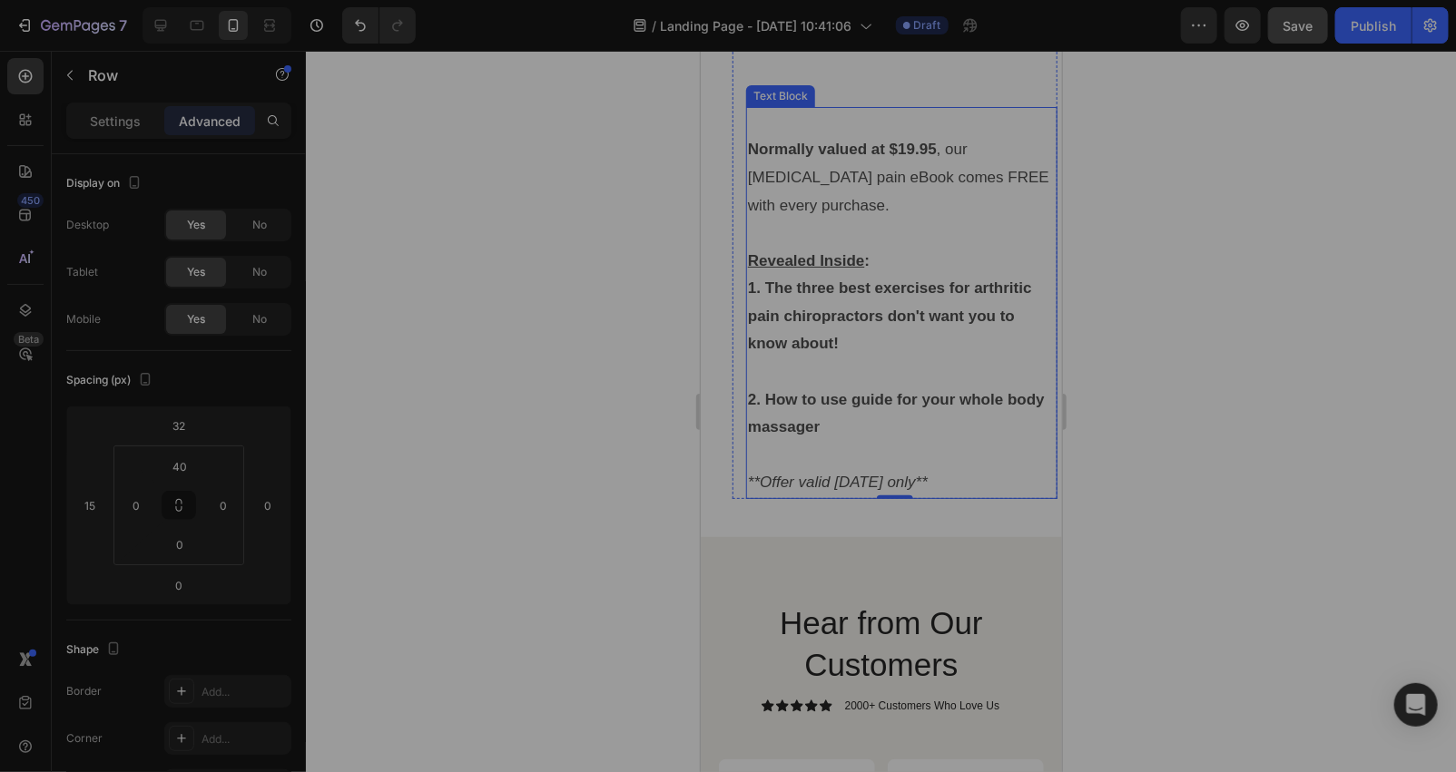
scroll to position [7515, 0]
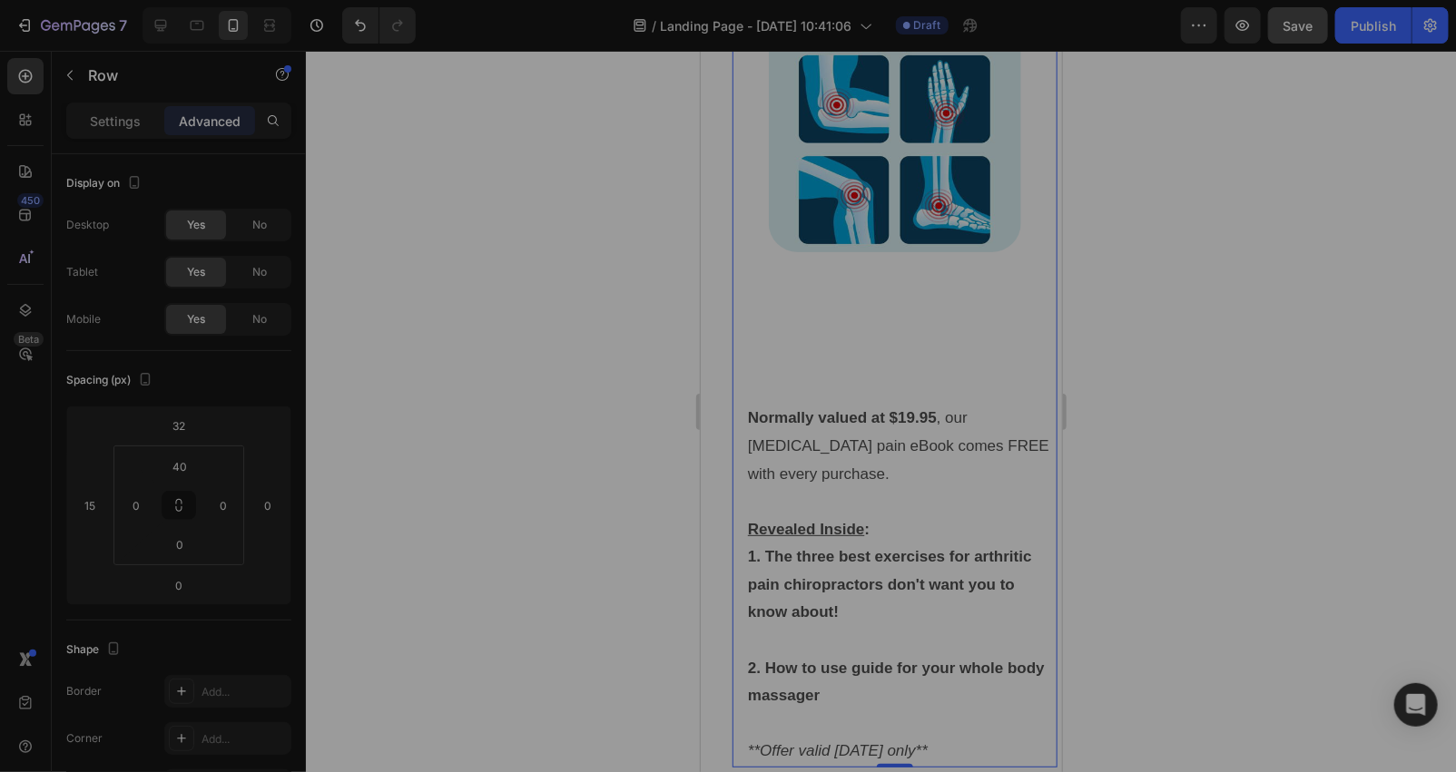
drag, startPoint x: 622, startPoint y: 408, endPoint x: 678, endPoint y: 356, distance: 77.1
click at [624, 401] on div at bounding box center [881, 412] width 1150 height 722
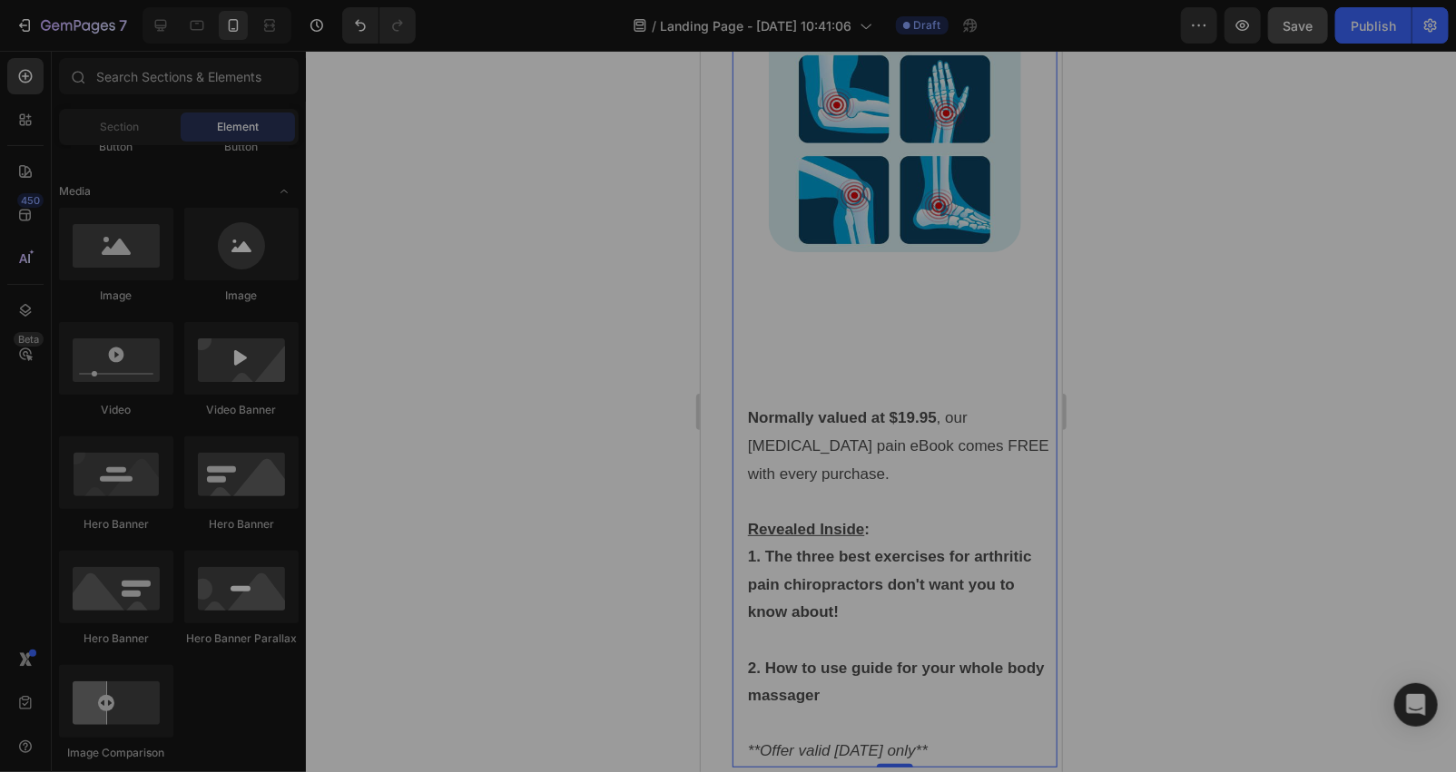
click at [863, 302] on div "Normally valued at $19.95 , our [MEDICAL_DATA] pain eBook comes FREE with every…" at bounding box center [894, 534] width 325 height 465
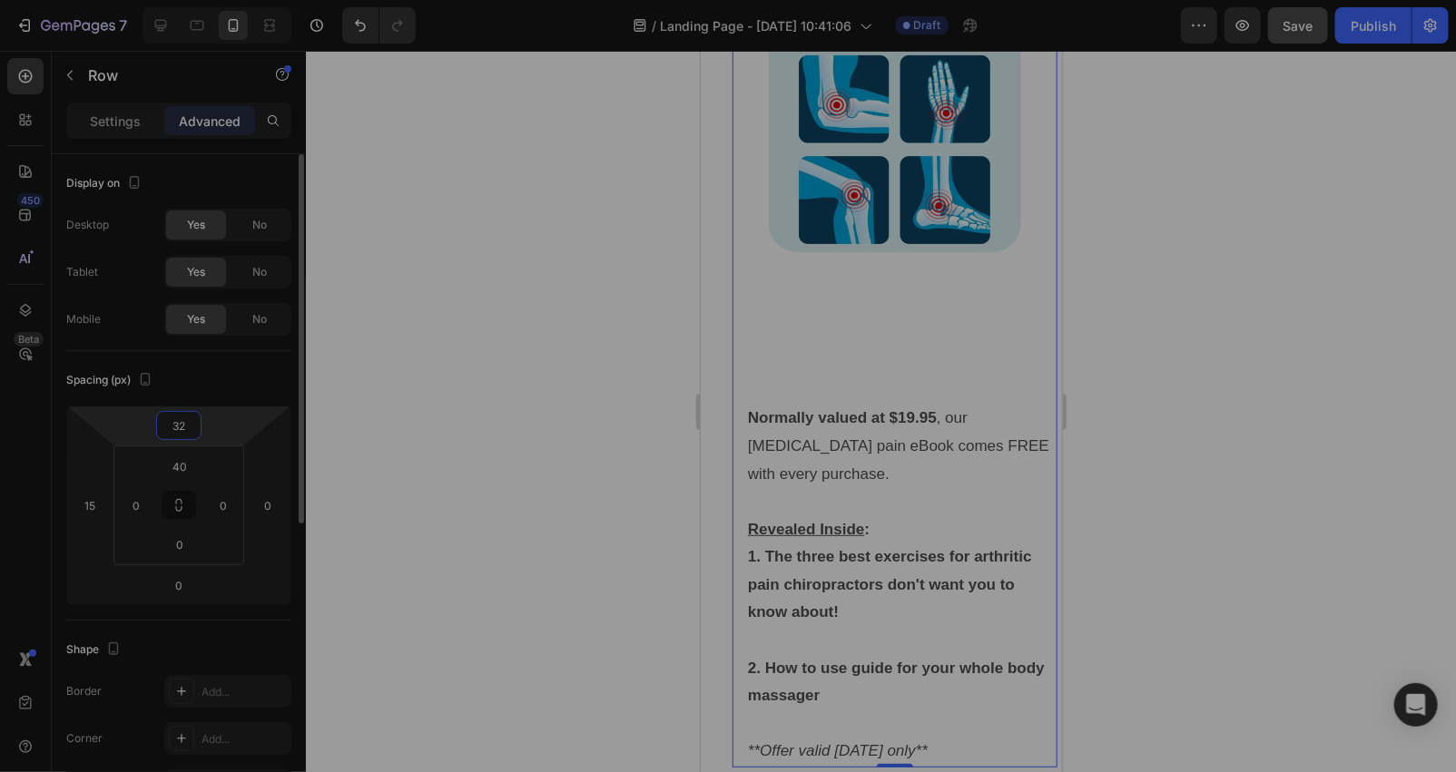
click at [191, 423] on input "32" at bounding box center [179, 425] width 36 height 27
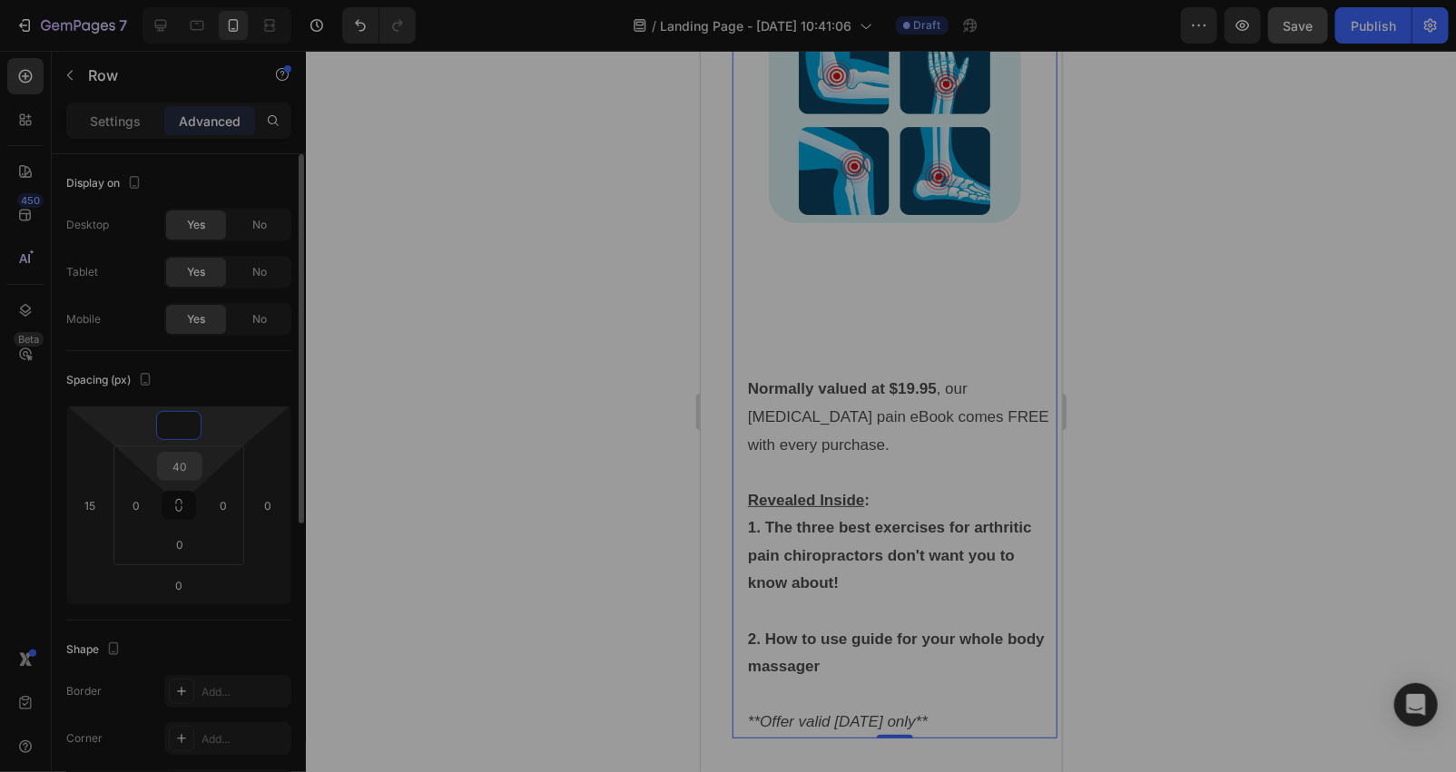
type input "0"
click at [191, 466] on input "40" at bounding box center [180, 466] width 36 height 27
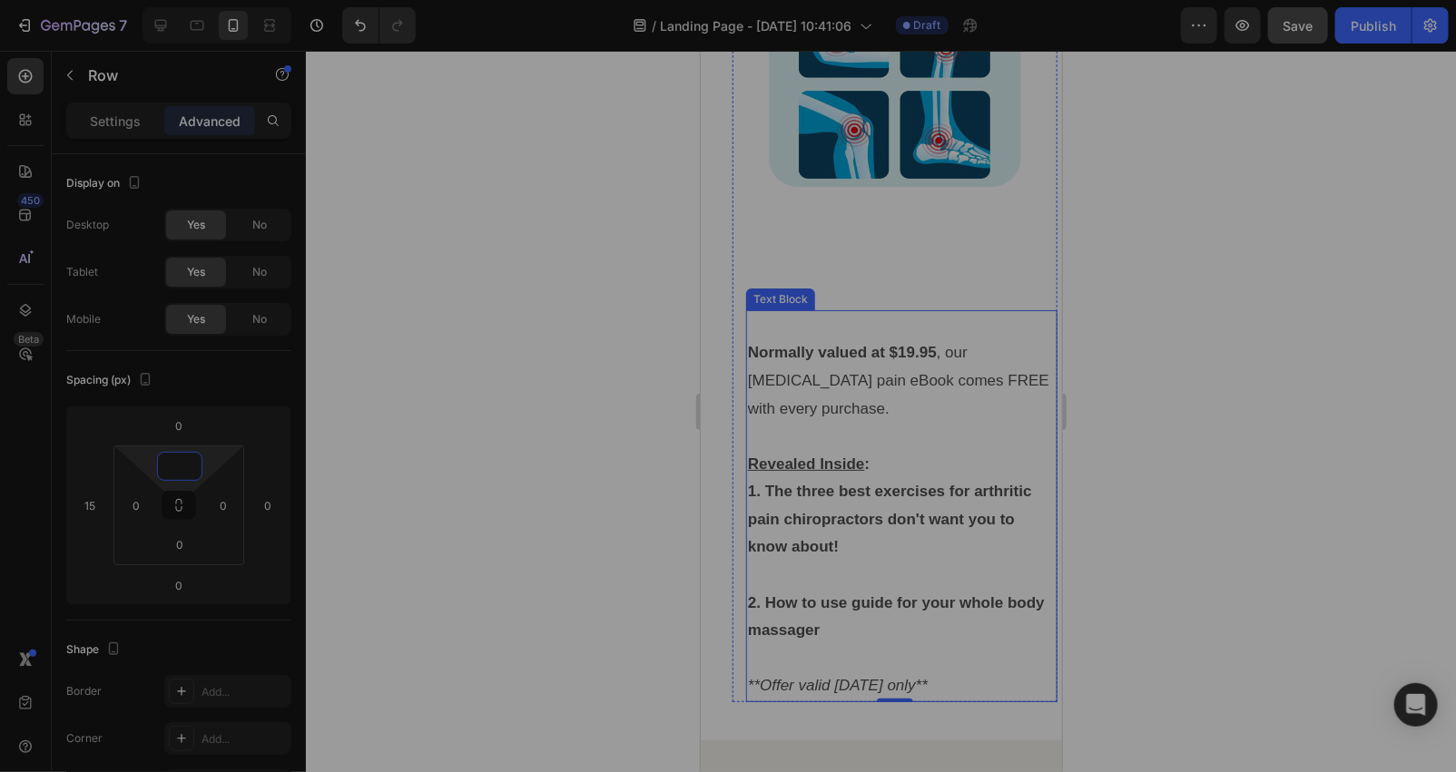
click at [871, 450] on p "Revealed Inside :" at bounding box center [901, 464] width 308 height 28
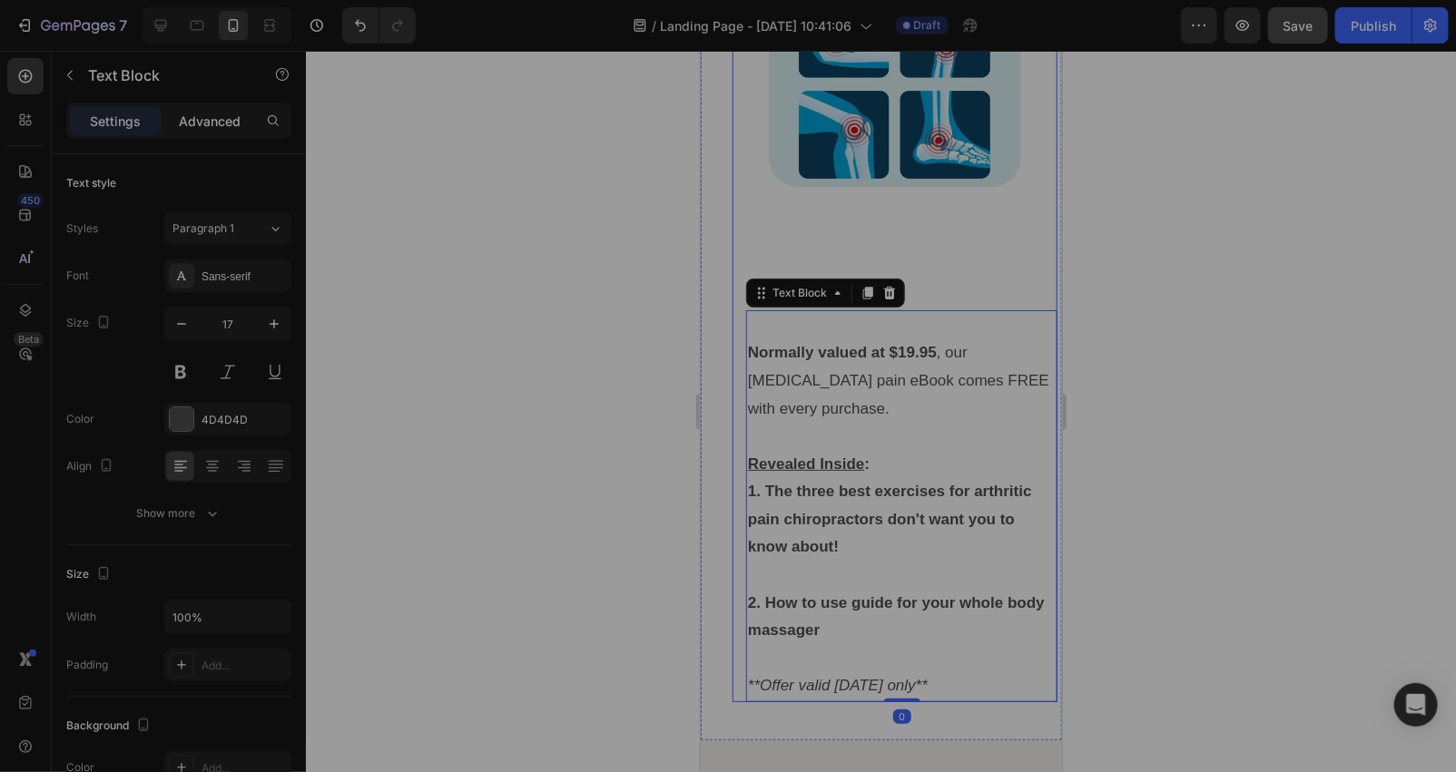
click at [195, 112] on p "Advanced" at bounding box center [210, 121] width 62 height 19
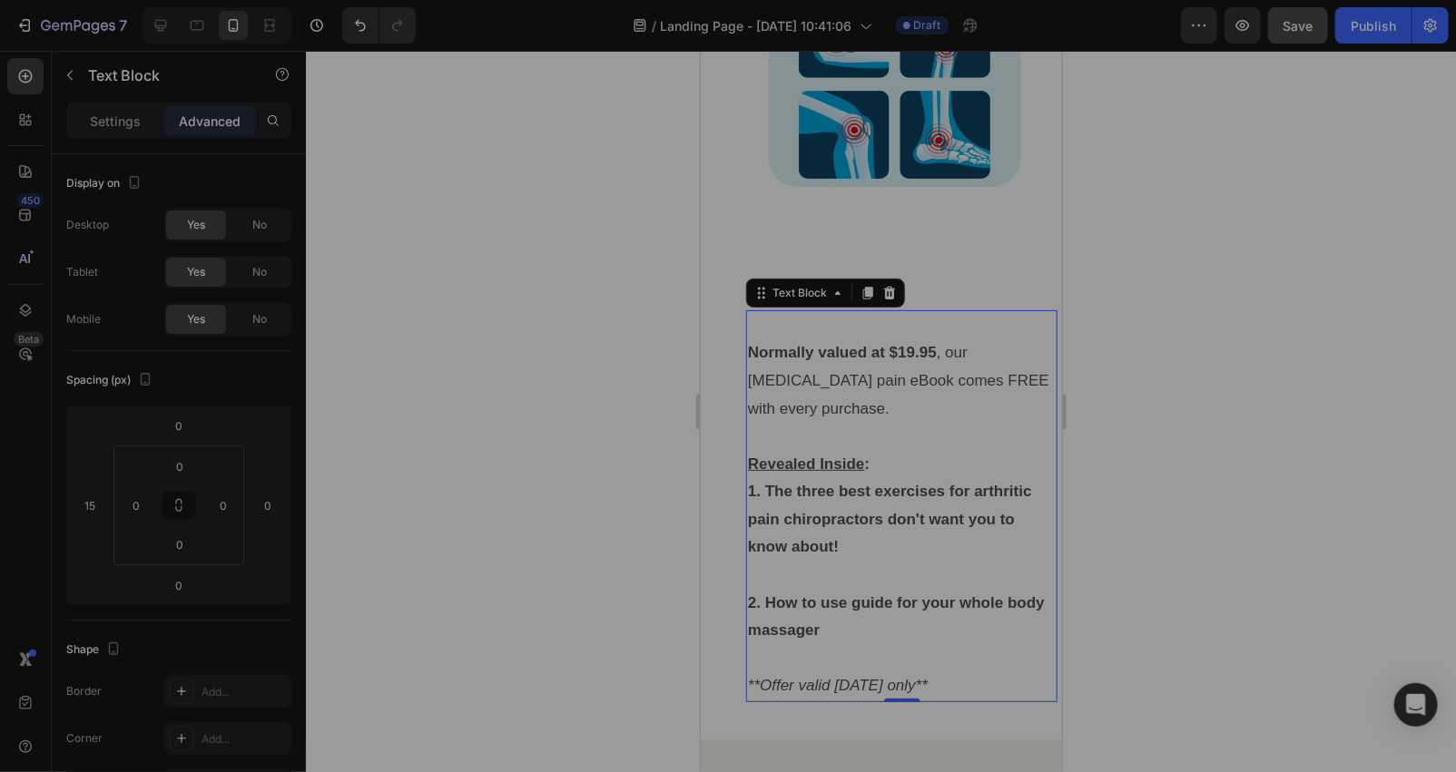
scroll to position [7246, 0]
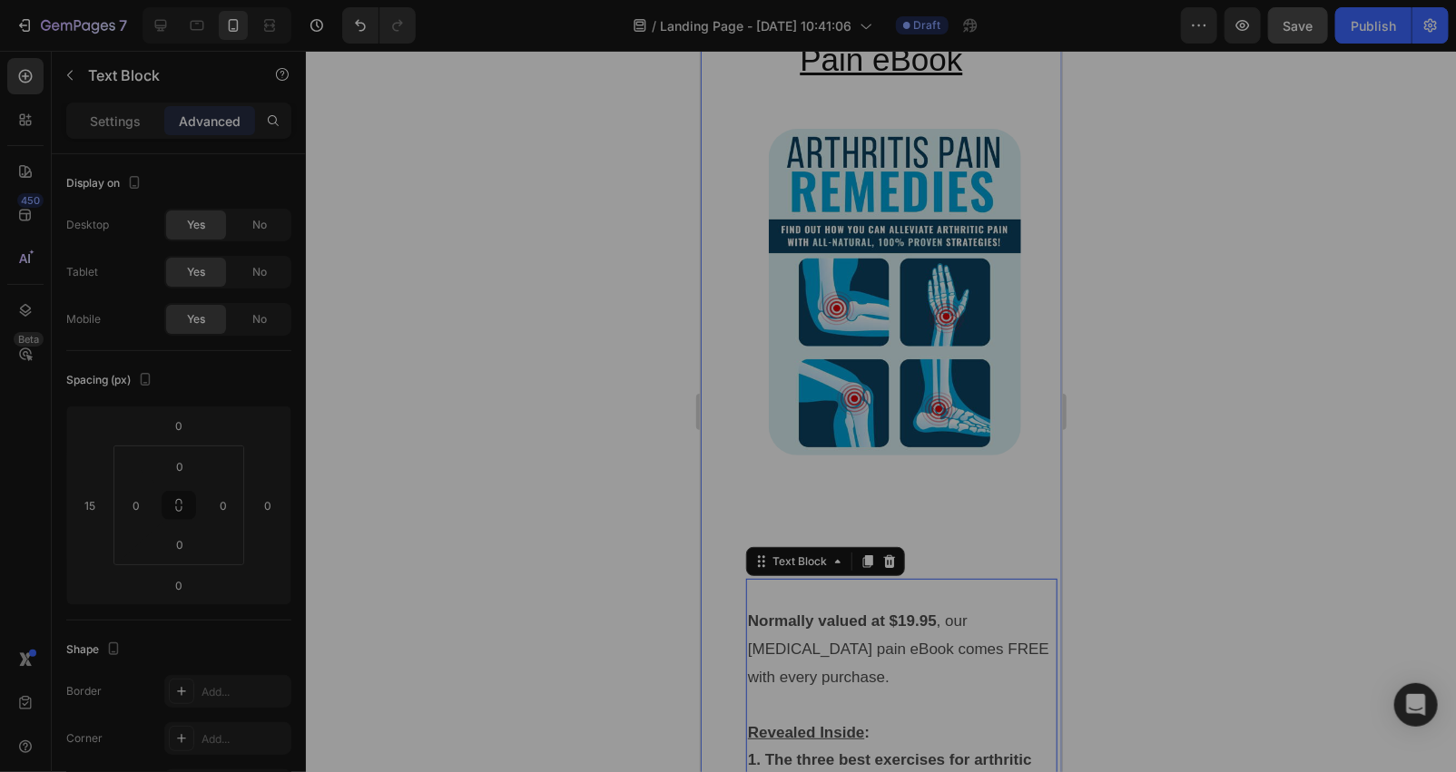
click at [514, 339] on div at bounding box center [881, 412] width 1150 height 722
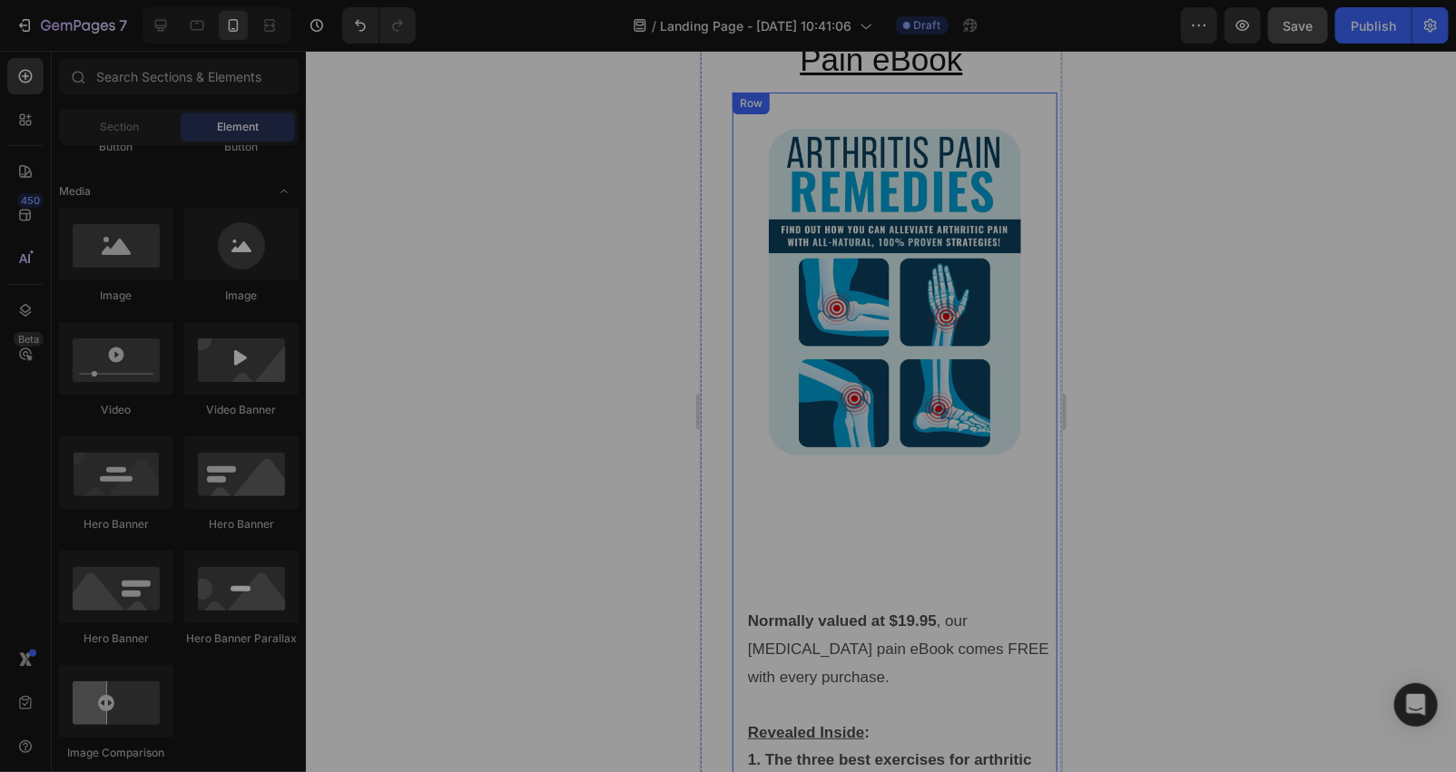
click at [768, 378] on img at bounding box center [894, 291] width 252 height 326
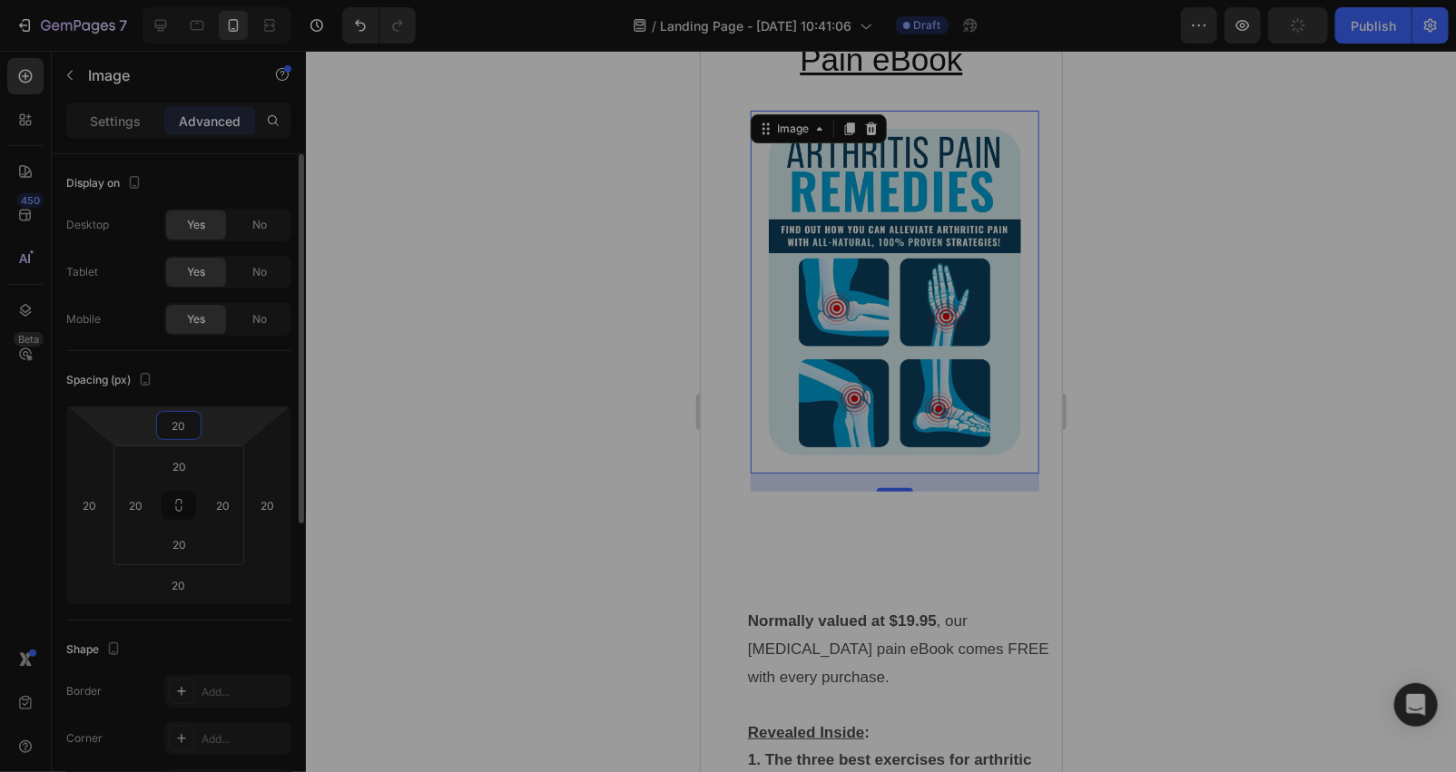
click at [188, 418] on input "20" at bounding box center [179, 425] width 36 height 27
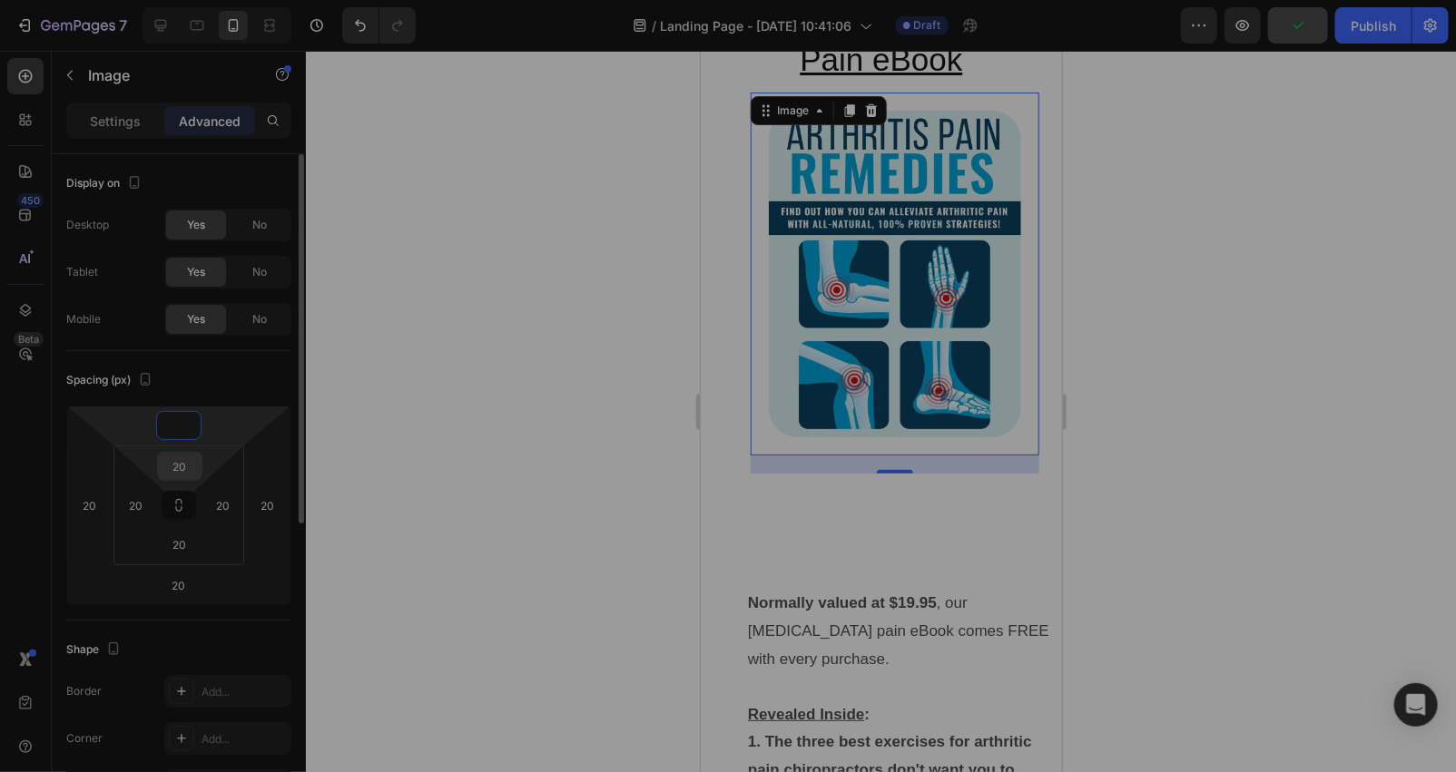
type input "0"
click at [191, 458] on input "20" at bounding box center [180, 466] width 36 height 27
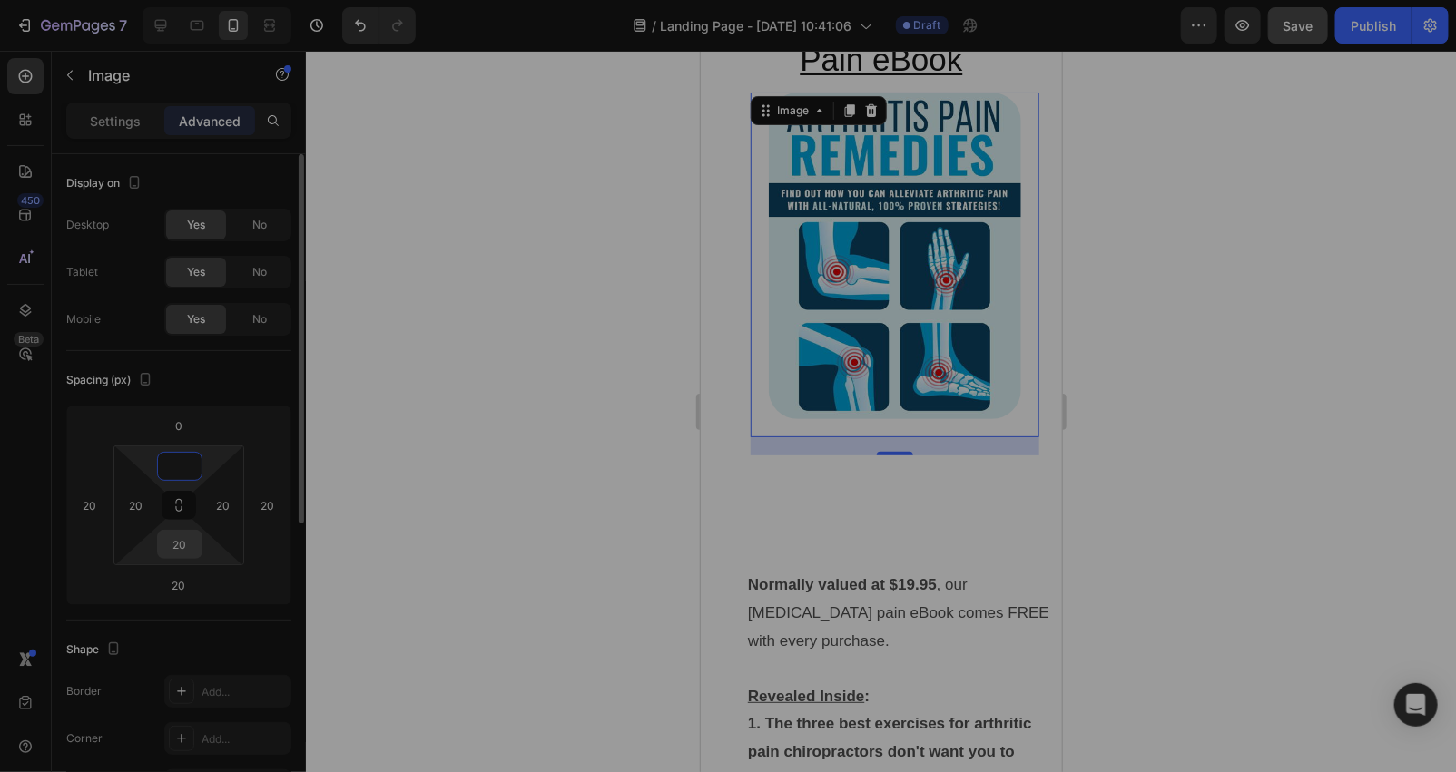
type input "0"
click at [189, 547] on input "20" at bounding box center [180, 544] width 36 height 27
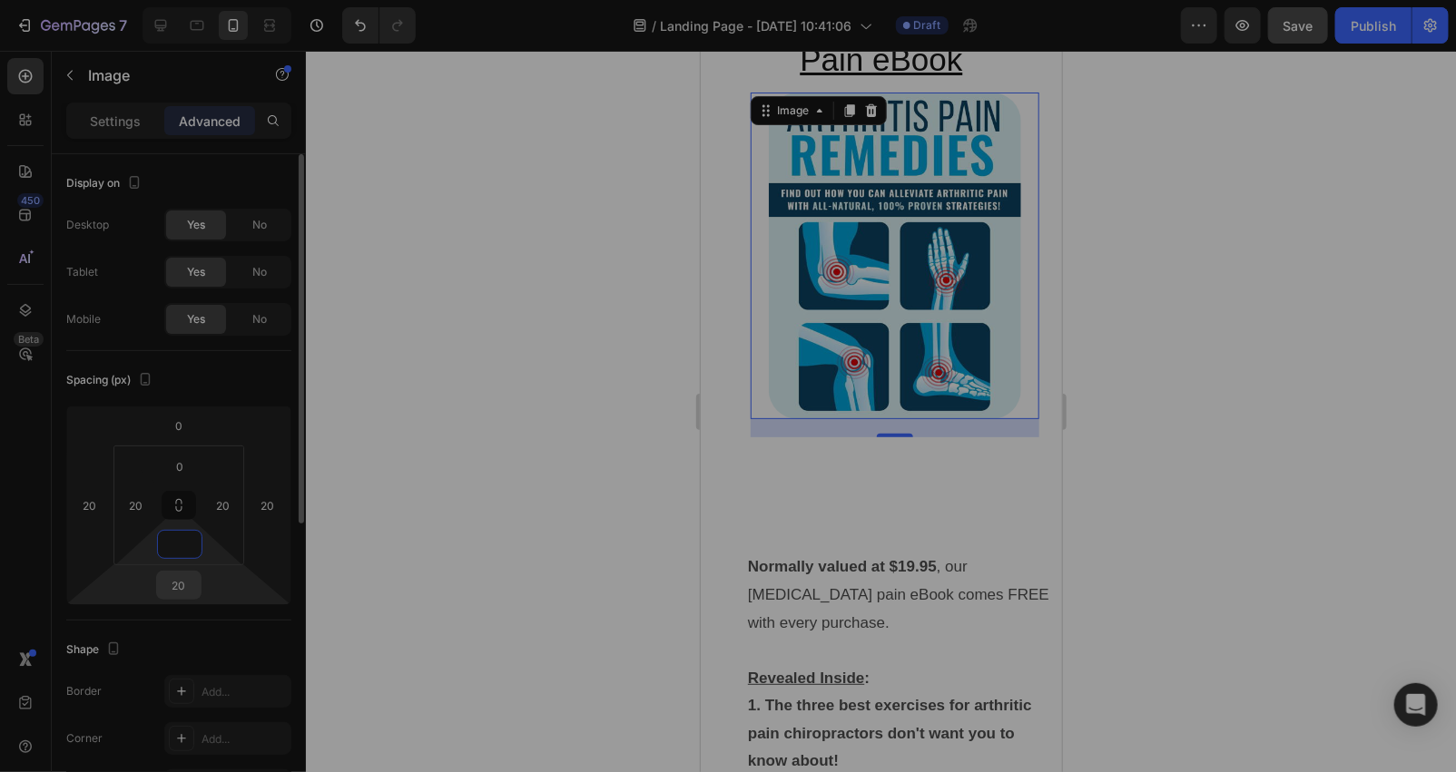
type input "0"
click at [187, 582] on input "20" at bounding box center [179, 585] width 36 height 27
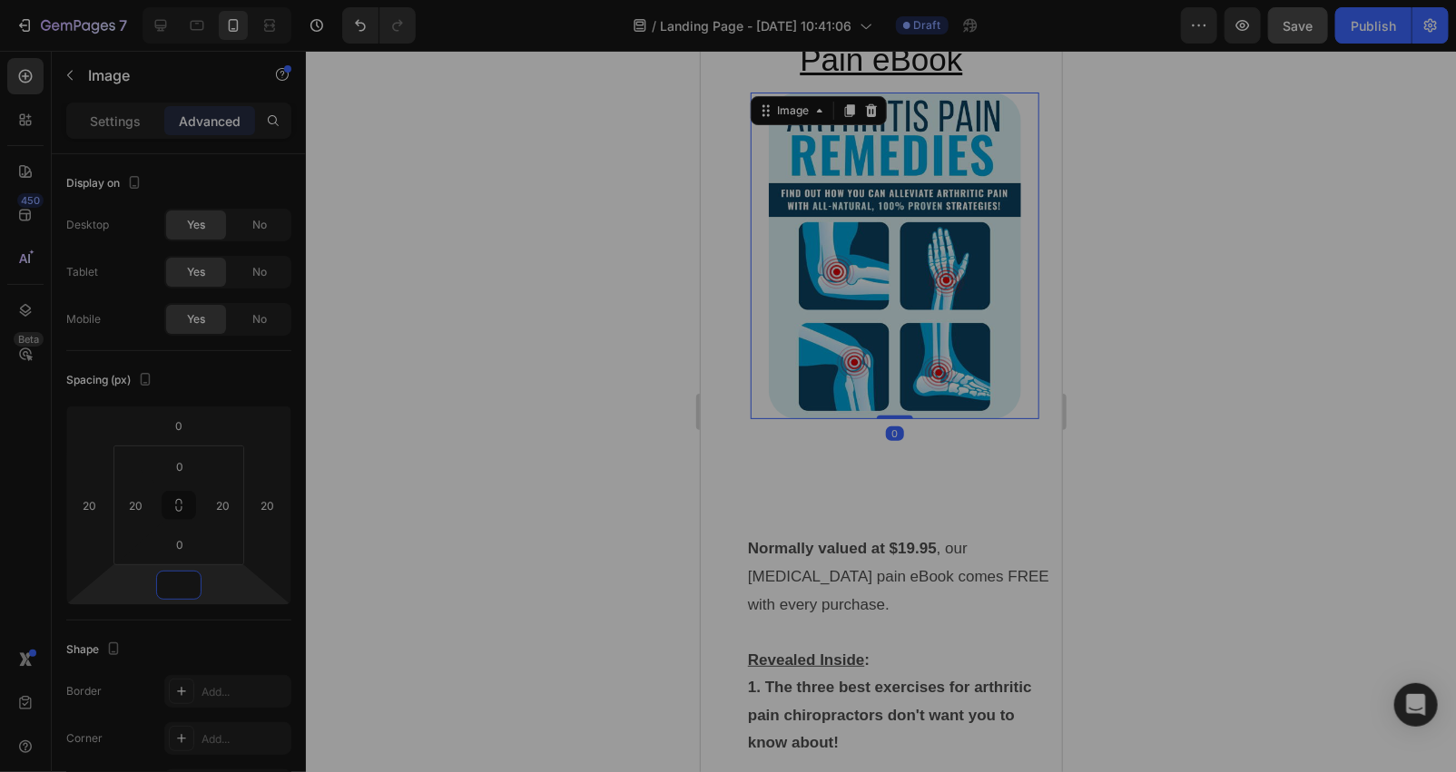
type input "0"
click at [479, 534] on div at bounding box center [881, 412] width 1150 height 722
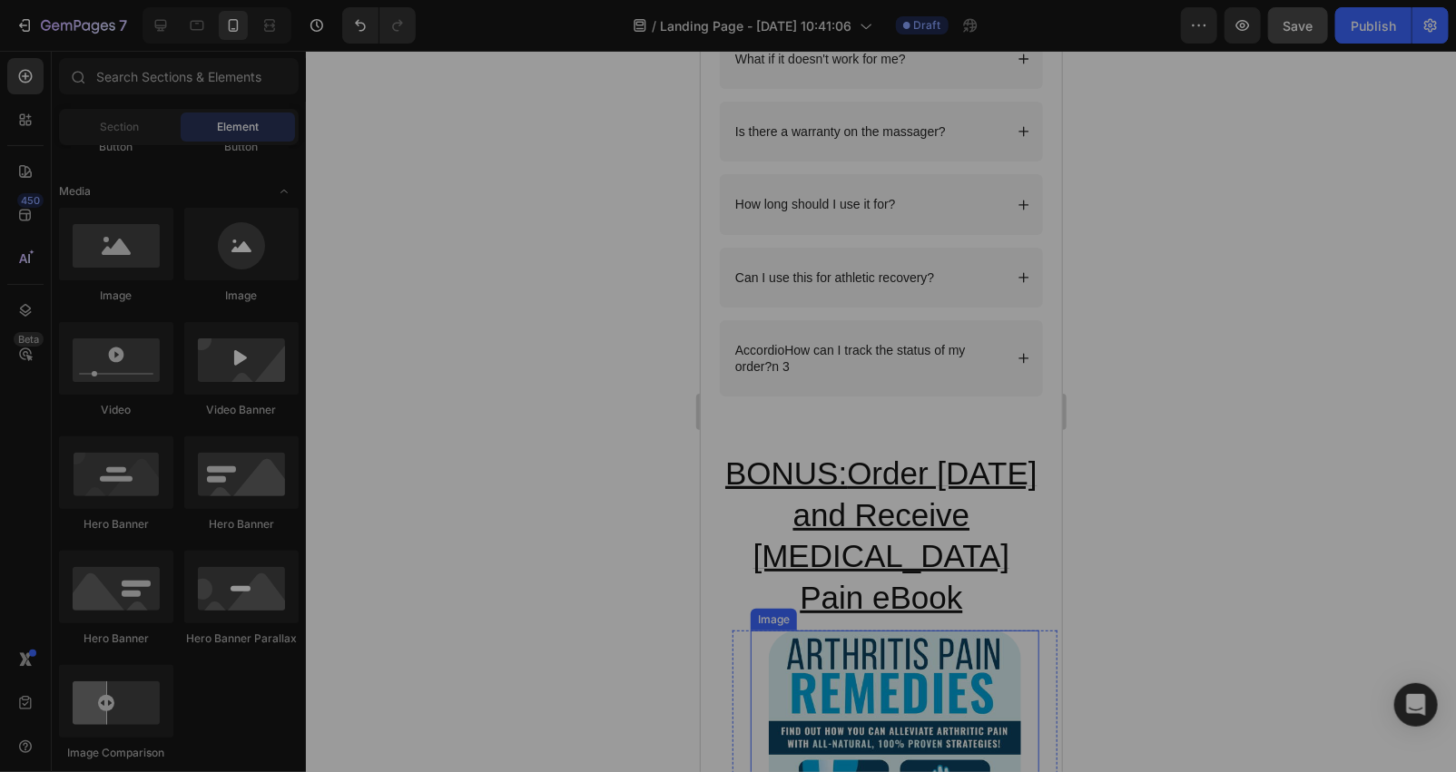
scroll to position [6976, 0]
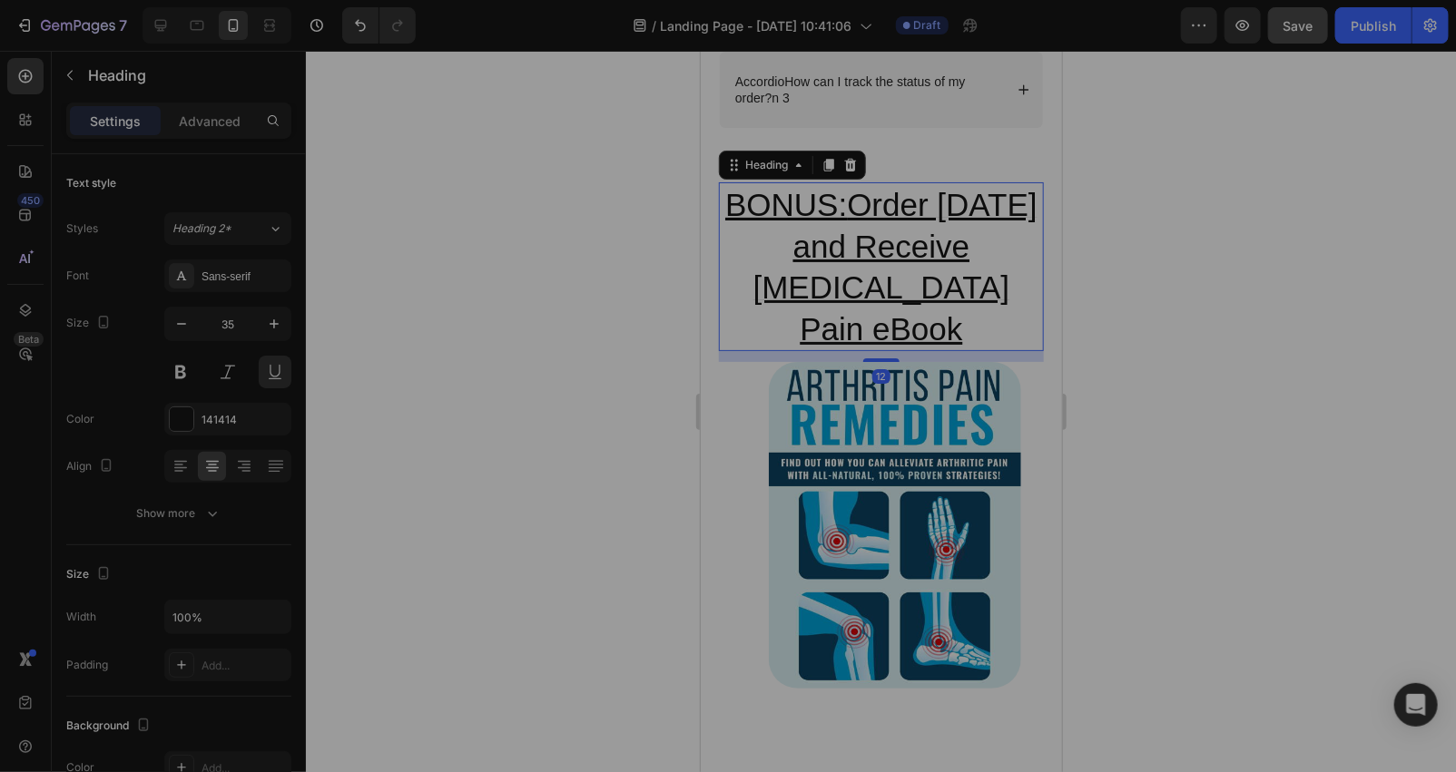
click at [876, 312] on h2 "BONUS: Order [DATE] and Receive [MEDICAL_DATA] Pain eBook" at bounding box center [880, 266] width 325 height 169
click at [201, 116] on p "Advanced" at bounding box center [210, 121] width 62 height 19
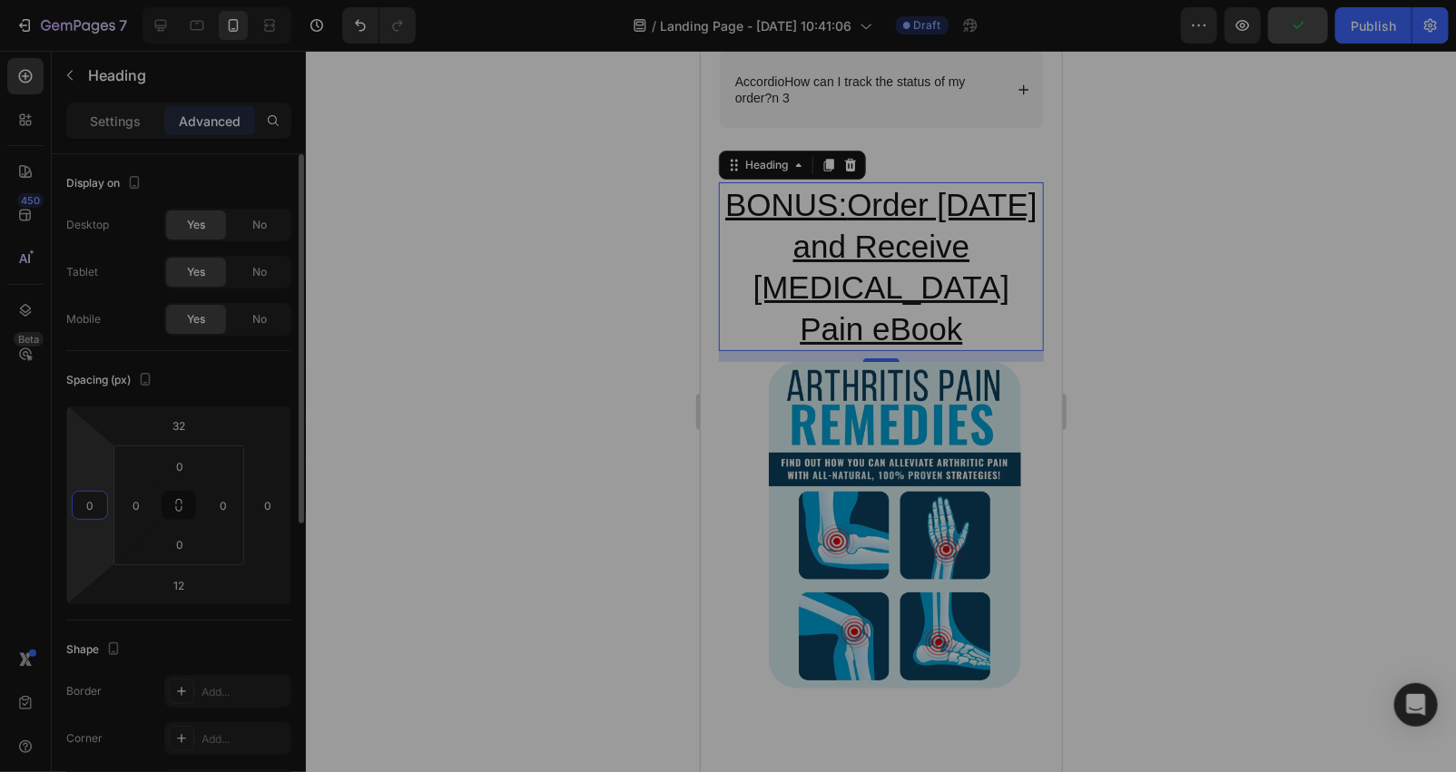
click at [94, 501] on input "0" at bounding box center [89, 505] width 27 height 27
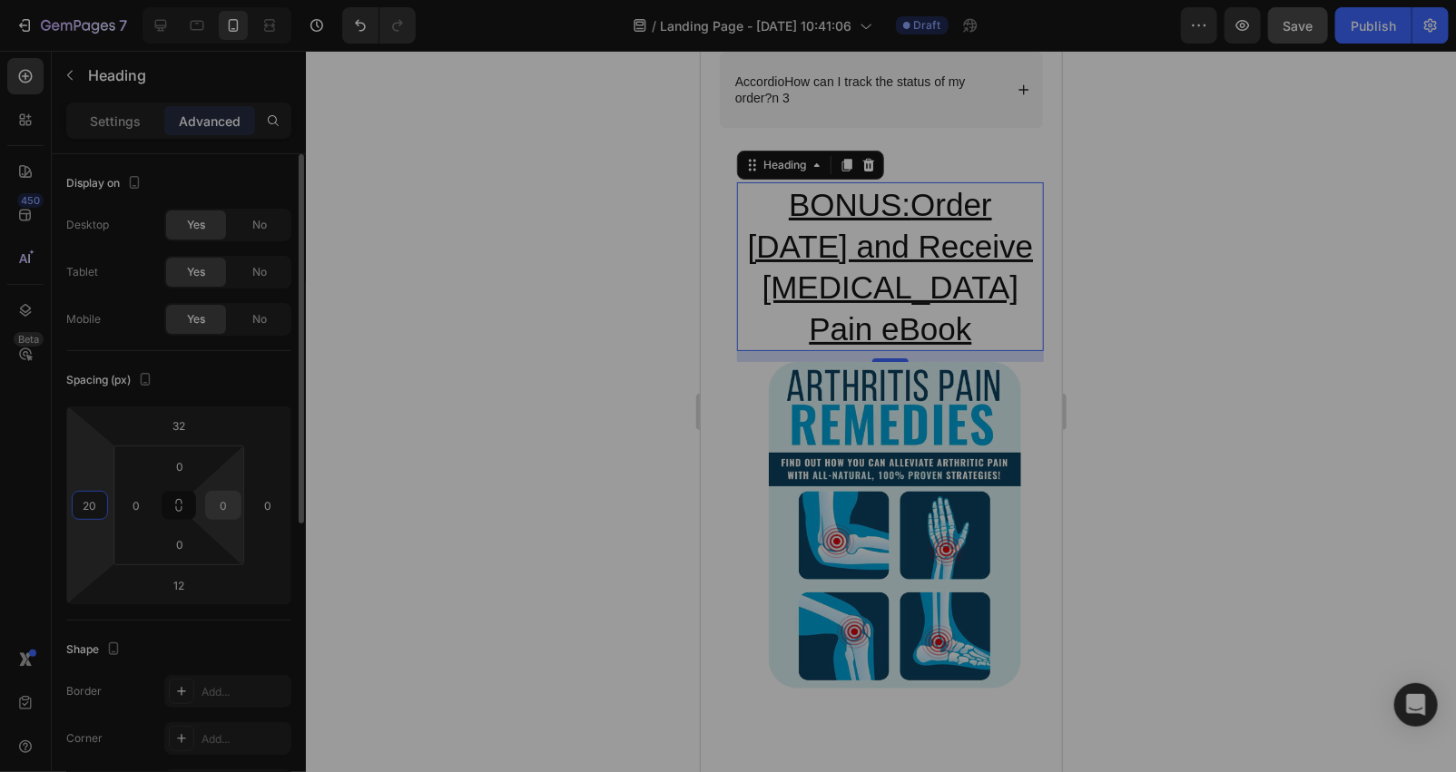
type input "20"
click at [232, 504] on input "0" at bounding box center [223, 505] width 27 height 27
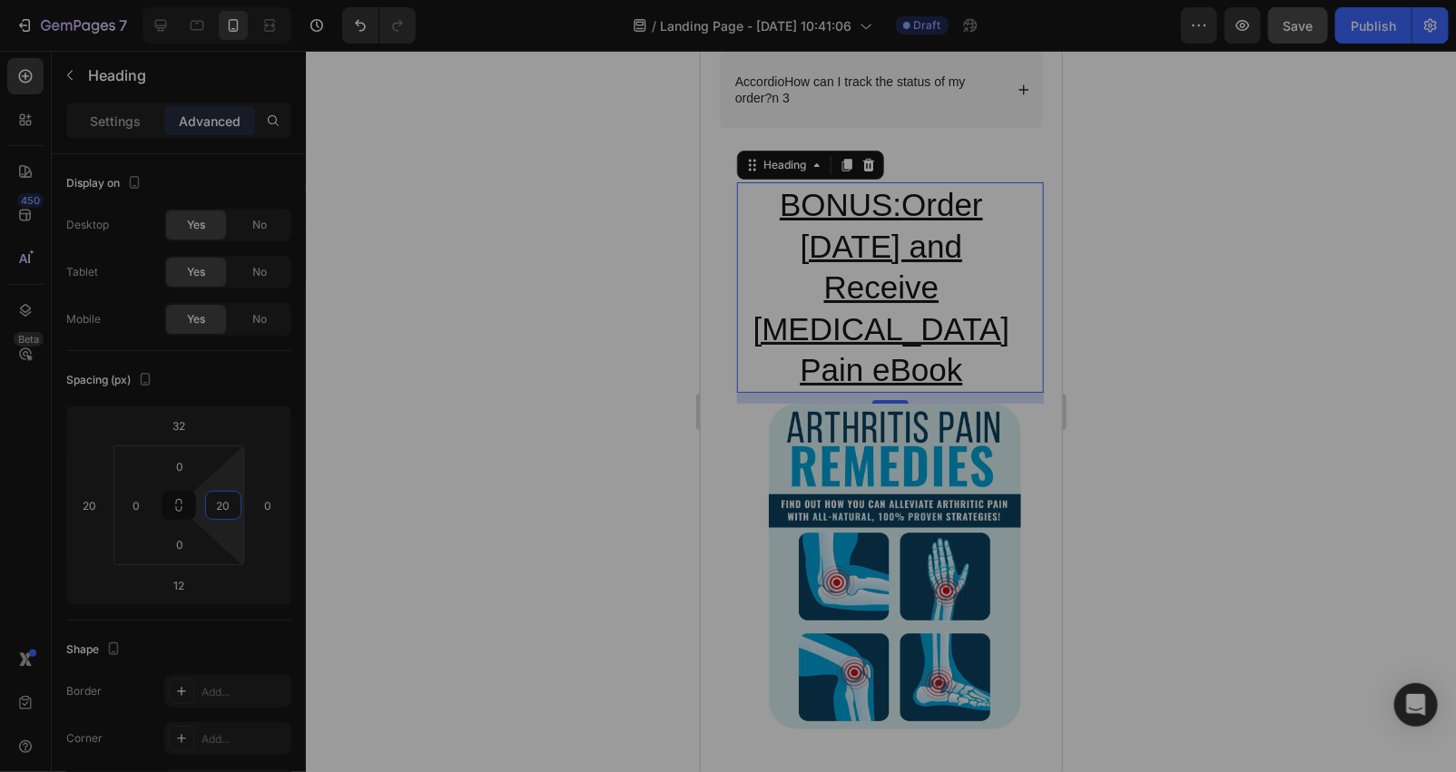
type input "20"
click at [656, 695] on div at bounding box center [881, 412] width 1150 height 722
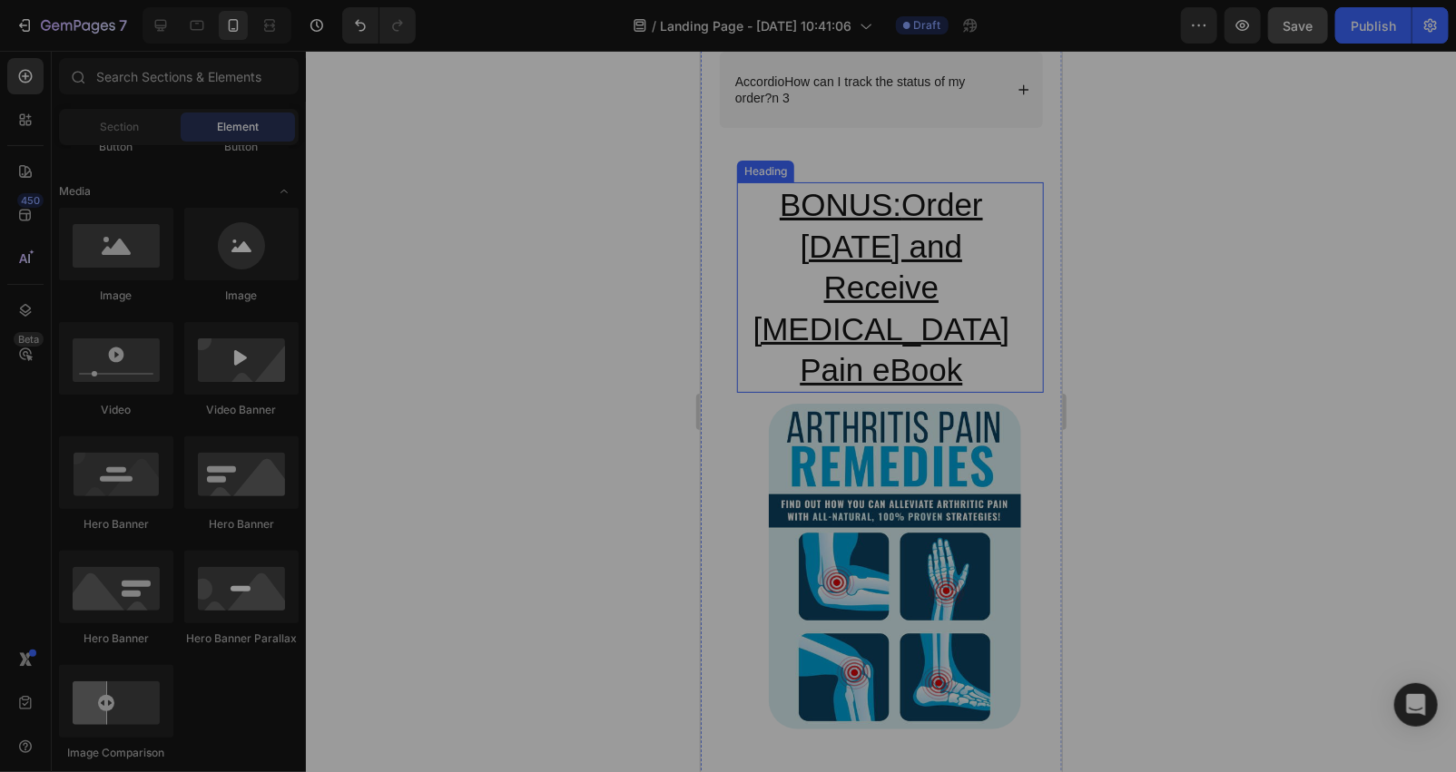
click at [884, 221] on u "BONUS:" at bounding box center [840, 203] width 122 height 35
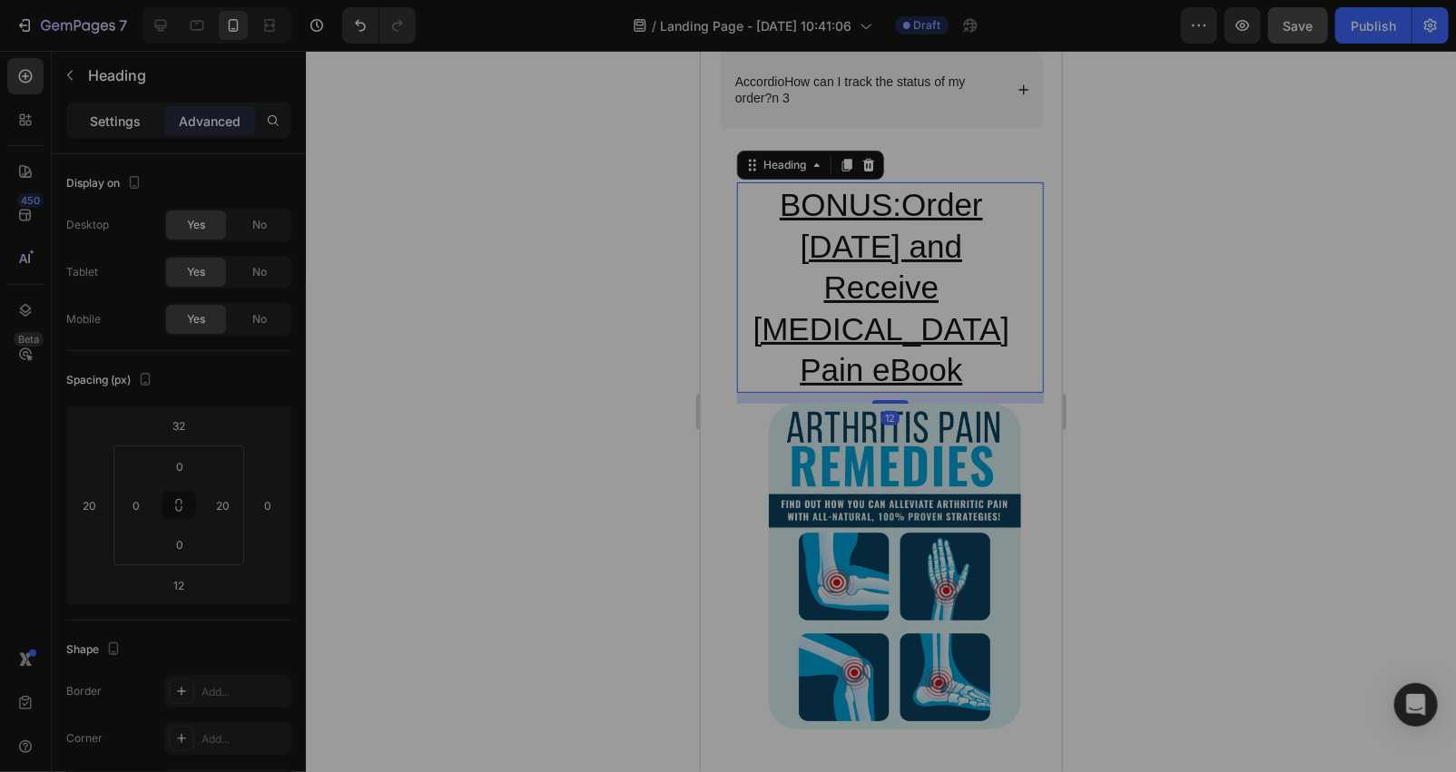
click at [133, 116] on p "Settings" at bounding box center [115, 121] width 51 height 19
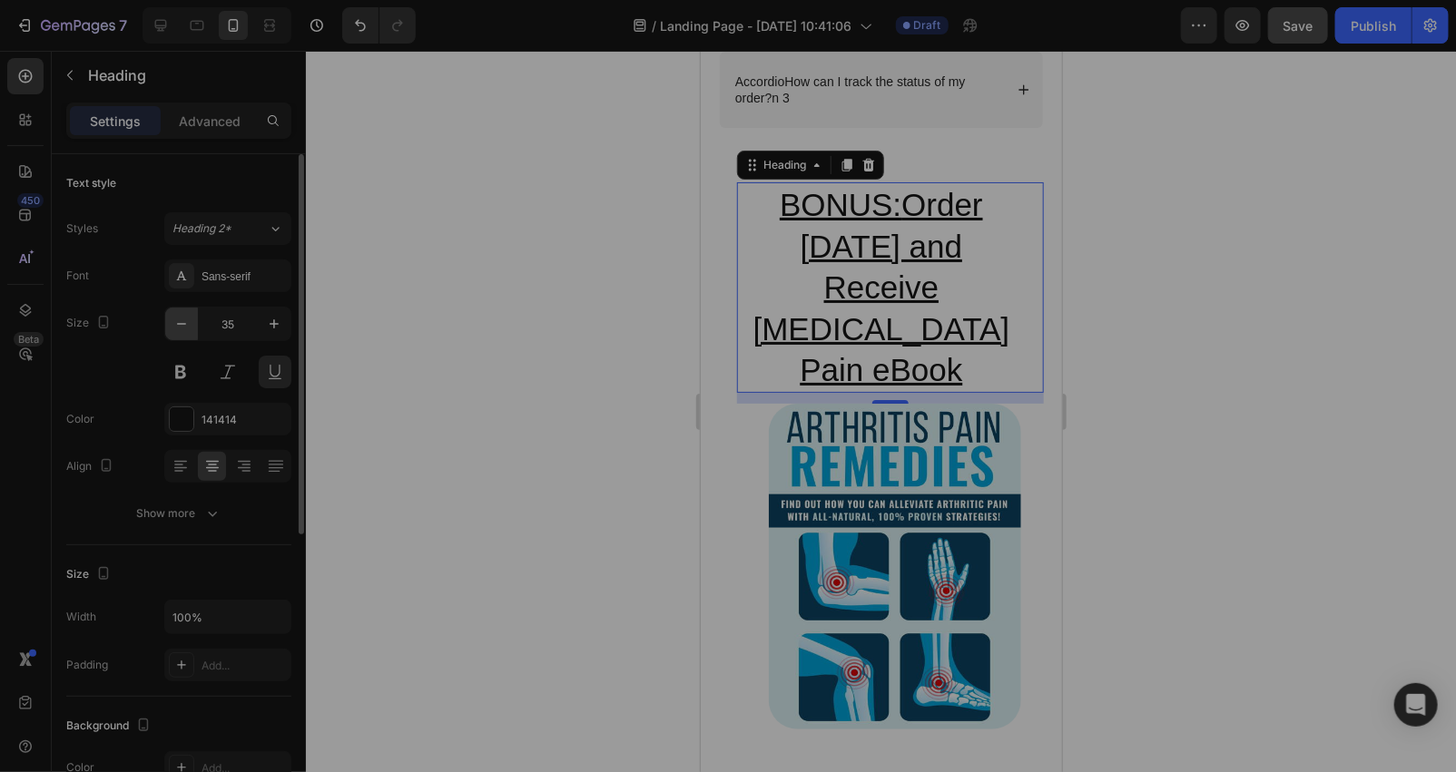
click at [171, 312] on button "button" at bounding box center [181, 324] width 33 height 33
click at [170, 309] on button "button" at bounding box center [181, 324] width 33 height 33
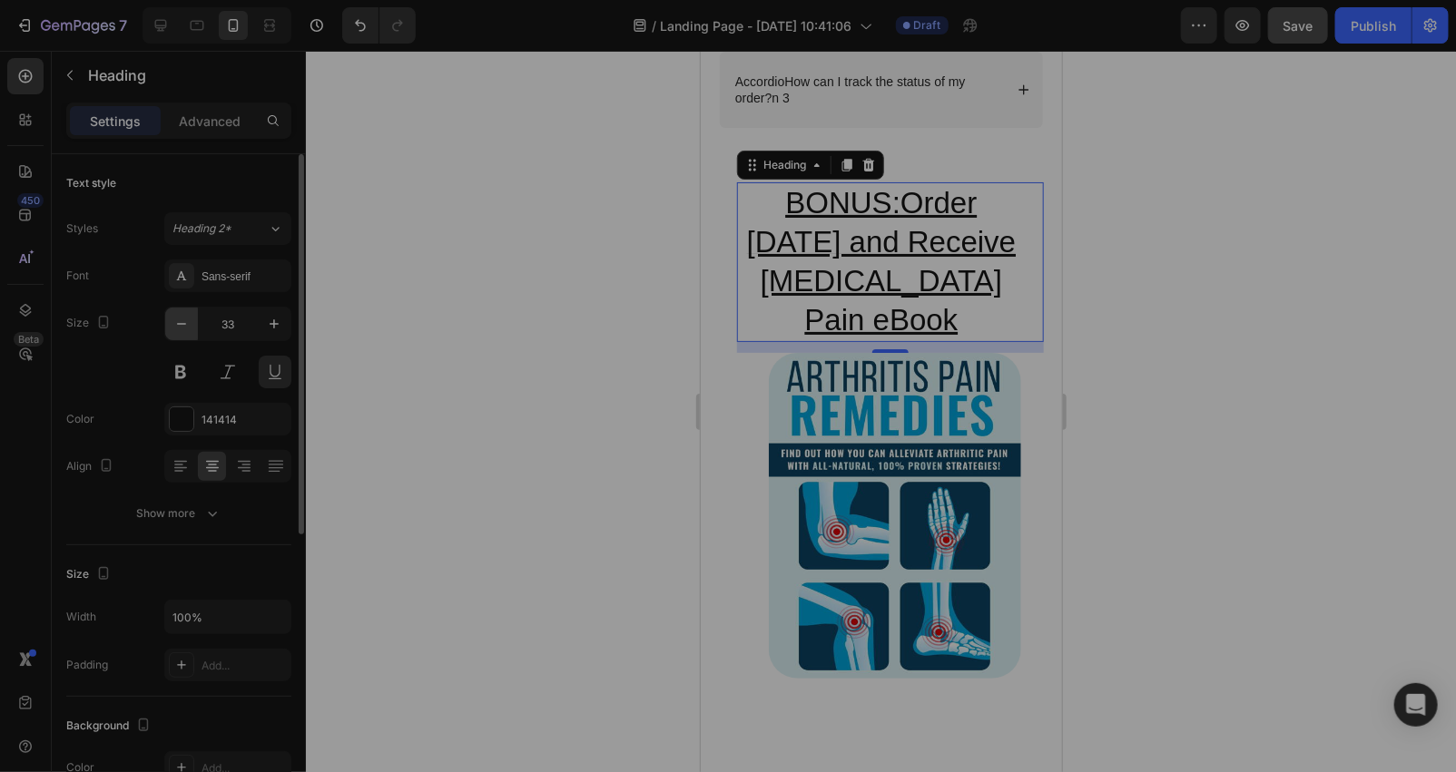
click at [170, 309] on button "button" at bounding box center [181, 324] width 33 height 33
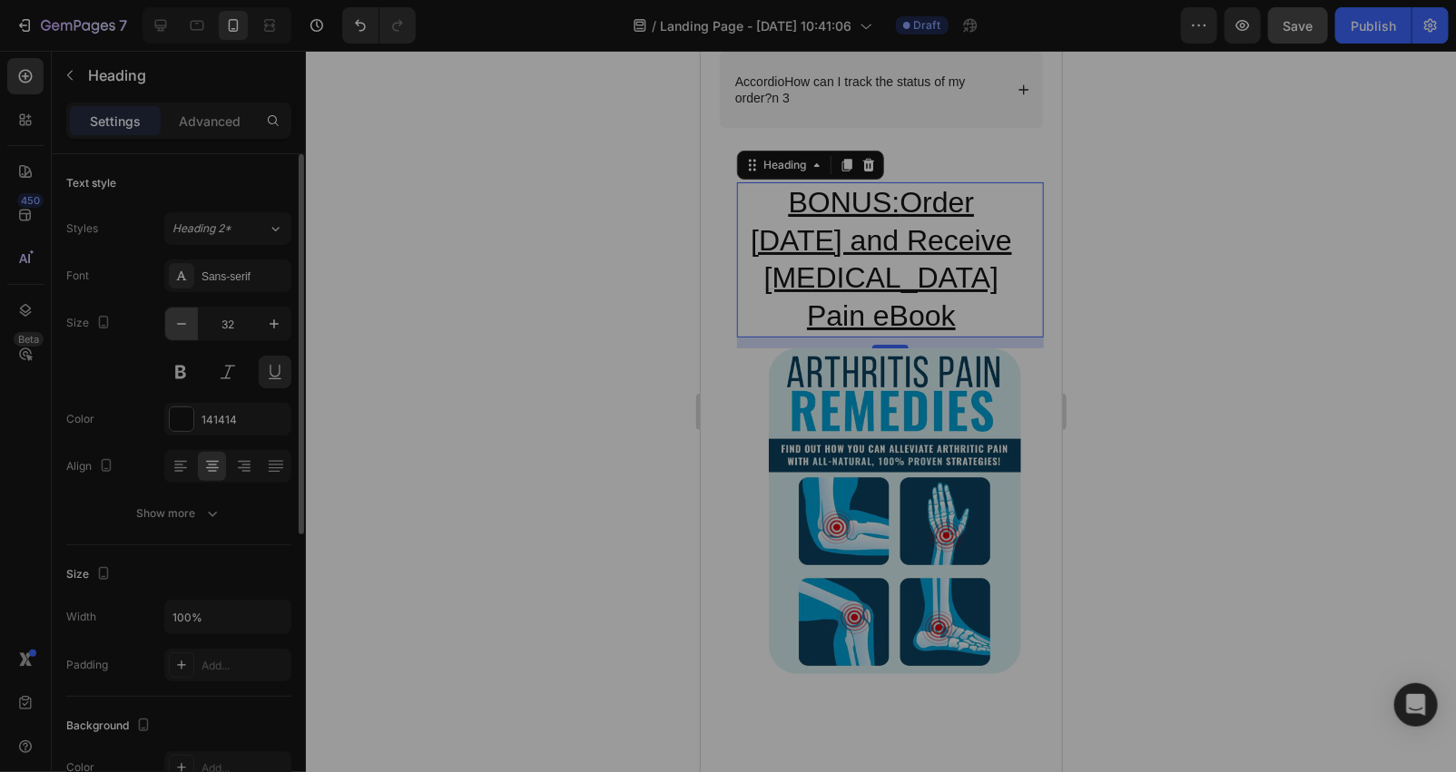
click at [170, 309] on button "button" at bounding box center [181, 324] width 33 height 33
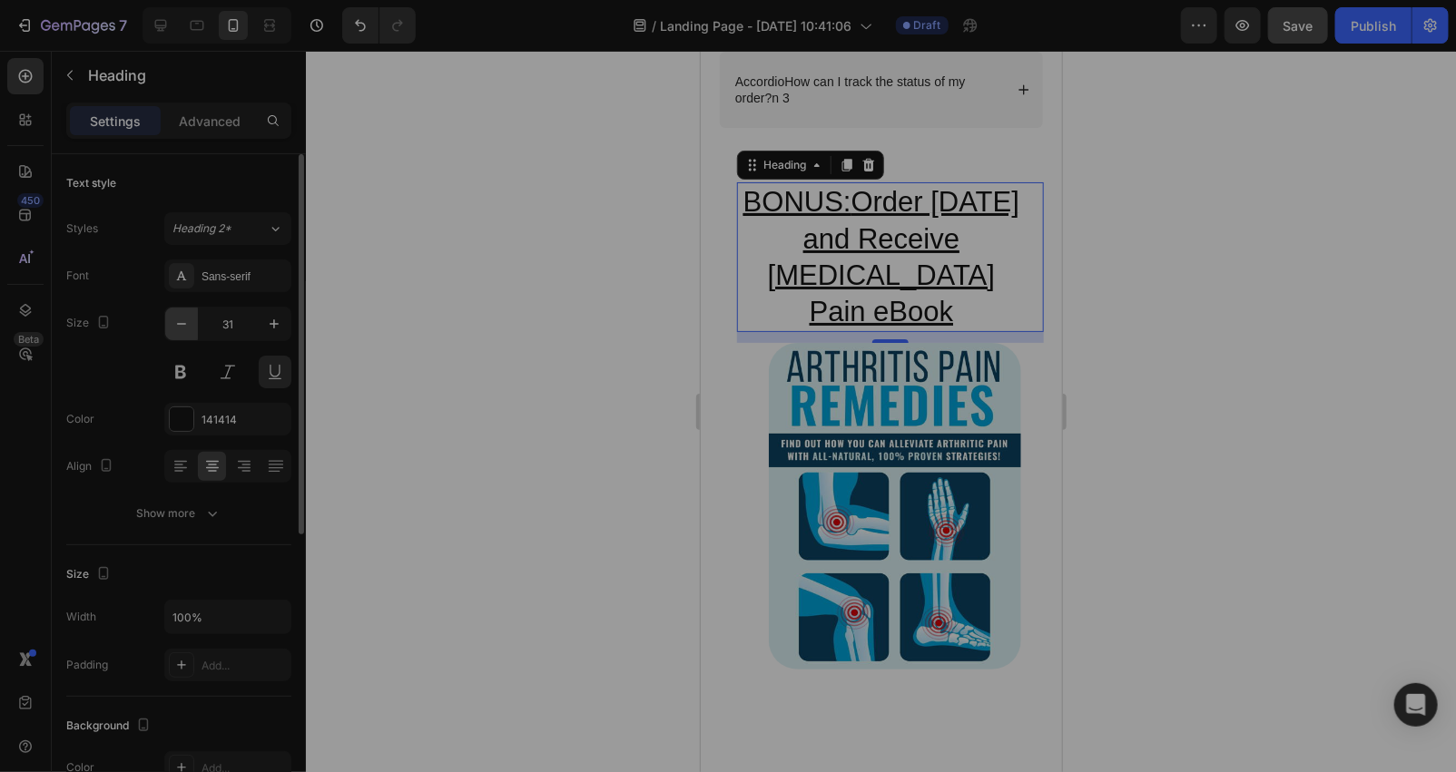
click at [170, 309] on button "button" at bounding box center [181, 324] width 33 height 33
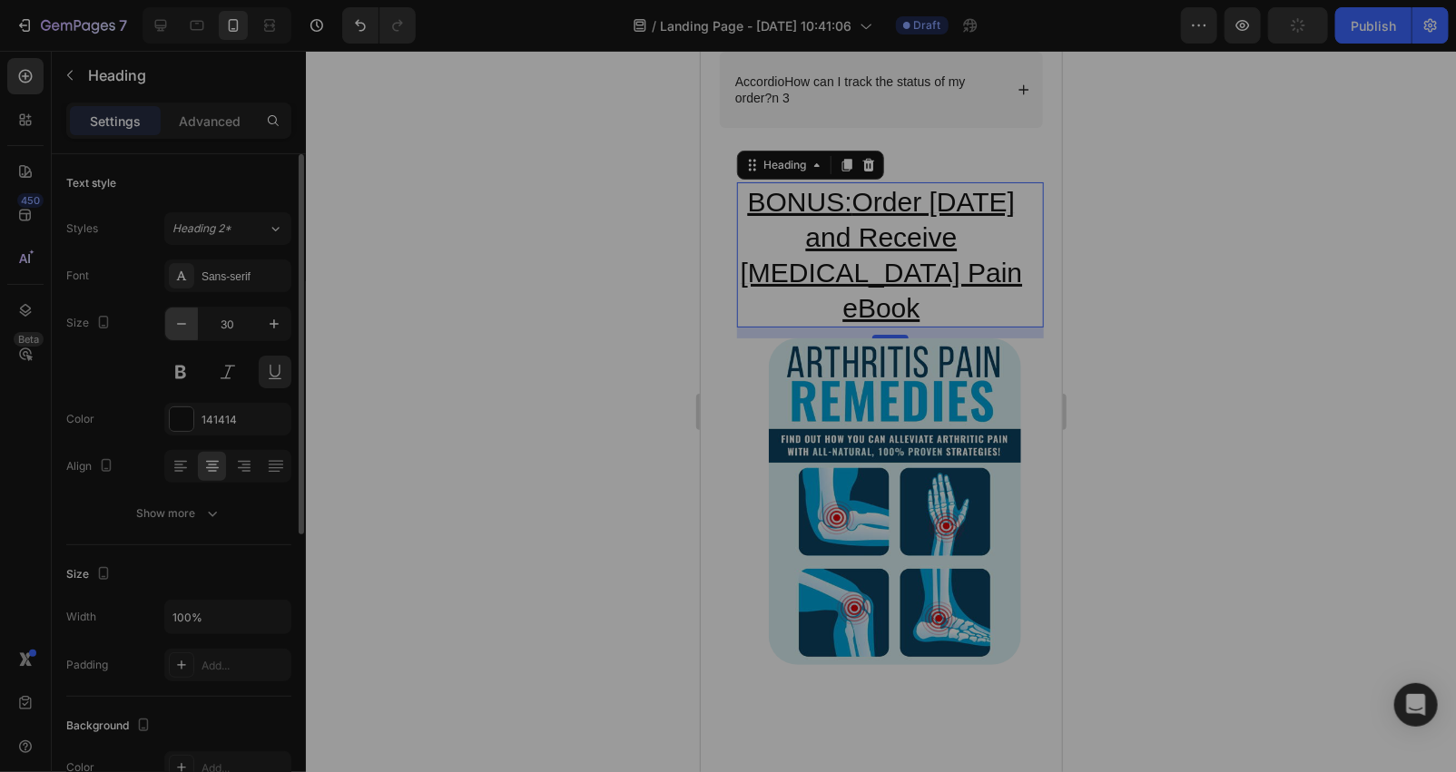
click at [170, 309] on button "button" at bounding box center [181, 324] width 33 height 33
type input "29"
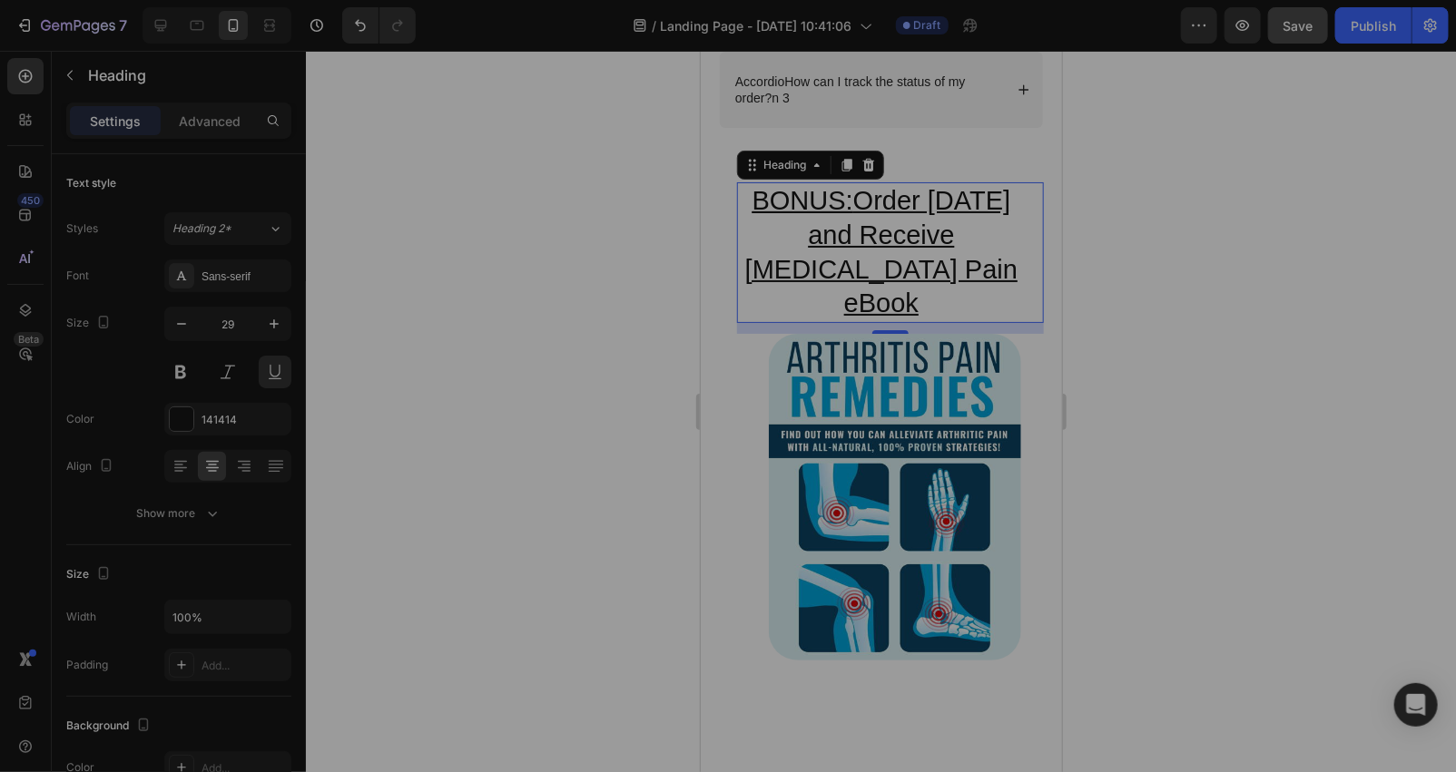
click at [388, 313] on div at bounding box center [881, 412] width 1150 height 722
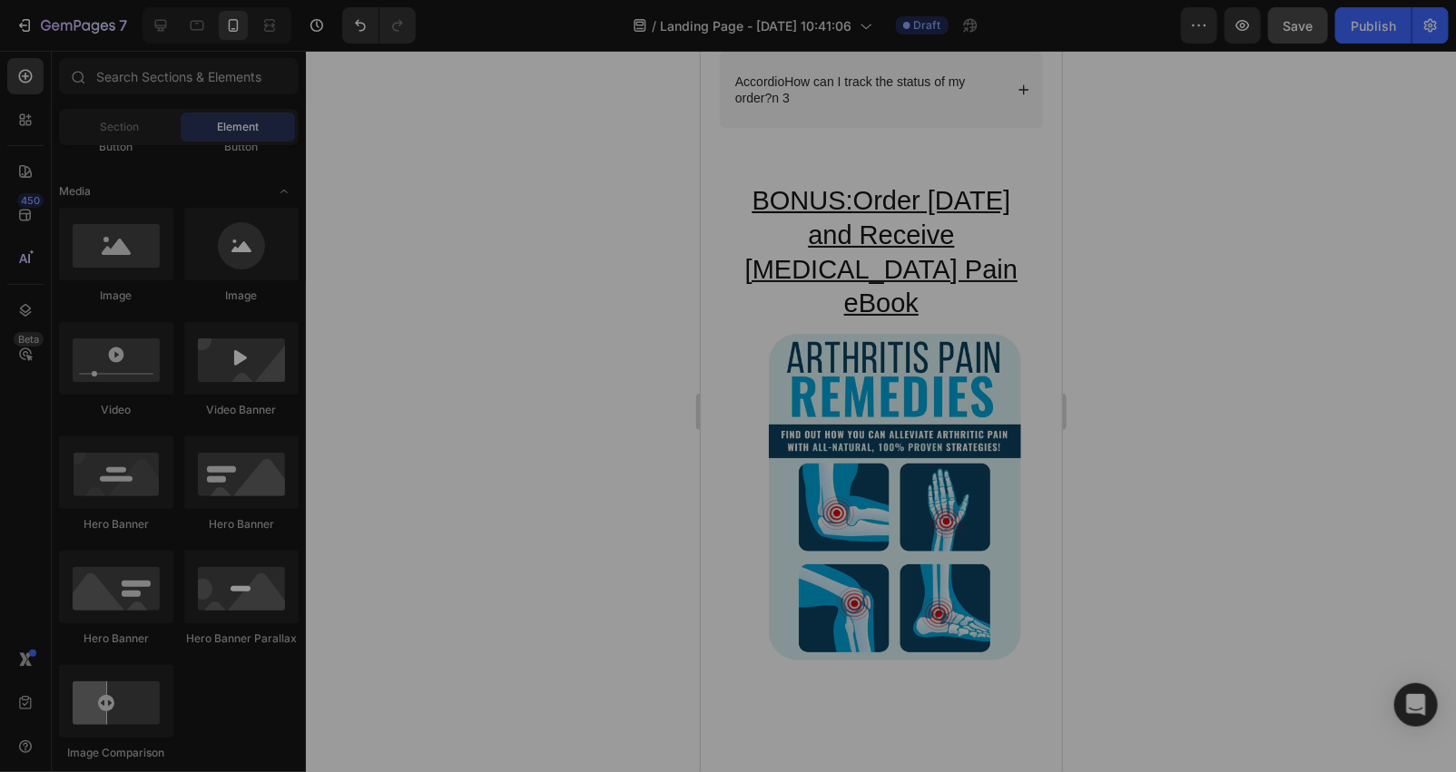
drag, startPoint x: 555, startPoint y: 333, endPoint x: 572, endPoint y: 314, distance: 25.7
click at [555, 330] on div at bounding box center [881, 412] width 1150 height 722
drag, startPoint x: 1298, startPoint y: 15, endPoint x: 1165, endPoint y: 4, distance: 133.0
click at [1295, 16] on div "Save" at bounding box center [1298, 25] width 30 height 19
drag, startPoint x: 1299, startPoint y: 6, endPoint x: 1231, endPoint y: 3, distance: 68.2
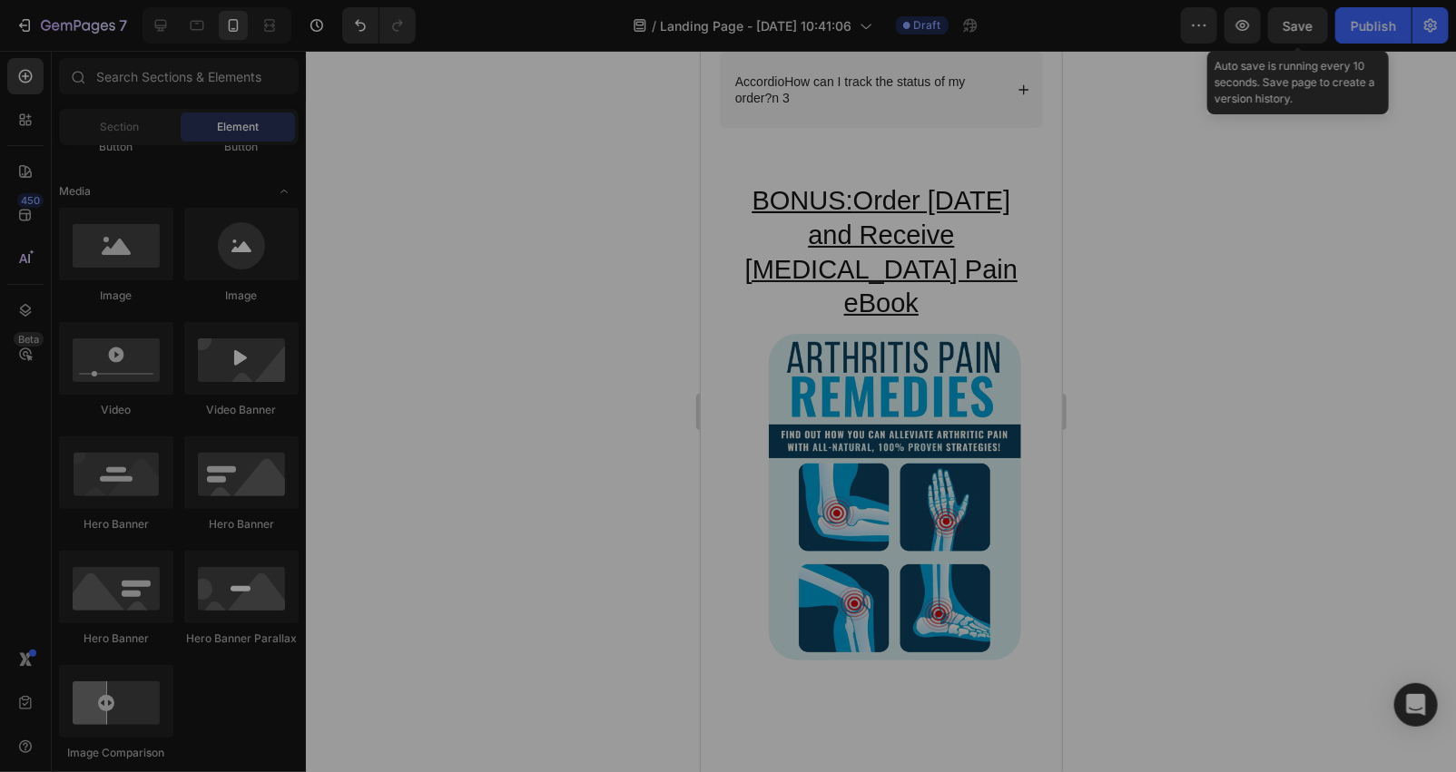
click at [1283, 11] on button "Save" at bounding box center [1298, 25] width 60 height 36
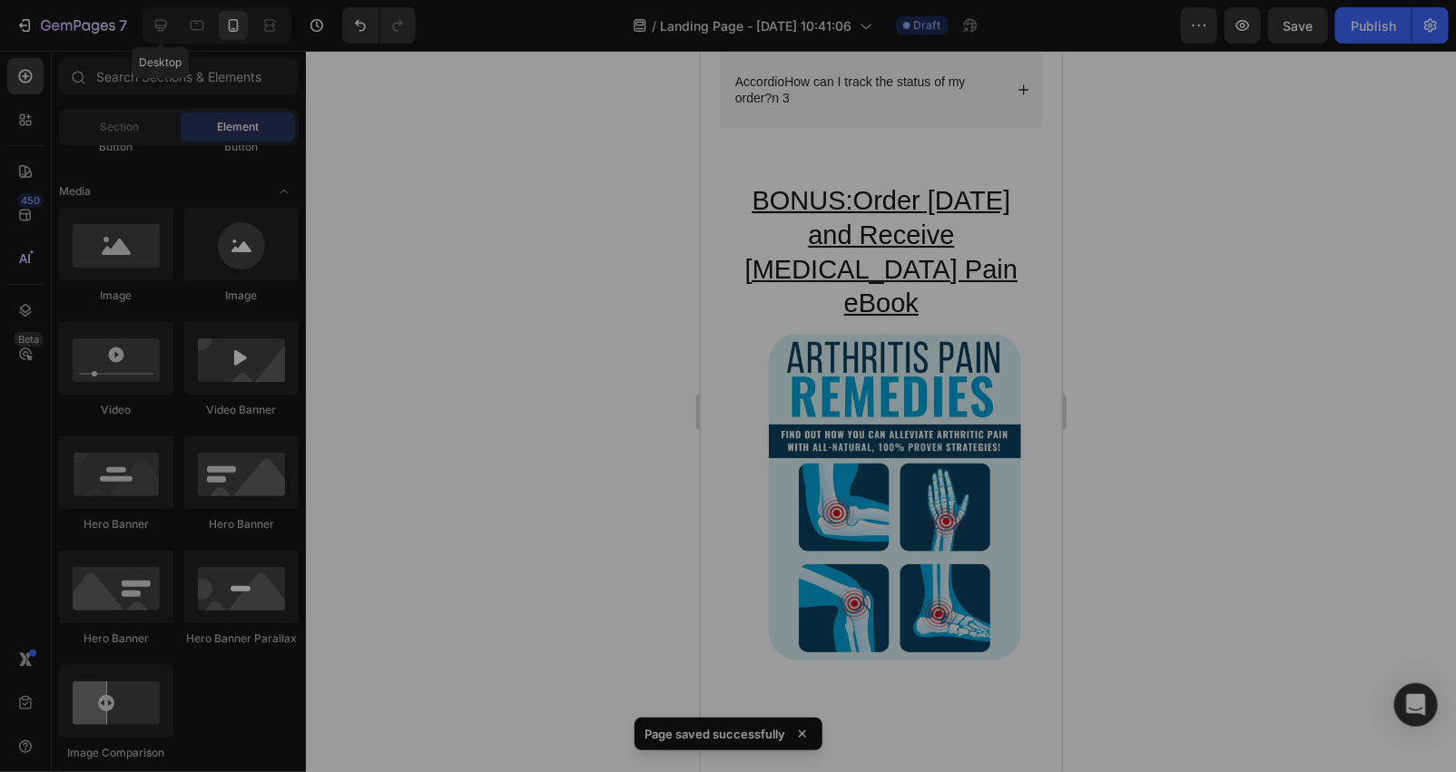
drag, startPoint x: 149, startPoint y: 36, endPoint x: 189, endPoint y: 5, distance: 50.5
click at [150, 36] on div at bounding box center [160, 25] width 29 height 29
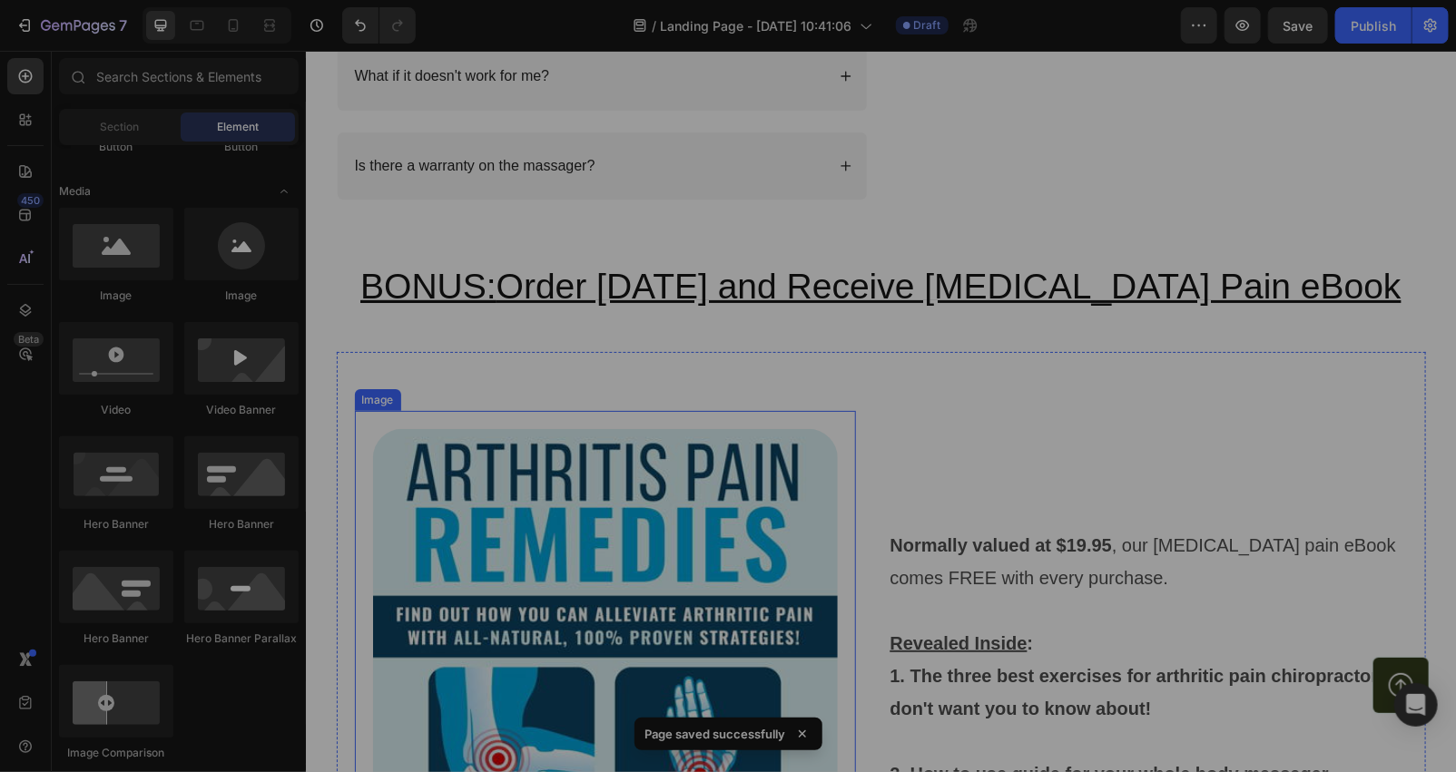
scroll to position [7671, 0]
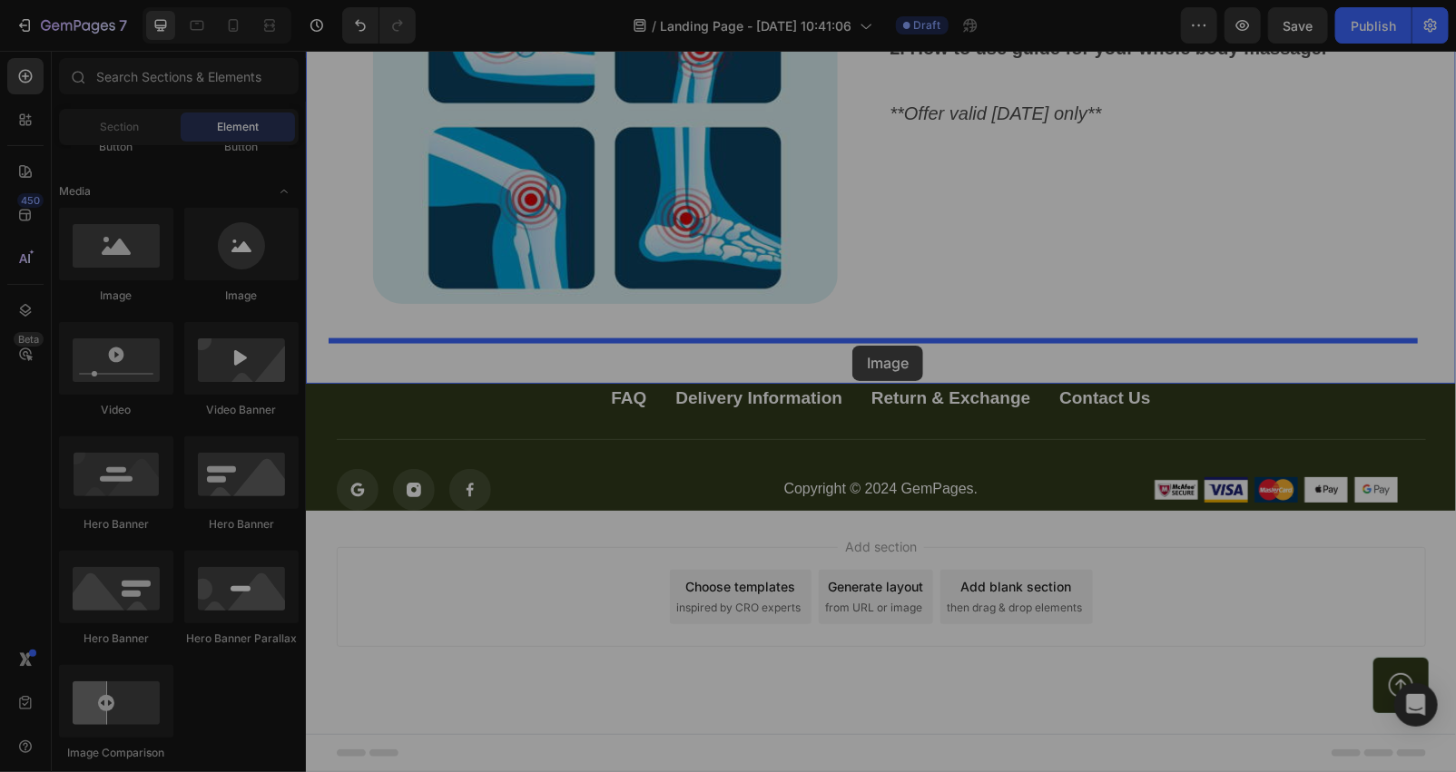
drag, startPoint x: 548, startPoint y: 314, endPoint x: 851, endPoint y: 345, distance: 304.7
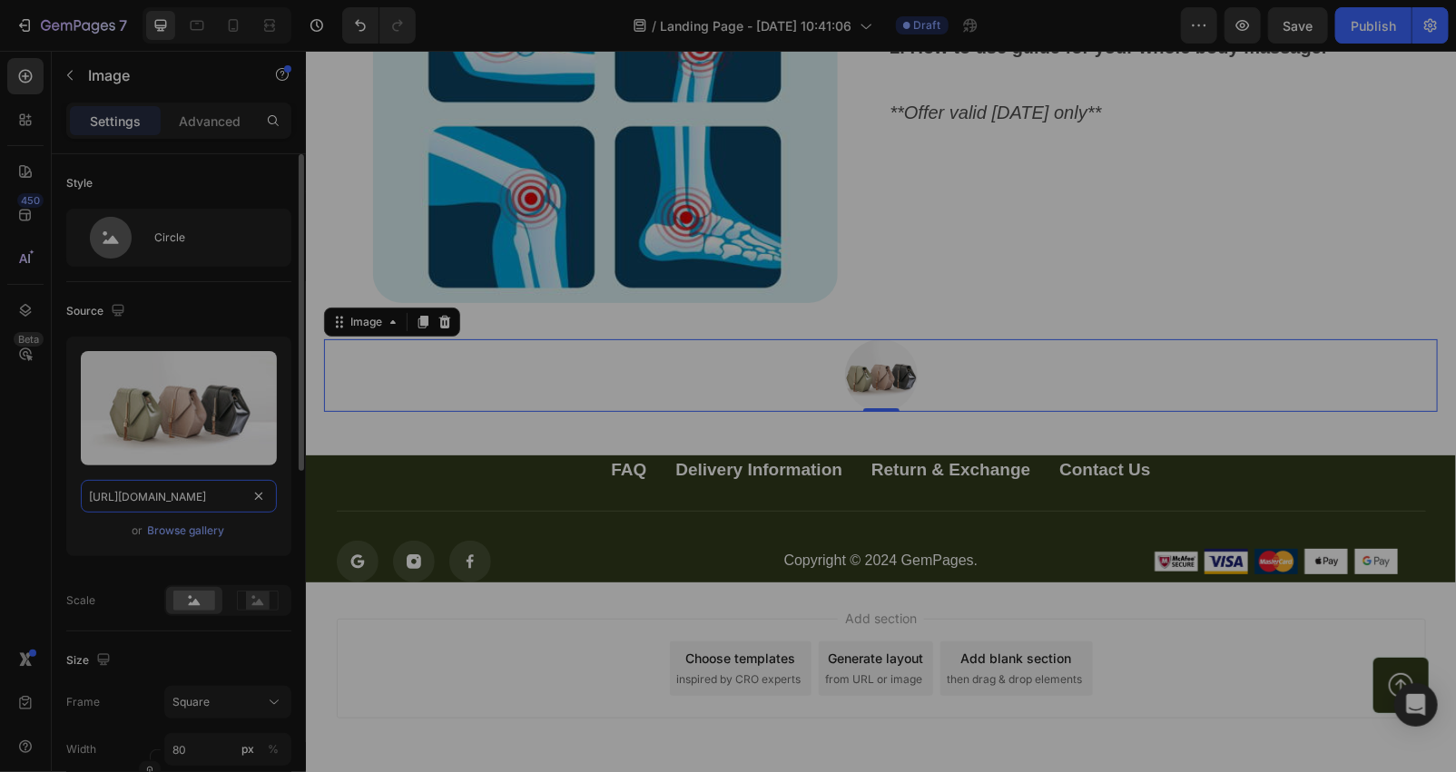
click at [180, 482] on input "[URL][DOMAIN_NAME]" at bounding box center [179, 496] width 196 height 33
paste input "[DOMAIN_NAME][URL]"
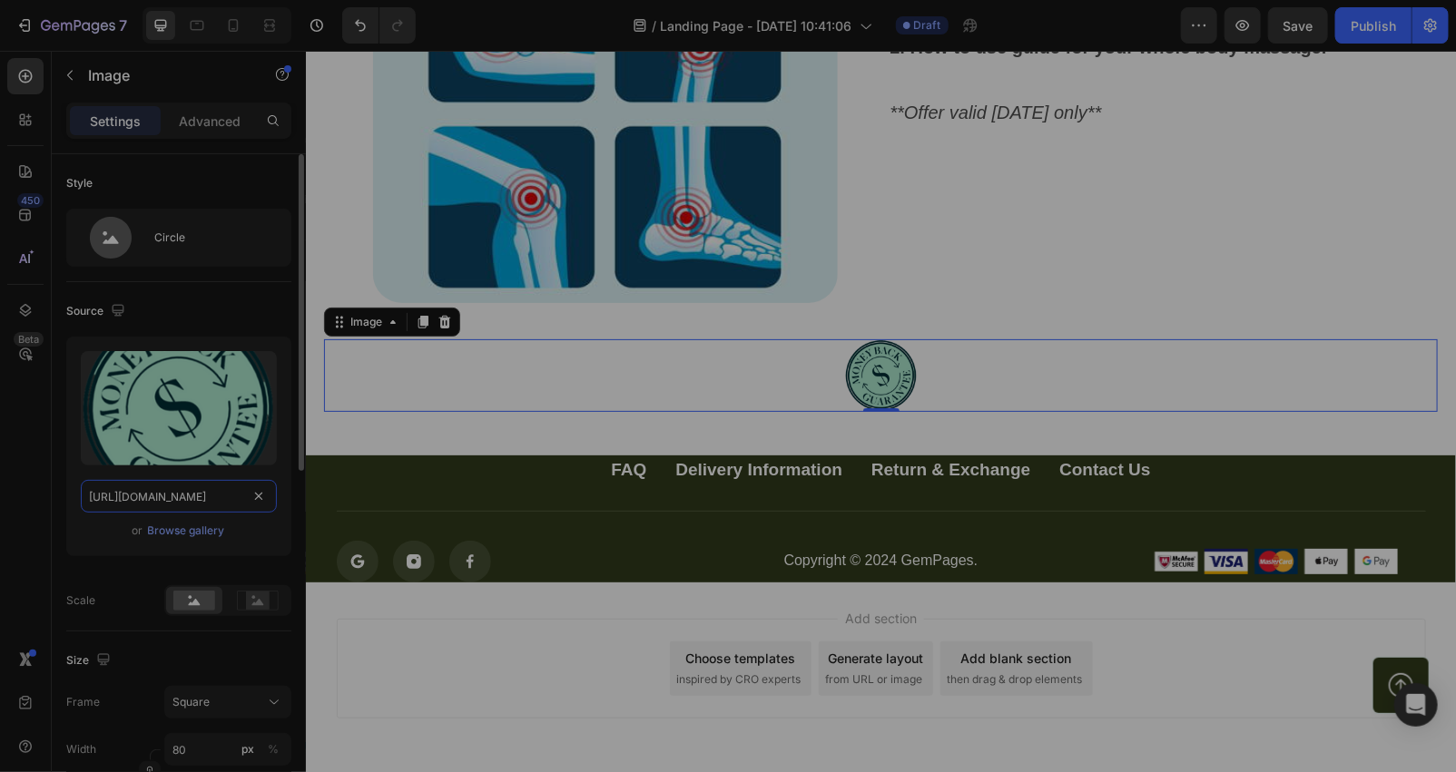
scroll to position [269, 0]
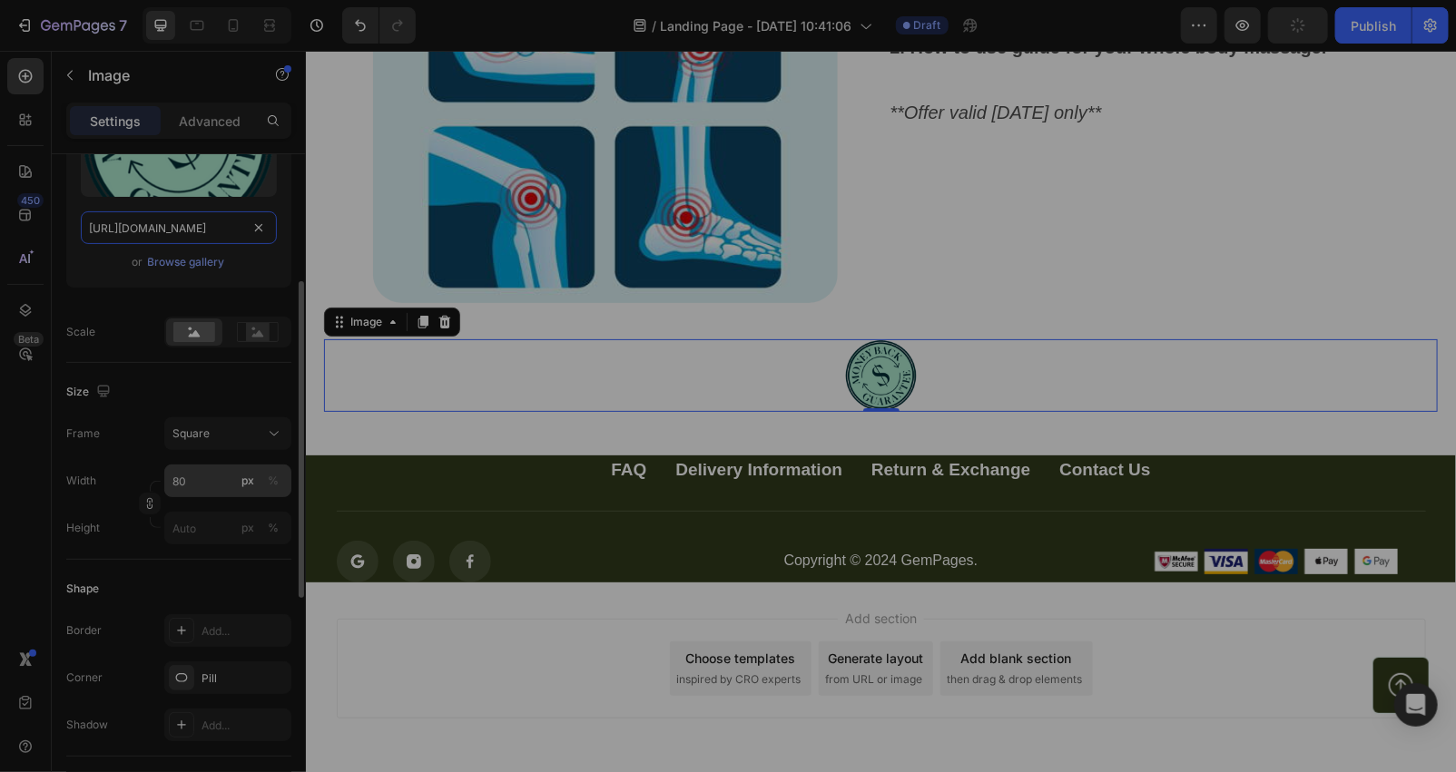
type input "[URL][DOMAIN_NAME]"
click at [204, 469] on input "80" at bounding box center [227, 481] width 127 height 33
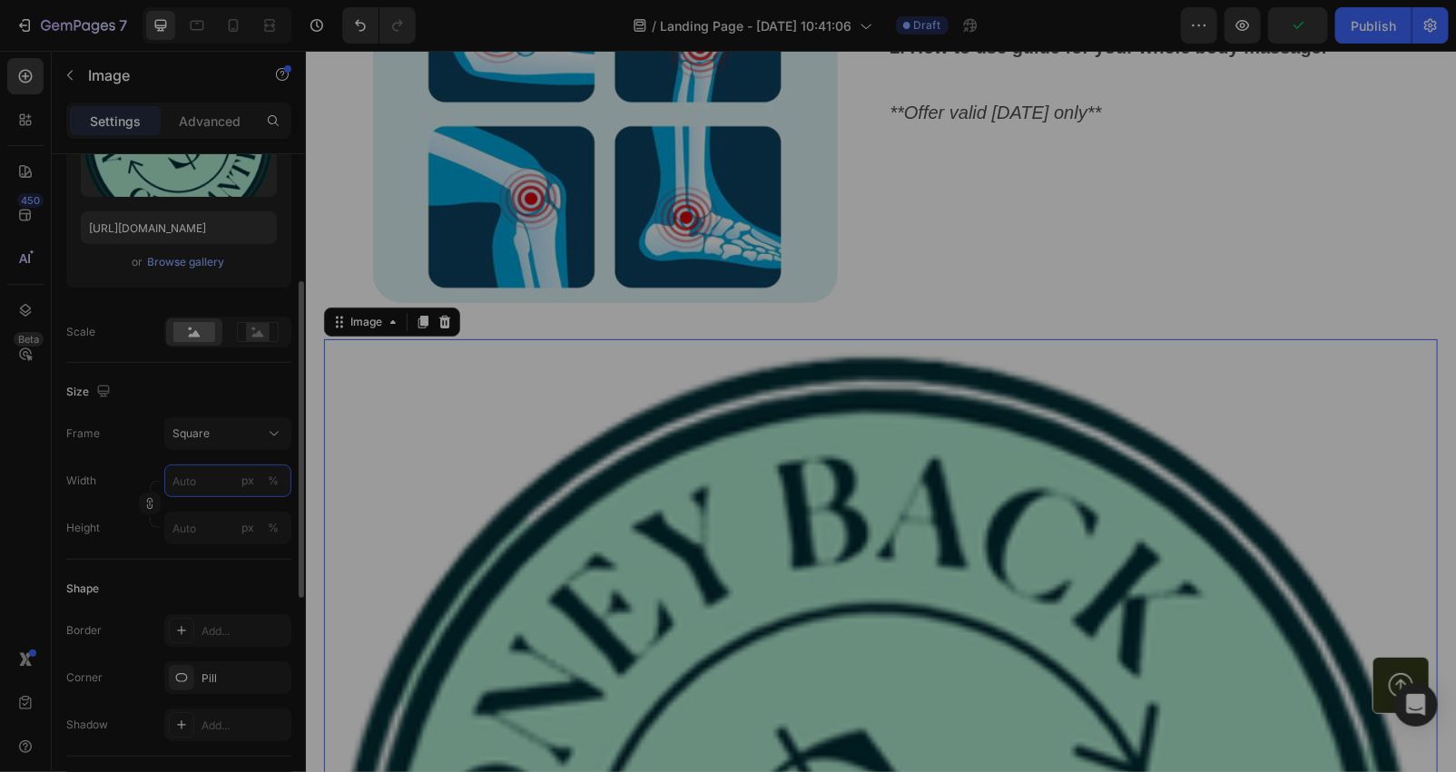
type input "9"
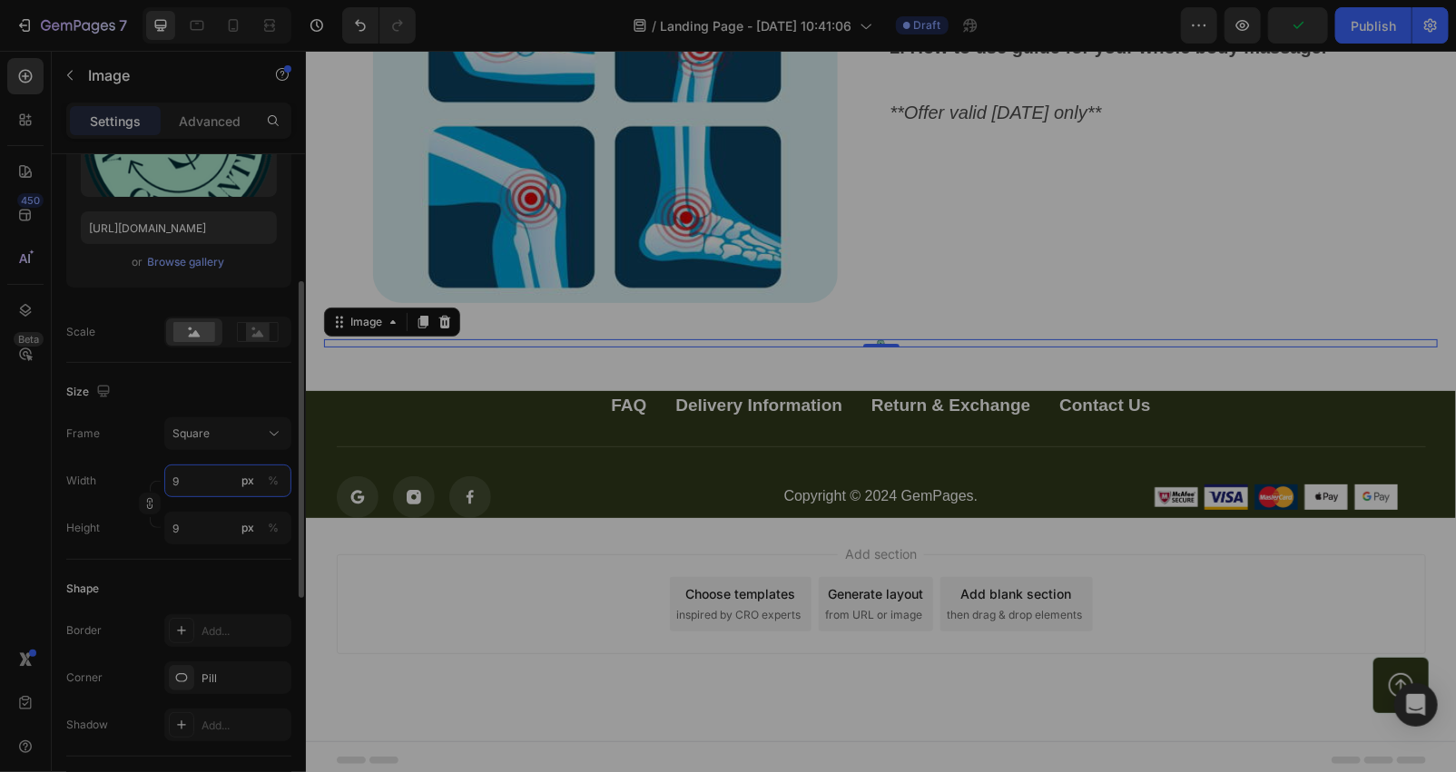
type input "90"
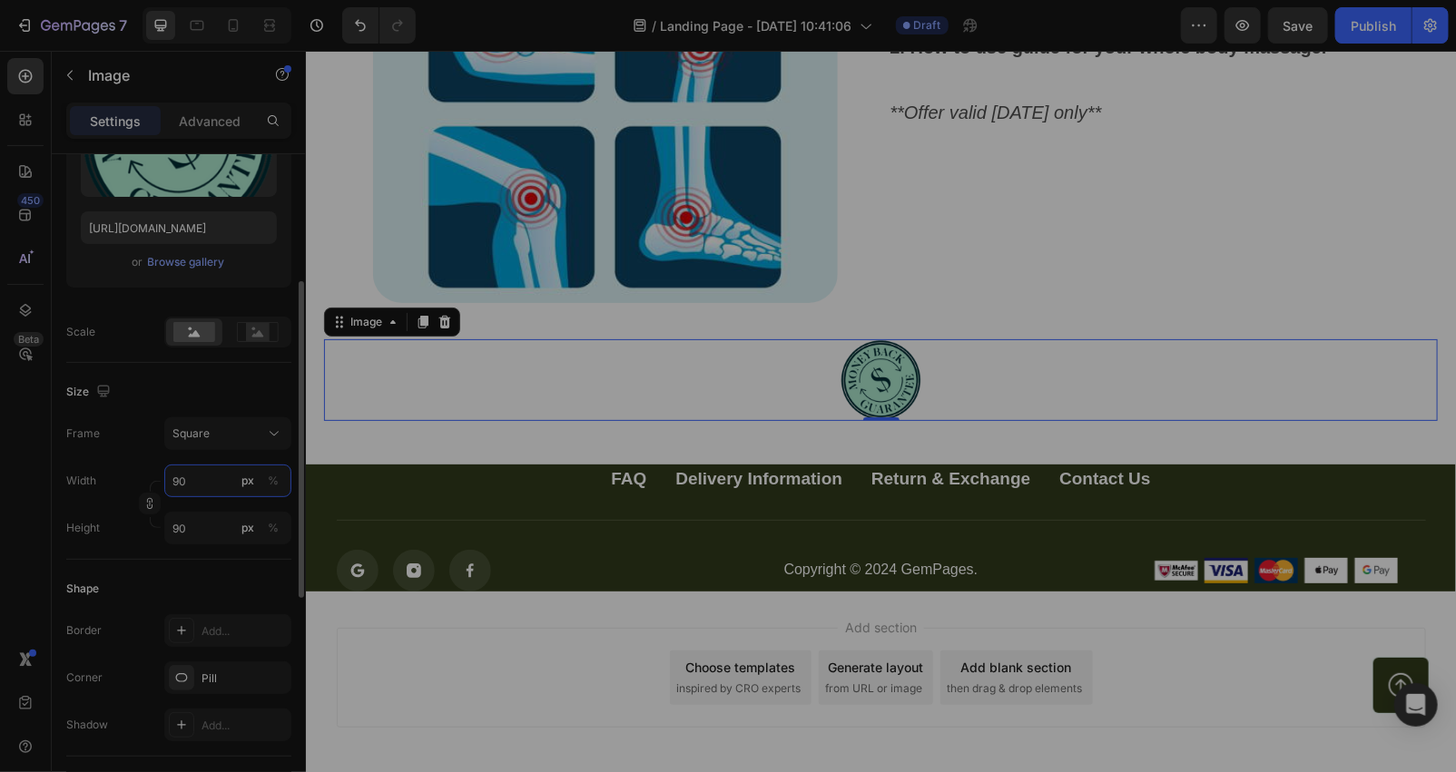
type input "9"
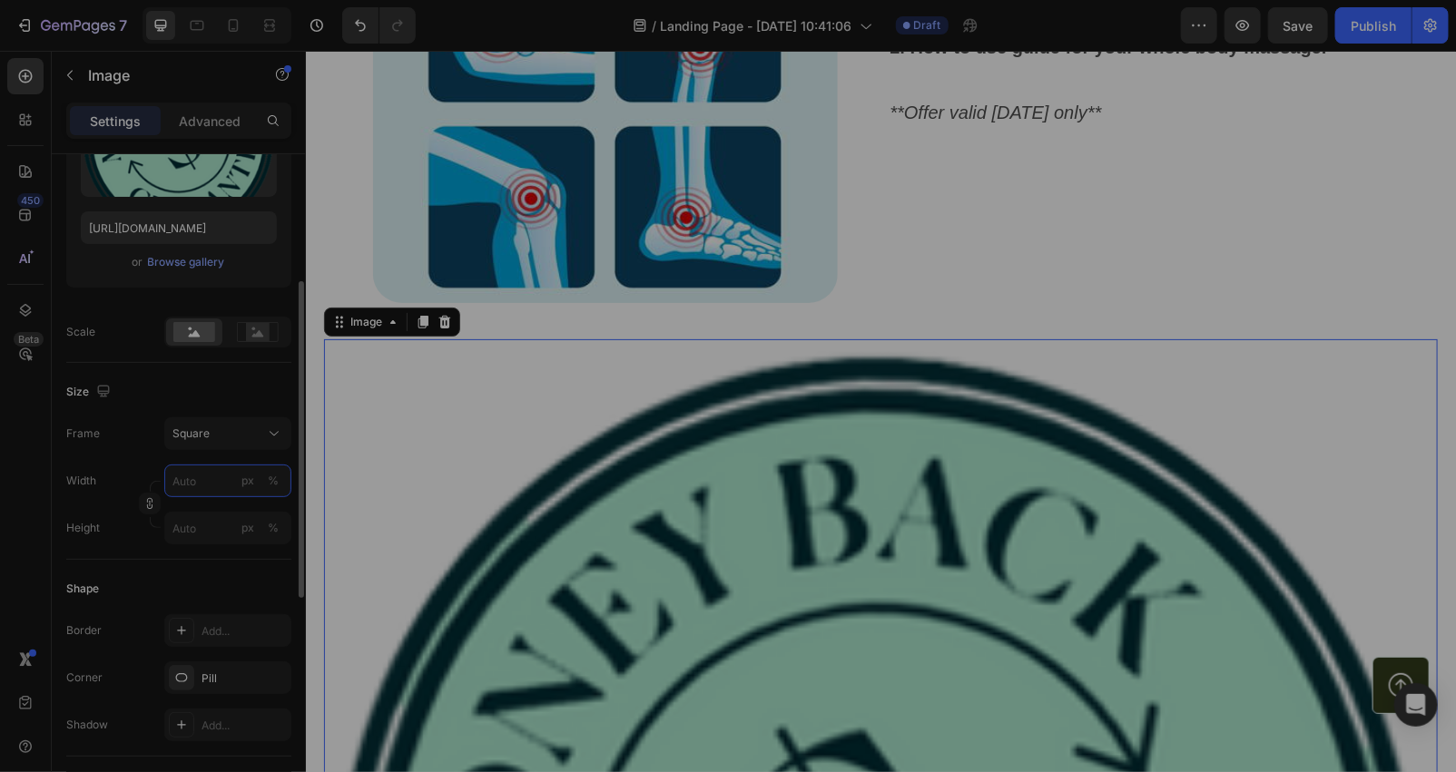
type input "9"
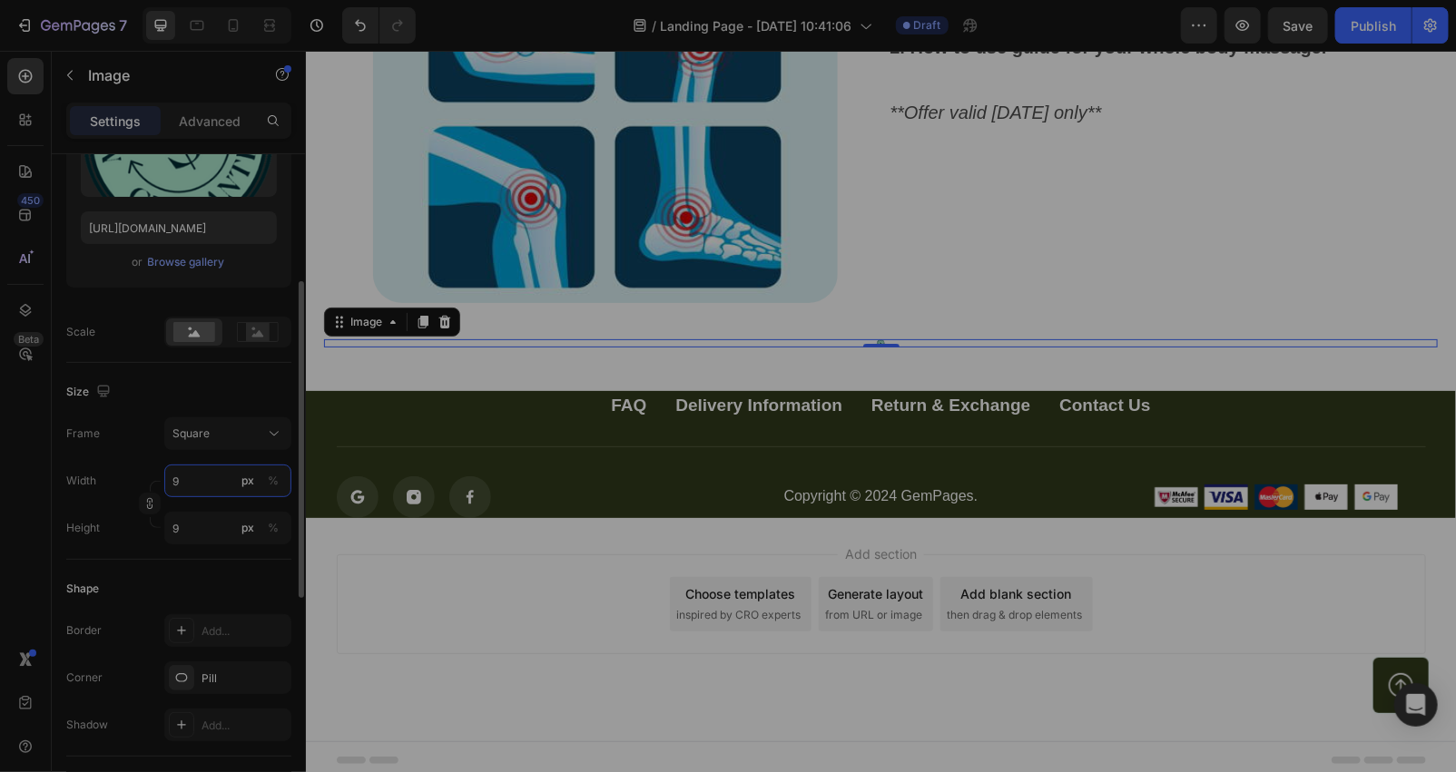
type input "91"
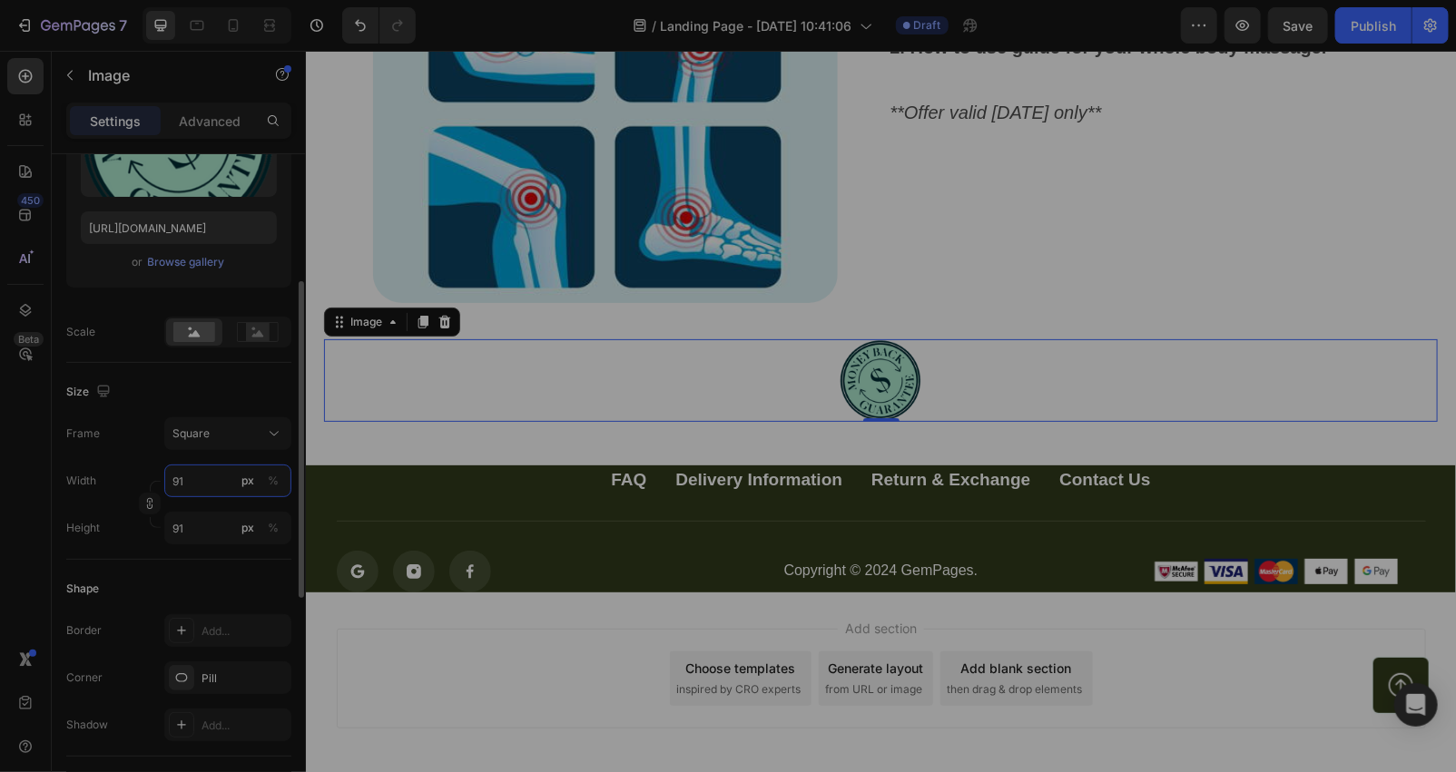
type input "912"
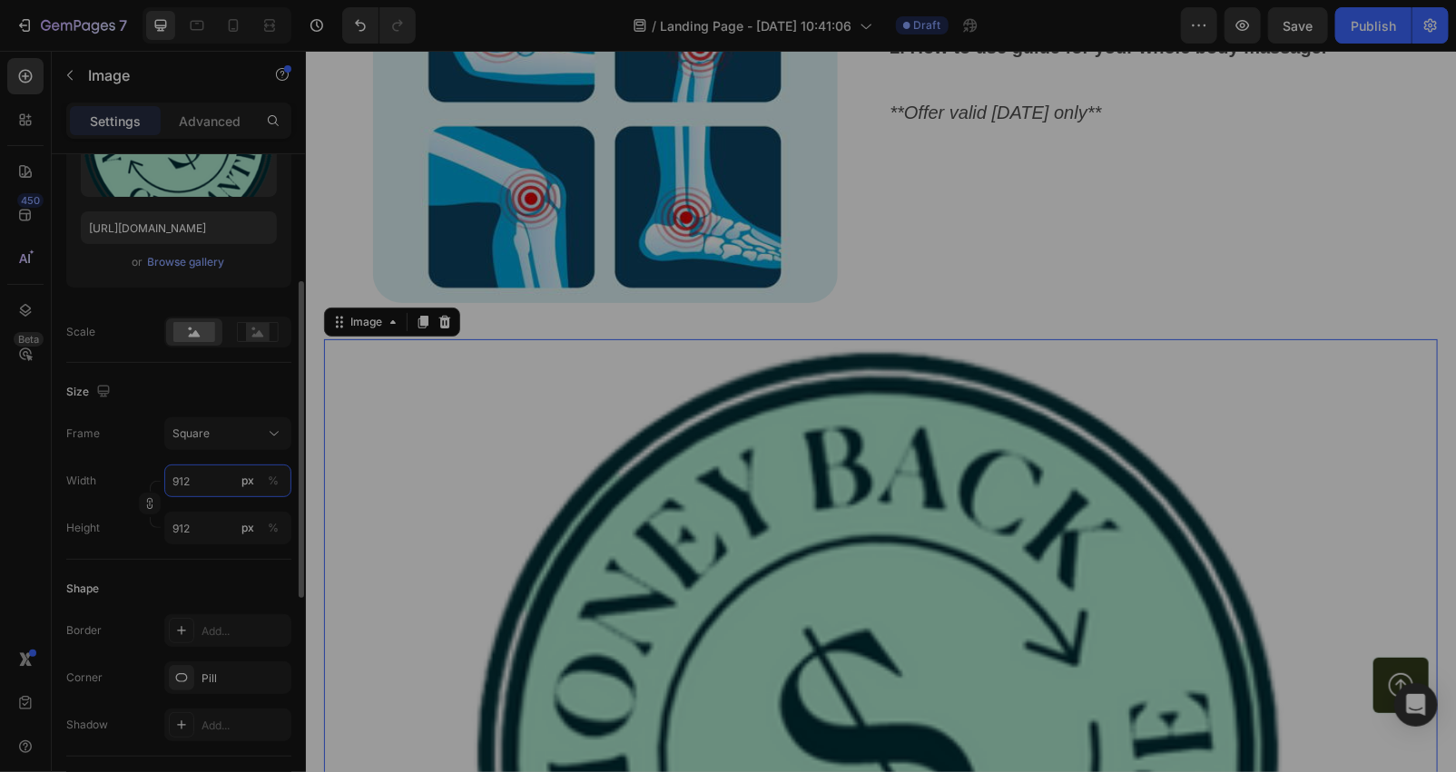
type input "9120"
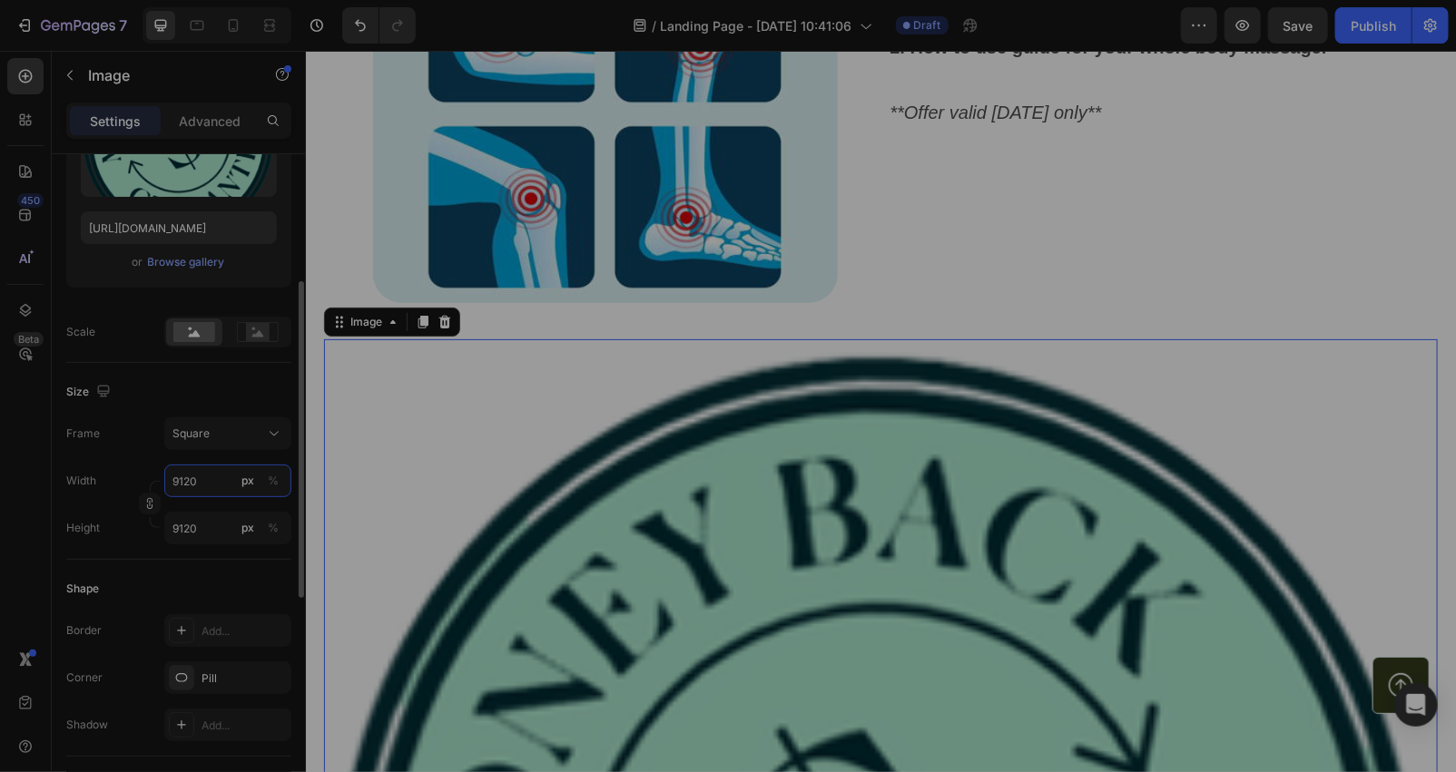
click at [203, 482] on input "9120" at bounding box center [227, 481] width 127 height 33
click at [202, 473] on input "9120" at bounding box center [227, 481] width 127 height 33
type input "912"
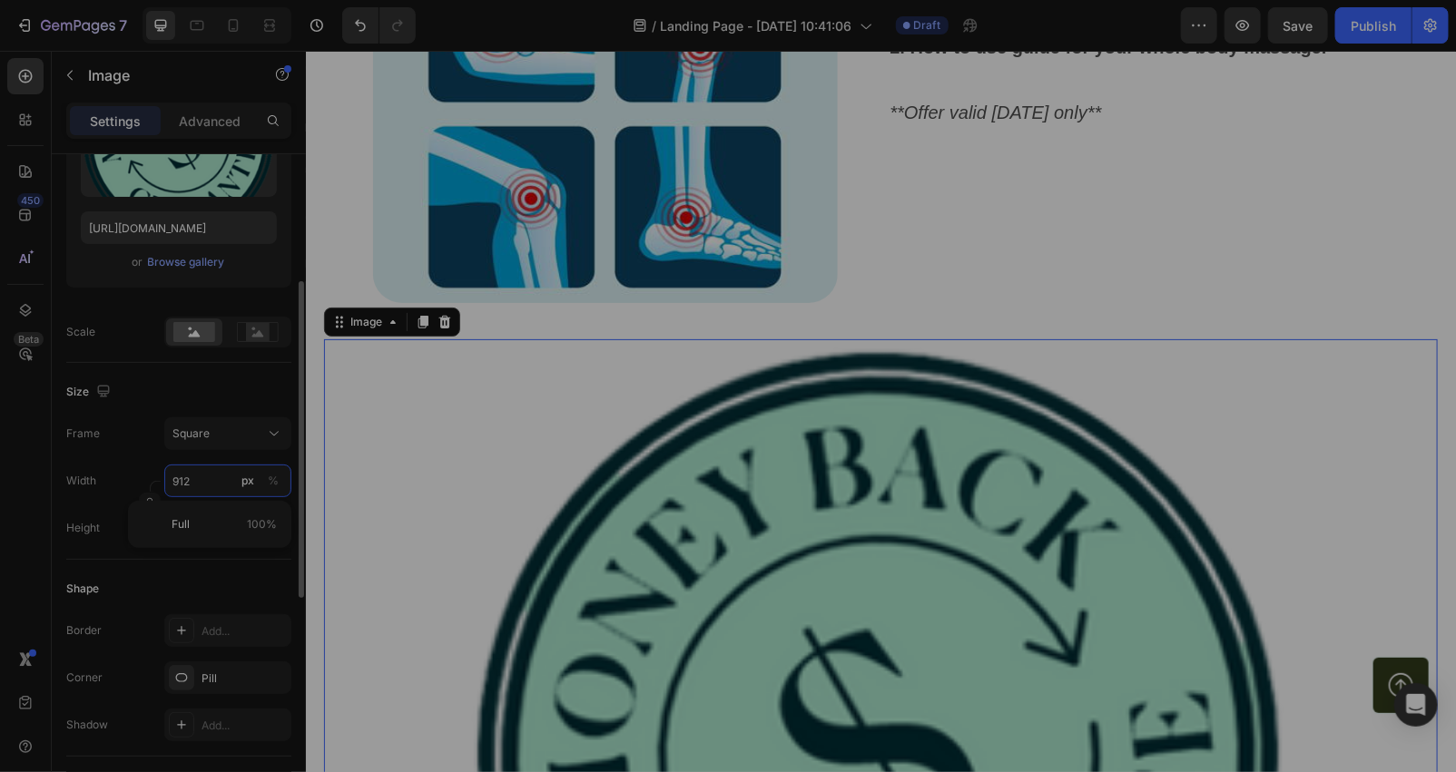
type input "91"
type input "9"
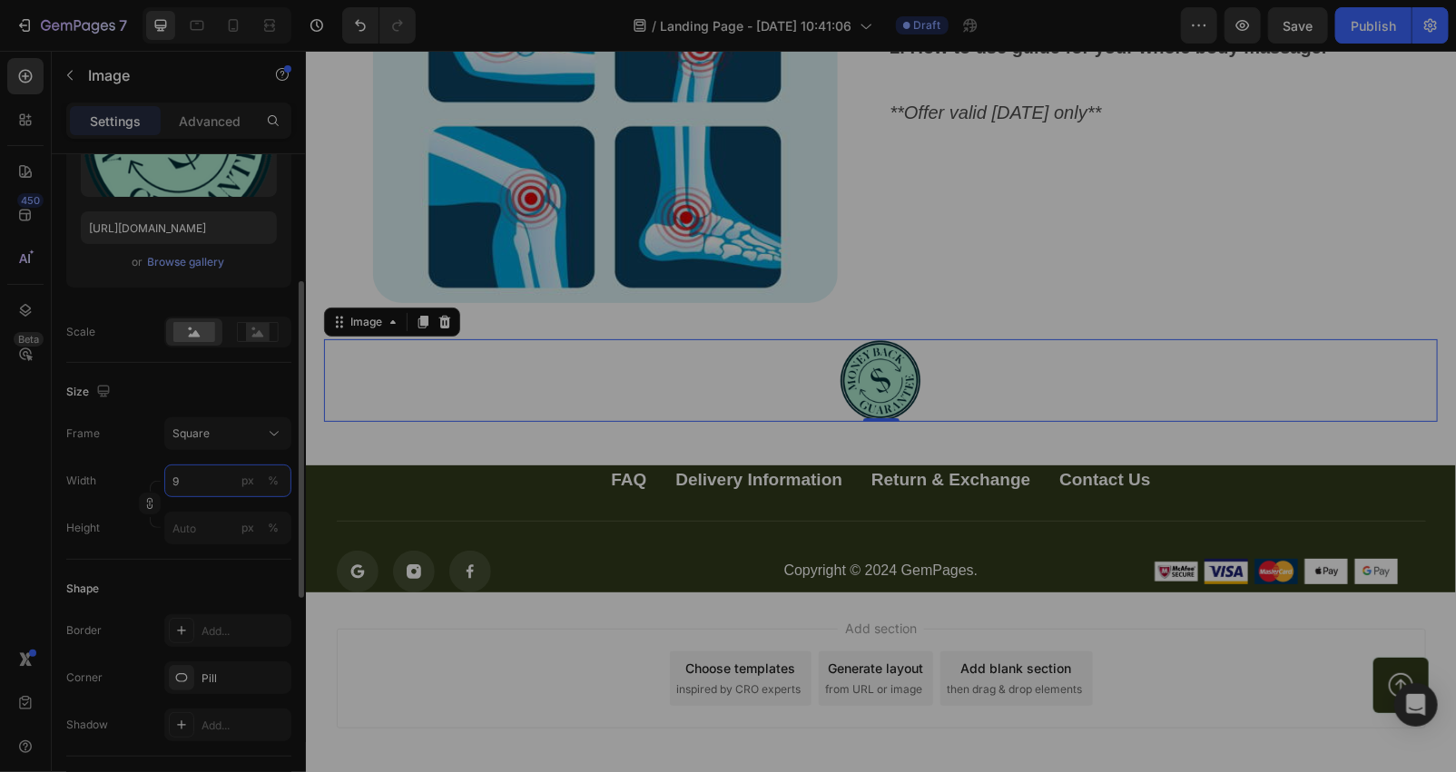
type input "91"
type input "912"
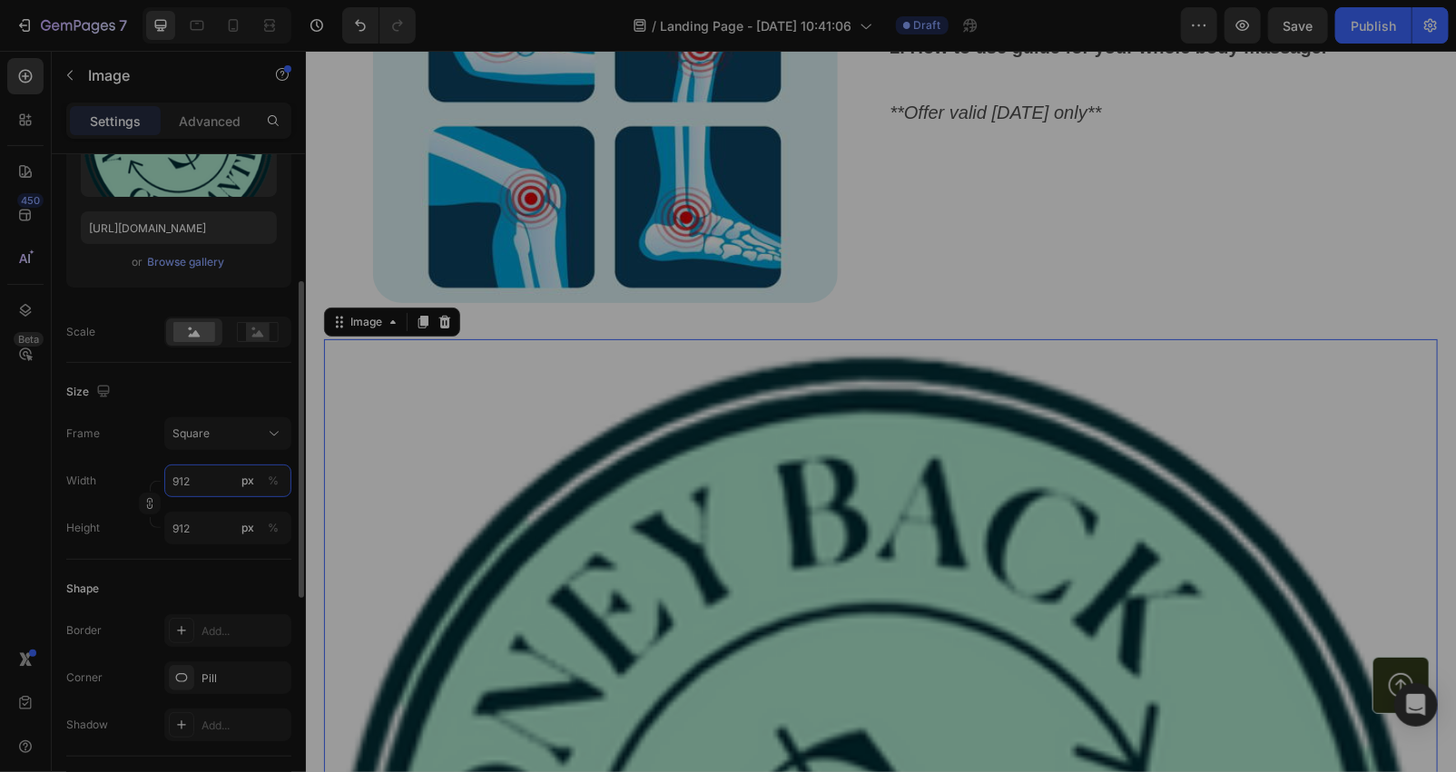
type input "9120"
type input "912"
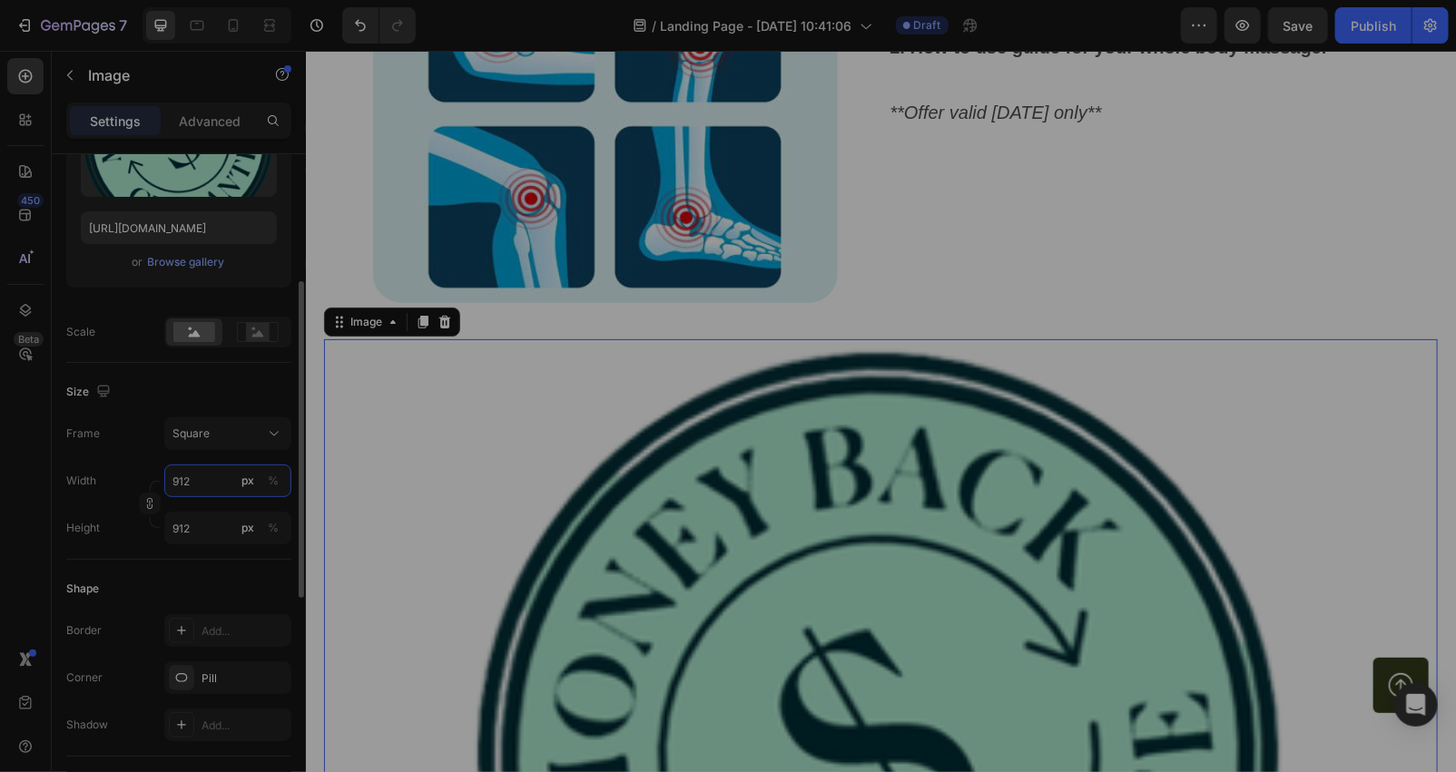
type input "91"
type input "9"
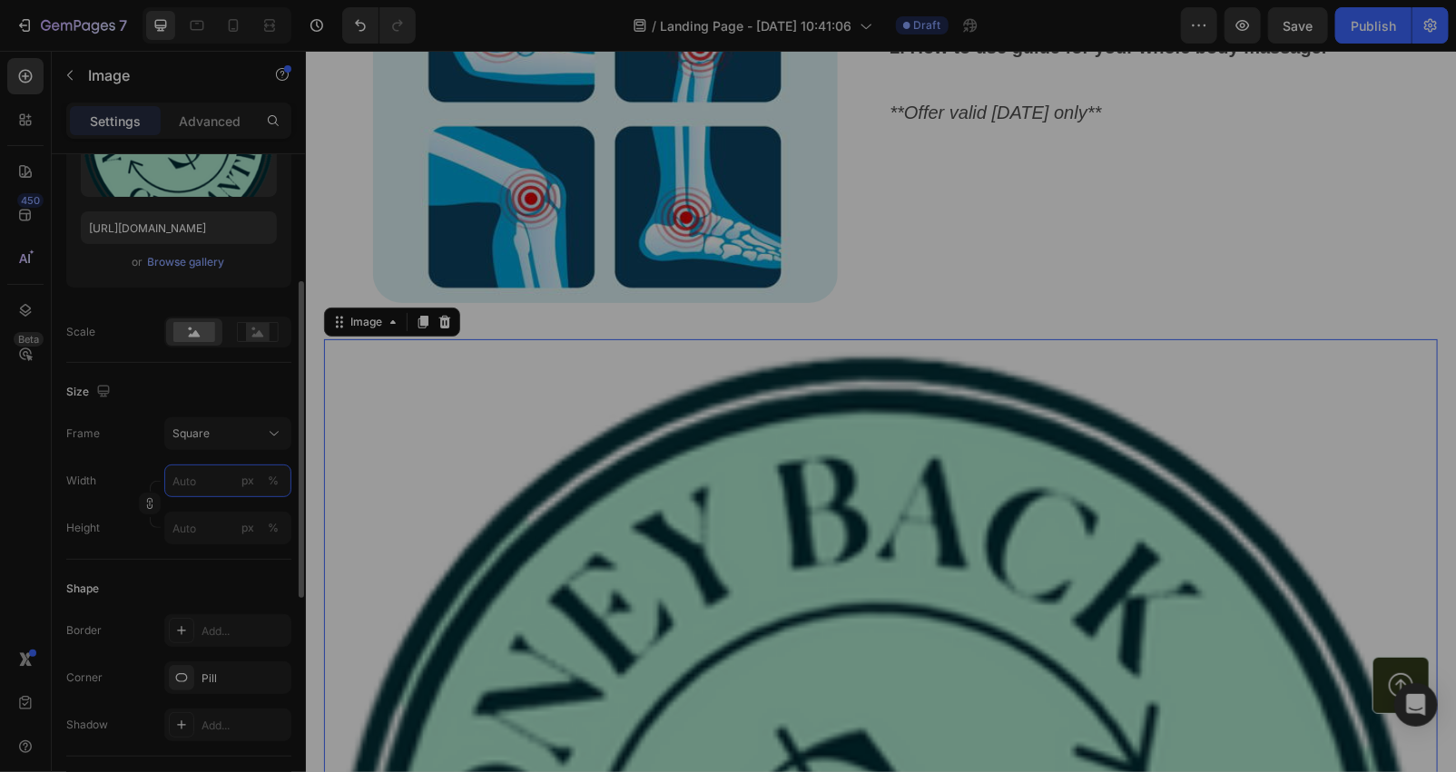
type input "9"
type input "1"
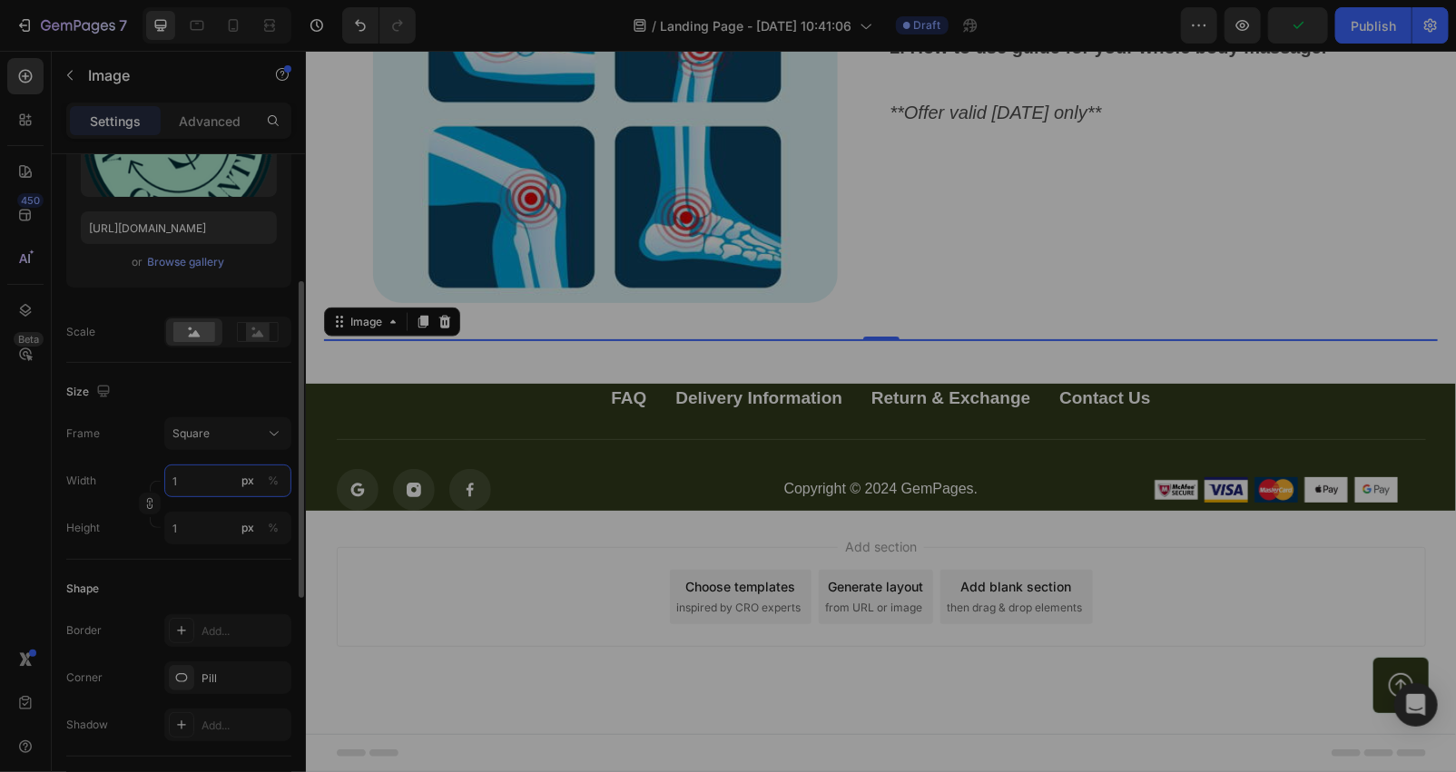
type input "12"
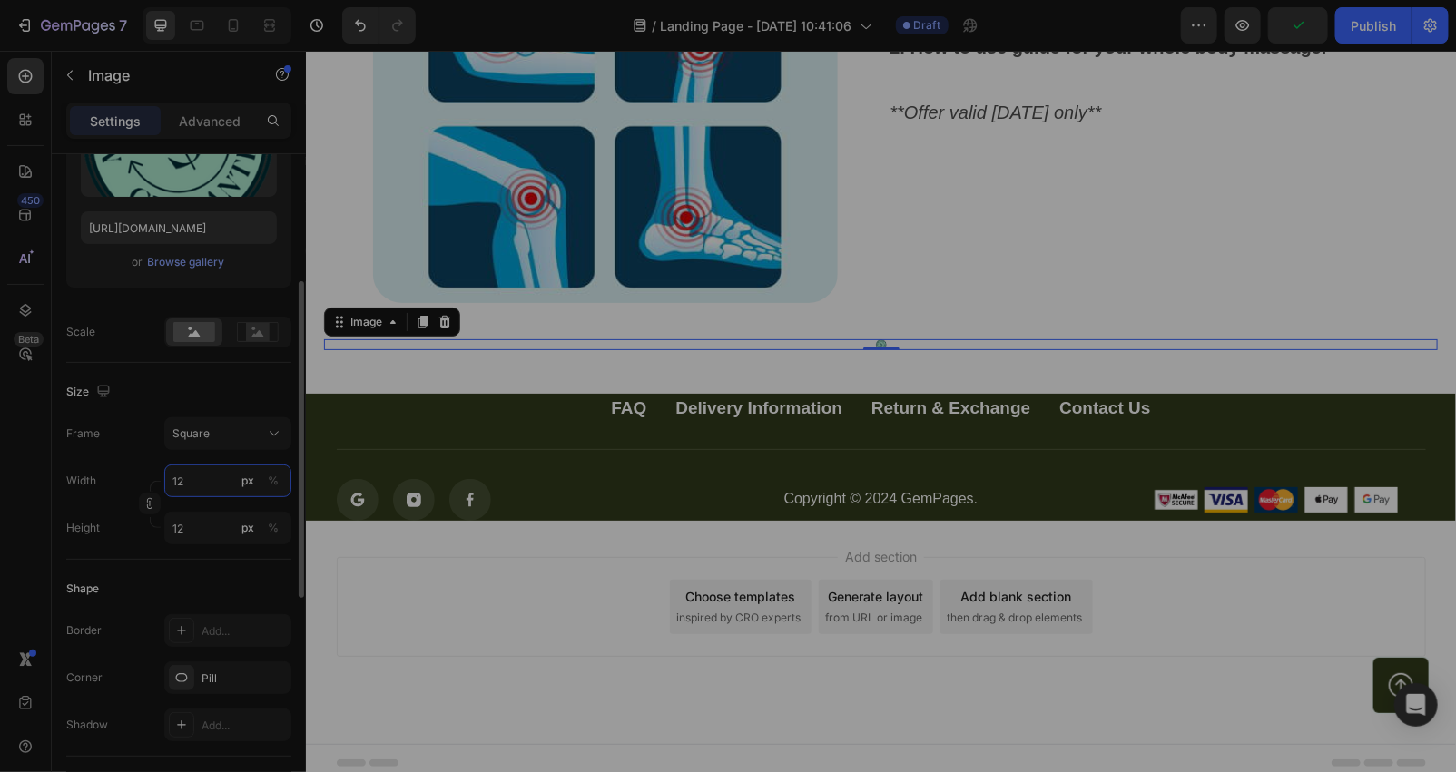
type input "120"
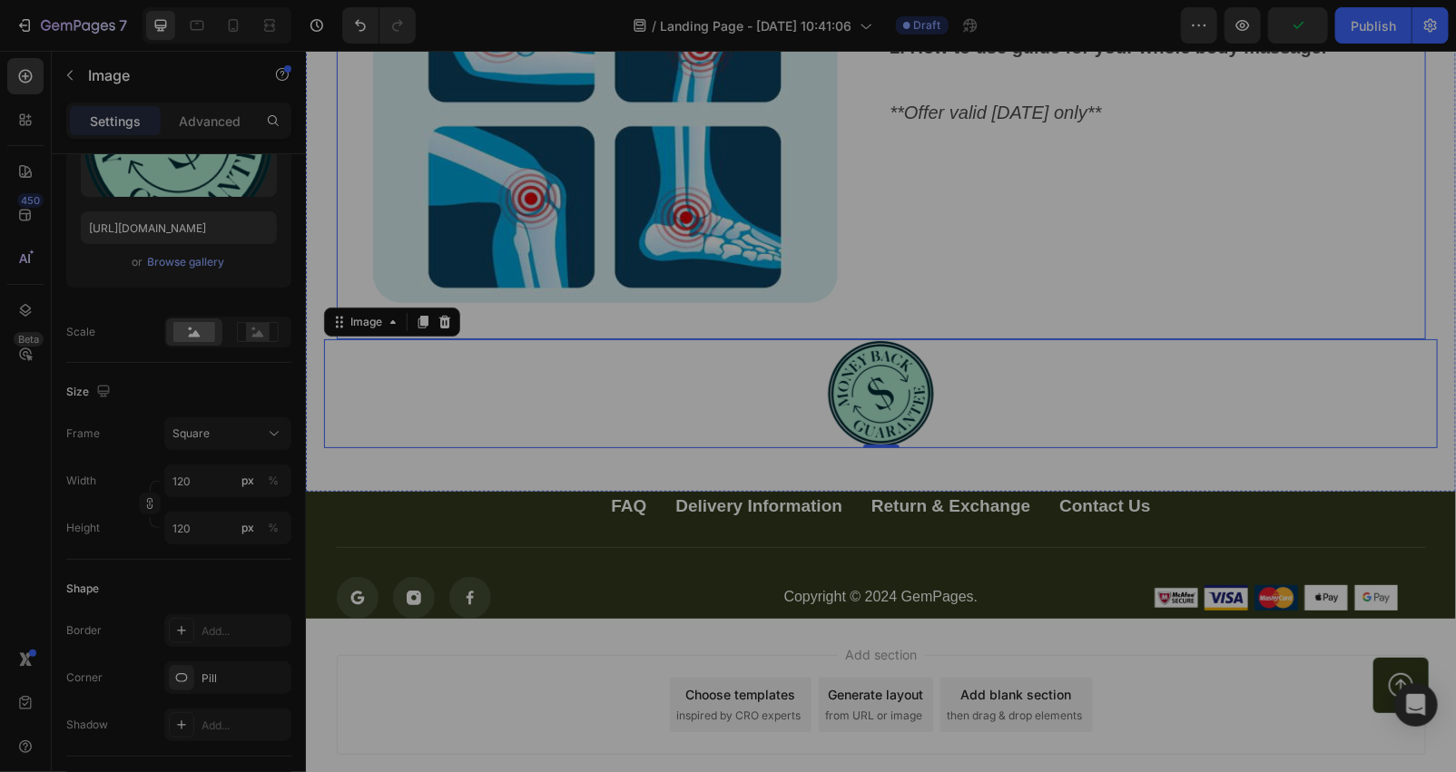
click at [1009, 223] on div "Normally valued at $19.95 , our [MEDICAL_DATA] pain eBook comes FREE with every…" at bounding box center [1156, 1] width 537 height 673
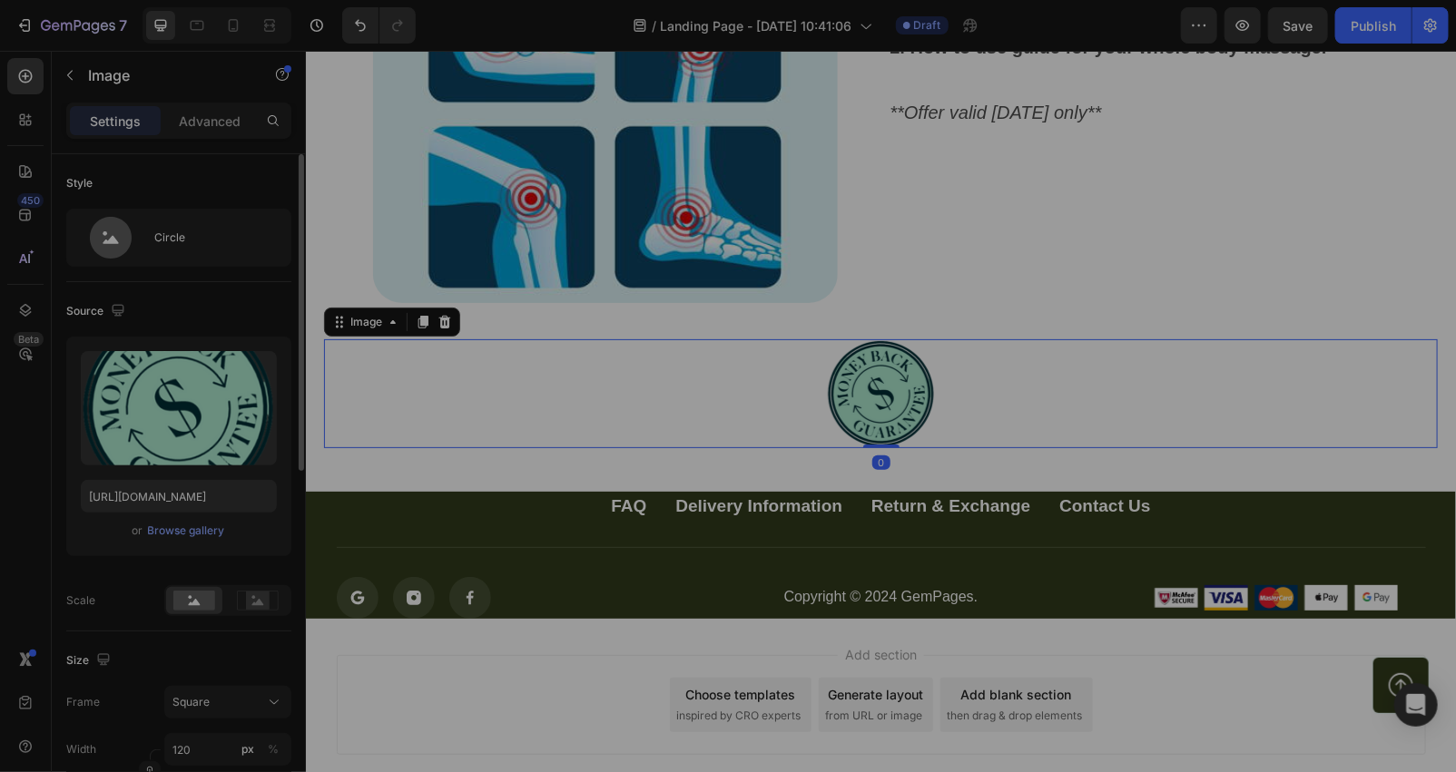
click at [614, 339] on div at bounding box center [880, 393] width 1114 height 109
click at [204, 101] on div "Image" at bounding box center [155, 77] width 207 height 52
drag, startPoint x: 205, startPoint y: 119, endPoint x: 214, endPoint y: 121, distance: 9.3
click at [210, 120] on p "Advanced" at bounding box center [210, 121] width 62 height 19
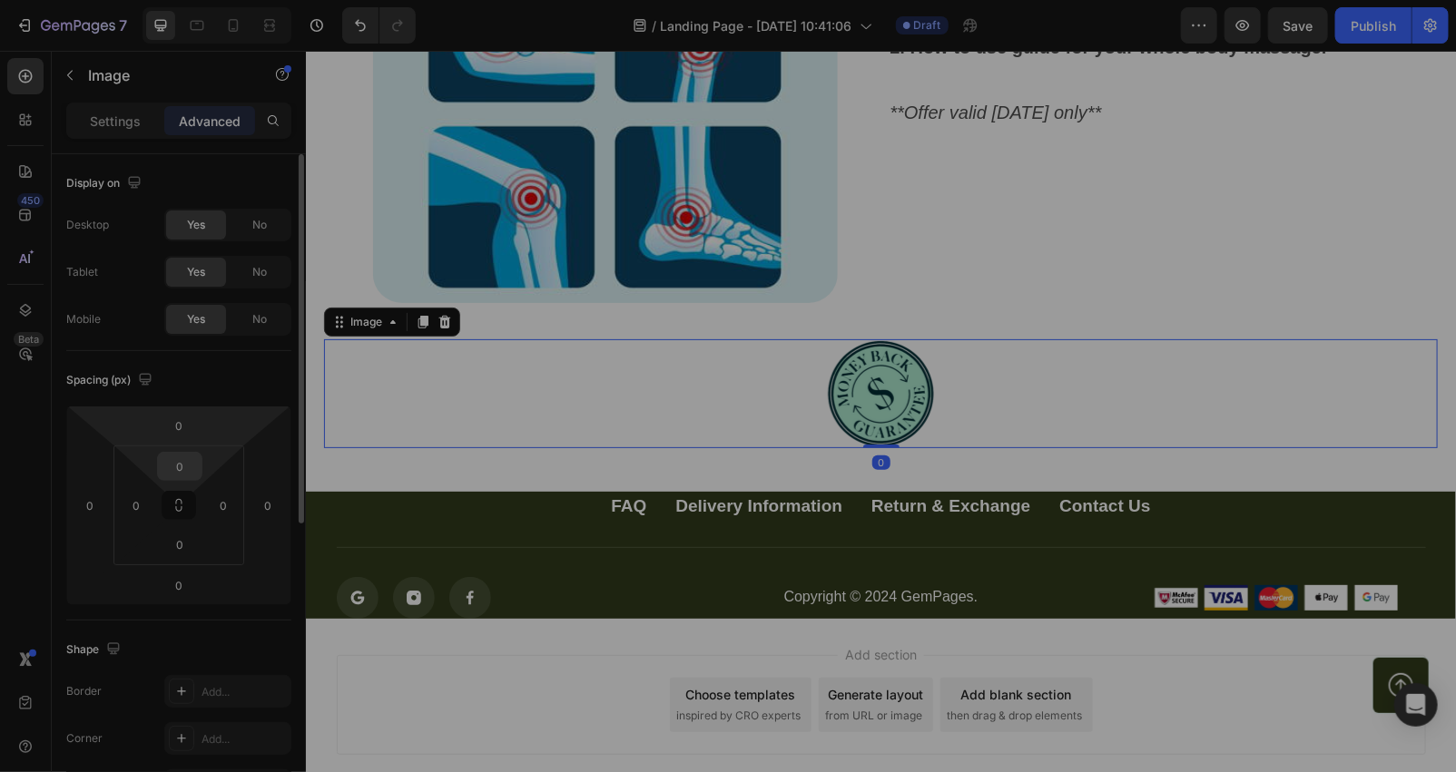
click at [191, 465] on input "0" at bounding box center [180, 466] width 36 height 27
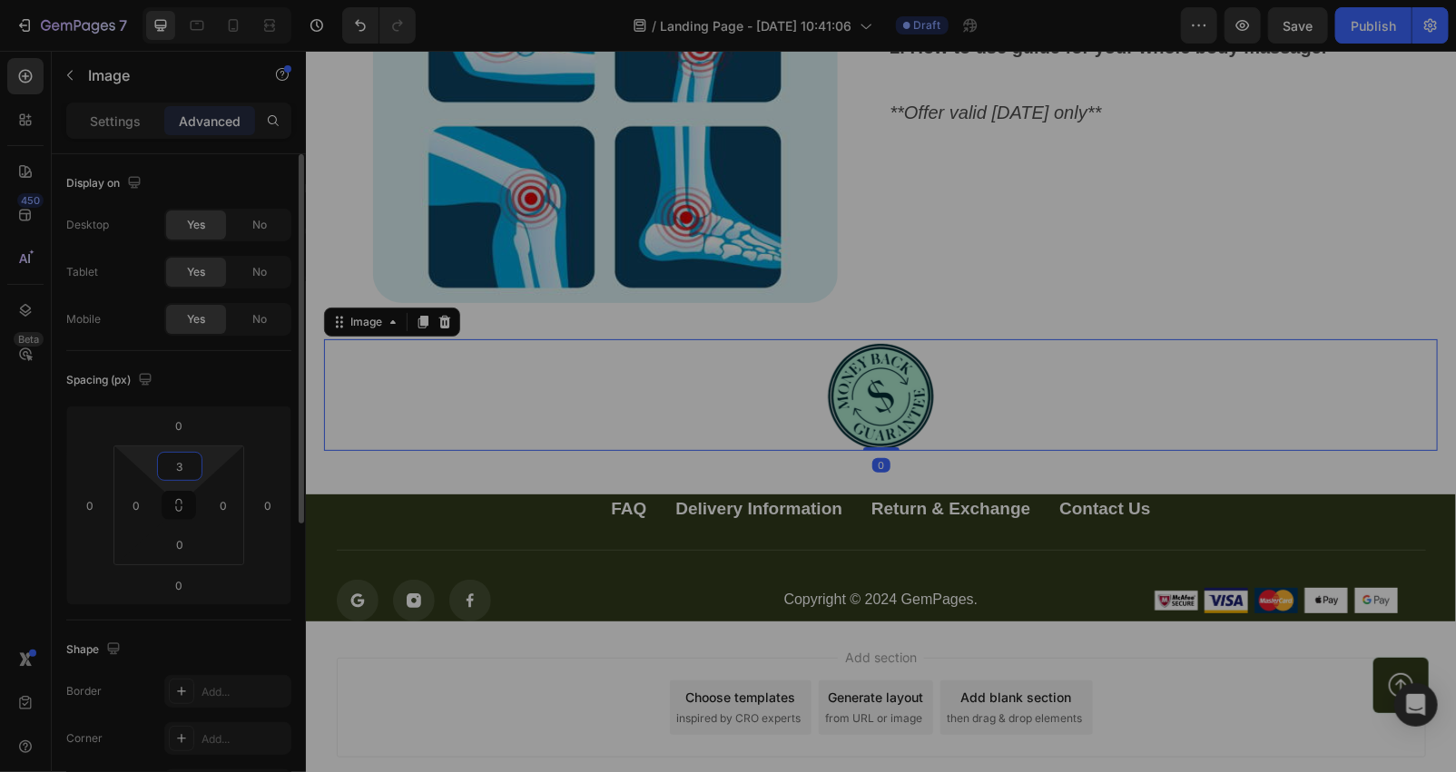
type input "32"
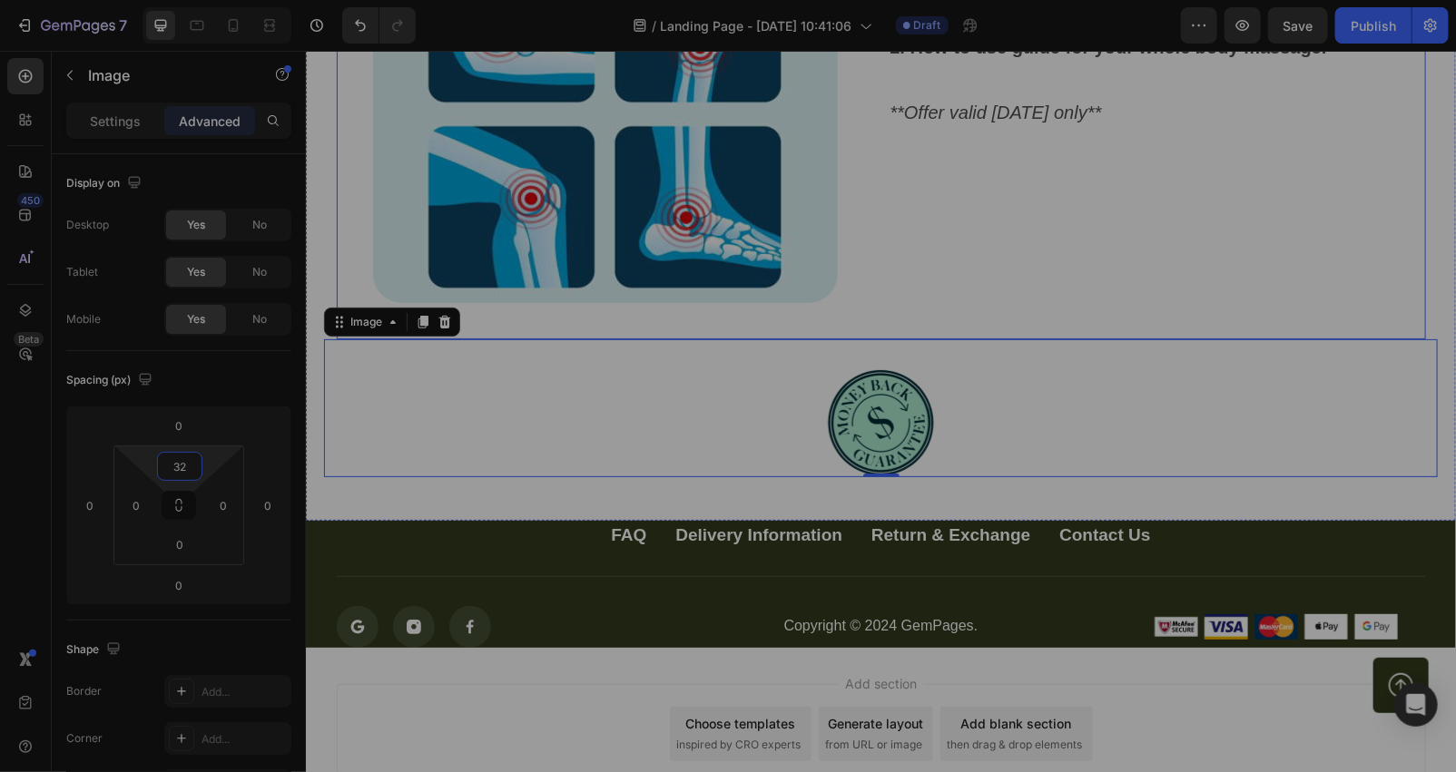
click at [985, 264] on div "Normally valued at $19.95 , our [MEDICAL_DATA] pain eBook comes FREE with every…" at bounding box center [1156, 1] width 537 height 673
click at [745, 399] on div at bounding box center [880, 422] width 1114 height 109
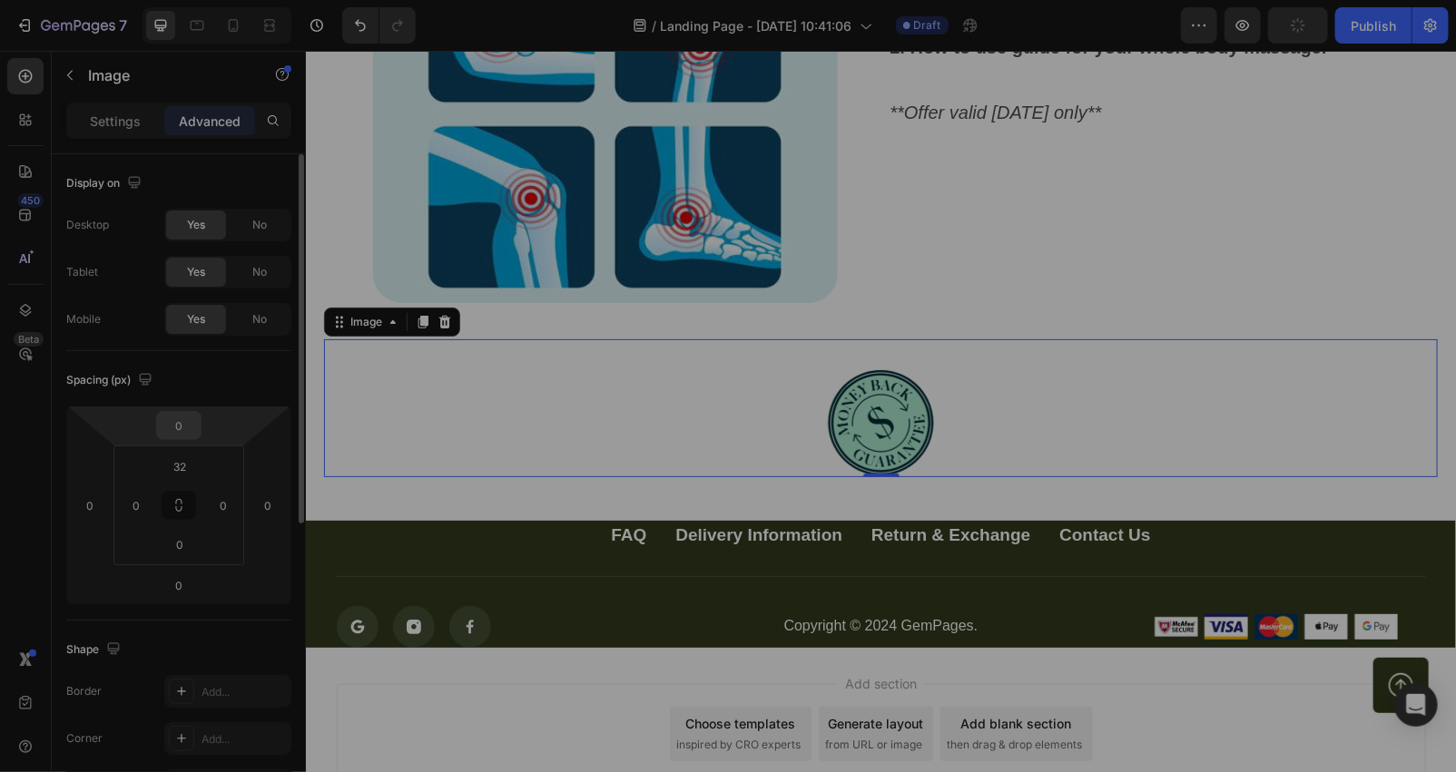
click at [193, 429] on input "0" at bounding box center [179, 425] width 36 height 27
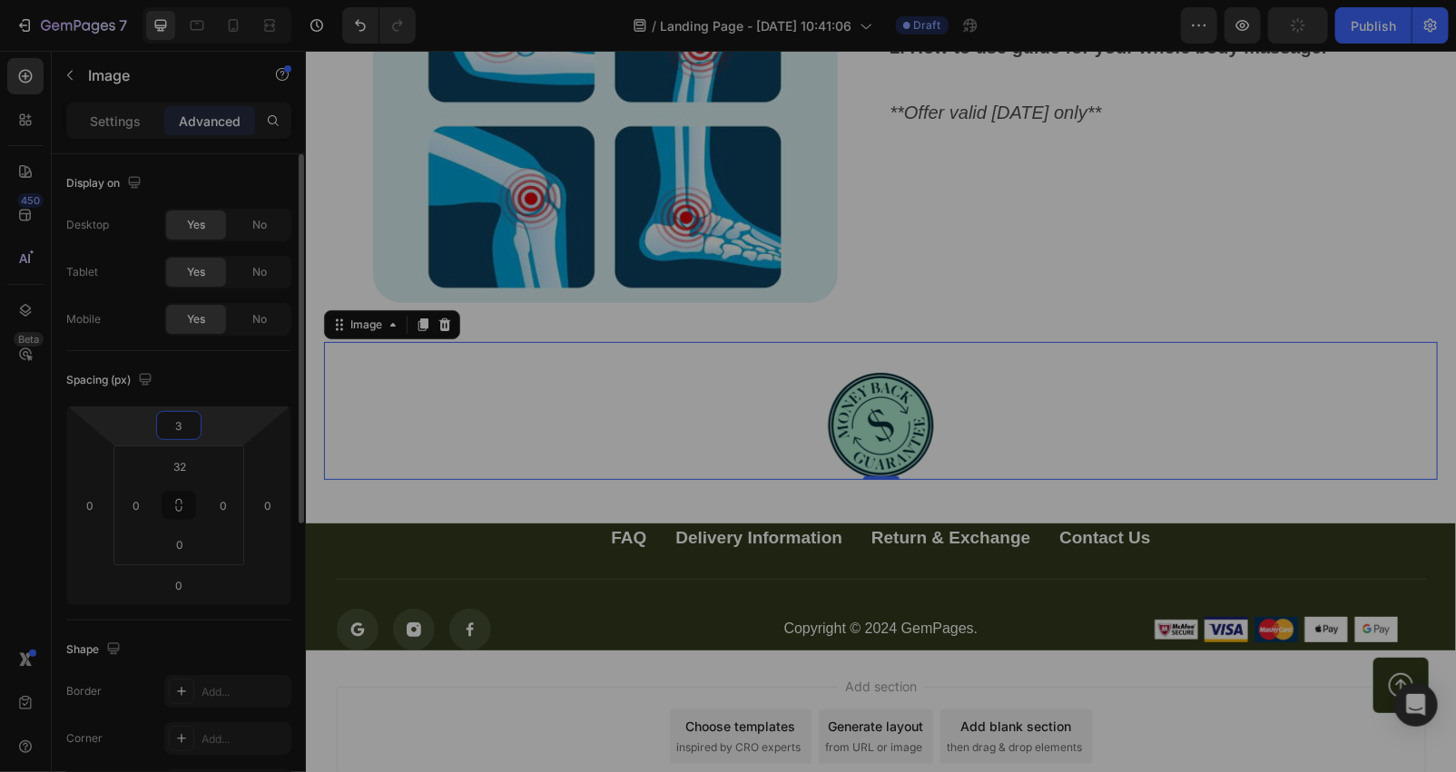
type input "32"
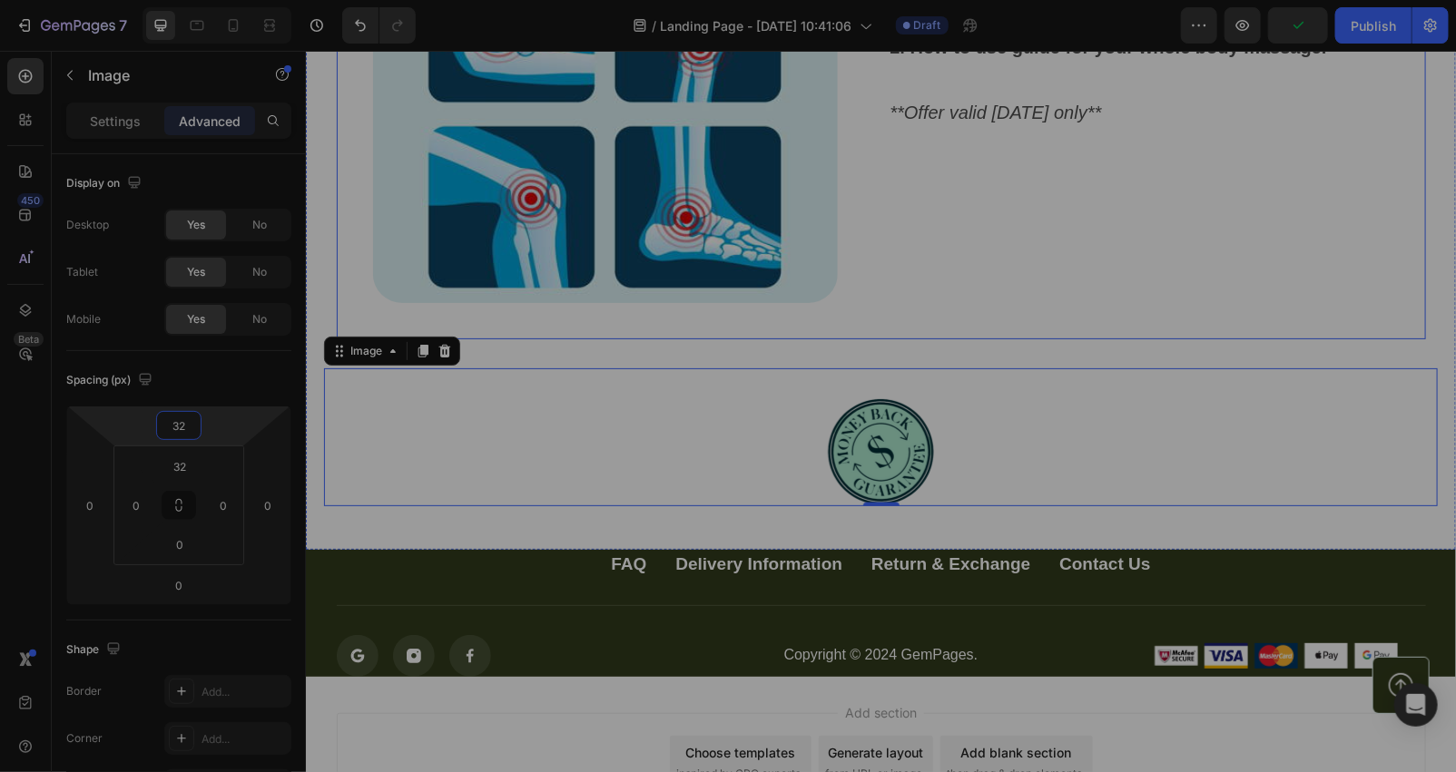
click at [991, 324] on div "Normally valued at $19.95 , our [MEDICAL_DATA] pain eBook comes FREE with every…" at bounding box center [1156, 1] width 537 height 673
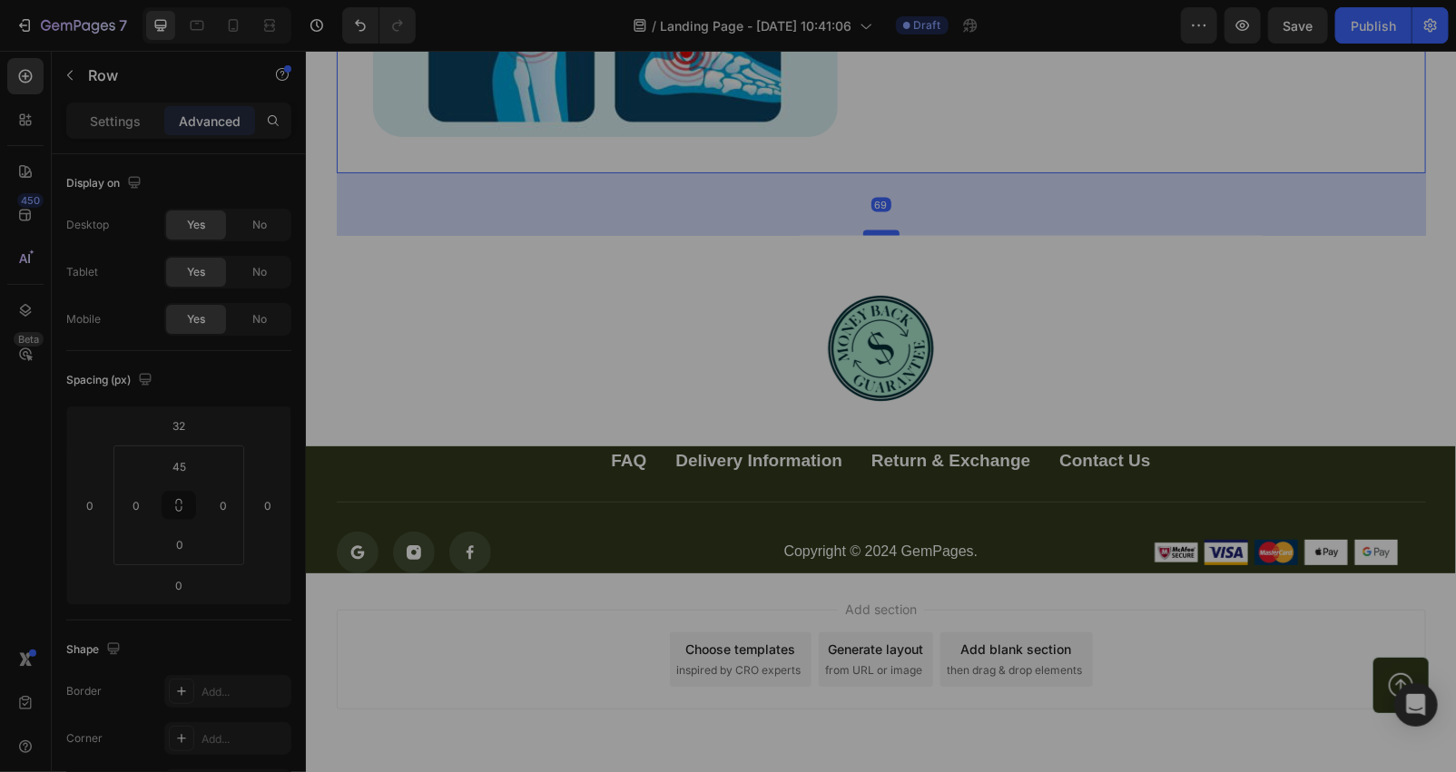
drag, startPoint x: 876, startPoint y: 168, endPoint x: 885, endPoint y: 231, distance: 63.3
click at [885, 231] on div at bounding box center [880, 232] width 36 height 5
type input "69"
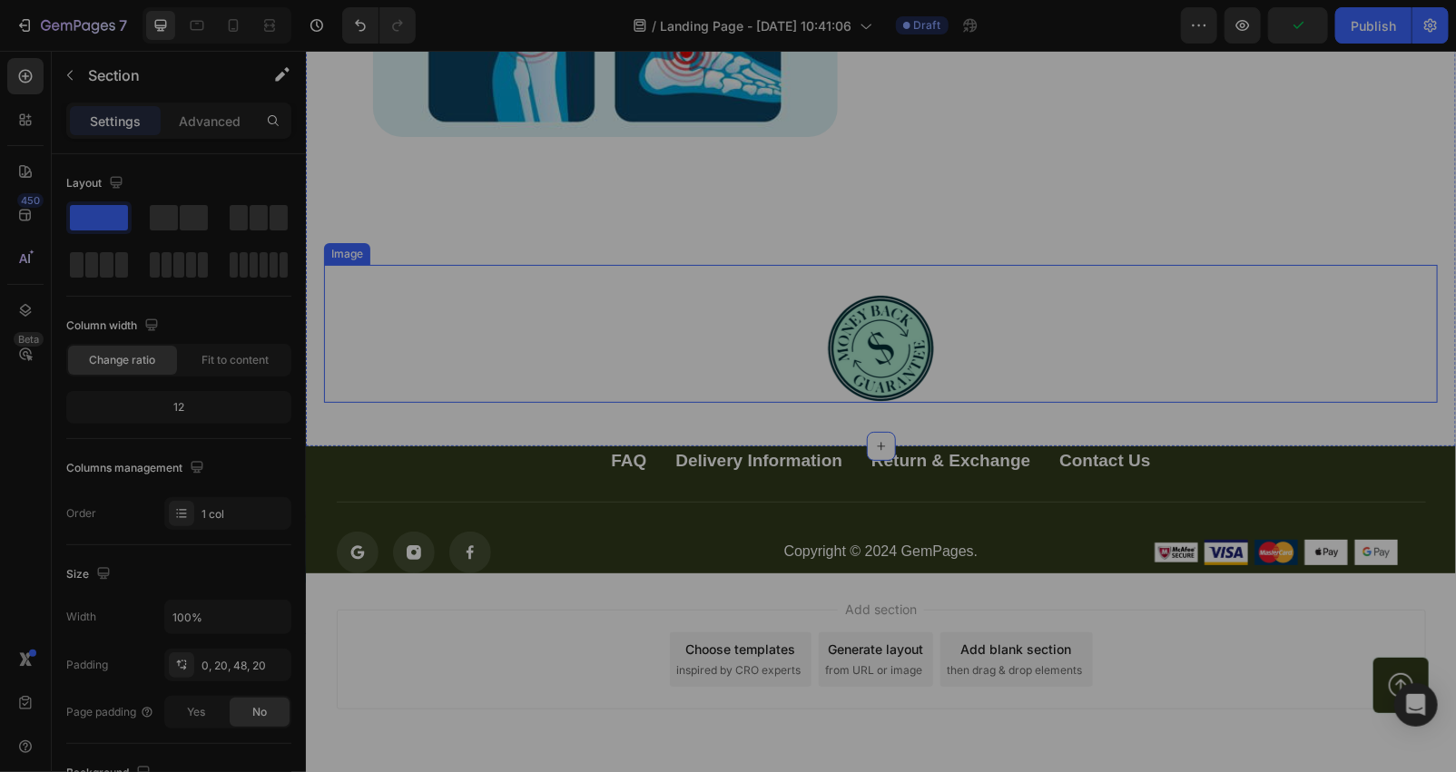
click at [831, 269] on div "Image" at bounding box center [880, 333] width 1114 height 138
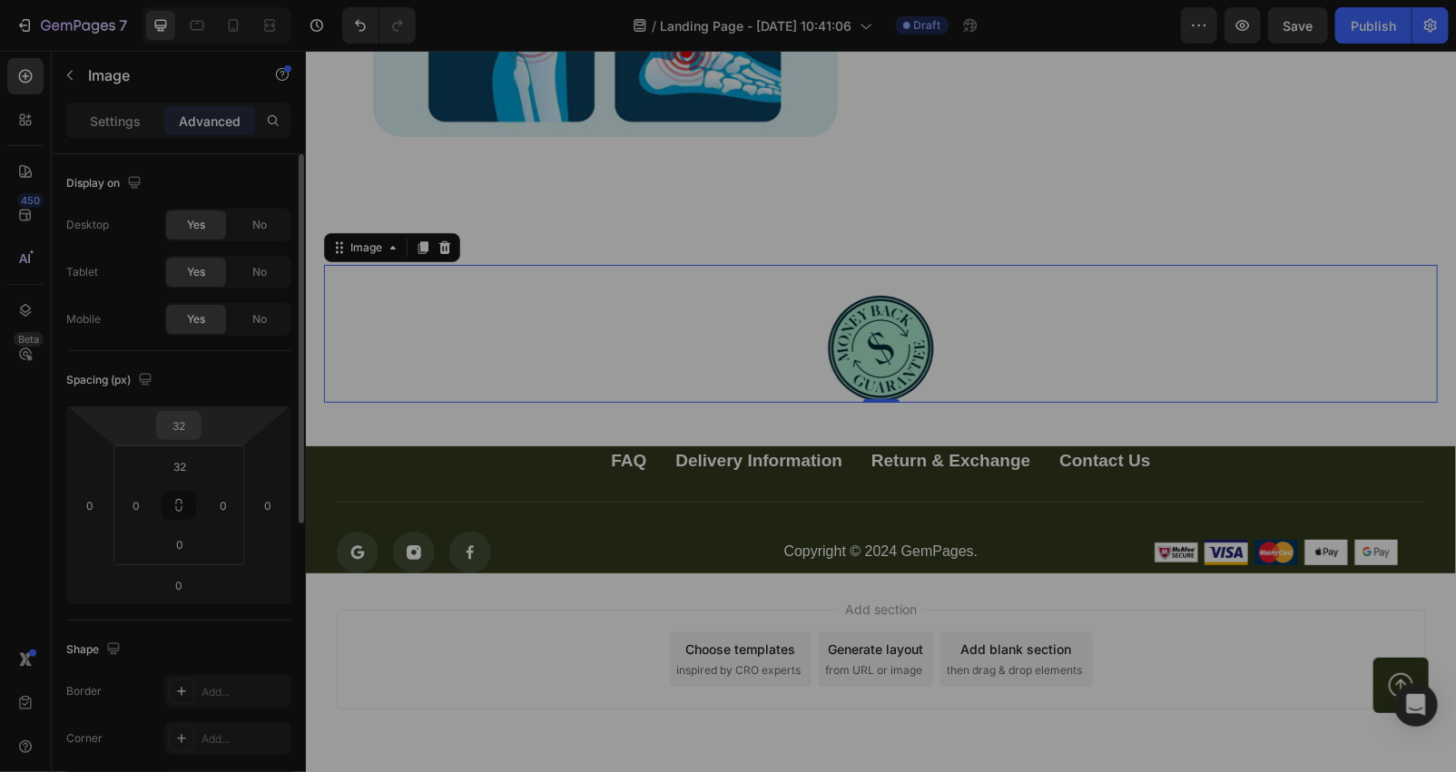
click at [186, 429] on input "32" at bounding box center [179, 425] width 36 height 27
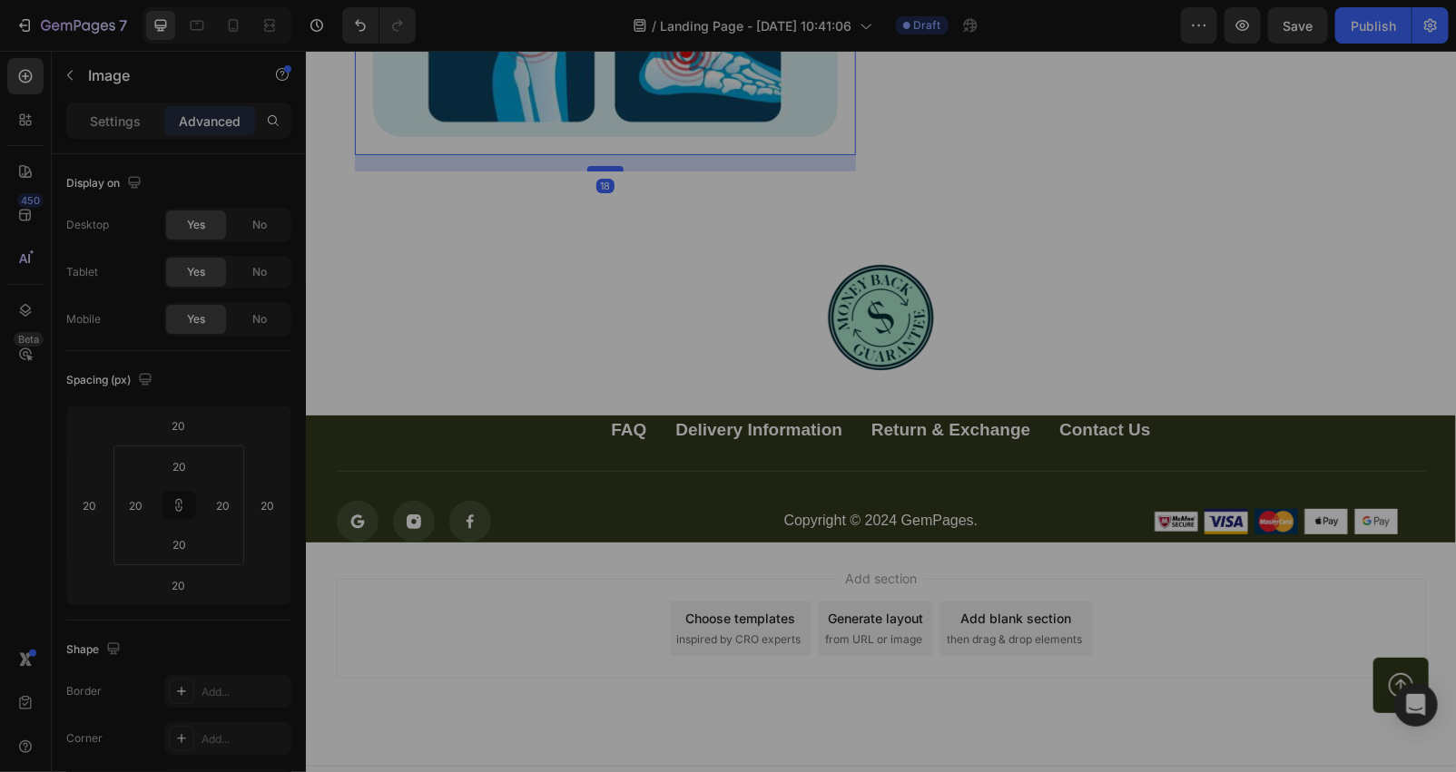
click at [596, 166] on div at bounding box center [604, 167] width 36 height 5
type input "18"
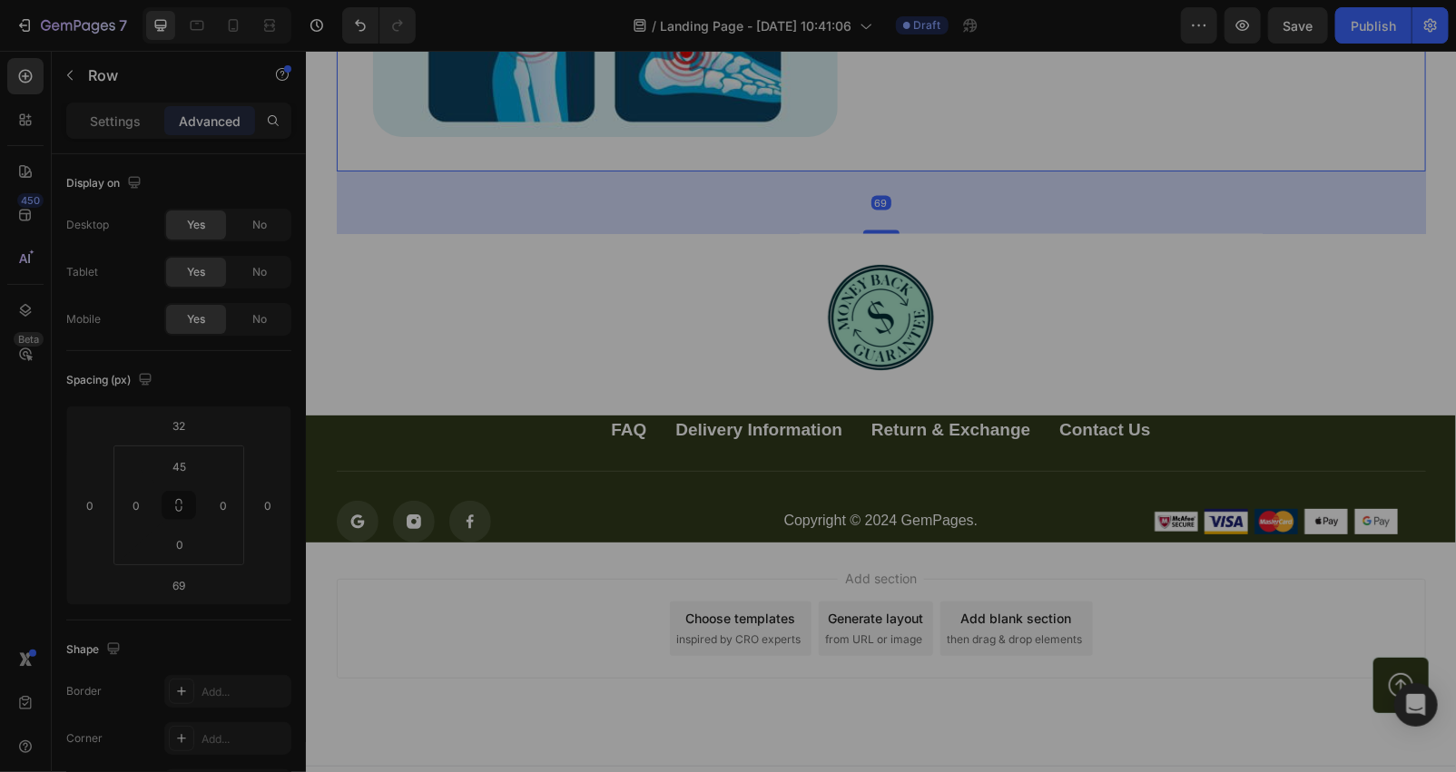
click at [878, 218] on div "69" at bounding box center [880, 202] width 1089 height 63
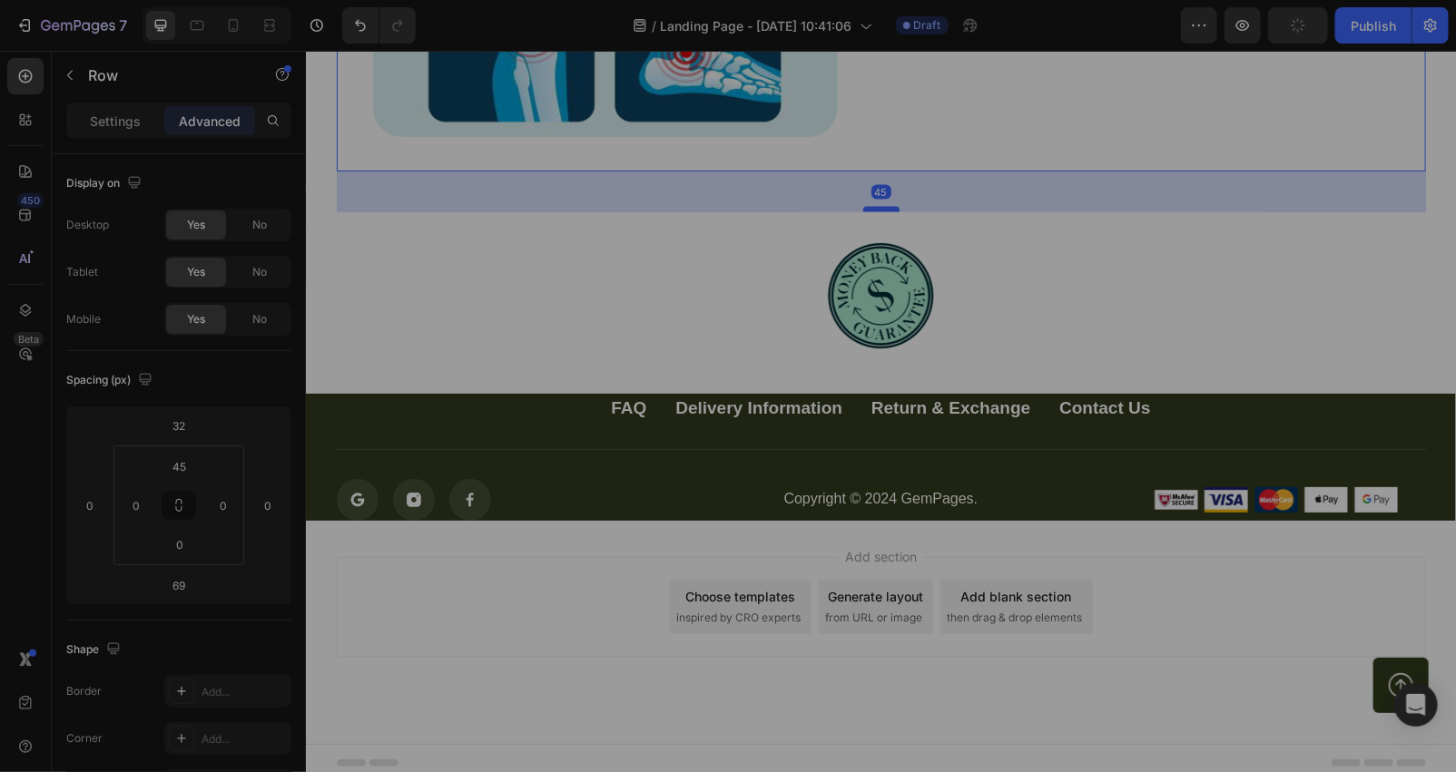
drag, startPoint x: 879, startPoint y: 230, endPoint x: 879, endPoint y: 208, distance: 21.8
click at [879, 208] on div at bounding box center [880, 208] width 36 height 5
type input "45"
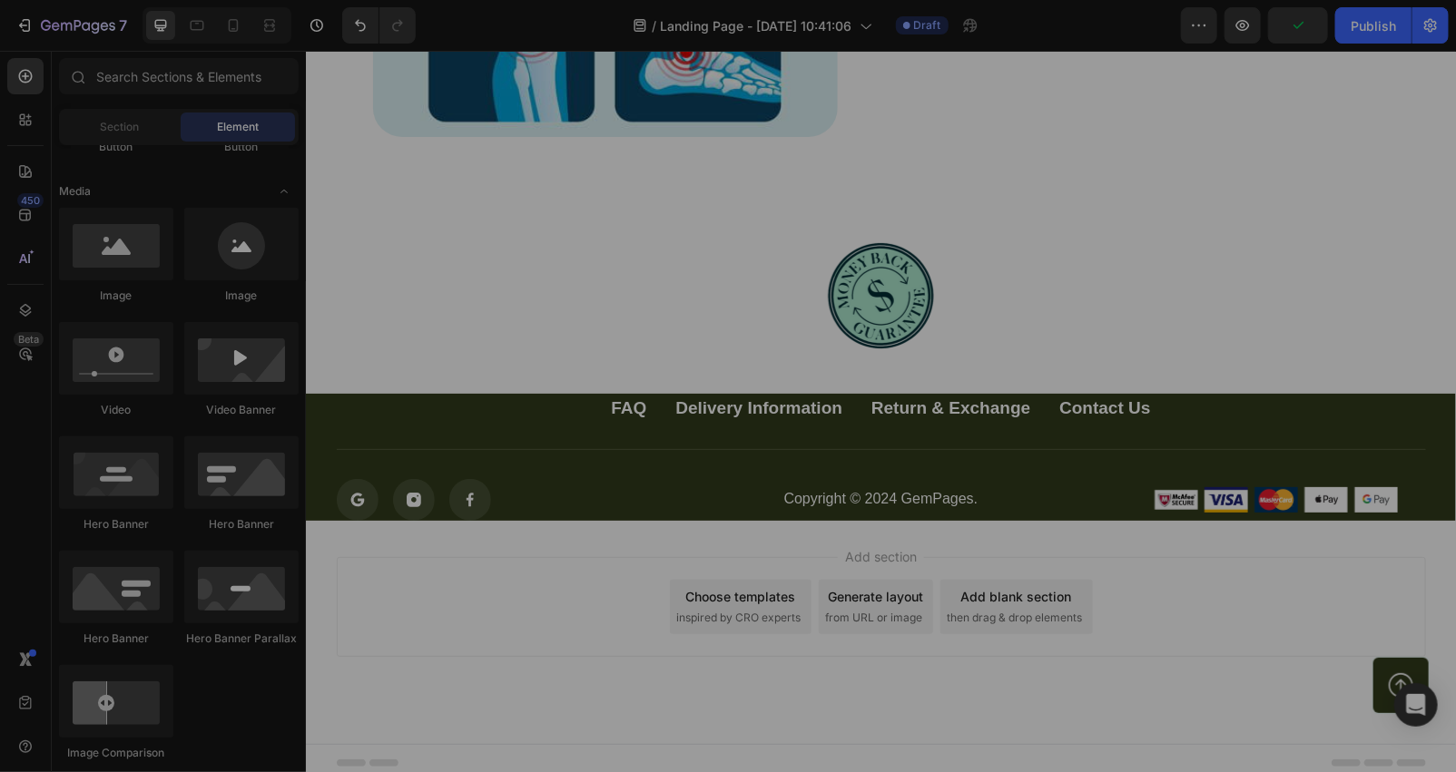
click at [565, 578] on div "Add section Choose templates inspired by CRO experts Generate layout from URL o…" at bounding box center [880, 606] width 1089 height 100
click at [946, 310] on div at bounding box center [880, 295] width 1114 height 109
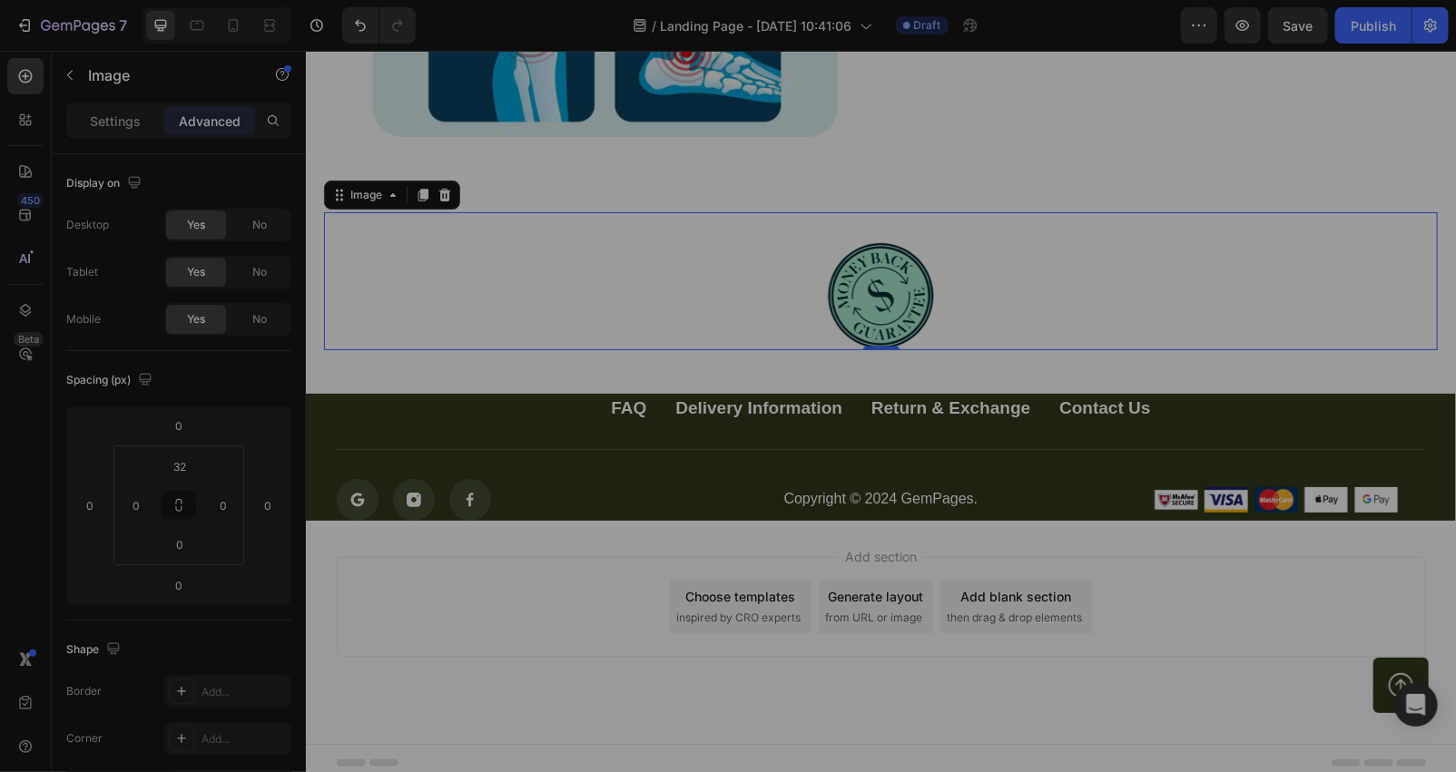
scroll to position [538, 0]
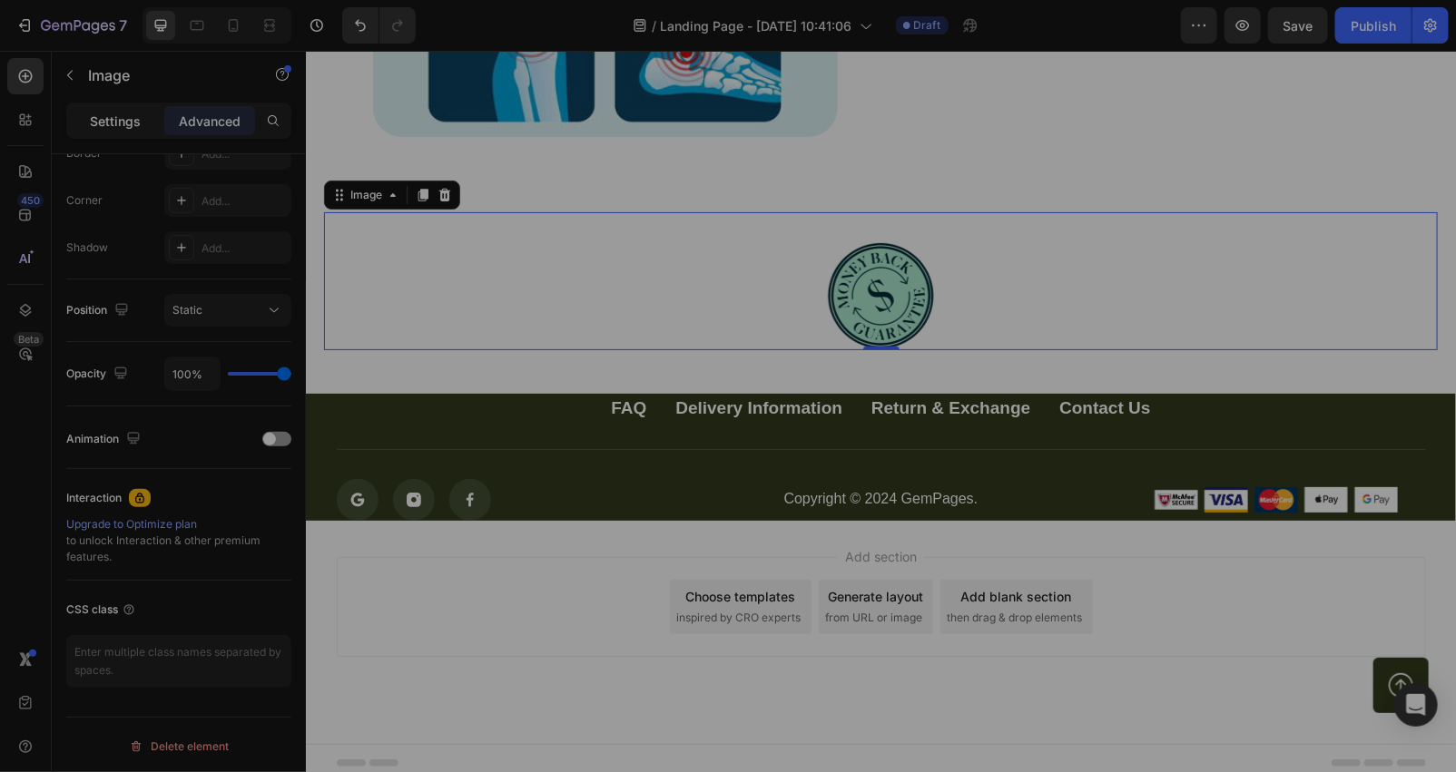
click at [124, 119] on p "Settings" at bounding box center [115, 121] width 51 height 19
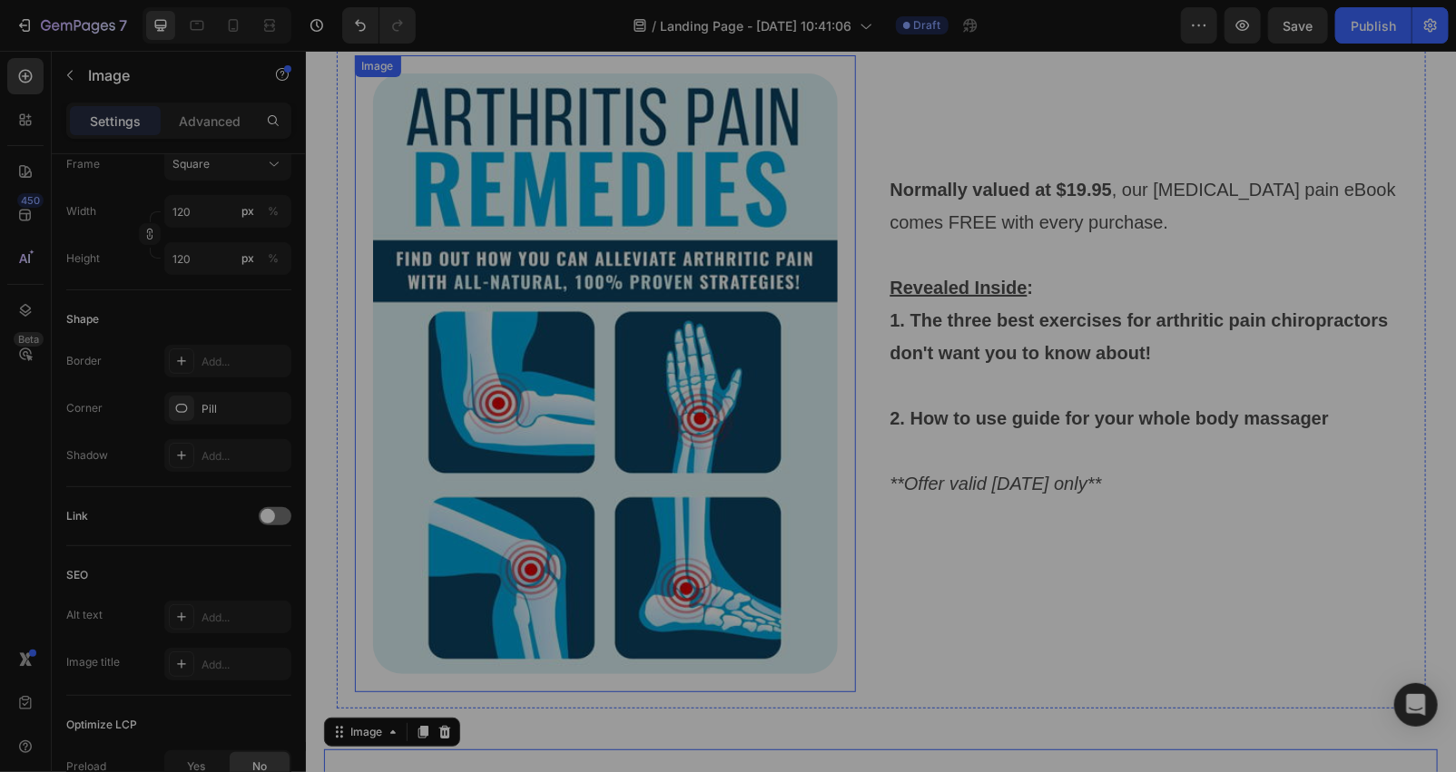
scroll to position [7030, 0]
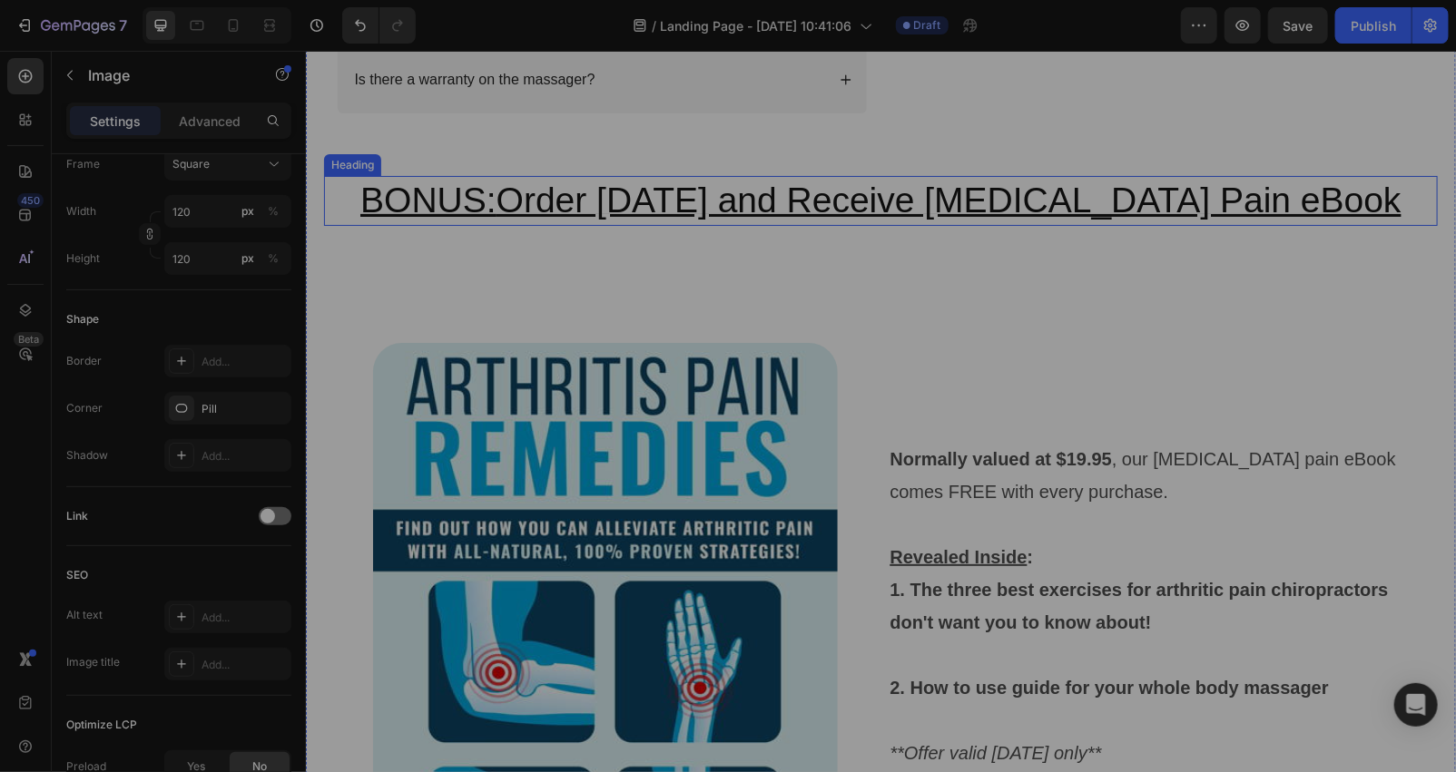
click at [496, 210] on u "BONUS:" at bounding box center [427, 199] width 136 height 39
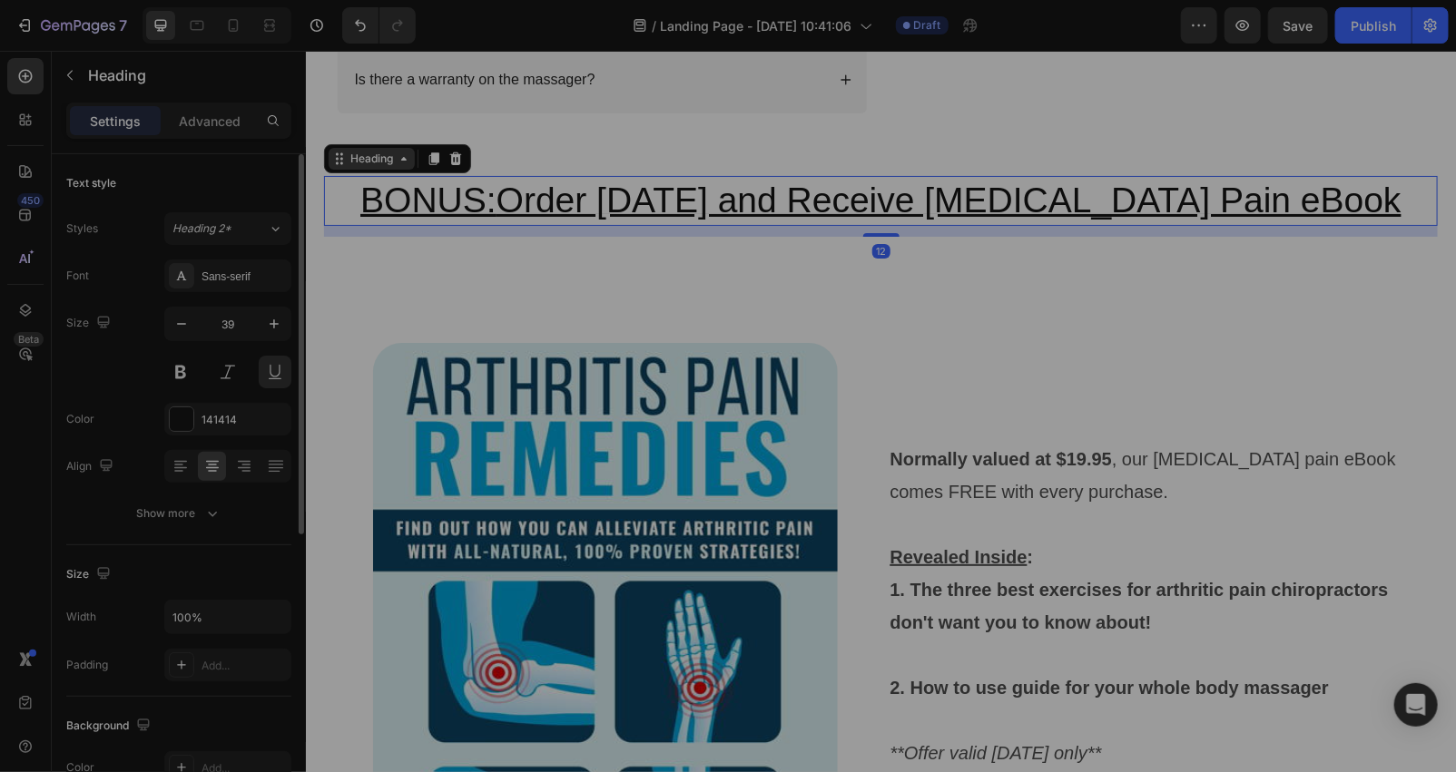
click at [387, 167] on div "Heading" at bounding box center [371, 158] width 86 height 22
click at [432, 166] on div at bounding box center [433, 158] width 22 height 22
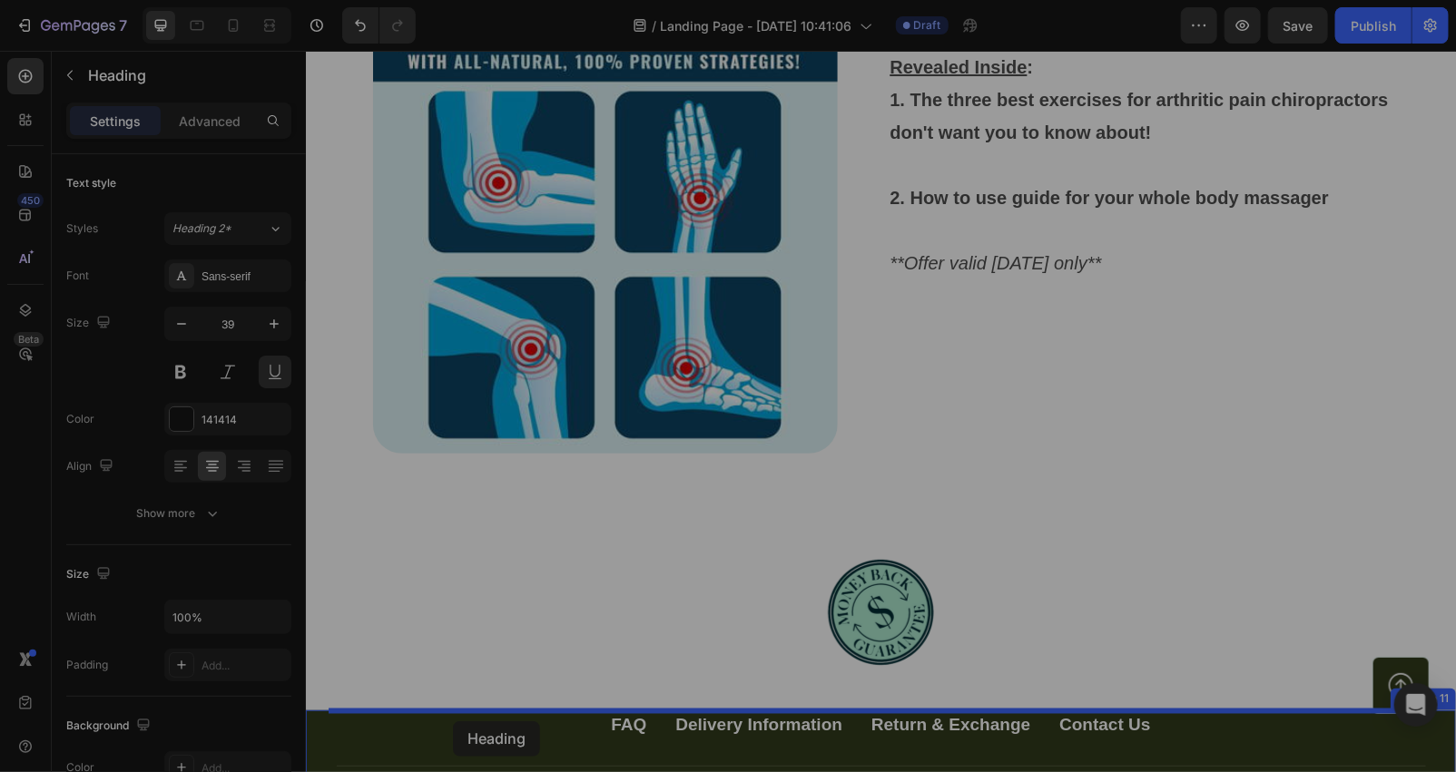
scroll to position [7700, 0]
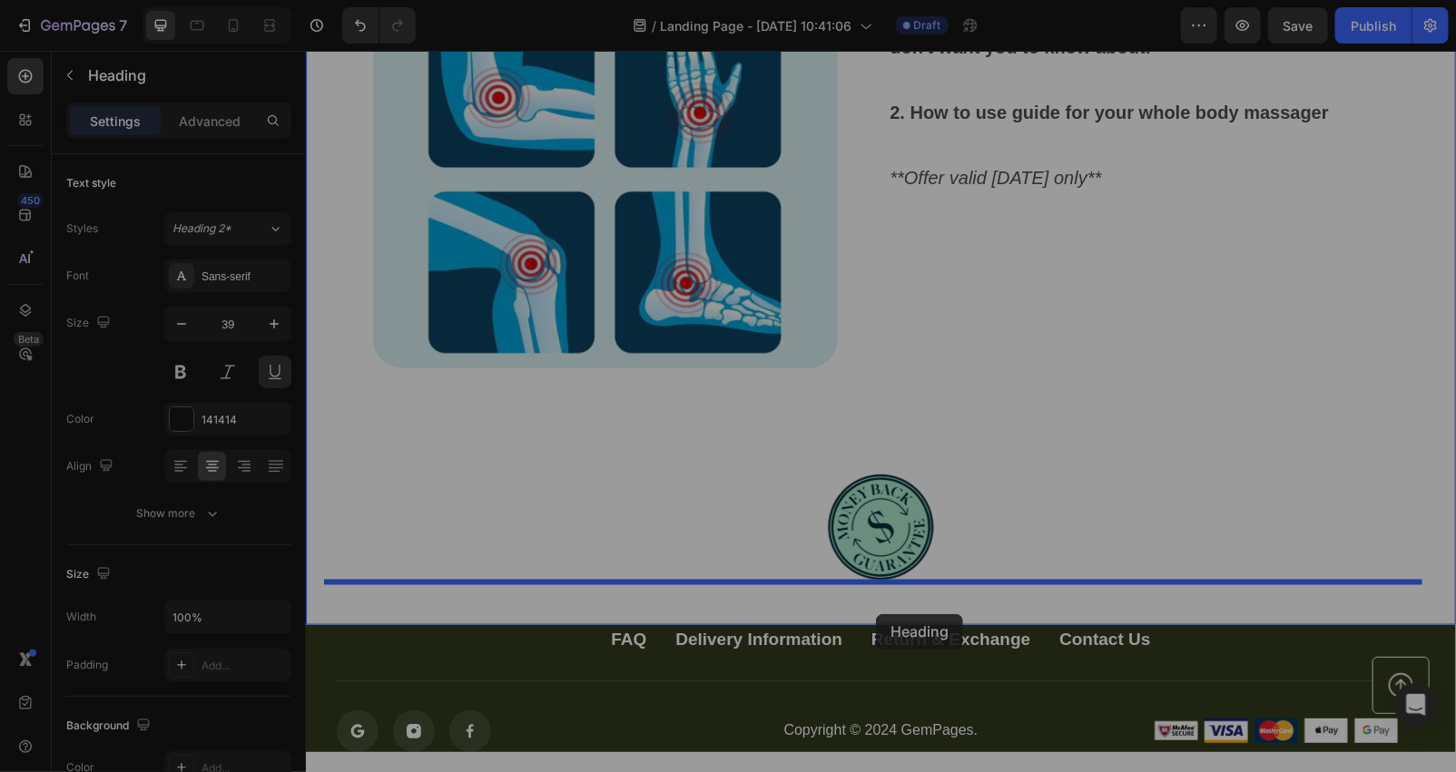
drag, startPoint x: 400, startPoint y: 253, endPoint x: 877, endPoint y: 613, distance: 596.8
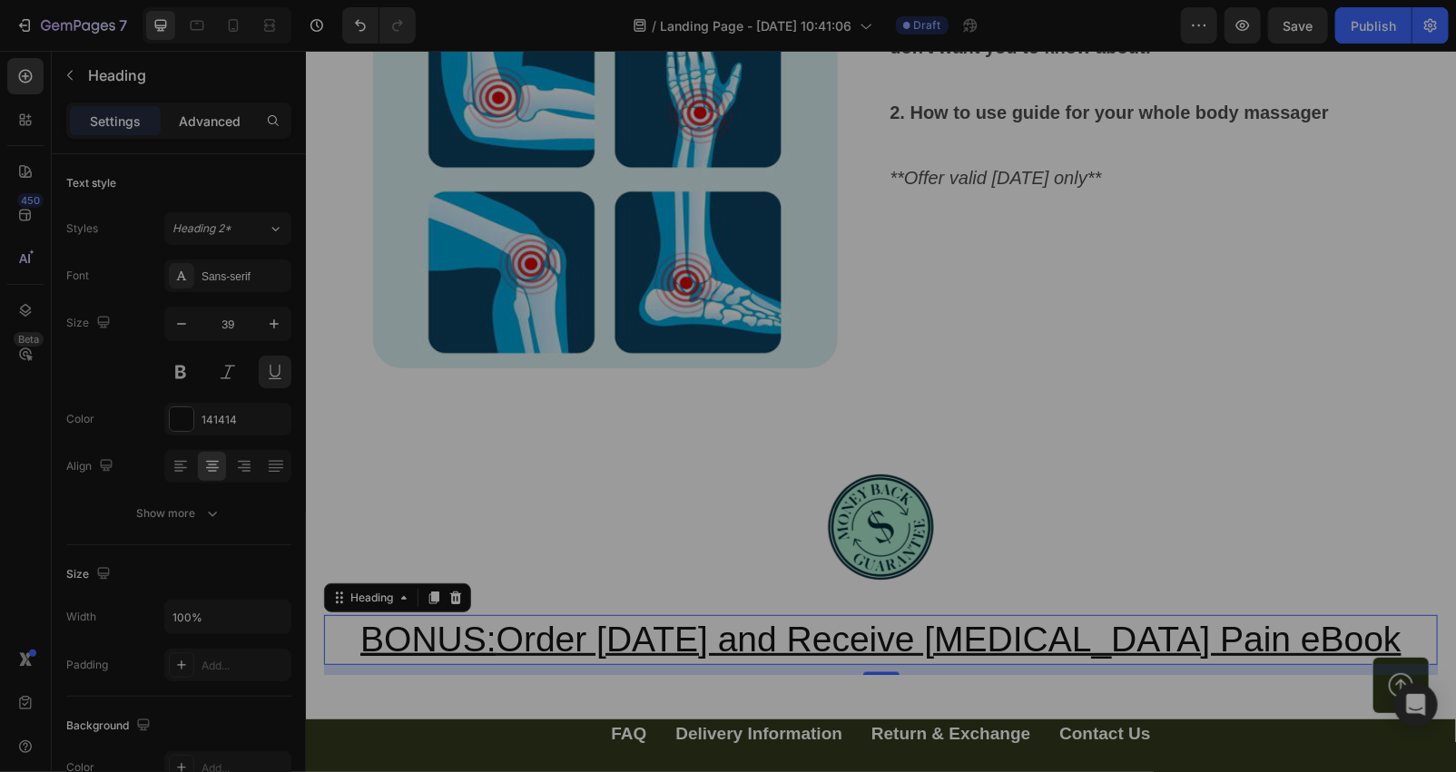
click at [185, 122] on p "Advanced" at bounding box center [210, 121] width 62 height 19
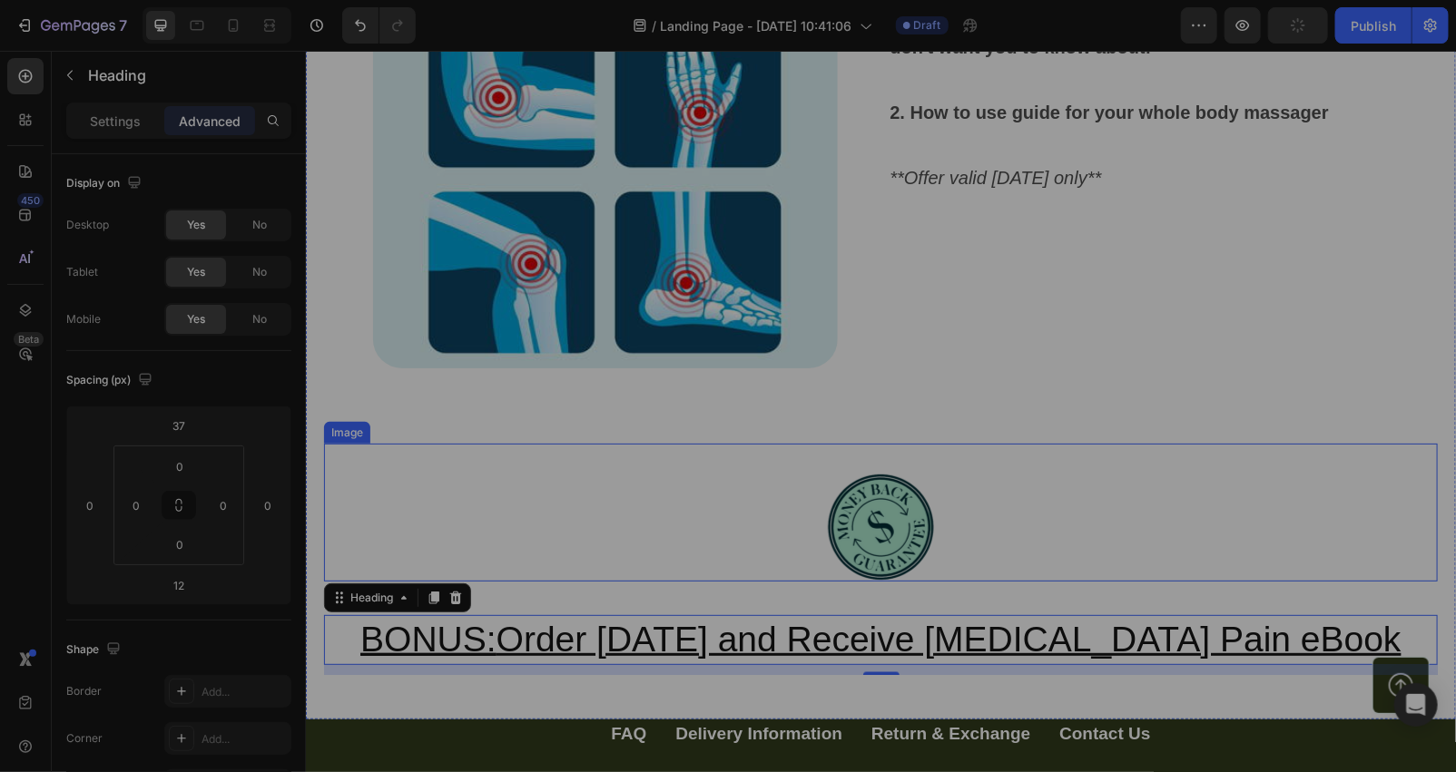
scroll to position [7874, 0]
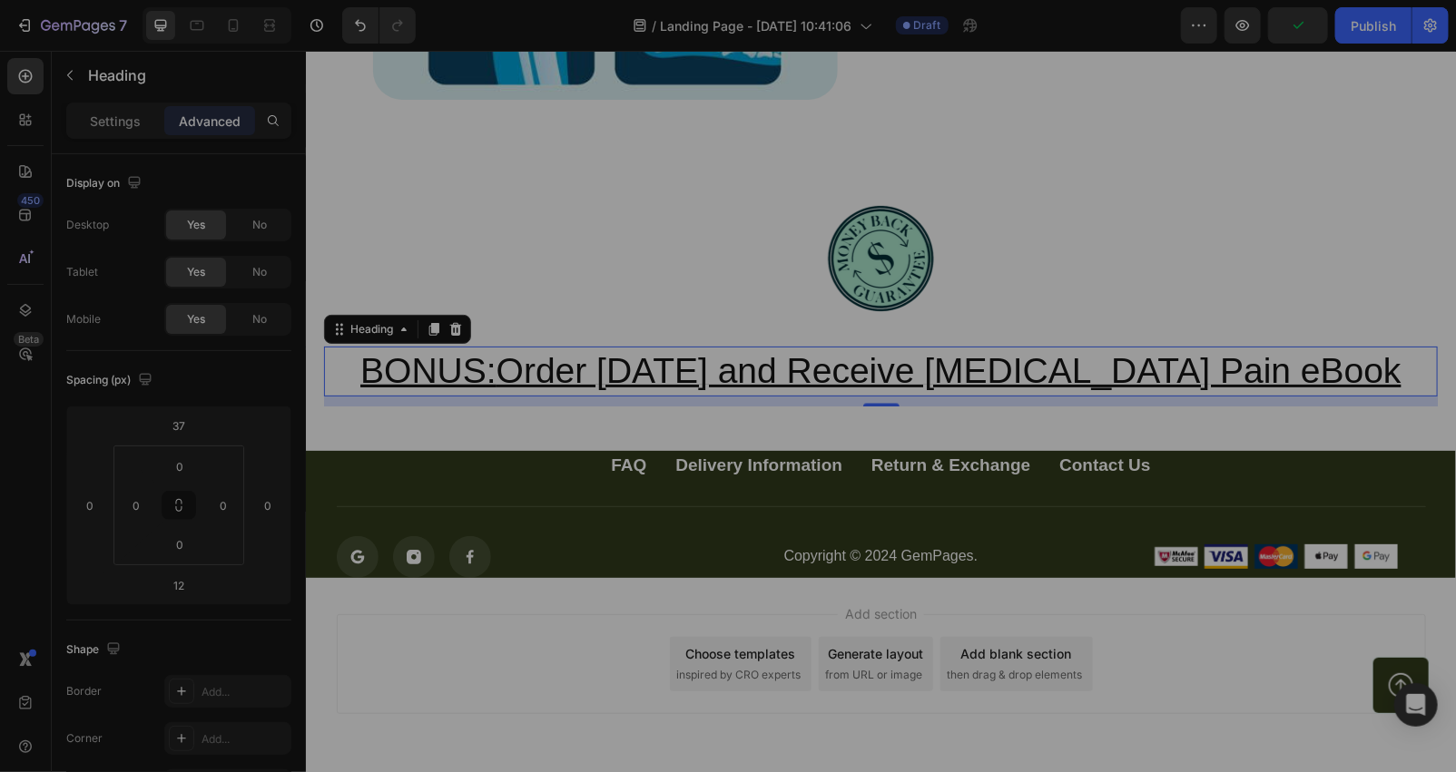
click at [1308, 359] on h2 "BONUS: Order [DATE] and Receive [MEDICAL_DATA] Pain eBook" at bounding box center [880, 371] width 1114 height 50
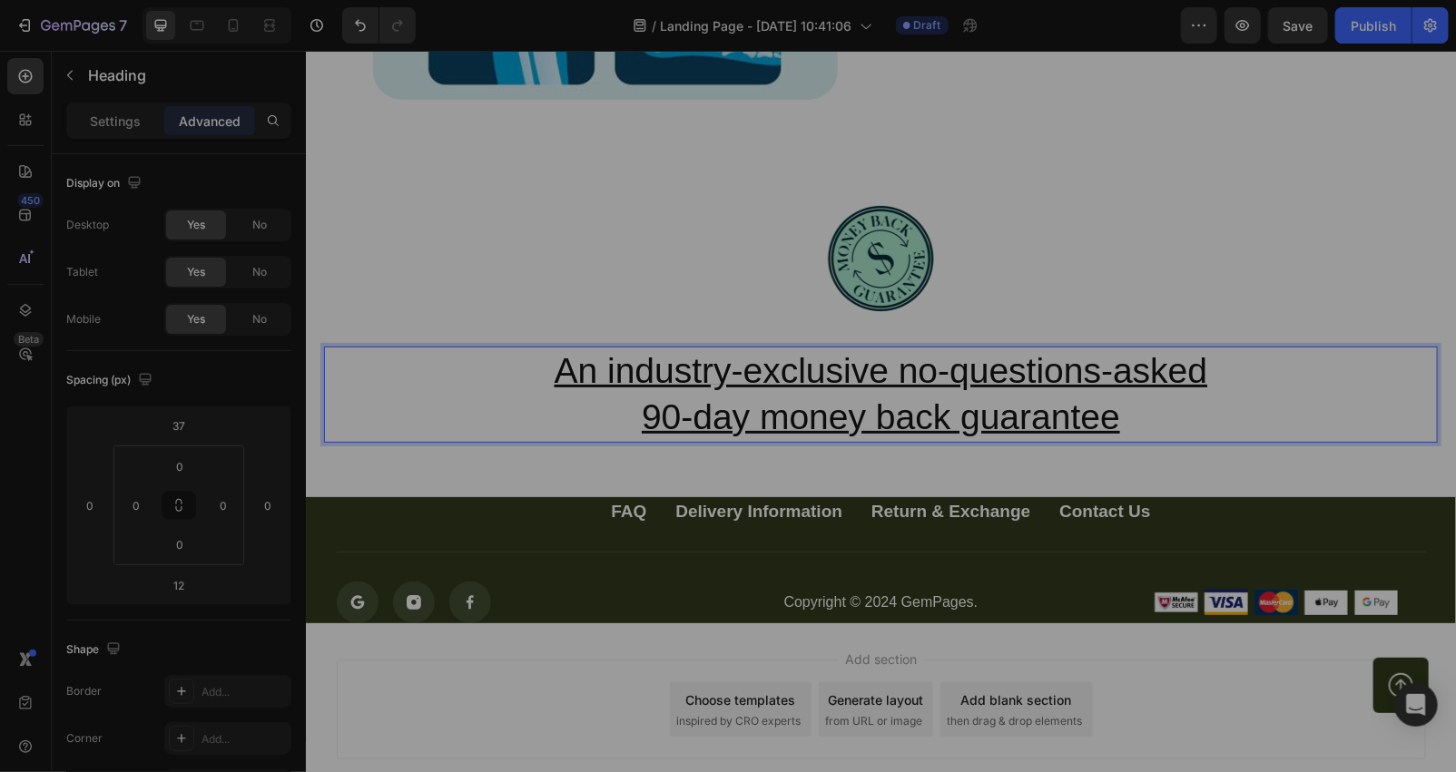
click at [507, 404] on p "90-day money back guarantee" at bounding box center [880, 417] width 1110 height 46
drag, startPoint x: 571, startPoint y: 396, endPoint x: 619, endPoint y: 394, distance: 48.1
click at [570, 396] on p "90-day money back guarantee" at bounding box center [880, 417] width 1110 height 46
drag, startPoint x: 60, startPoint y: 119, endPoint x: 74, endPoint y: 122, distance: 14.8
click at [68, 121] on div "Settings Advanced" at bounding box center [179, 129] width 254 height 52
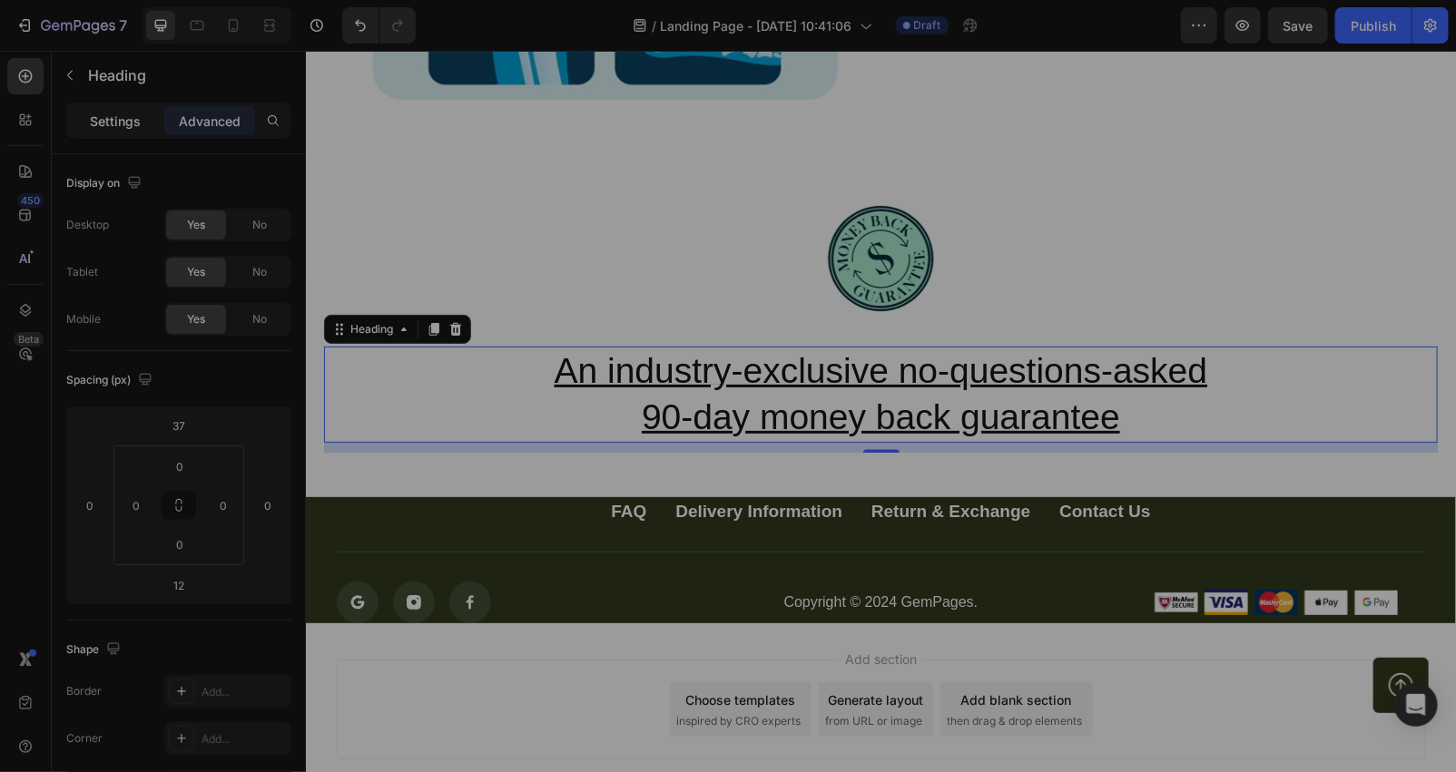
click at [82, 122] on div "Settings" at bounding box center [115, 120] width 91 height 29
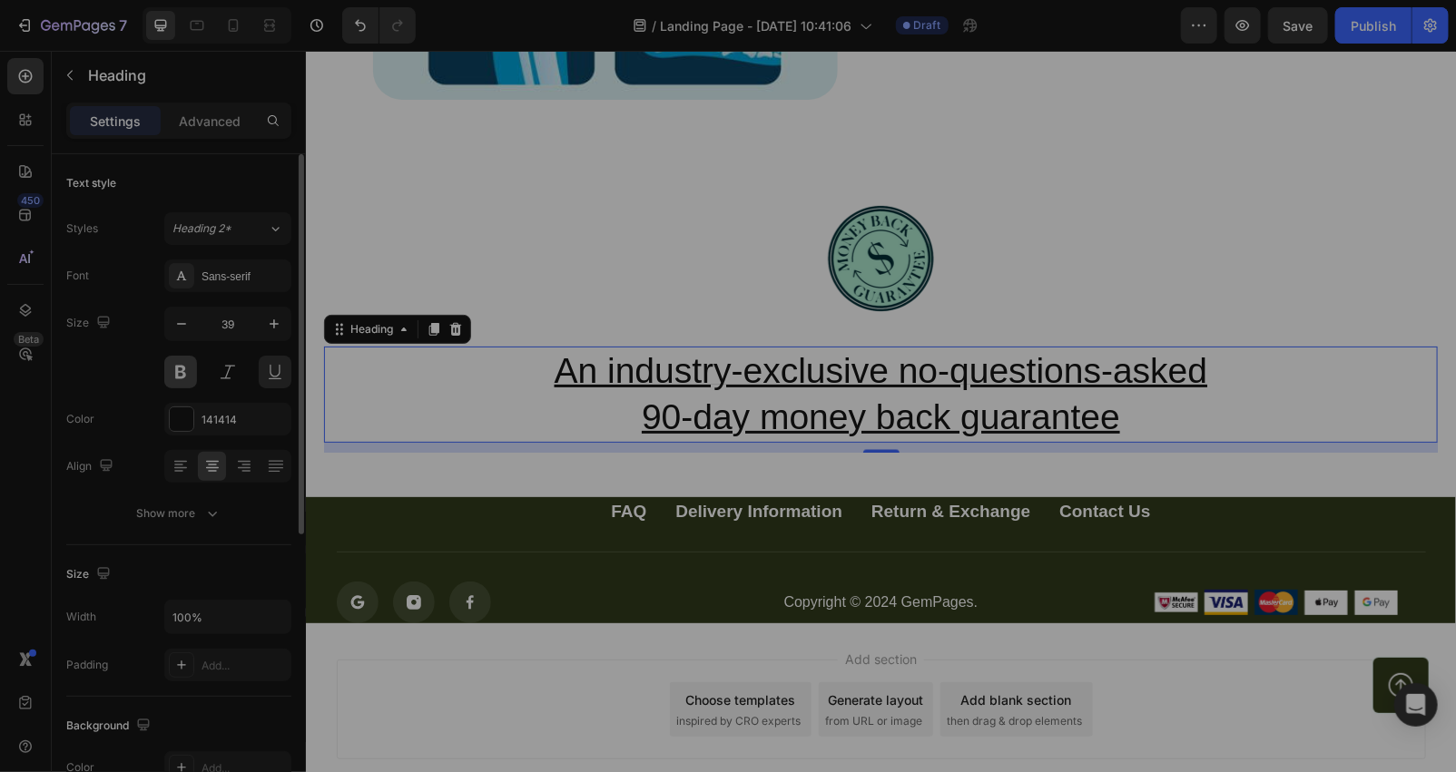
click at [193, 367] on button at bounding box center [180, 372] width 33 height 33
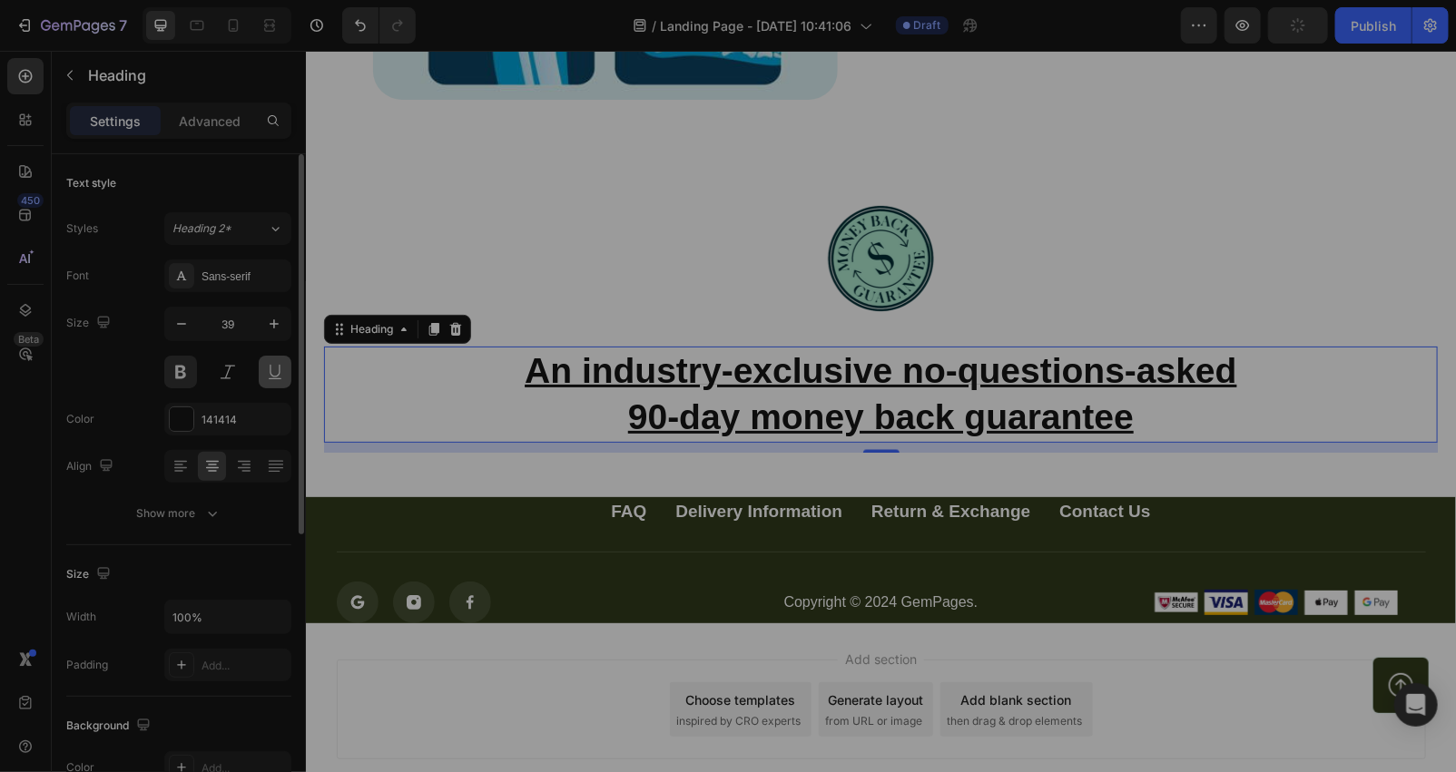
click at [273, 378] on button at bounding box center [275, 372] width 33 height 33
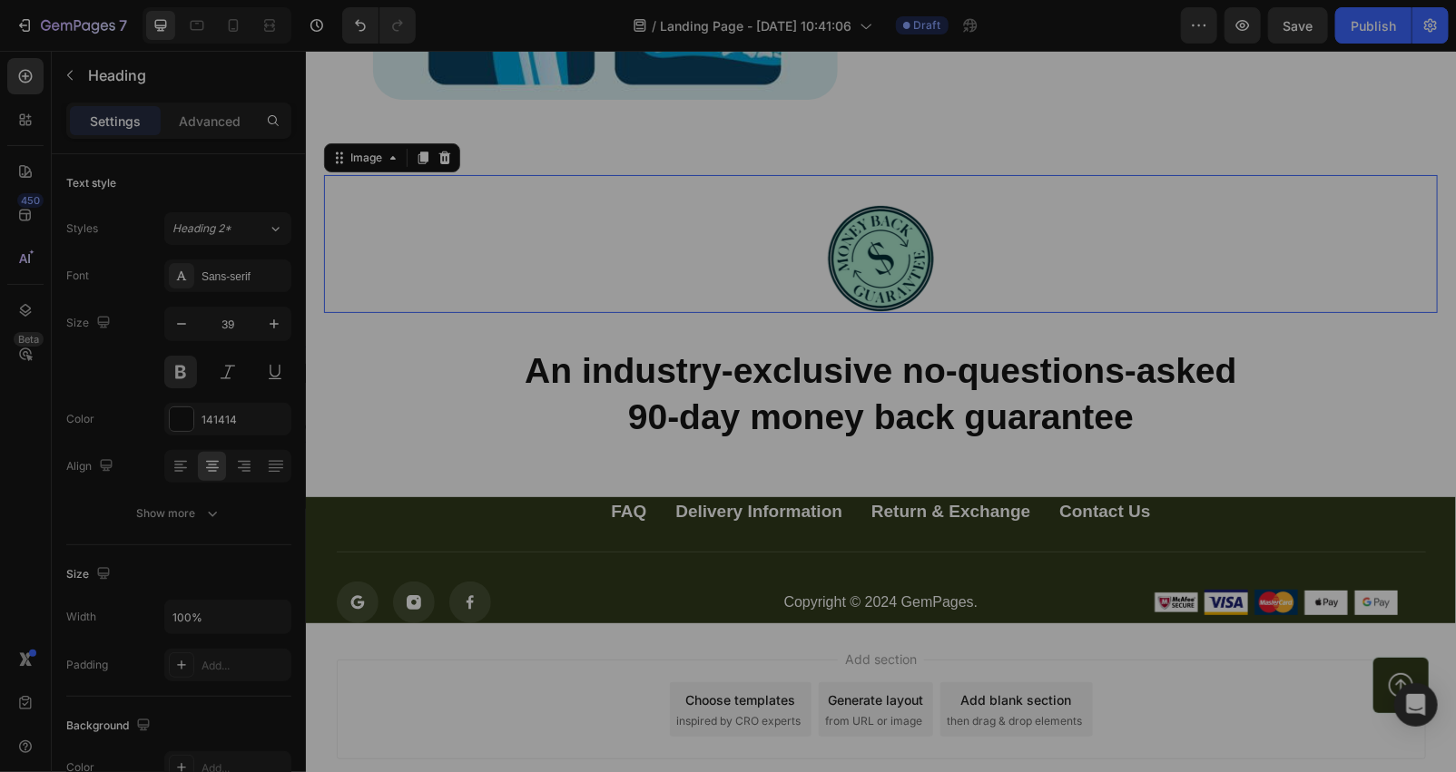
click at [559, 264] on div at bounding box center [880, 257] width 1114 height 109
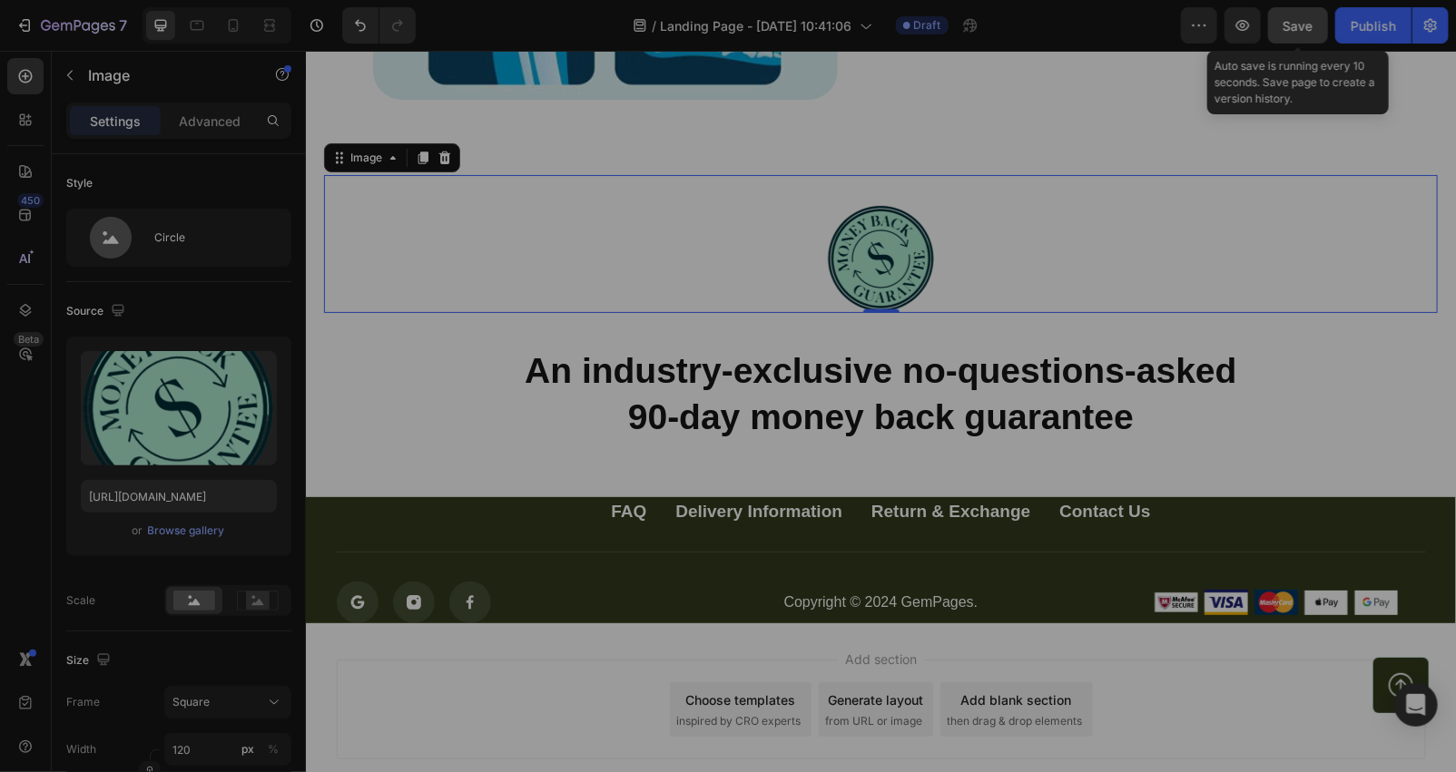
click at [1299, 31] on span "Save" at bounding box center [1298, 25] width 30 height 15
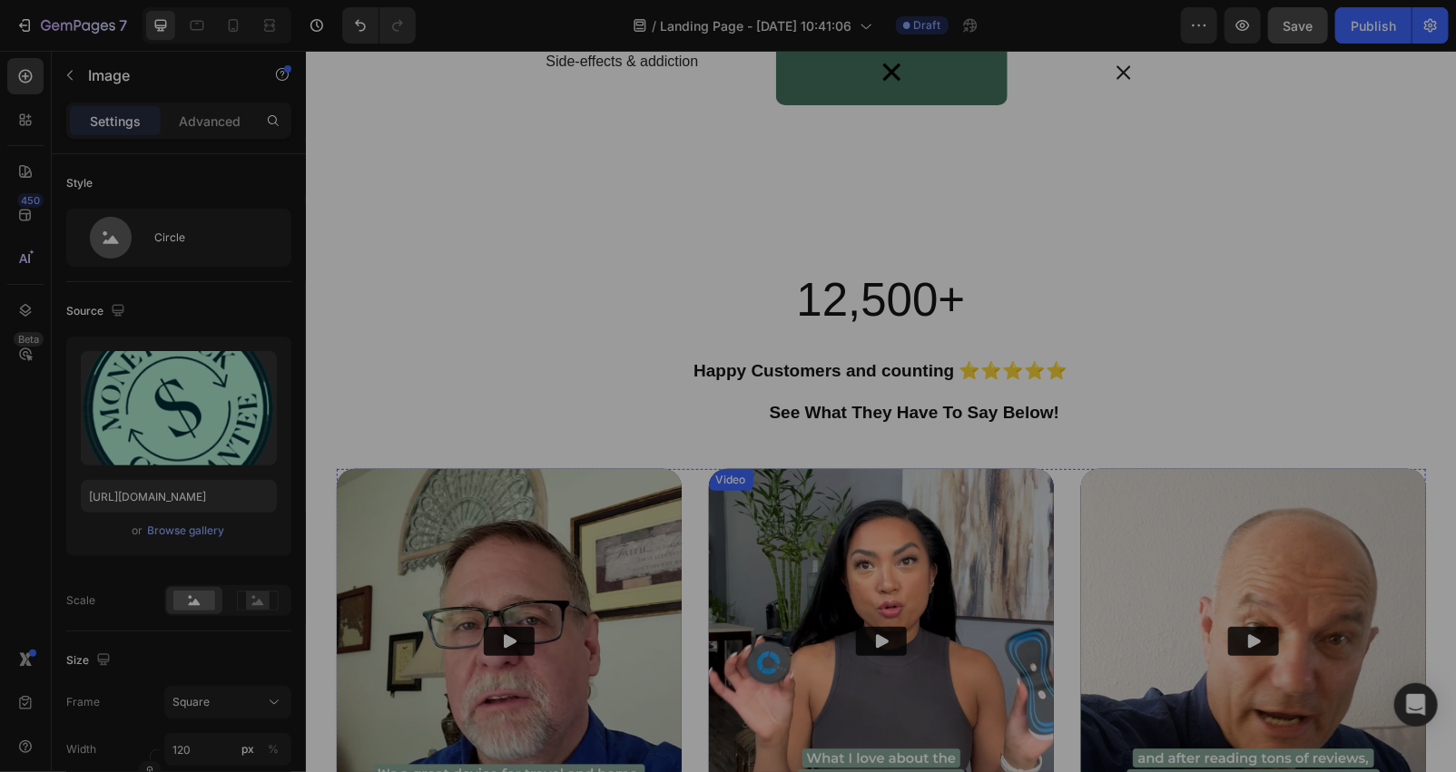
scroll to position [5185, 0]
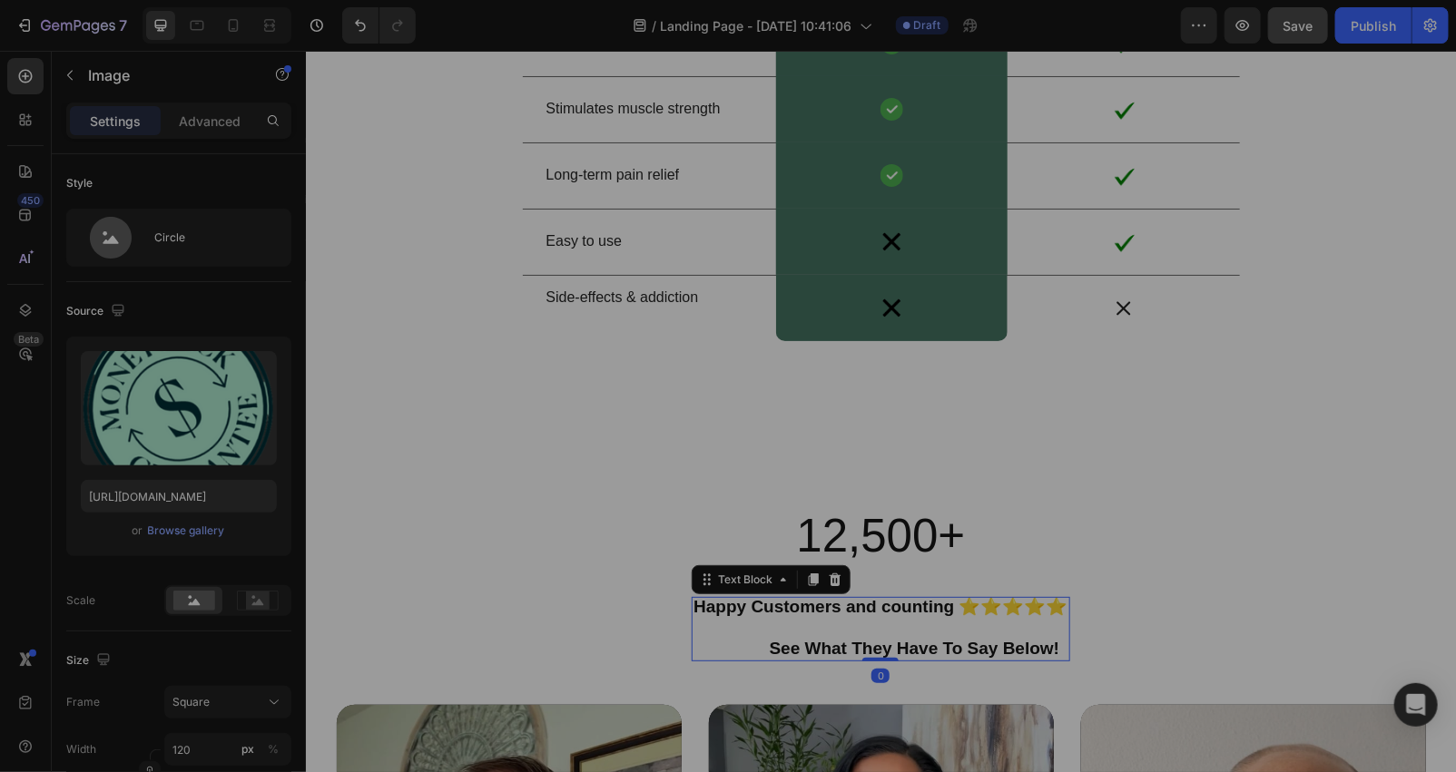
click at [710, 659] on div "Happy Customers and counting ⭐⭐⭐⭐⭐ See What They Have To Say Below!" at bounding box center [880, 628] width 378 height 64
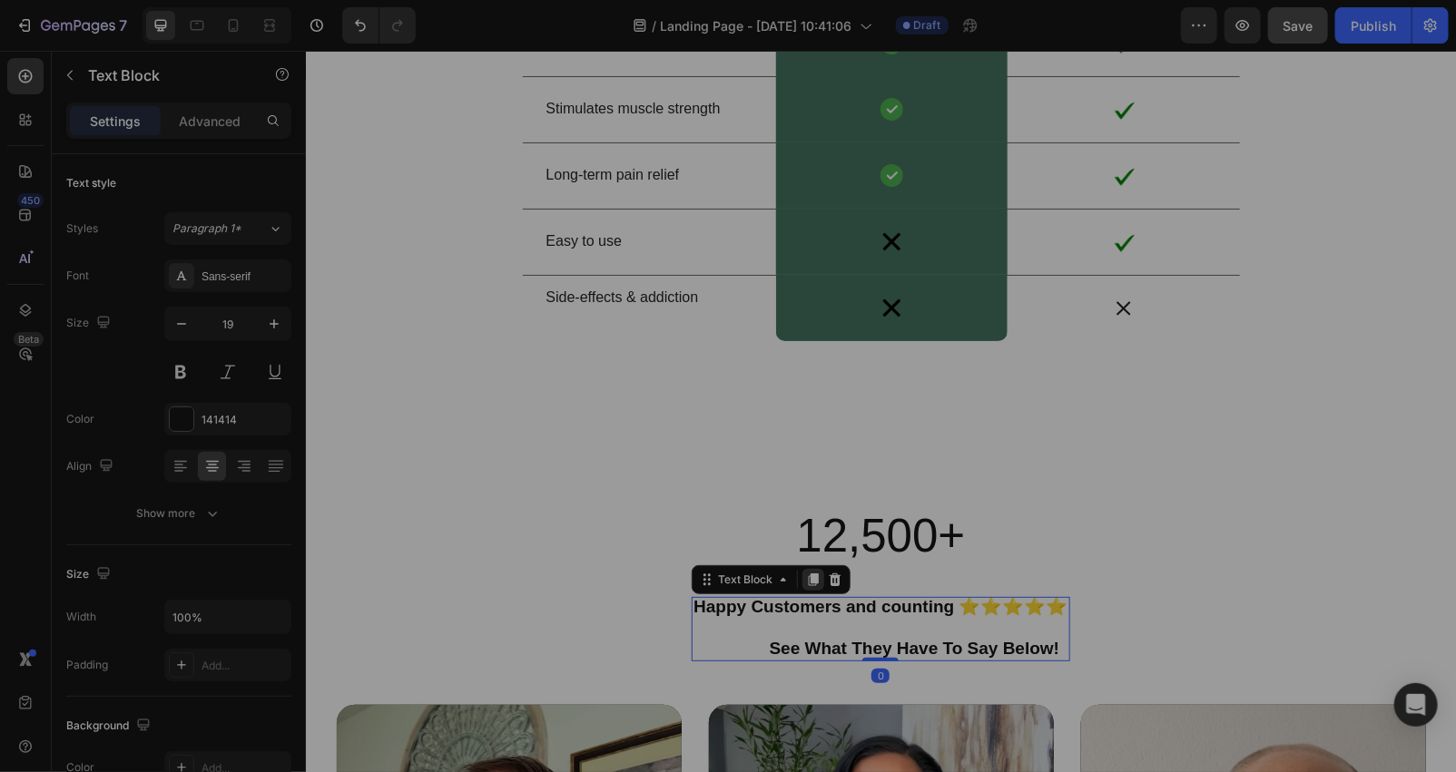
click at [801, 583] on div at bounding box center [812, 579] width 22 height 22
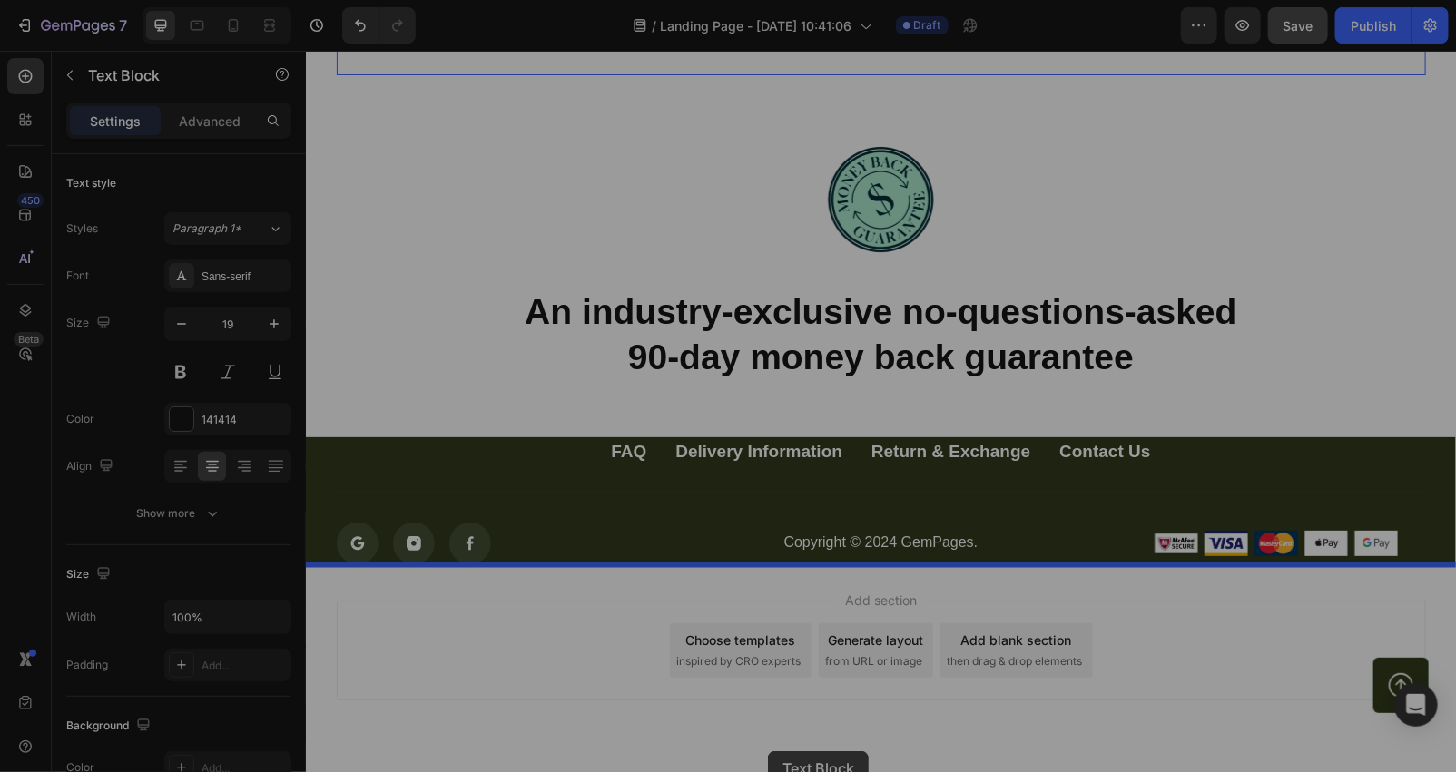
scroll to position [7700, 0]
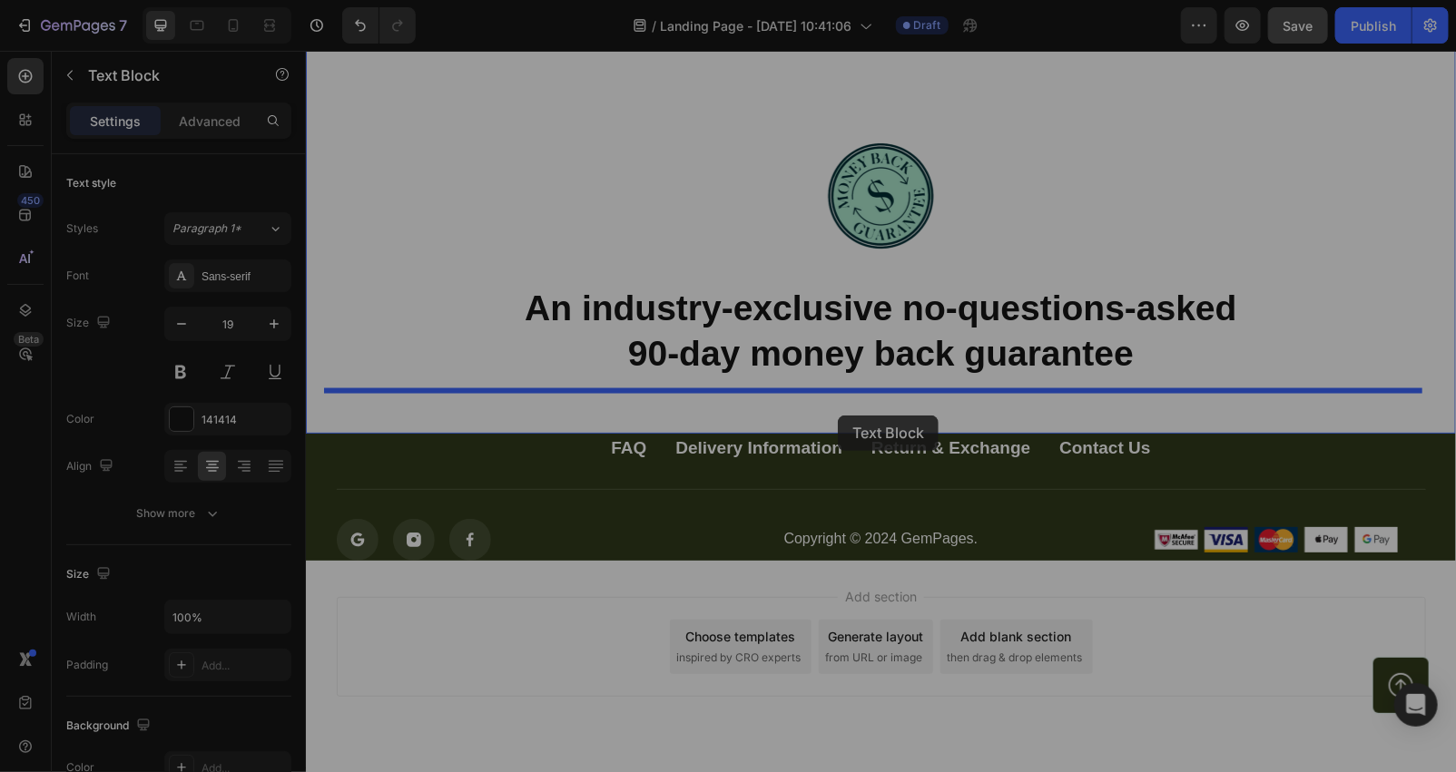
drag, startPoint x: 683, startPoint y: 636, endPoint x: 837, endPoint y: 415, distance: 269.4
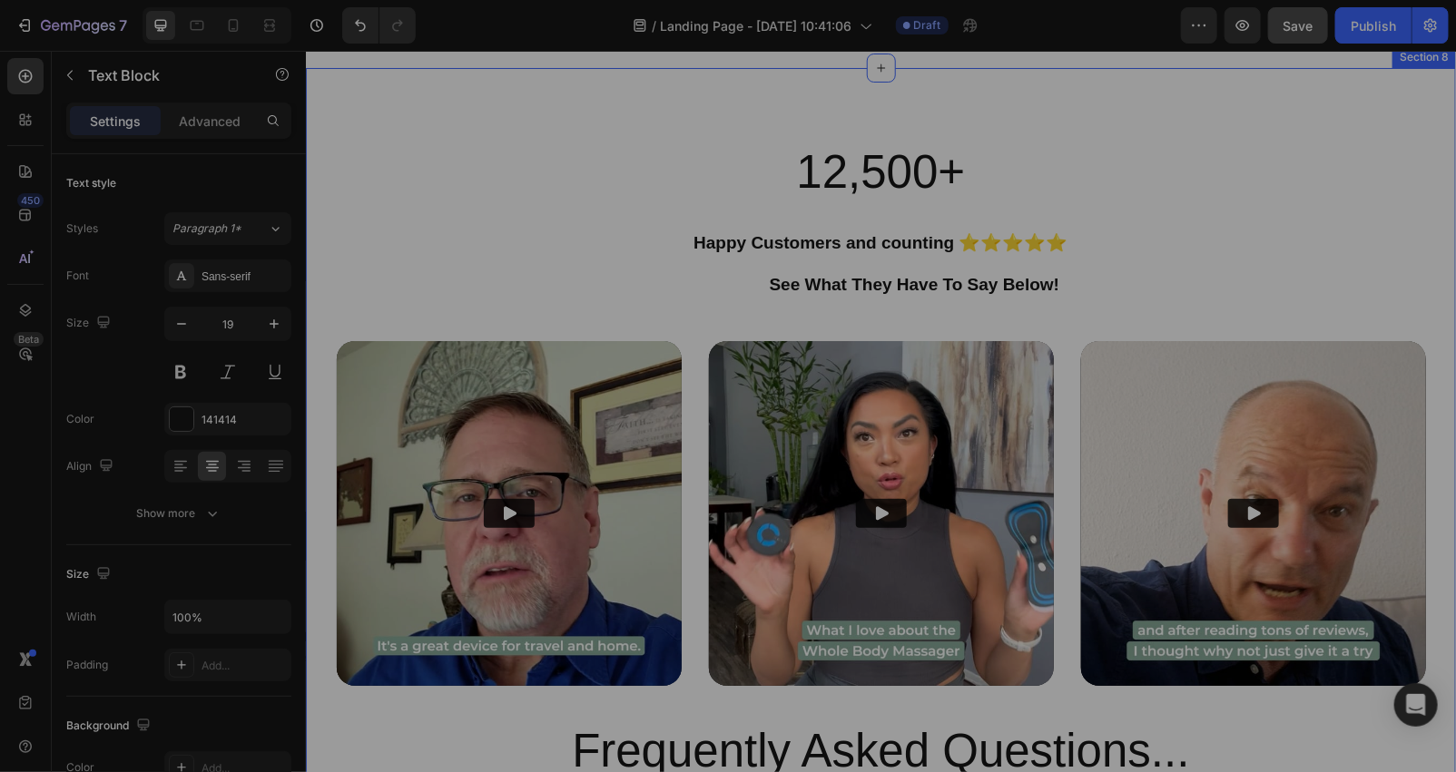
scroll to position [6086, 0]
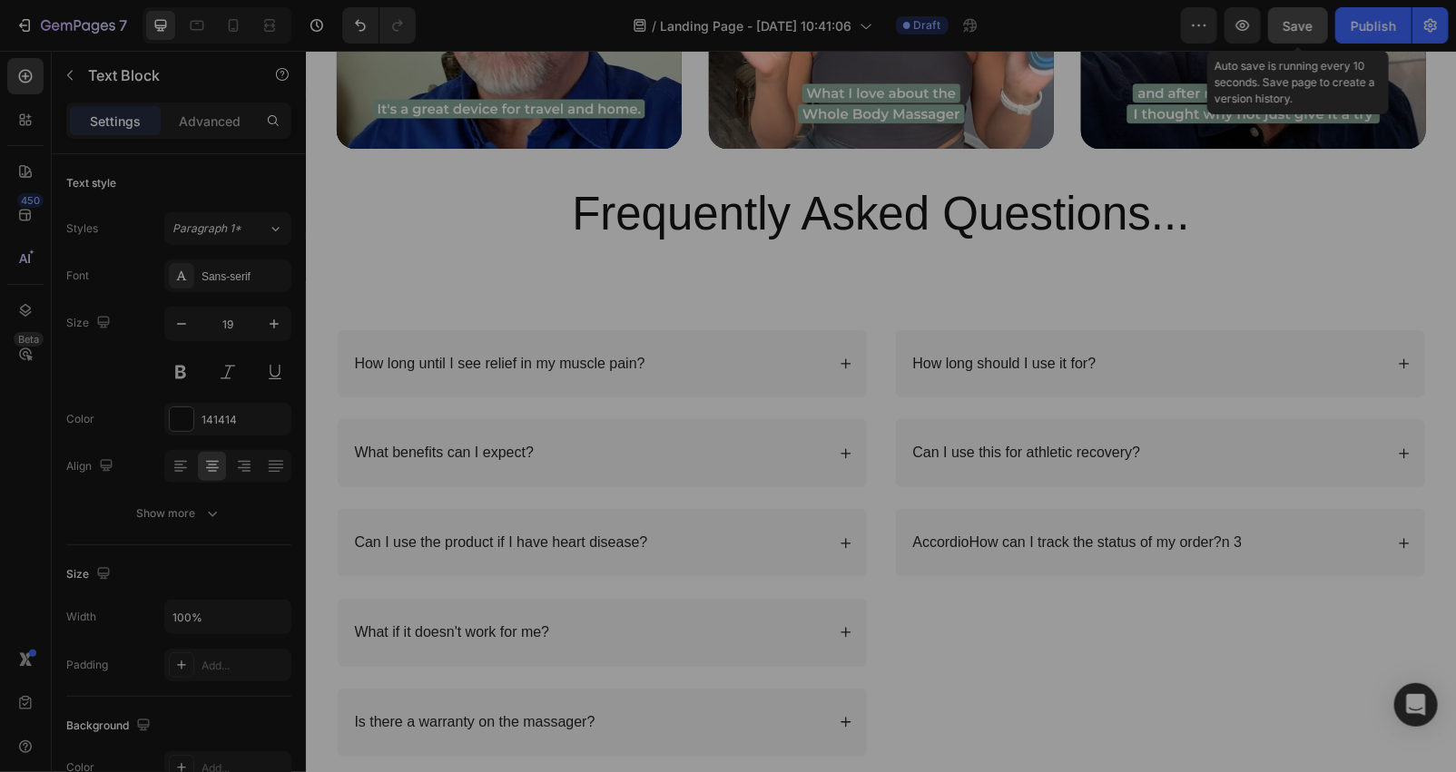
click at [1291, 40] on button "Save" at bounding box center [1298, 25] width 60 height 36
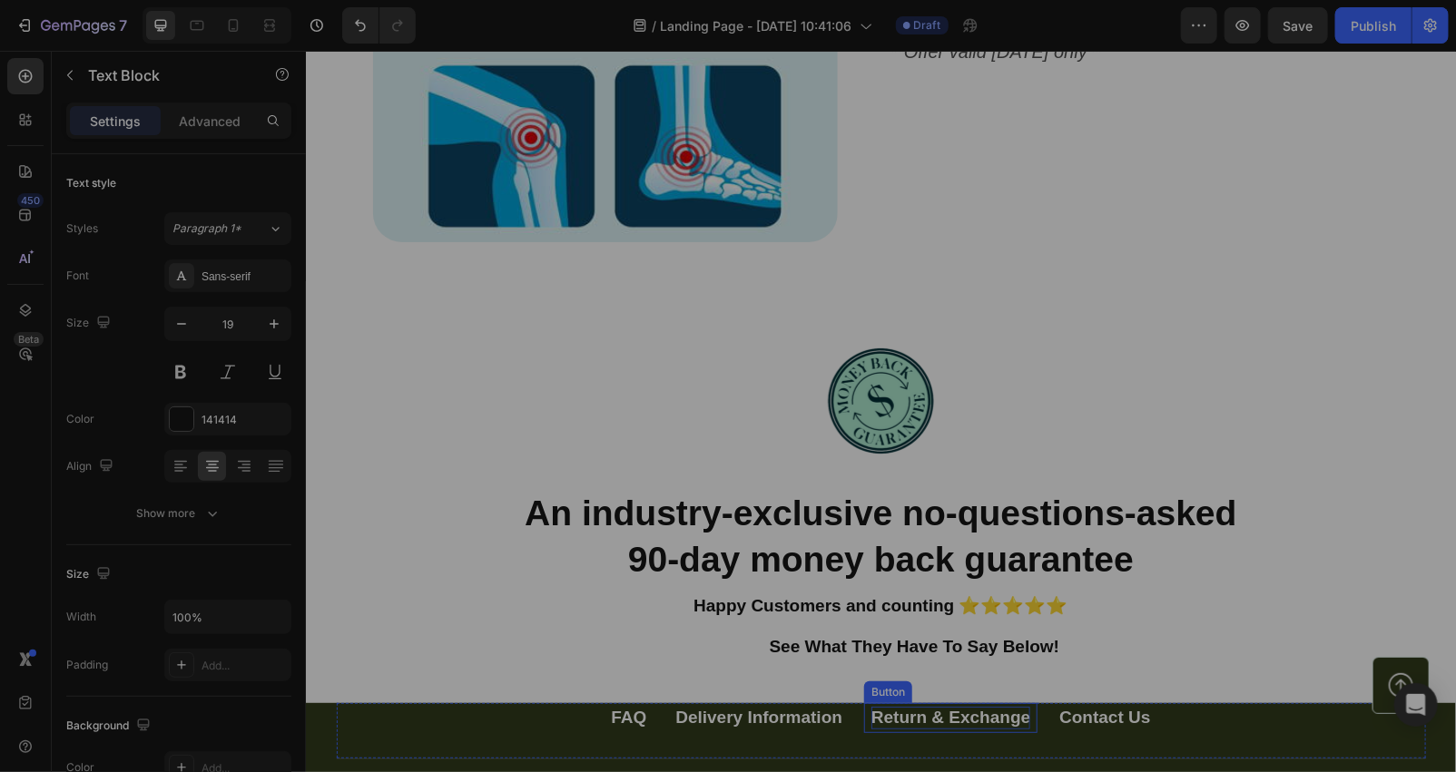
scroll to position [7700, 0]
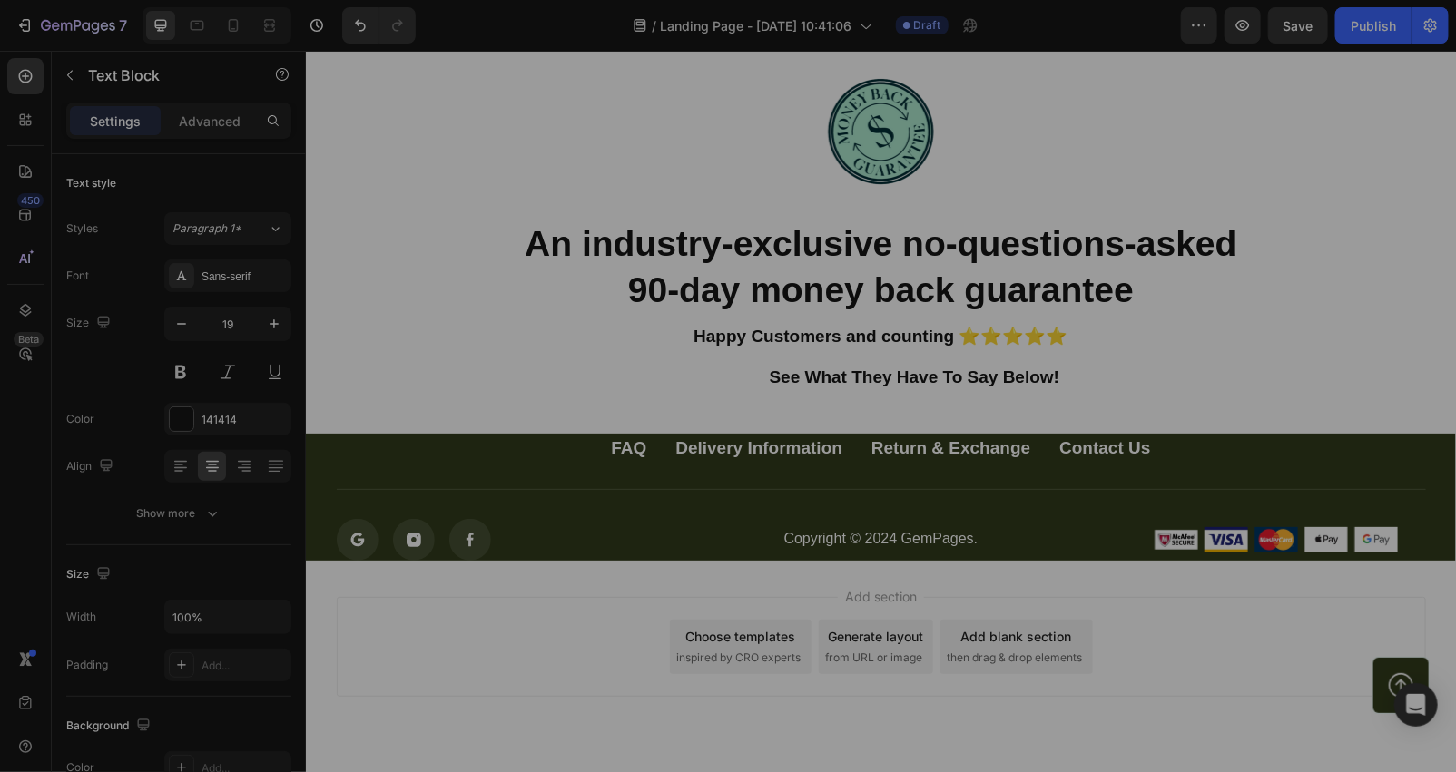
drag, startPoint x: 1038, startPoint y: 375, endPoint x: 1046, endPoint y: 369, distance: 9.8
click at [1040, 373] on strong "See What They Have To Say Below!" at bounding box center [914, 376] width 290 height 19
click at [1049, 358] on p "Rich Text Editor. Editing area: main" at bounding box center [880, 357] width 1110 height 21
click at [904, 344] on strong "Happy Customers and counting ⭐⭐⭐⭐⭐" at bounding box center [879, 335] width 374 height 19
click at [709, 340] on strong "Happy Customers and counting ⭐⭐⭐⭐⭐" at bounding box center [879, 335] width 374 height 19
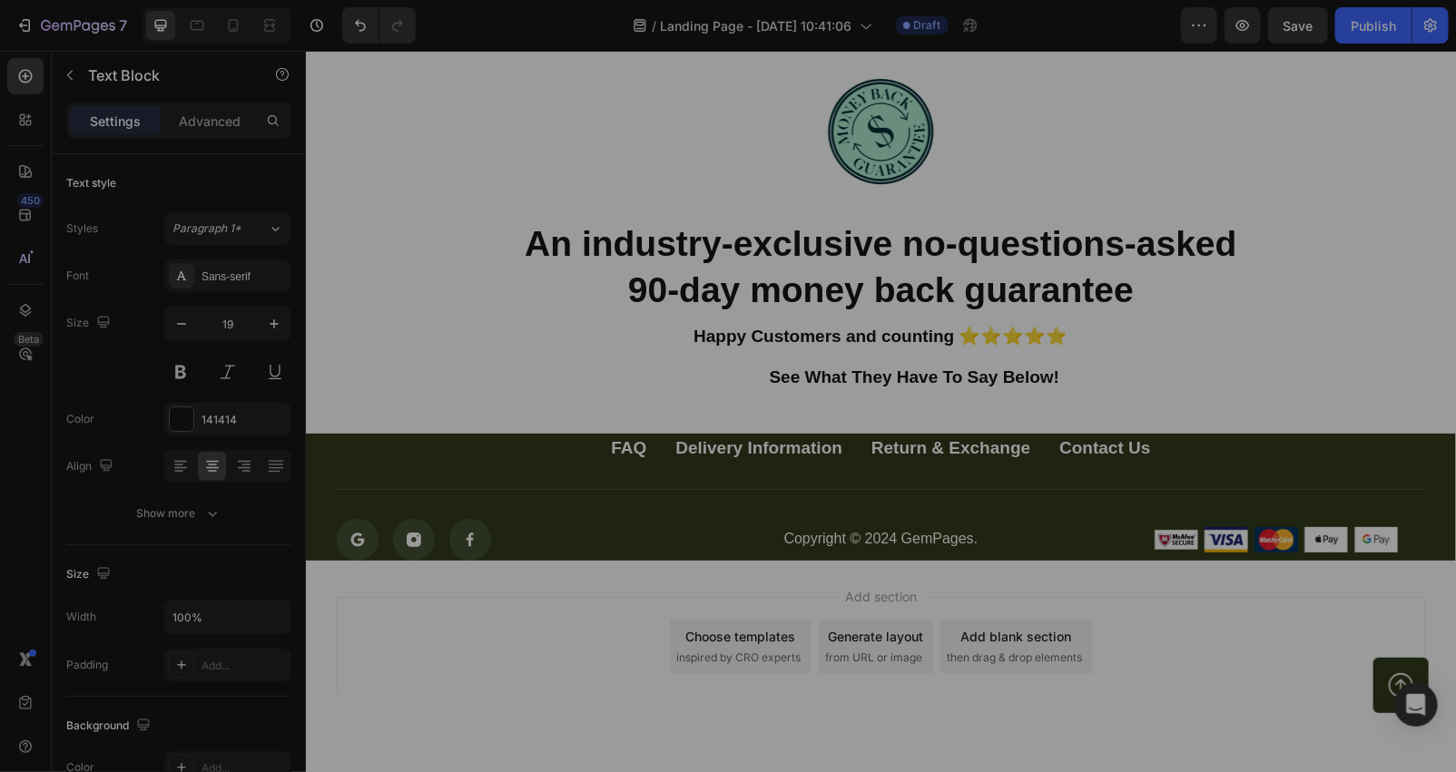
click at [612, 342] on p "Happy Customers and counting ⭐⭐⭐⭐⭐" at bounding box center [880, 336] width 1110 height 21
click at [496, 345] on p "Happy Customers and counting ⭐⭐⭐⭐⭐" at bounding box center [880, 336] width 1110 height 21
click at [1294, 18] on span "Save" at bounding box center [1298, 25] width 30 height 15
drag, startPoint x: 1095, startPoint y: 359, endPoint x: 1065, endPoint y: 378, distance: 35.0
click at [1083, 374] on div "Happy Customers and counting ⭐⭐⭐⭐⭐ See What They Have To Say Below!" at bounding box center [880, 358] width 1114 height 64
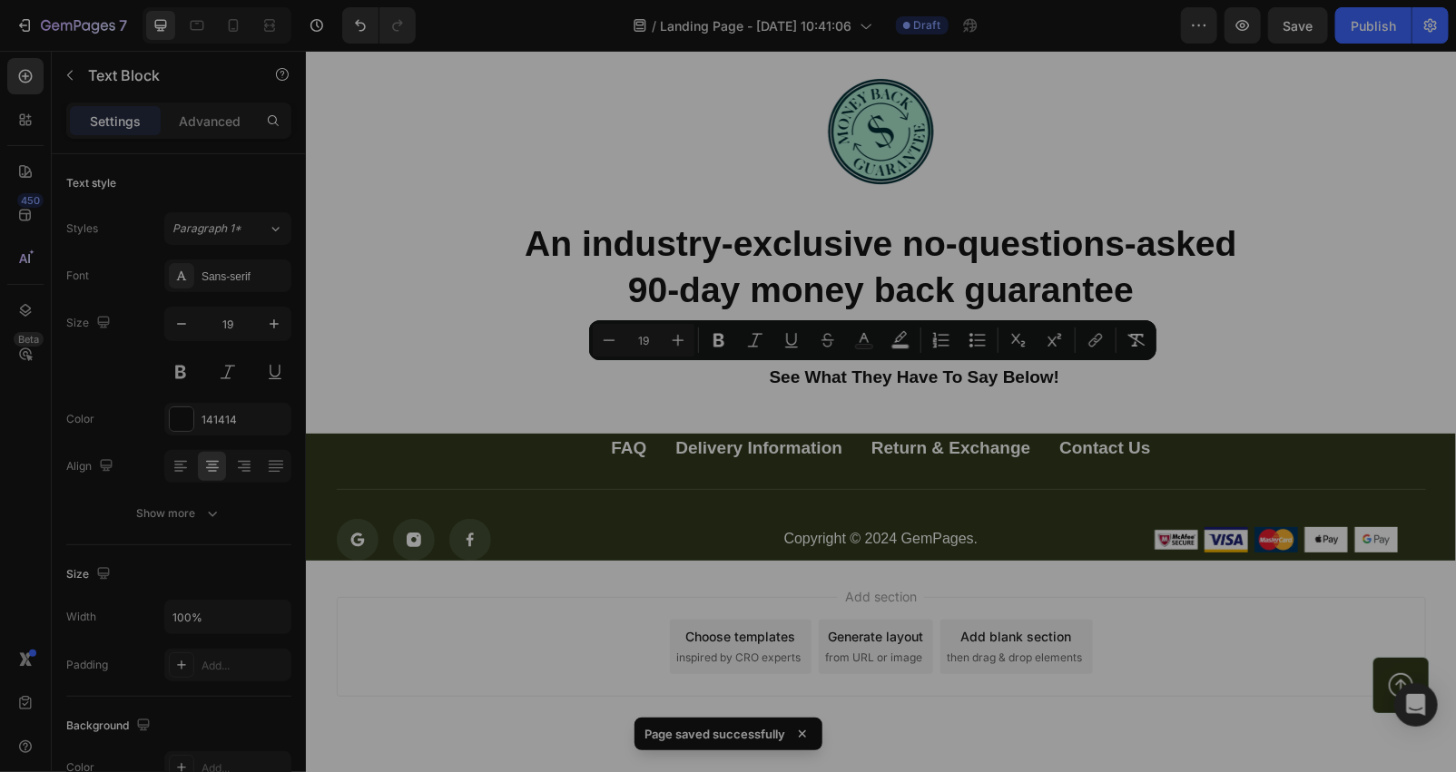
click at [1065, 378] on p "See What They Have To Say Below!" at bounding box center [880, 377] width 1110 height 21
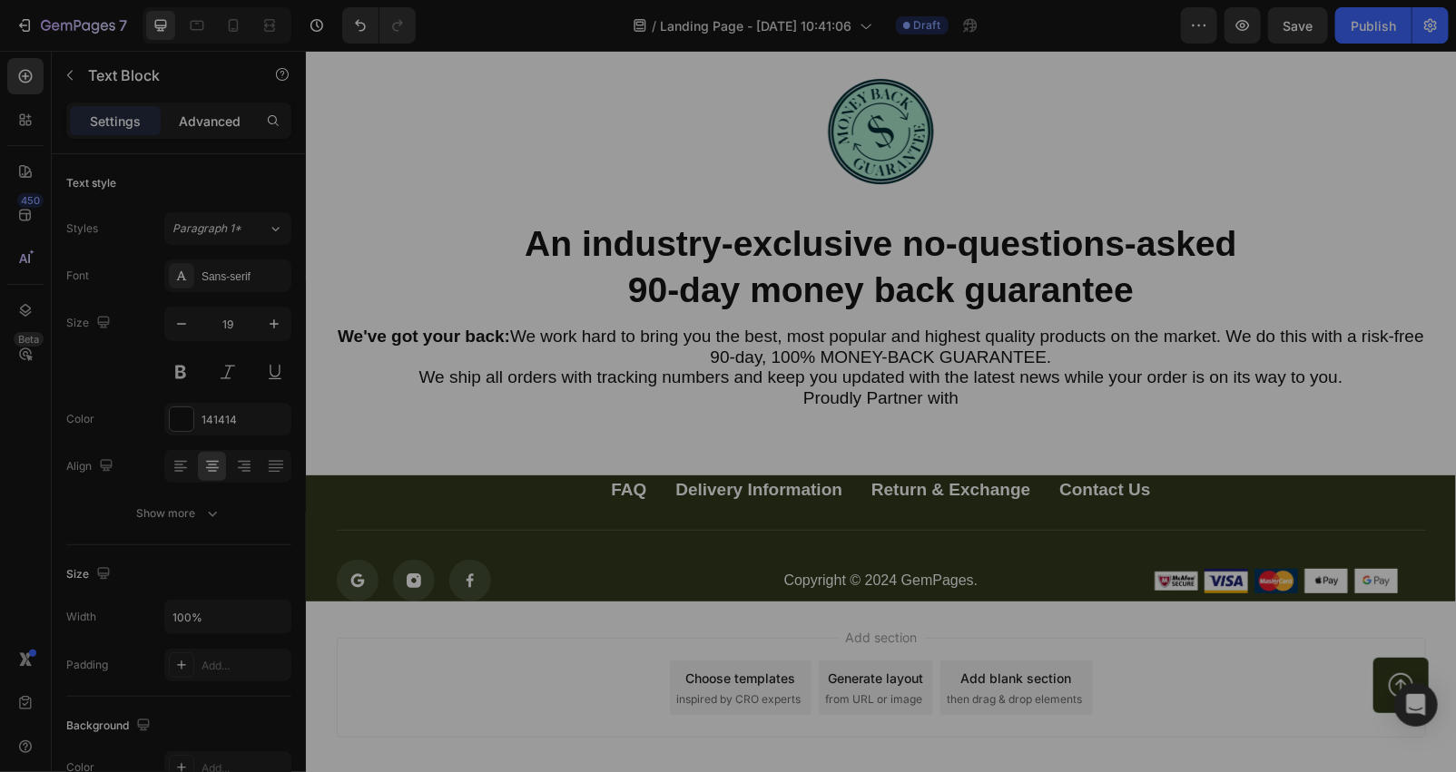
click at [213, 115] on p "Advanced" at bounding box center [210, 121] width 62 height 19
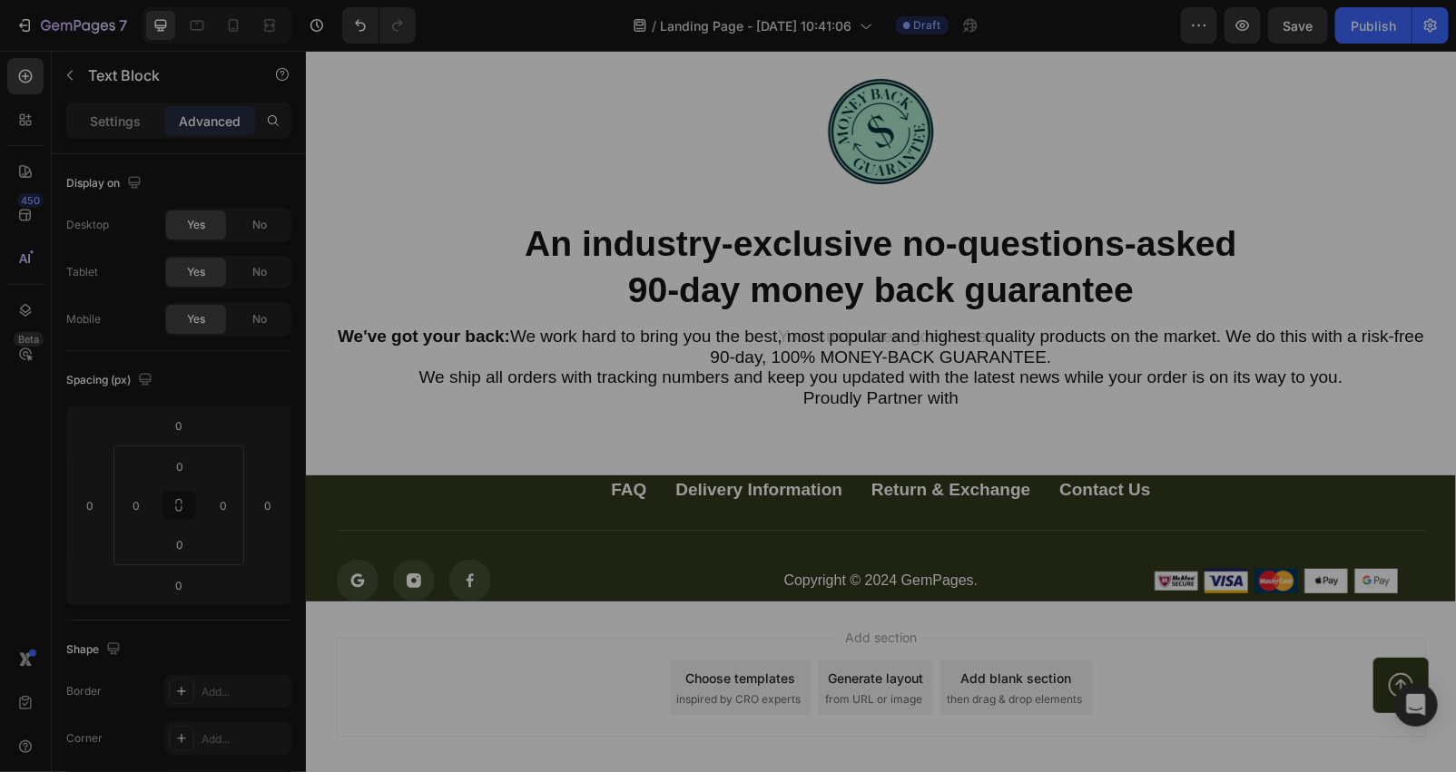
click at [737, 340] on div "We've got your back: We work hard to bring you the best, most popular and highe…" at bounding box center [880, 378] width 1114 height 105
drag, startPoint x: 727, startPoint y: 340, endPoint x: 636, endPoint y: 363, distance: 93.6
click at [636, 363] on p "We've got your back: We work hard to bring you the best, most popular and highe…" at bounding box center [880, 347] width 1110 height 42
drag, startPoint x: 973, startPoint y: 376, endPoint x: 970, endPoint y: 398, distance: 22.9
click at [973, 380] on p "We ship all orders with tracking numbers and keep you updated with the latest n…" at bounding box center [880, 377] width 1110 height 21
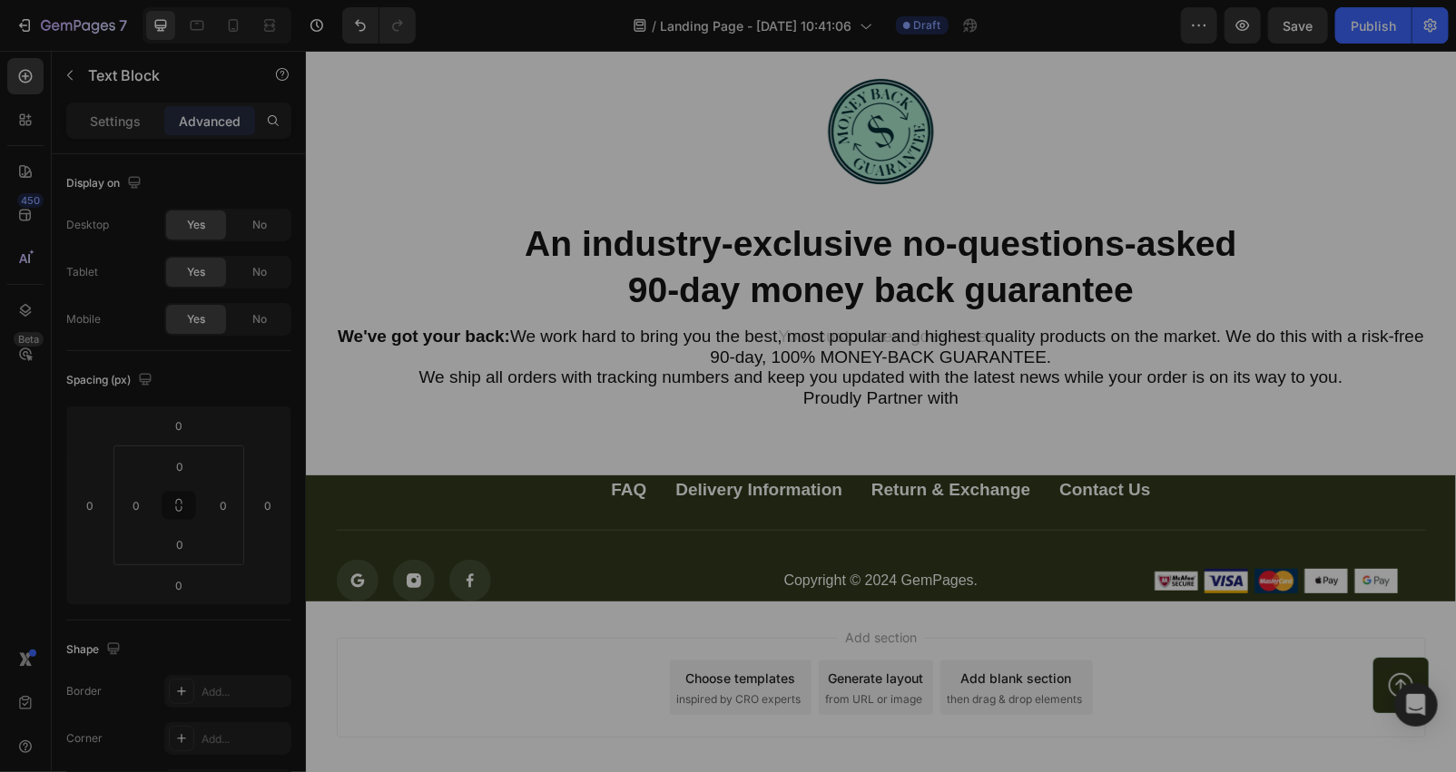
click at [970, 398] on p "Proudly Partner with" at bounding box center [880, 398] width 1110 height 21
click at [951, 387] on p "We ship all orders with tracking numbers and keep you updated with the latest n…" at bounding box center [880, 377] width 1110 height 21
click at [359, 349] on p "We've got your back: We work hard to bring you the best, most popular and highe…" at bounding box center [880, 347] width 1110 height 42
drag, startPoint x: 352, startPoint y: 346, endPoint x: 465, endPoint y: 364, distance: 114.0
click at [357, 346] on p "We've got your back: We work hard to bring you the best, most popular and highe…" at bounding box center [880, 347] width 1110 height 42
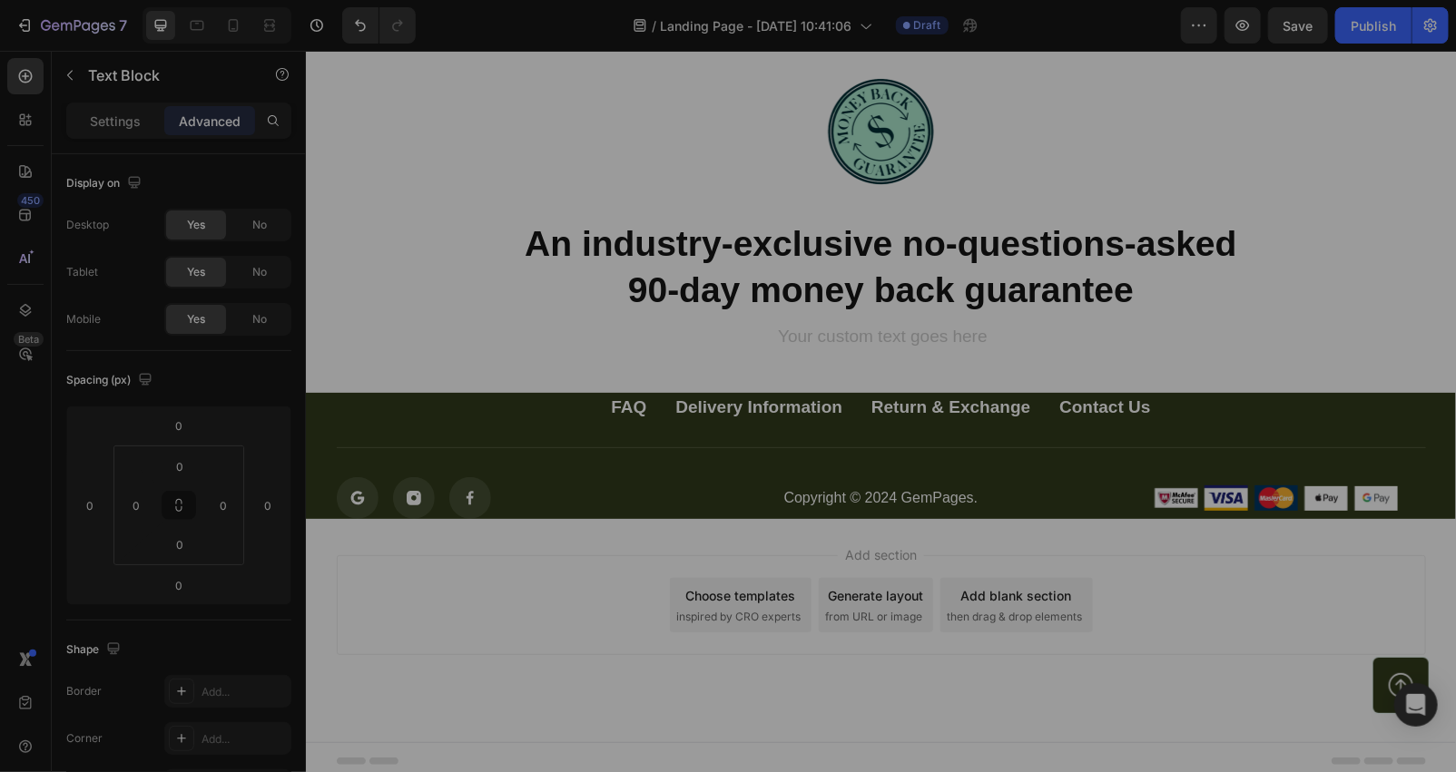
click at [964, 337] on div "Rich Text Editor. Editing area: main" at bounding box center [880, 337] width 1114 height 23
click at [903, 329] on div "Rich Text Editor. Editing area: main" at bounding box center [880, 337] width 1114 height 23
click at [66, 70] on icon "button" at bounding box center [70, 75] width 15 height 15
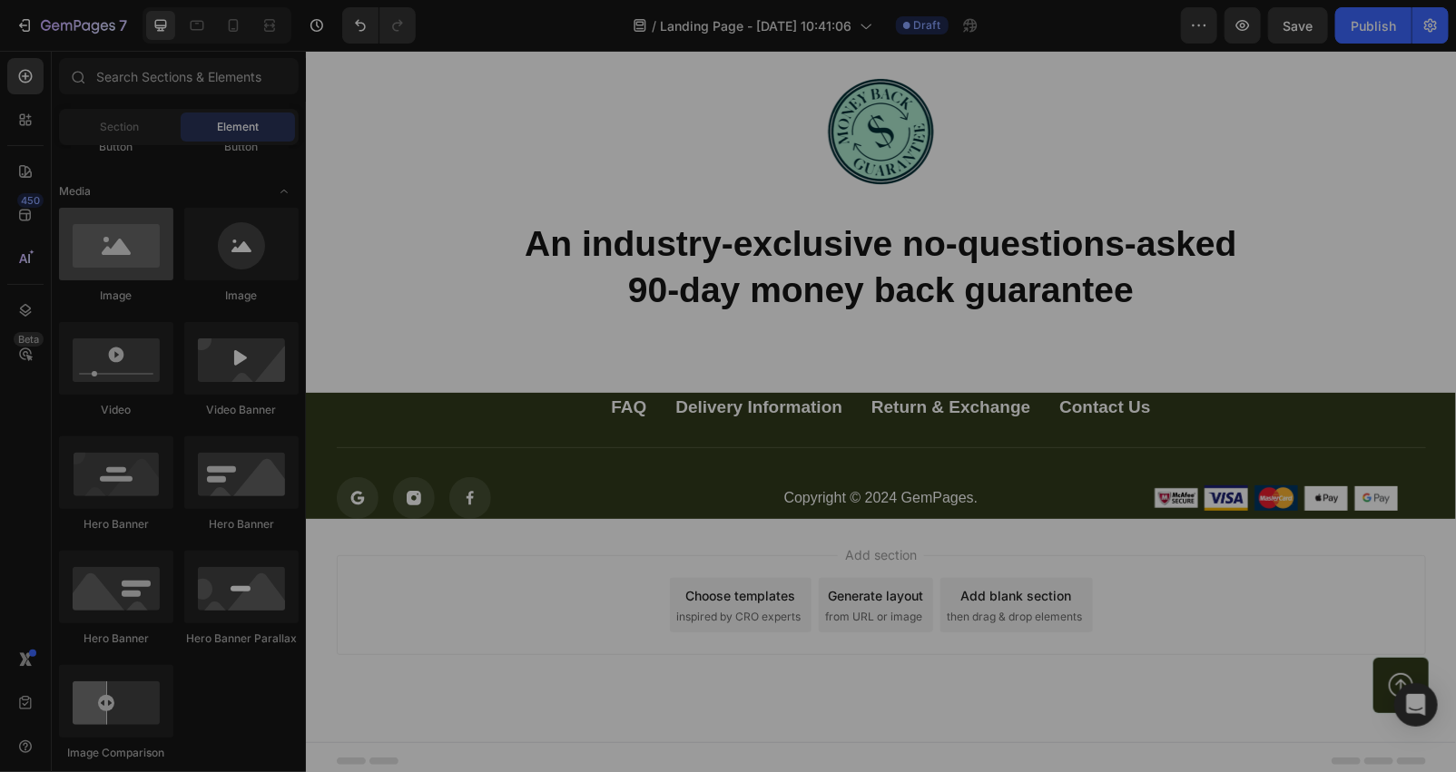
scroll to position [0, 0]
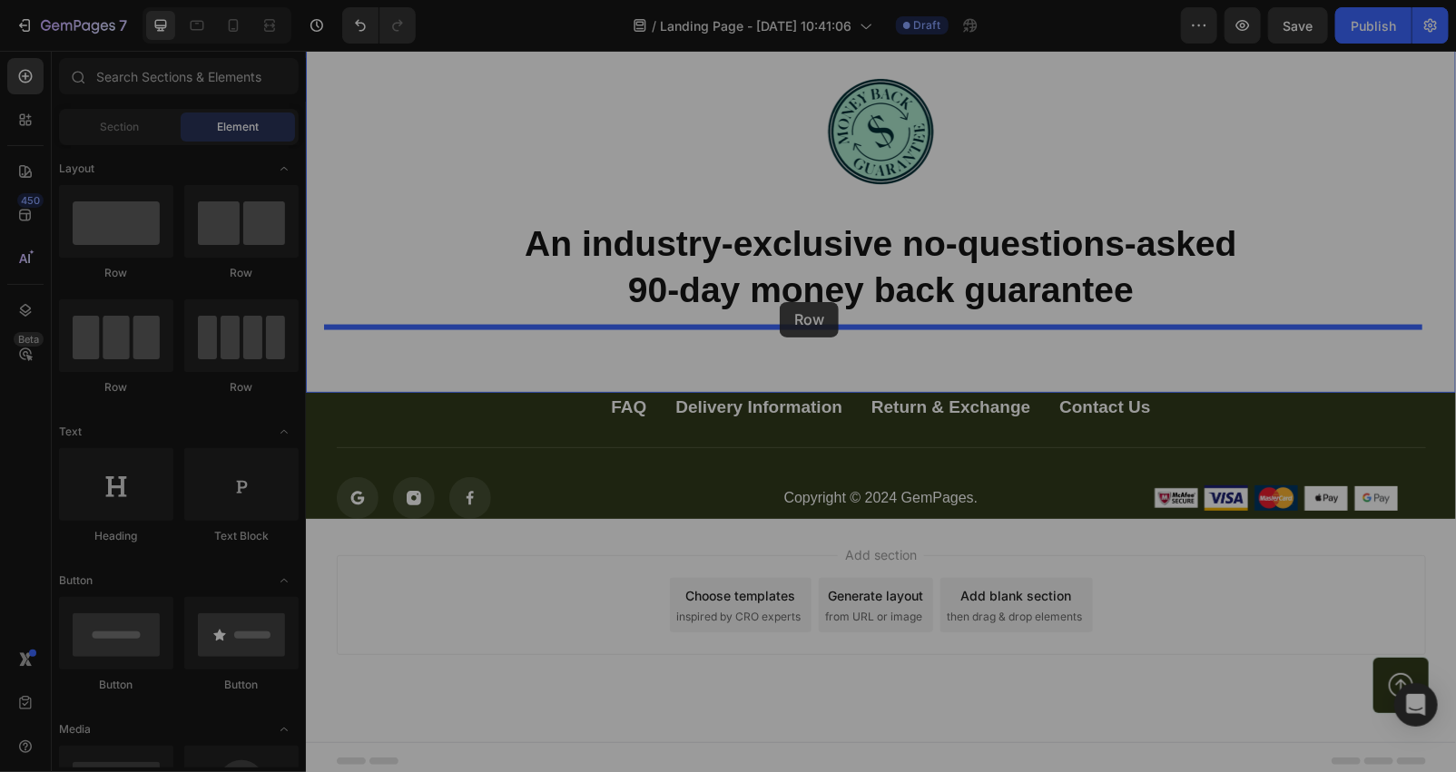
drag, startPoint x: 447, startPoint y: 288, endPoint x: 779, endPoint y: 301, distance: 331.5
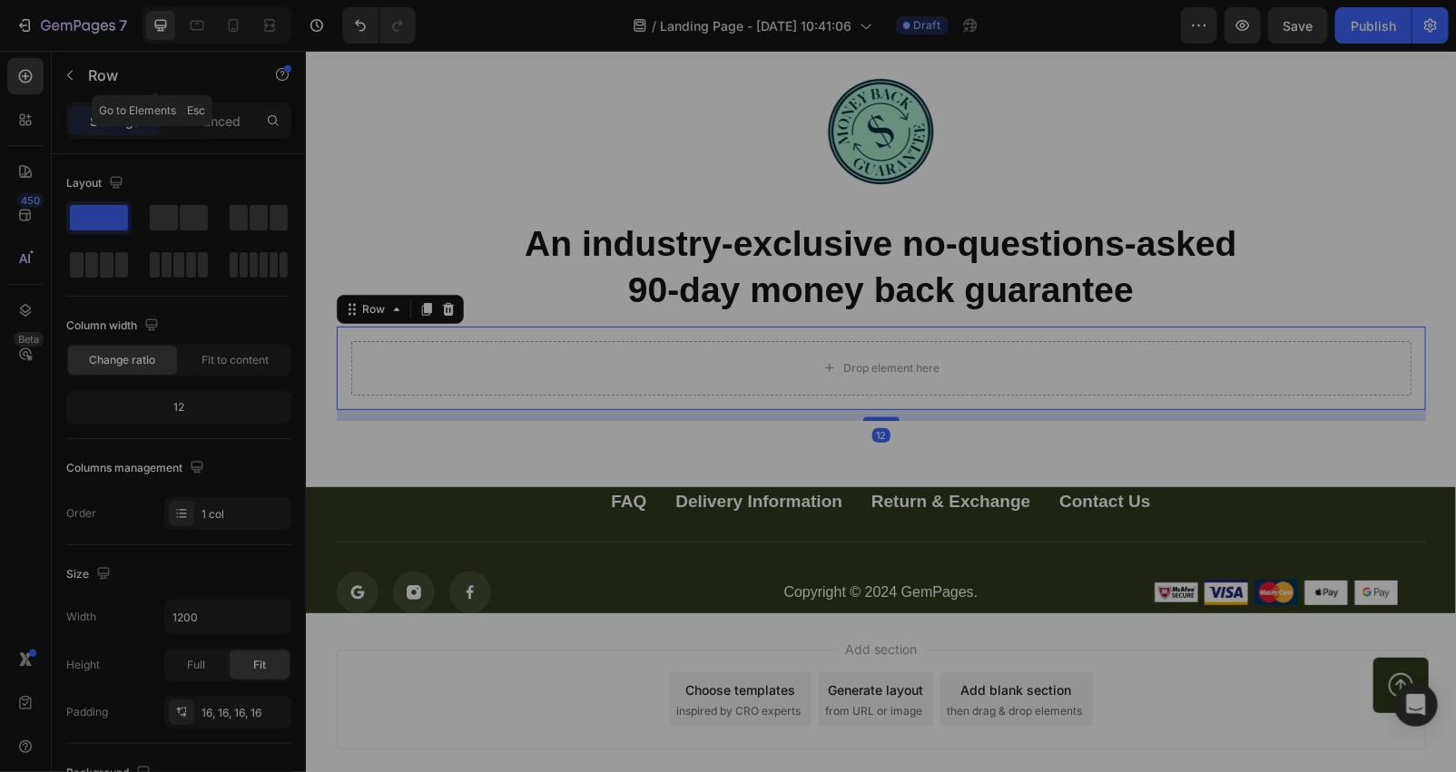
drag, startPoint x: 56, startPoint y: 73, endPoint x: 102, endPoint y: 110, distance: 58.7
click at [56, 73] on button "button" at bounding box center [69, 75] width 29 height 29
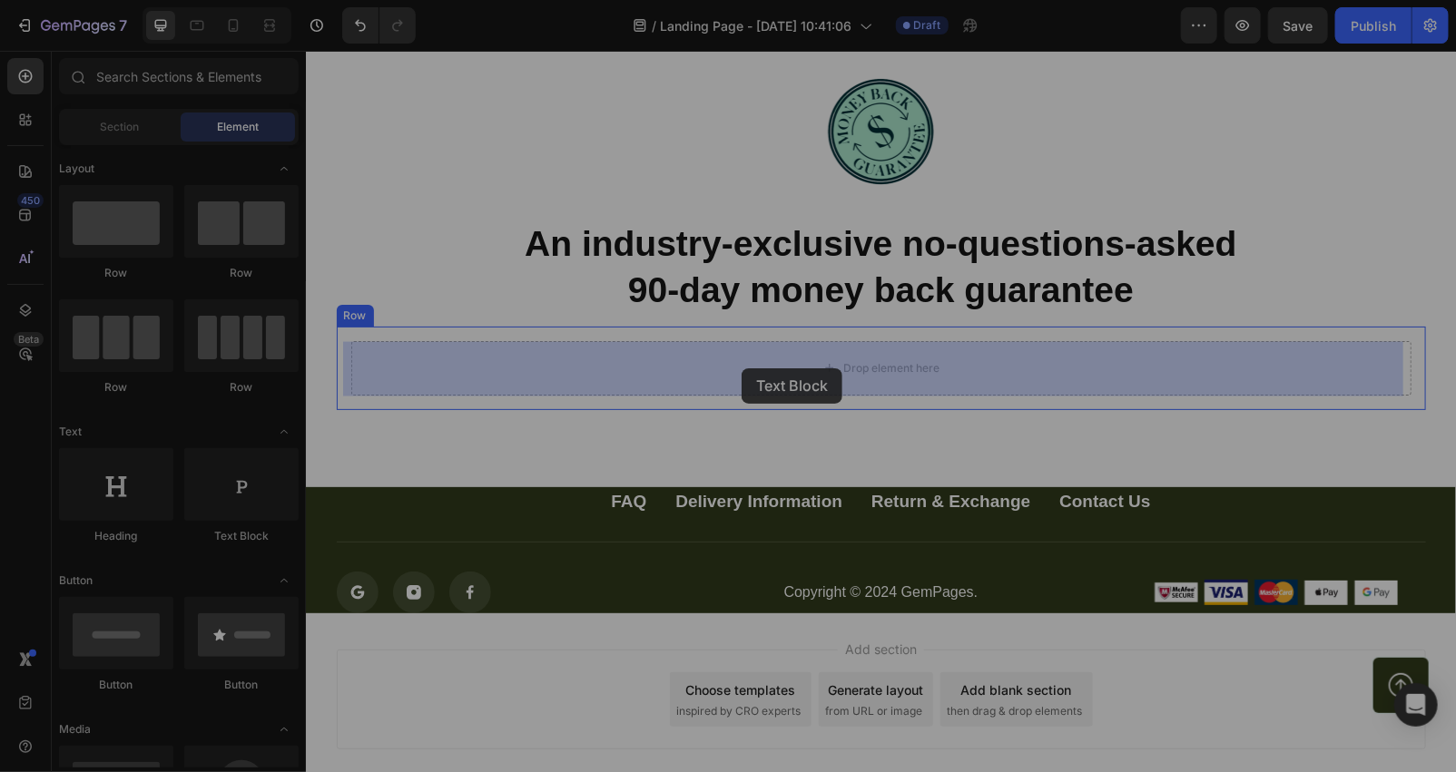
drag, startPoint x: 603, startPoint y: 535, endPoint x: 741, endPoint y: 368, distance: 216.6
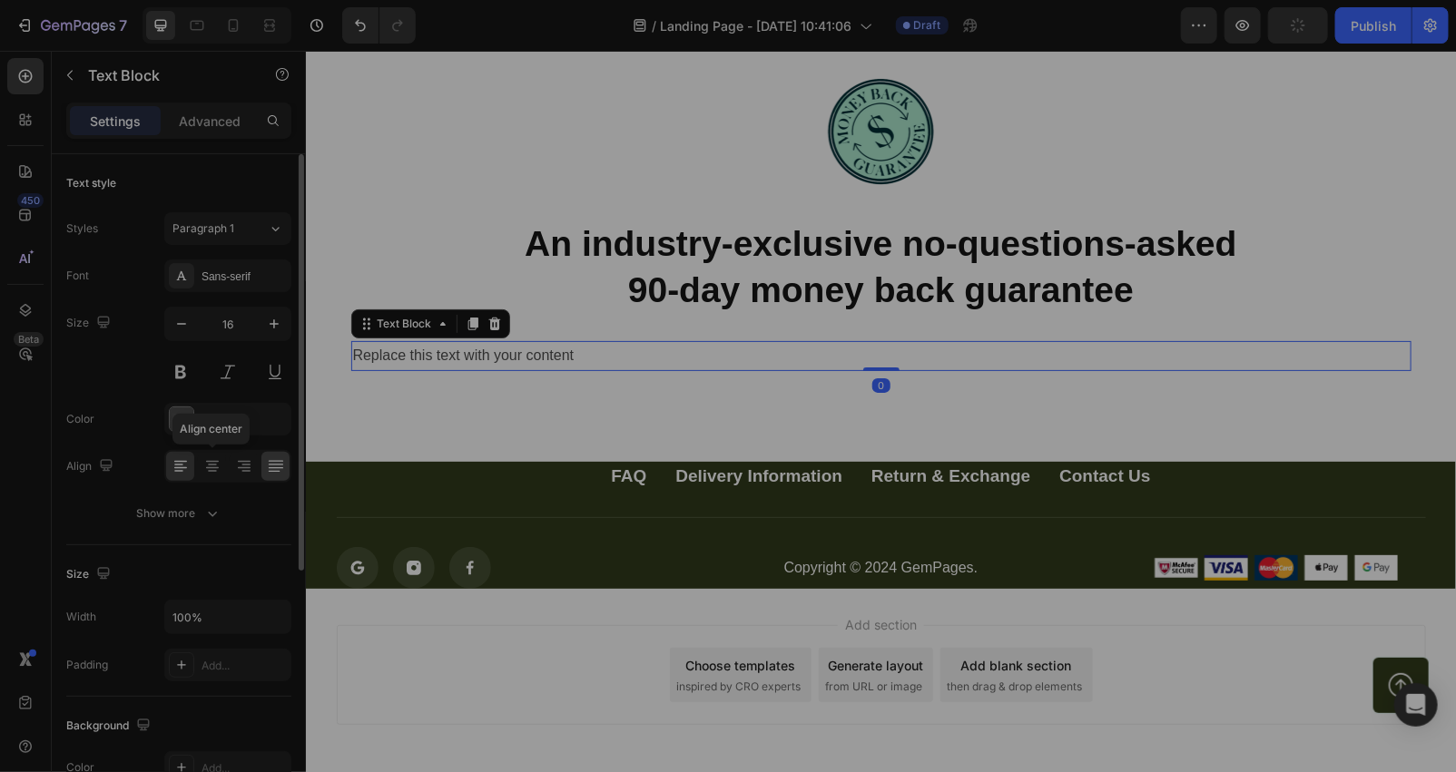
drag, startPoint x: 209, startPoint y: 465, endPoint x: 276, endPoint y: 467, distance: 67.2
click at [247, 467] on div "Align center" at bounding box center [227, 466] width 127 height 33
click at [211, 465] on icon at bounding box center [212, 466] width 9 height 2
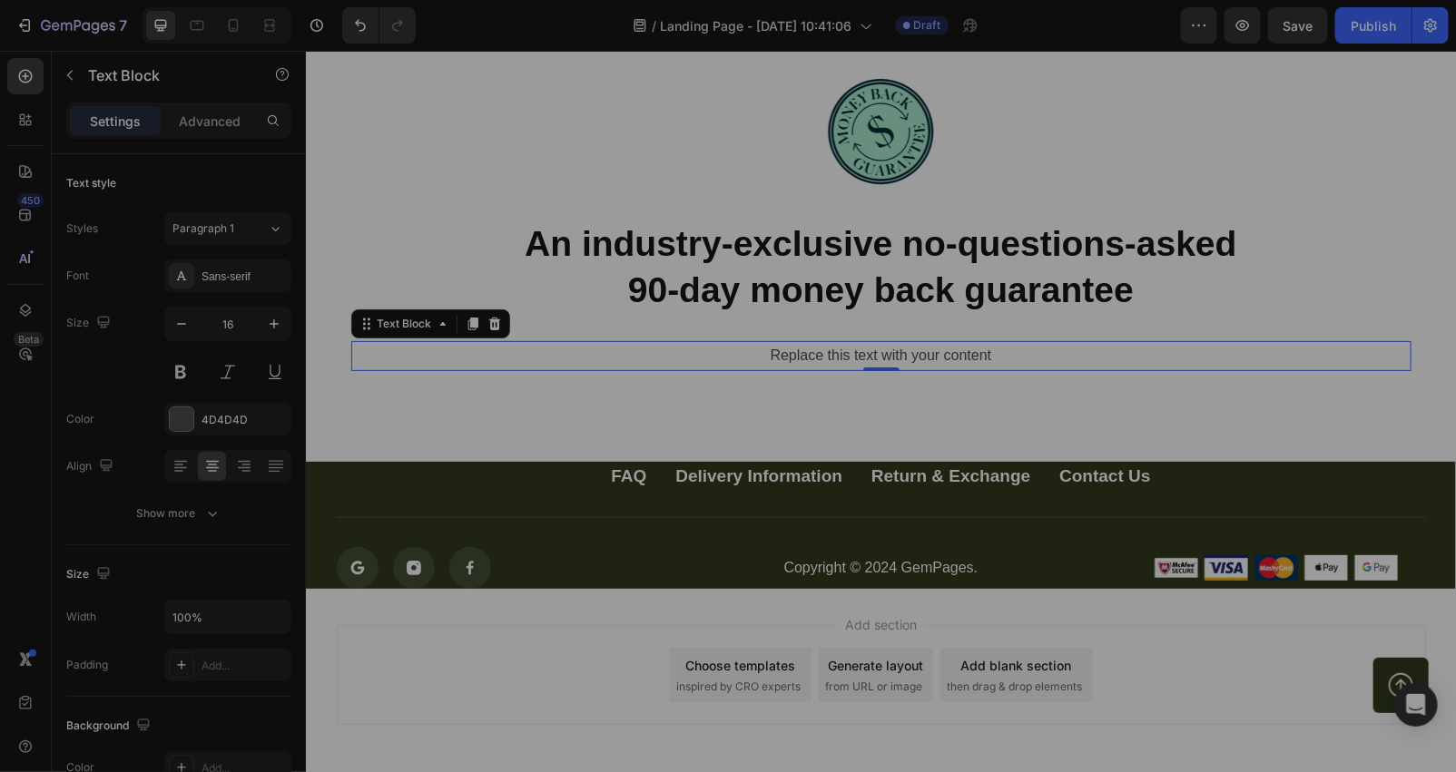
click at [1036, 351] on div "Replace this text with your content" at bounding box center [880, 355] width 1060 height 30
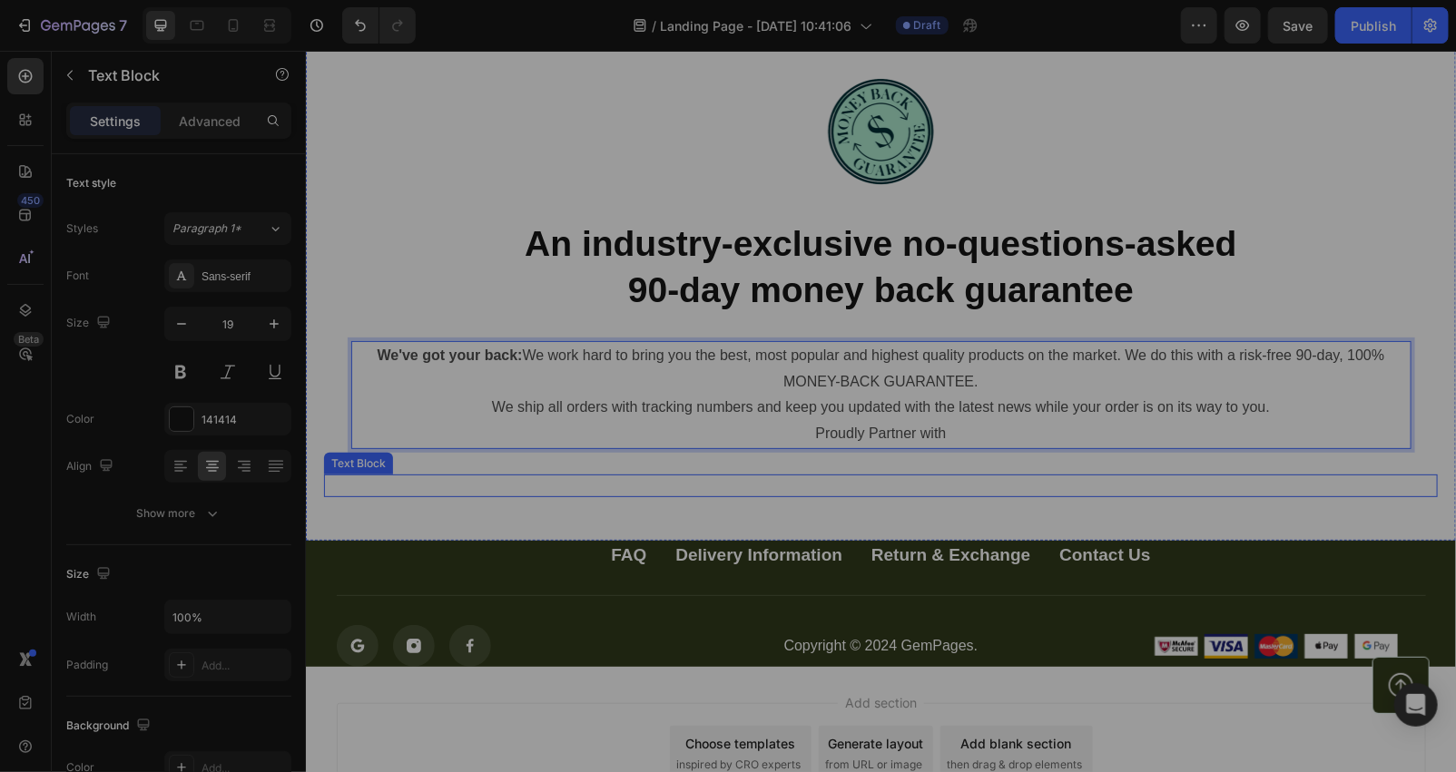
click at [430, 492] on p "Rich Text Editor. Editing area: main" at bounding box center [880, 484] width 1110 height 21
click at [949, 430] on p "Proudly Partner with" at bounding box center [880, 433] width 1056 height 26
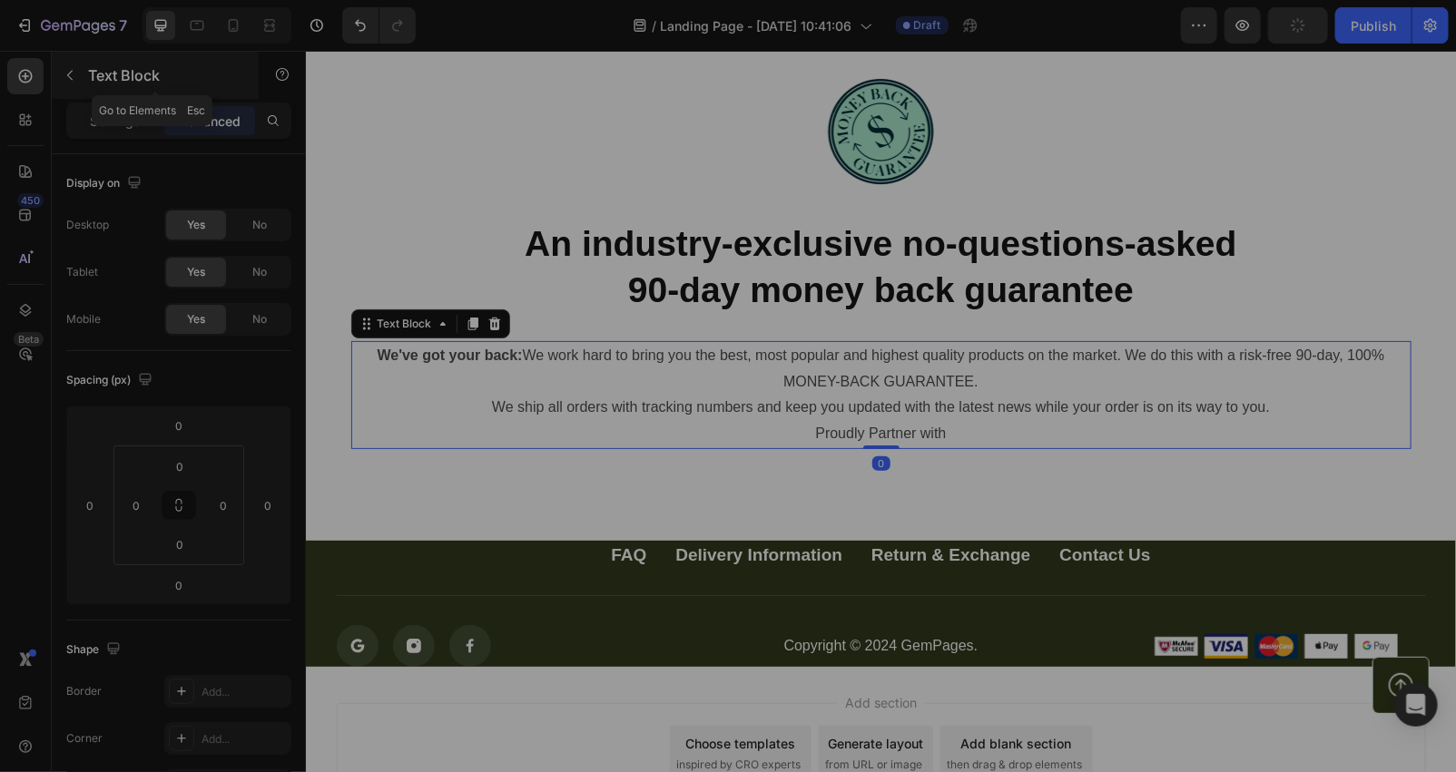
click at [80, 73] on button "button" at bounding box center [69, 75] width 29 height 29
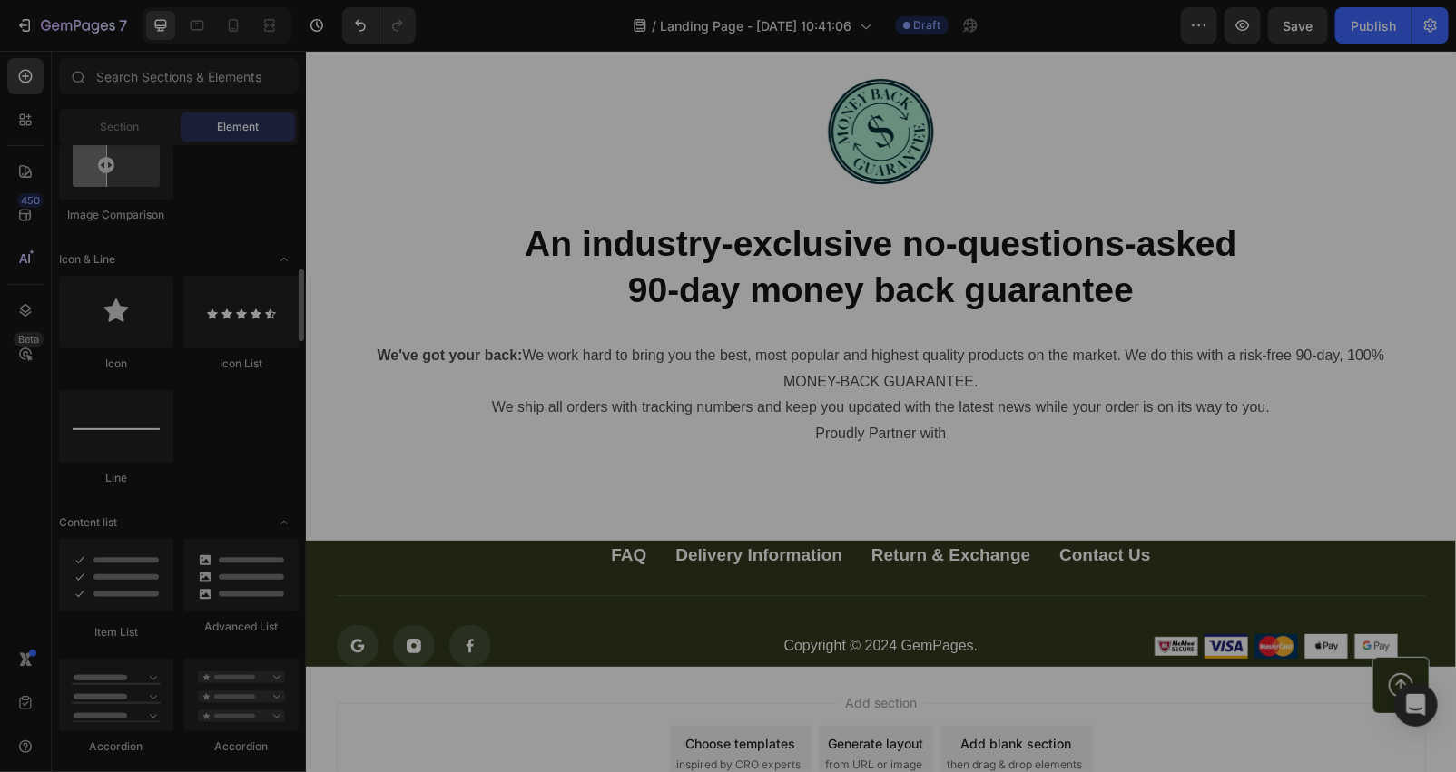
scroll to position [538, 0]
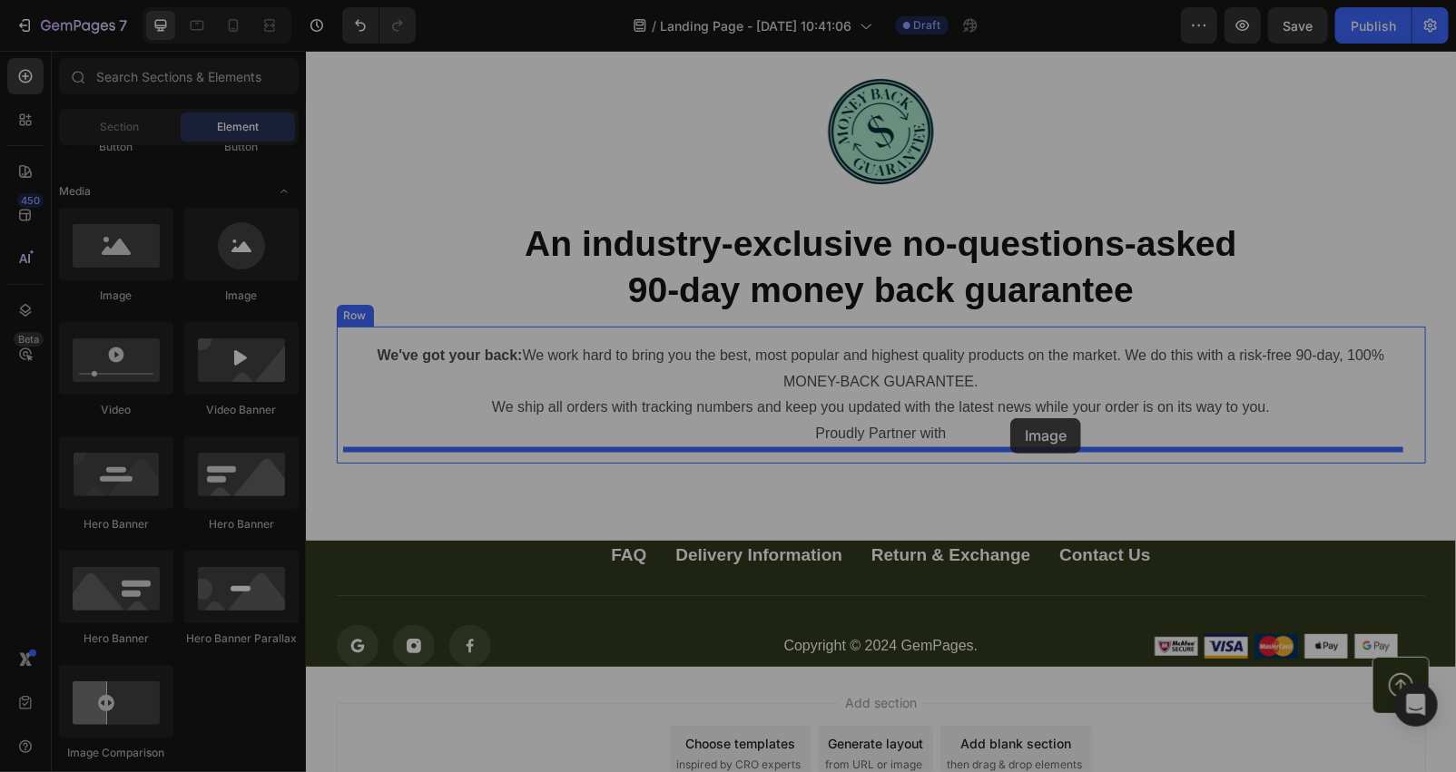
drag, startPoint x: 434, startPoint y: 315, endPoint x: 321, endPoint y: 250, distance: 129.7
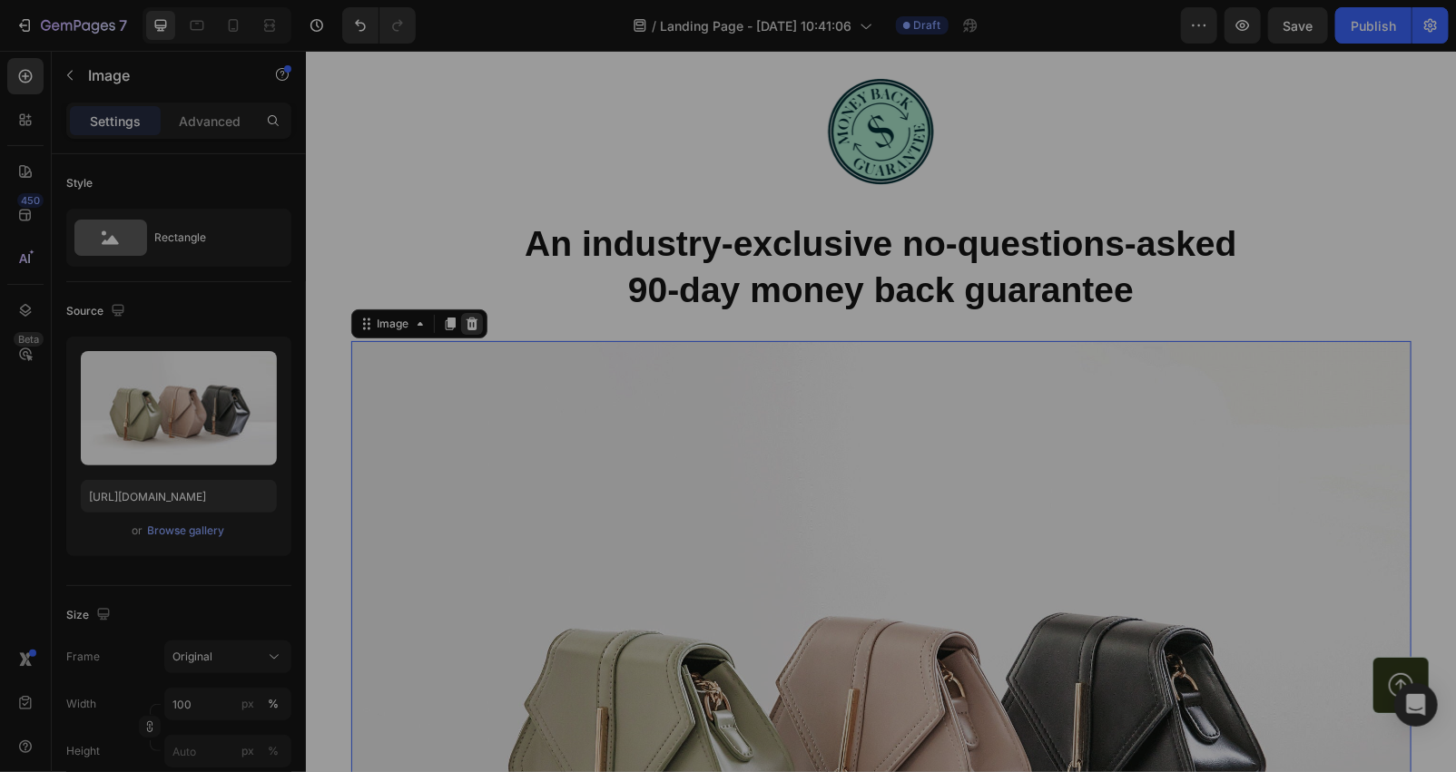
click at [466, 330] on div at bounding box center [471, 323] width 22 height 22
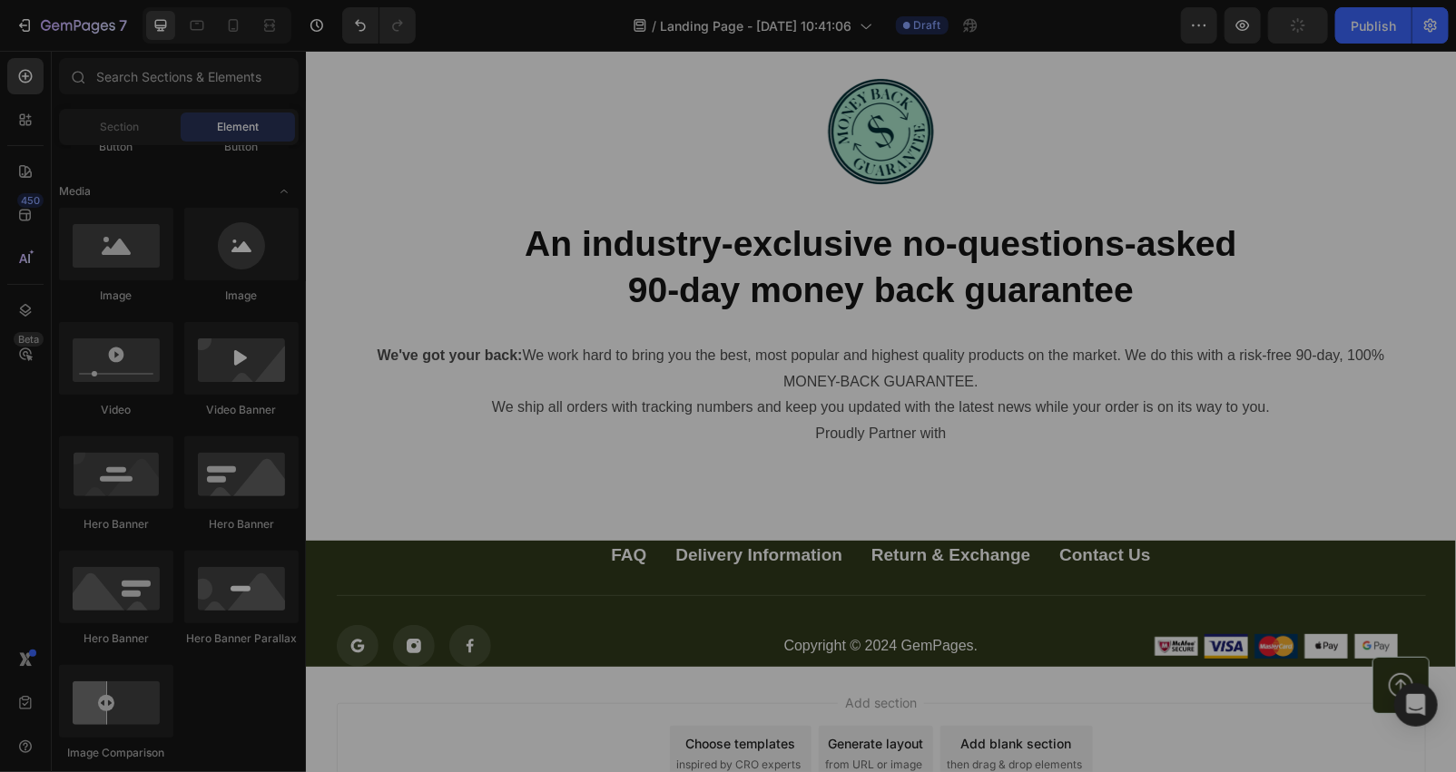
scroll to position [0, 0]
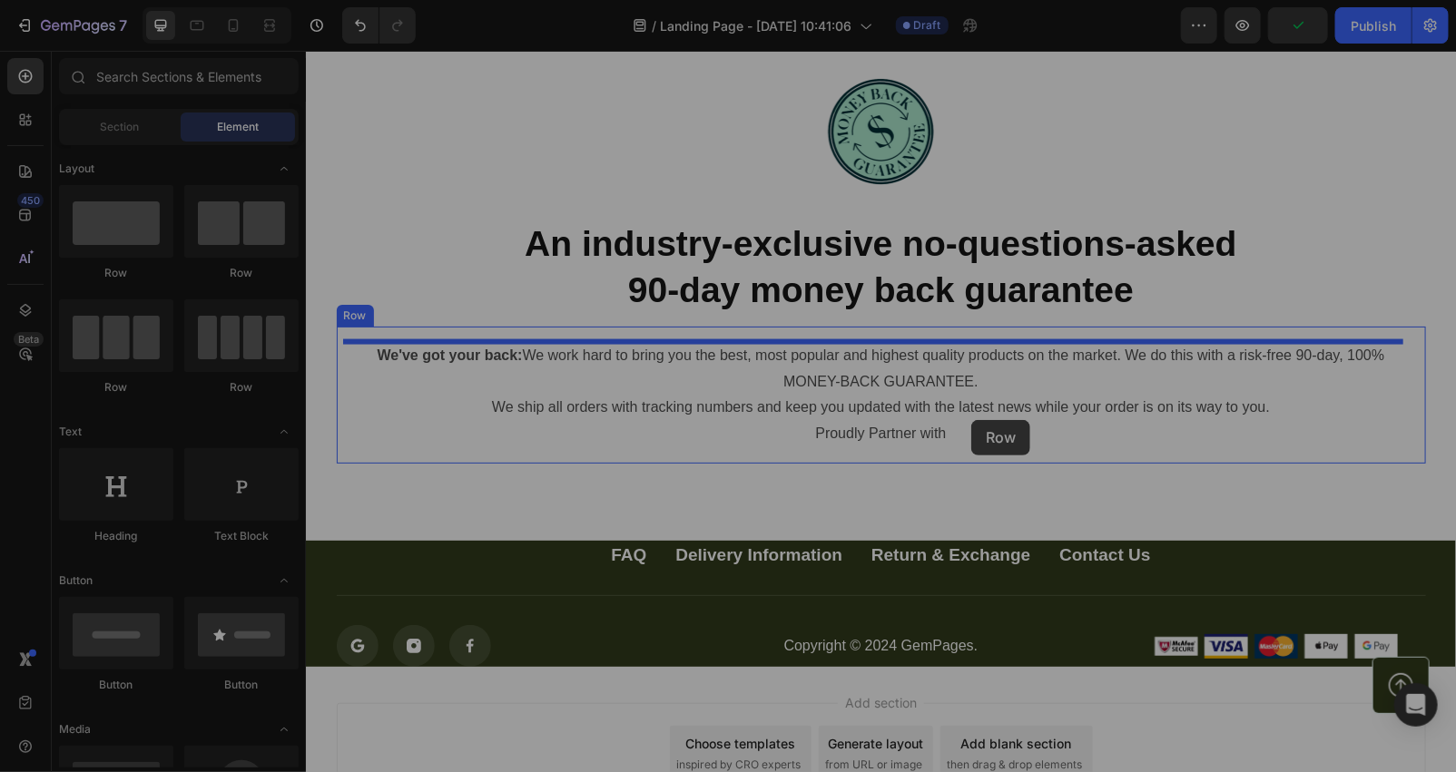
drag, startPoint x: 407, startPoint y: 297, endPoint x: 311, endPoint y: 290, distance: 96.5
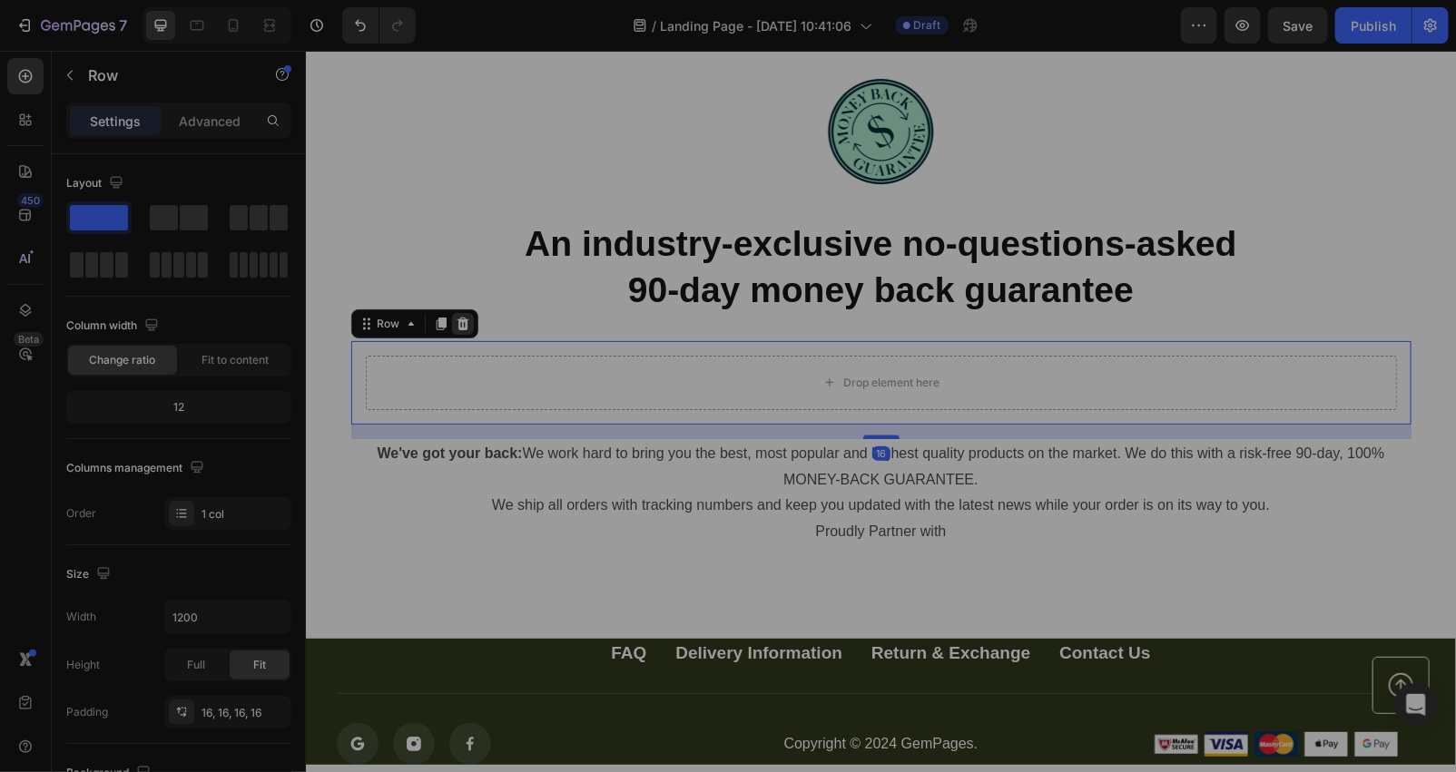
click at [456, 324] on icon at bounding box center [462, 323] width 12 height 13
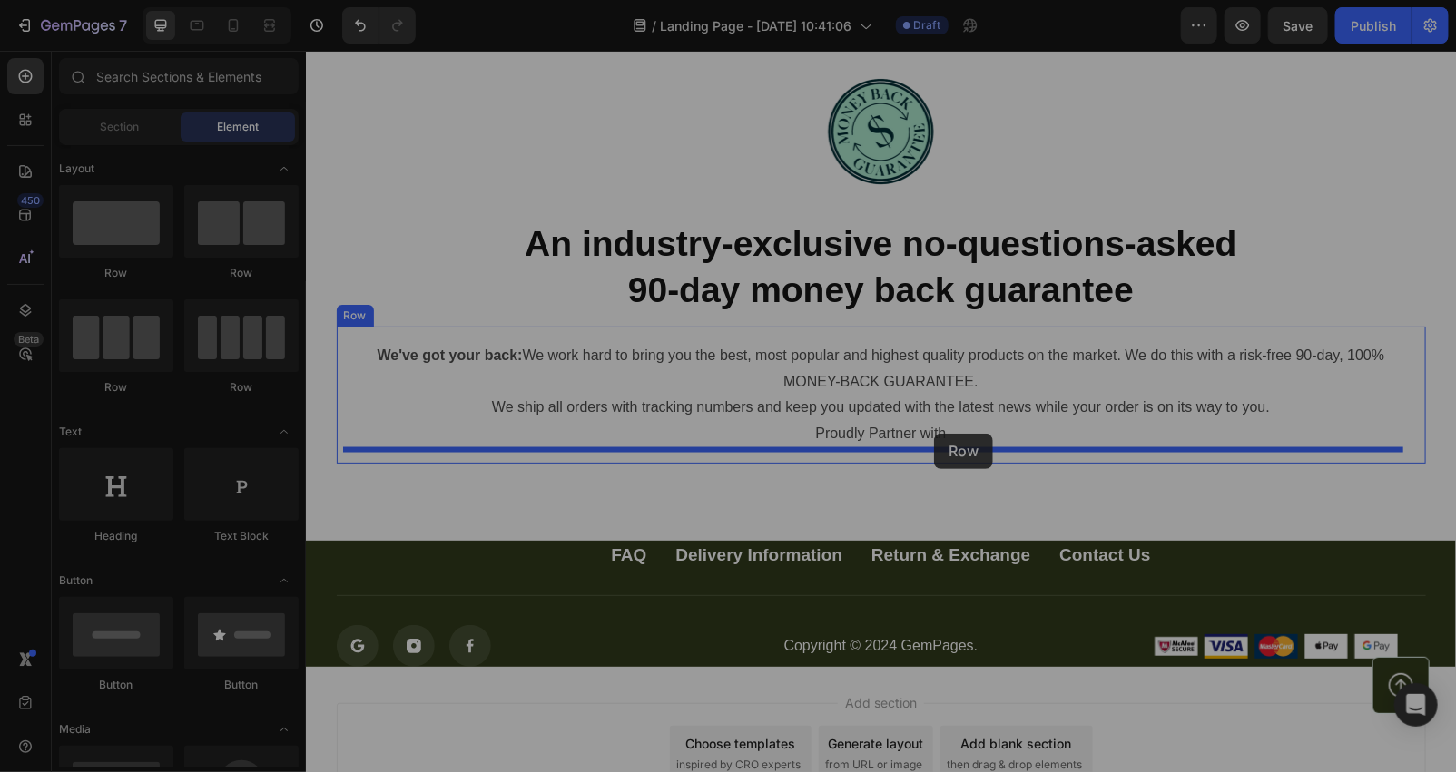
drag, startPoint x: 542, startPoint y: 266, endPoint x: 933, endPoint y: 433, distance: 425.3
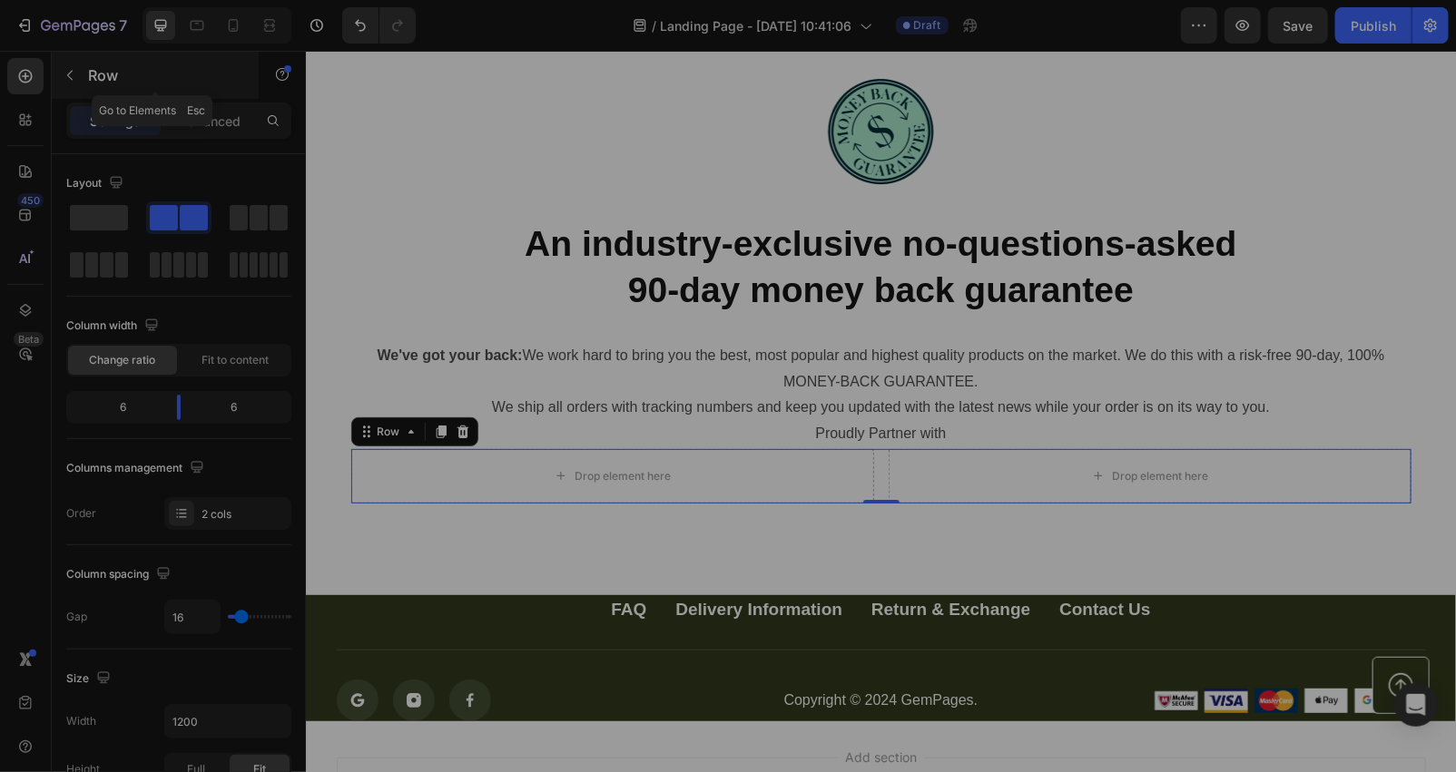
click at [60, 73] on button "button" at bounding box center [69, 75] width 29 height 29
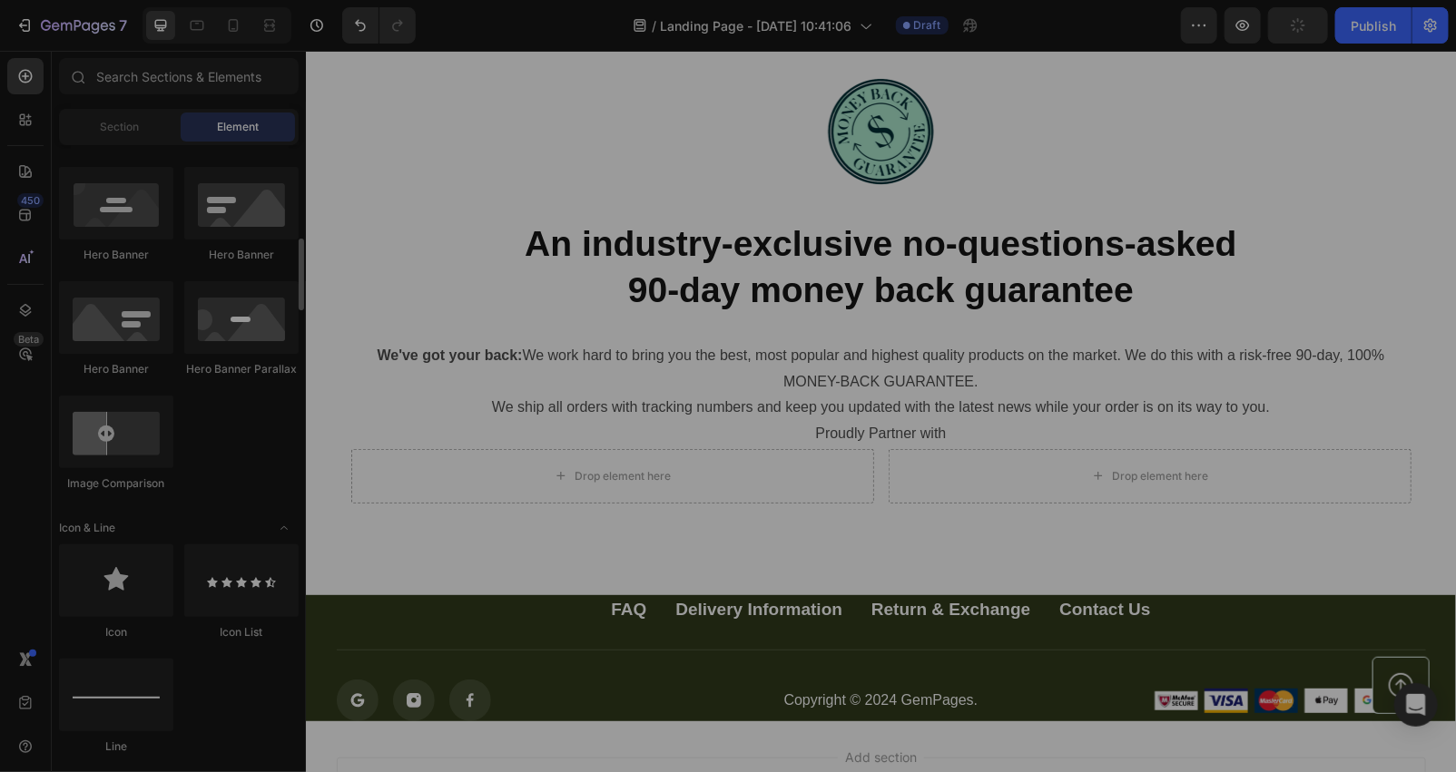
scroll to position [538, 0]
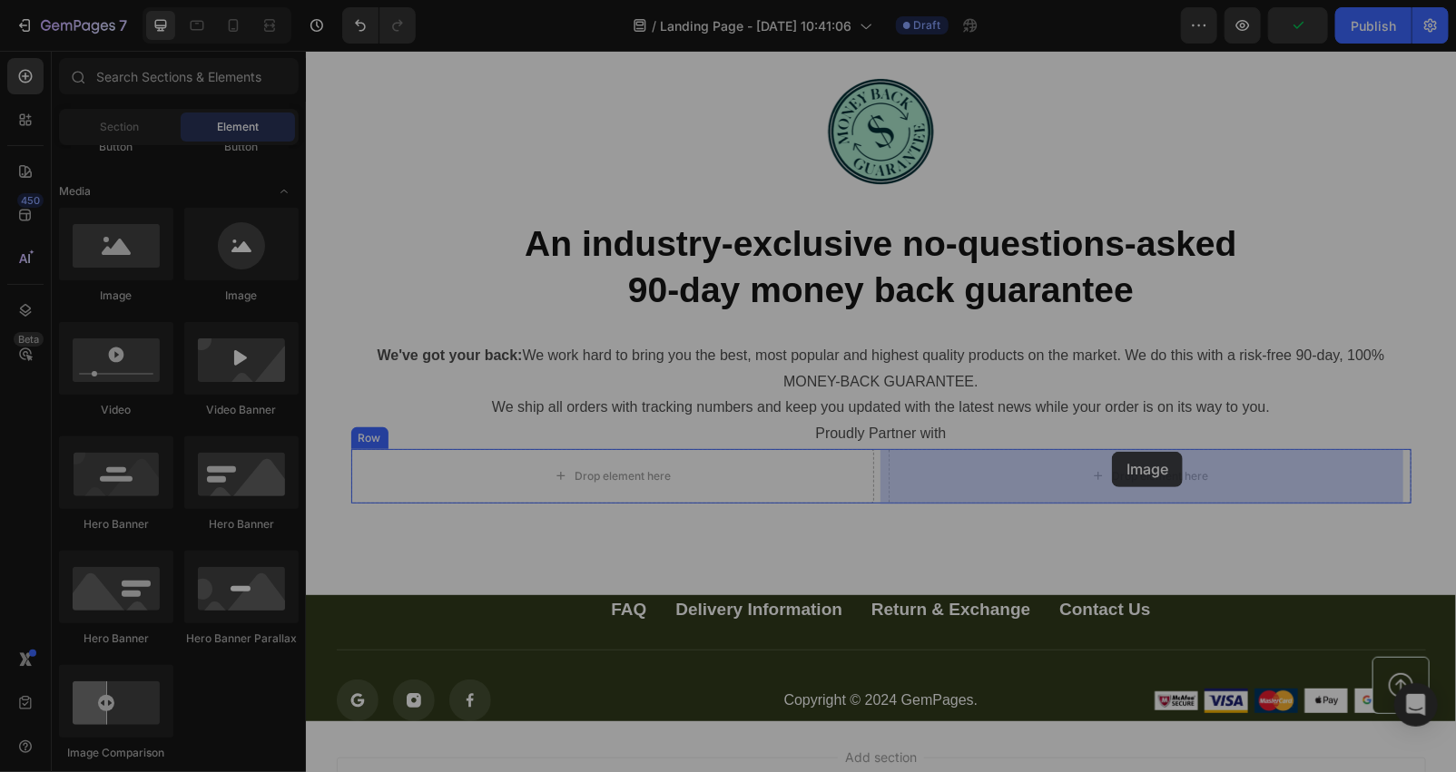
drag, startPoint x: 426, startPoint y: 313, endPoint x: 1111, endPoint y: 451, distance: 699.0
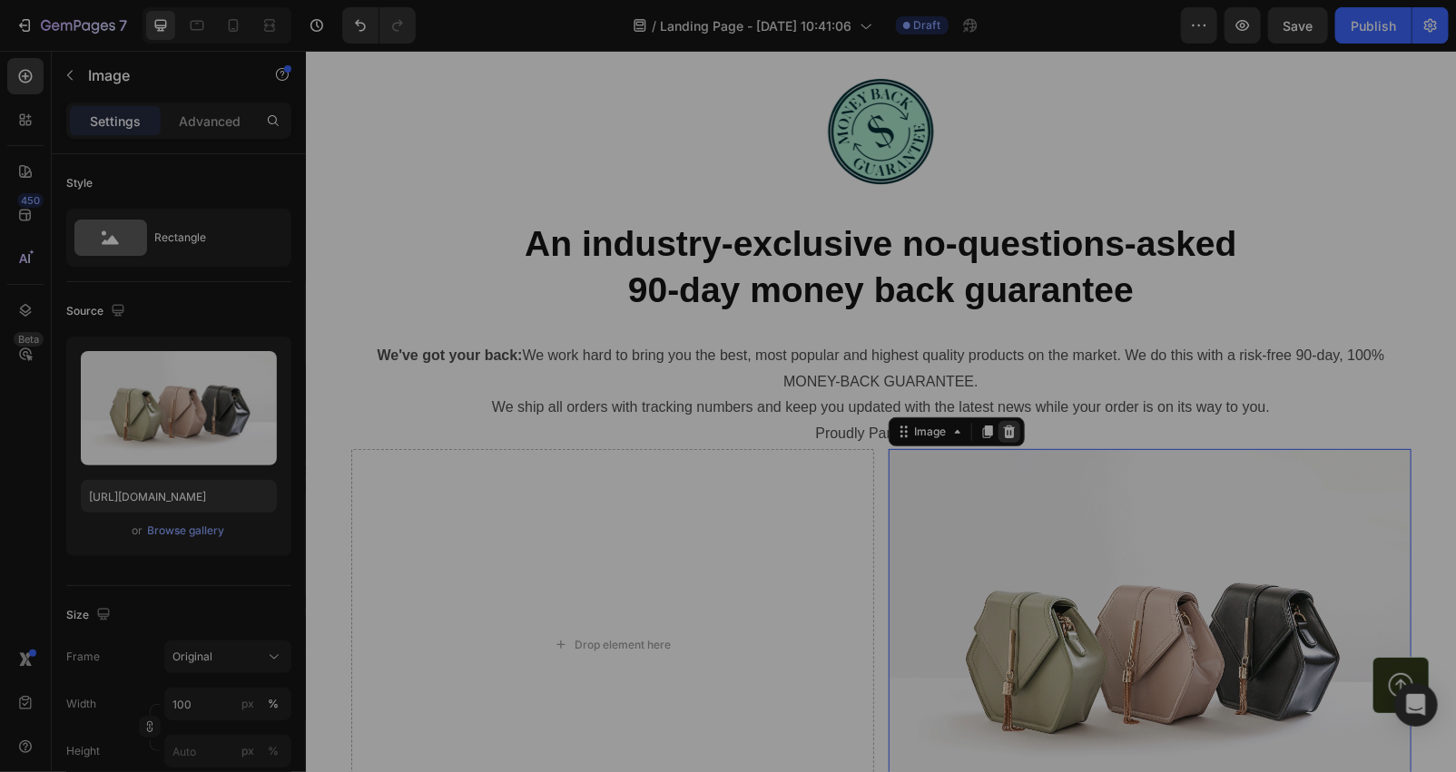
click at [1003, 438] on div at bounding box center [1008, 431] width 22 height 22
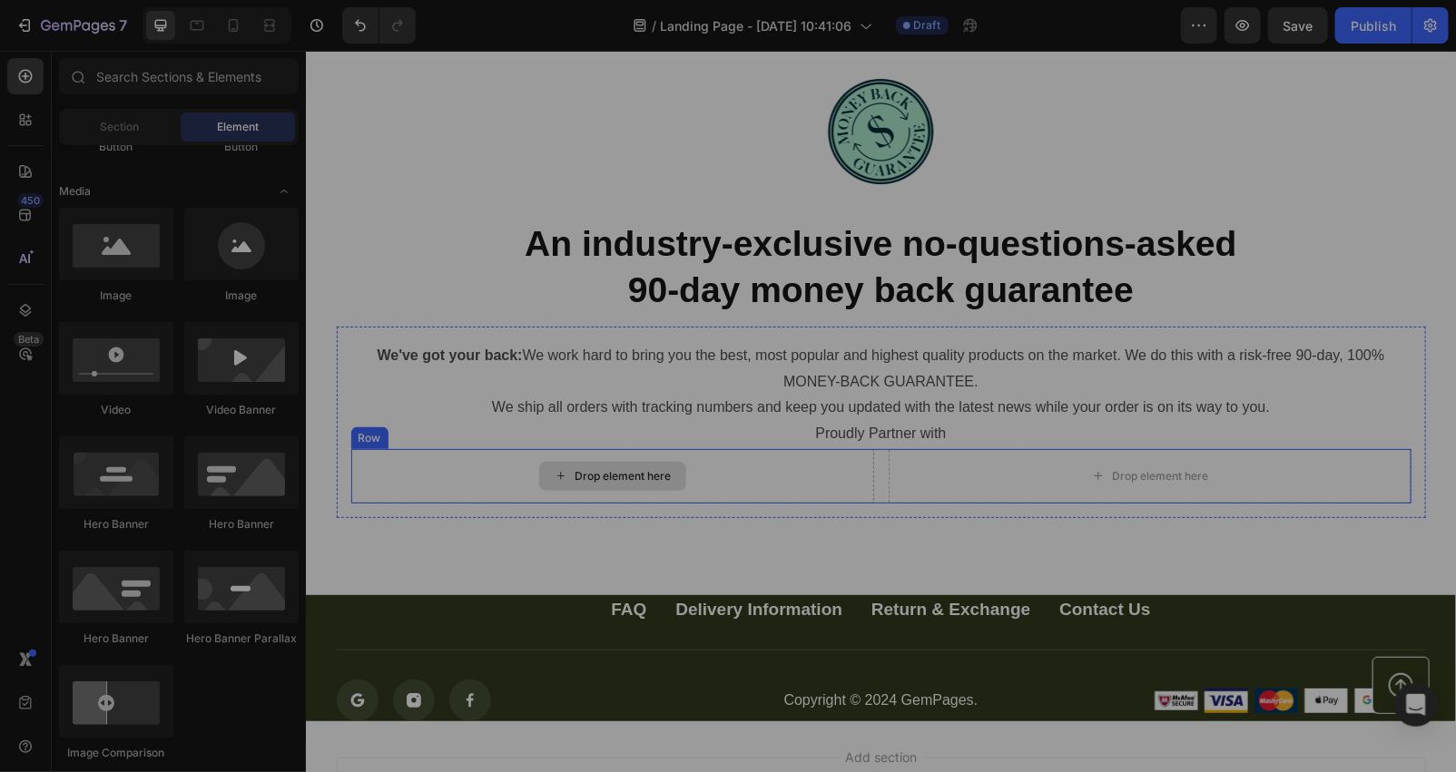
click at [775, 485] on div "Drop element here" at bounding box center [611, 475] width 523 height 54
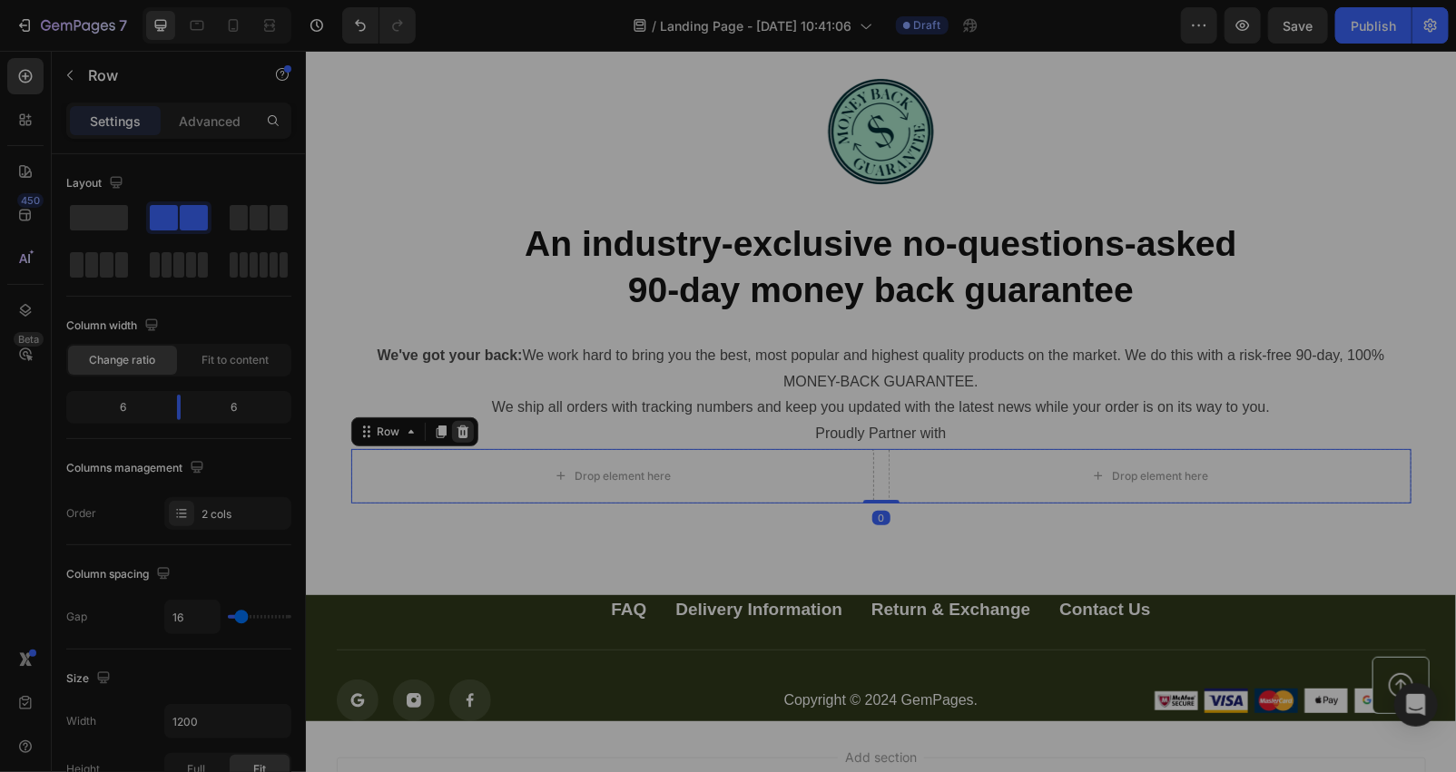
click at [456, 431] on icon at bounding box center [462, 431] width 12 height 13
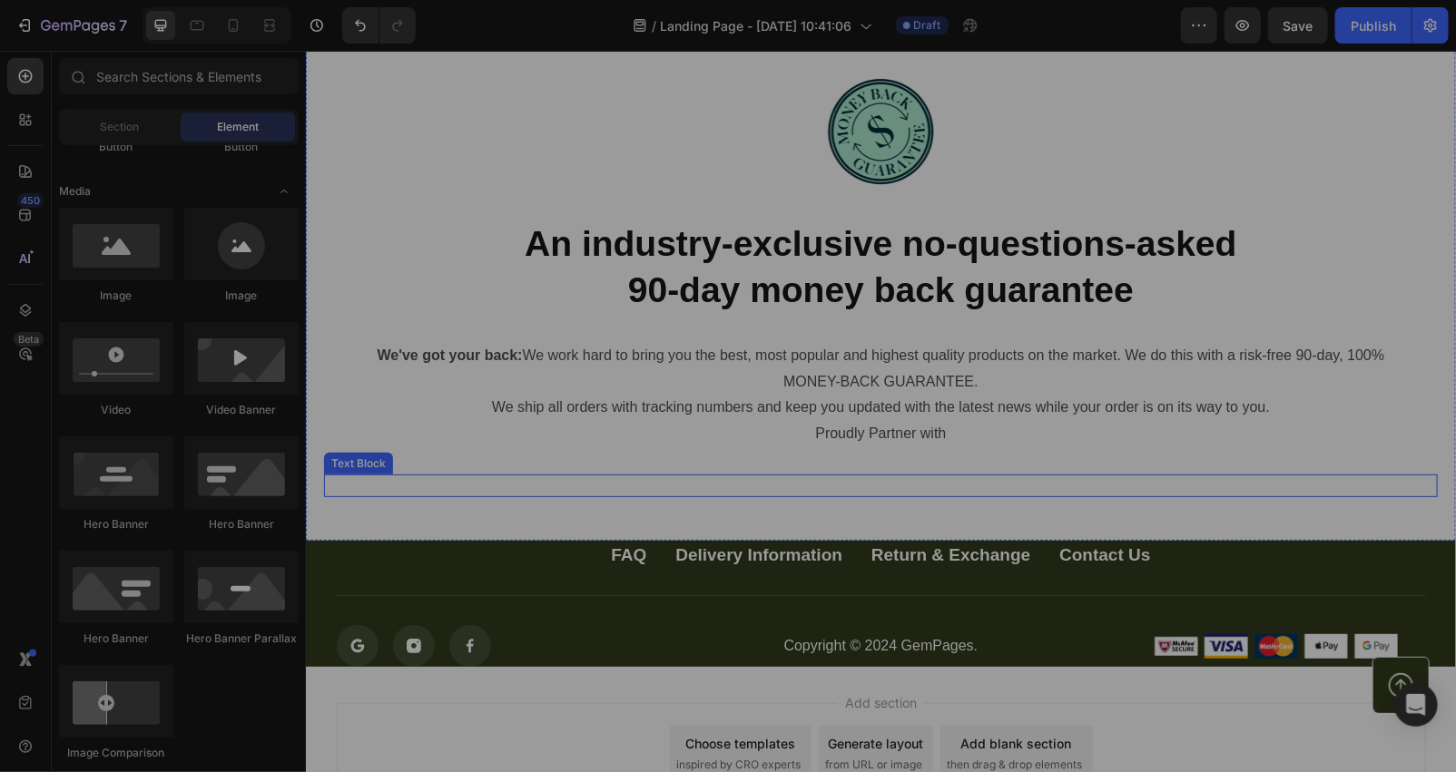
click at [645, 486] on p "Rich Text Editor. Editing area: main" at bounding box center [880, 484] width 1110 height 21
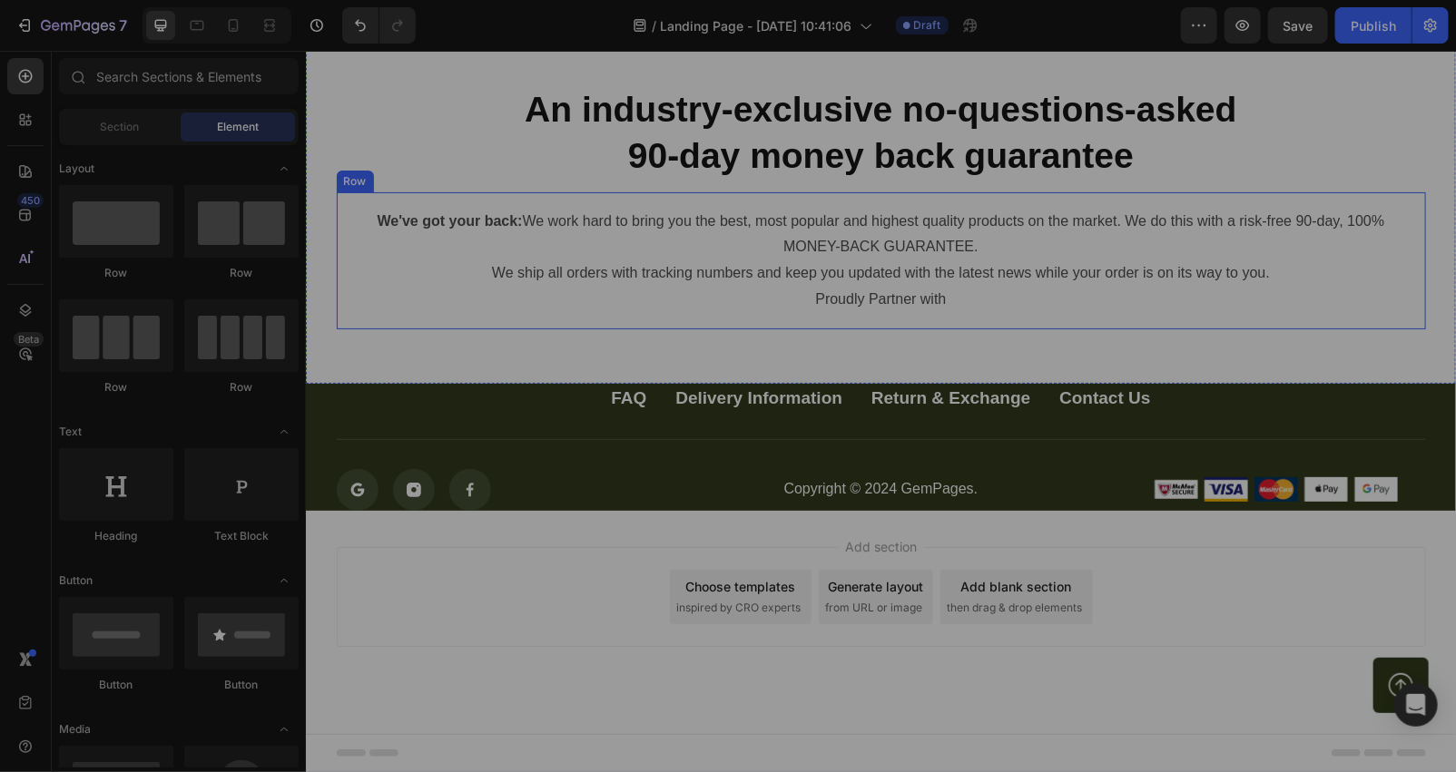
scroll to position [538, 0]
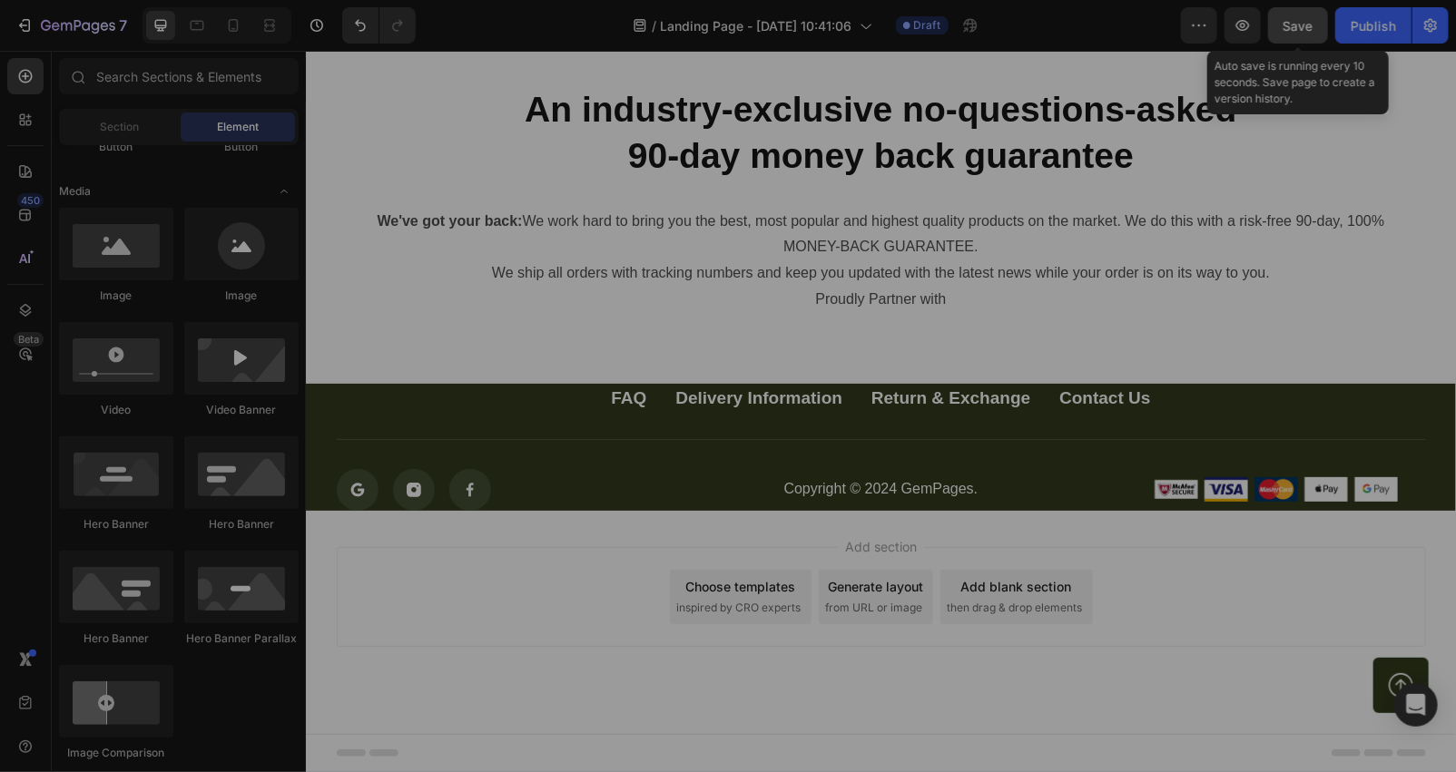
click at [1285, 28] on span "Save" at bounding box center [1298, 25] width 30 height 15
drag, startPoint x: 1266, startPoint y: 16, endPoint x: 1299, endPoint y: 16, distance: 32.7
click at [1281, 16] on div "Preview Save Publish" at bounding box center [1315, 25] width 268 height 36
click at [1299, 18] on span "Save" at bounding box center [1298, 25] width 30 height 15
click at [1304, 28] on span "Save" at bounding box center [1298, 25] width 30 height 15
